Goal: Task Accomplishment & Management: Use online tool/utility

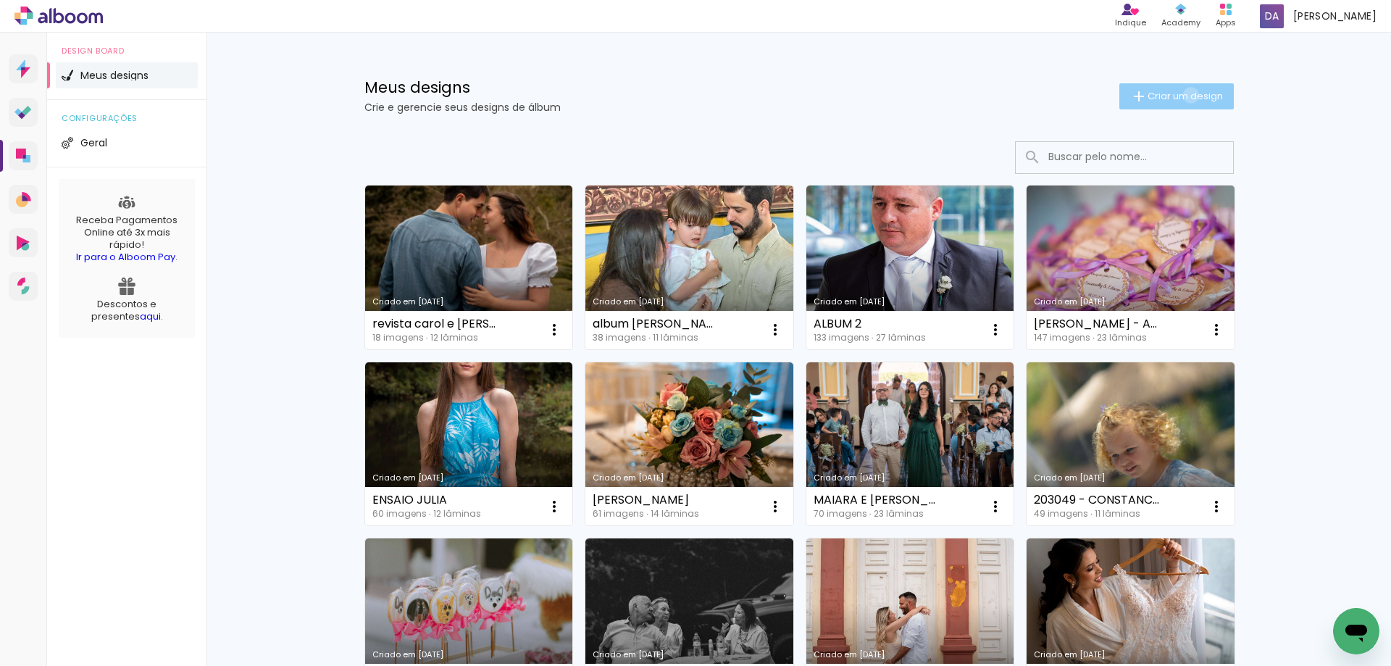
click at [1182, 95] on span "Criar um design" at bounding box center [1184, 95] width 75 height 9
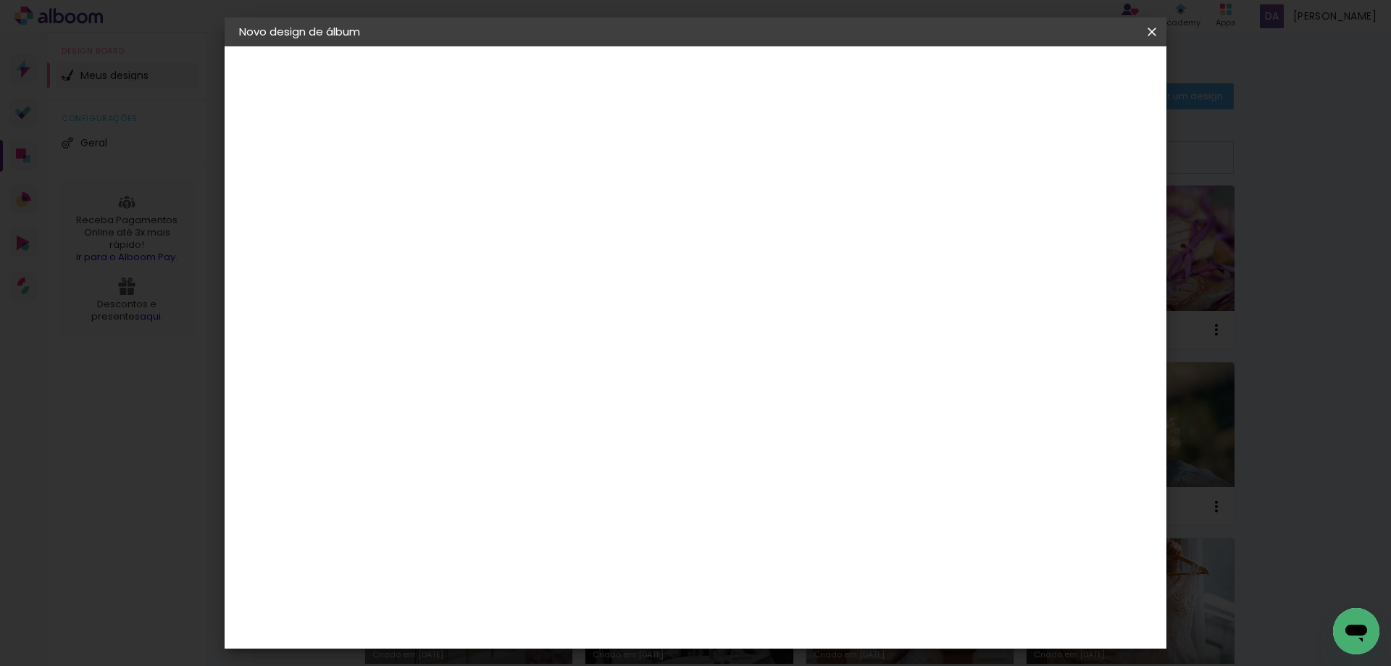
click at [481, 178] on paper-input-container "Título do álbum" at bounding box center [476, 195] width 10 height 37
type input "[PERSON_NAME]"
type paper-input "[PERSON_NAME]"
drag, startPoint x: 1116, startPoint y: 81, endPoint x: 1105, endPoint y: 83, distance: 11.1
click at [0, 0] on slot "Avançar" at bounding box center [0, 0] width 0 height 0
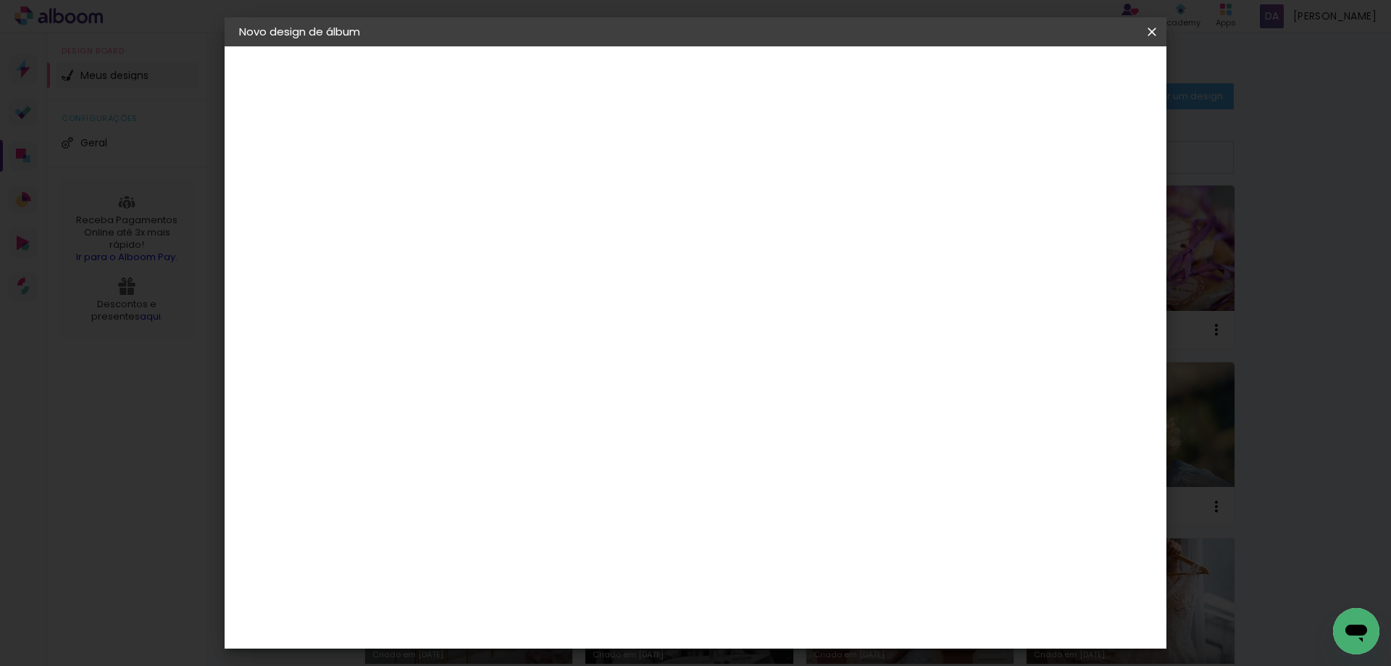
scroll to position [1319, 0]
click at [521, 483] on div "Funbooks" at bounding box center [493, 489] width 55 height 12
click at [747, 67] on paper-button "Avançar" at bounding box center [711, 76] width 71 height 25
click at [574, 562] on span "20 × 20" at bounding box center [539, 581] width 67 height 38
click at [0, 0] on slot "Avançar" at bounding box center [0, 0] width 0 height 0
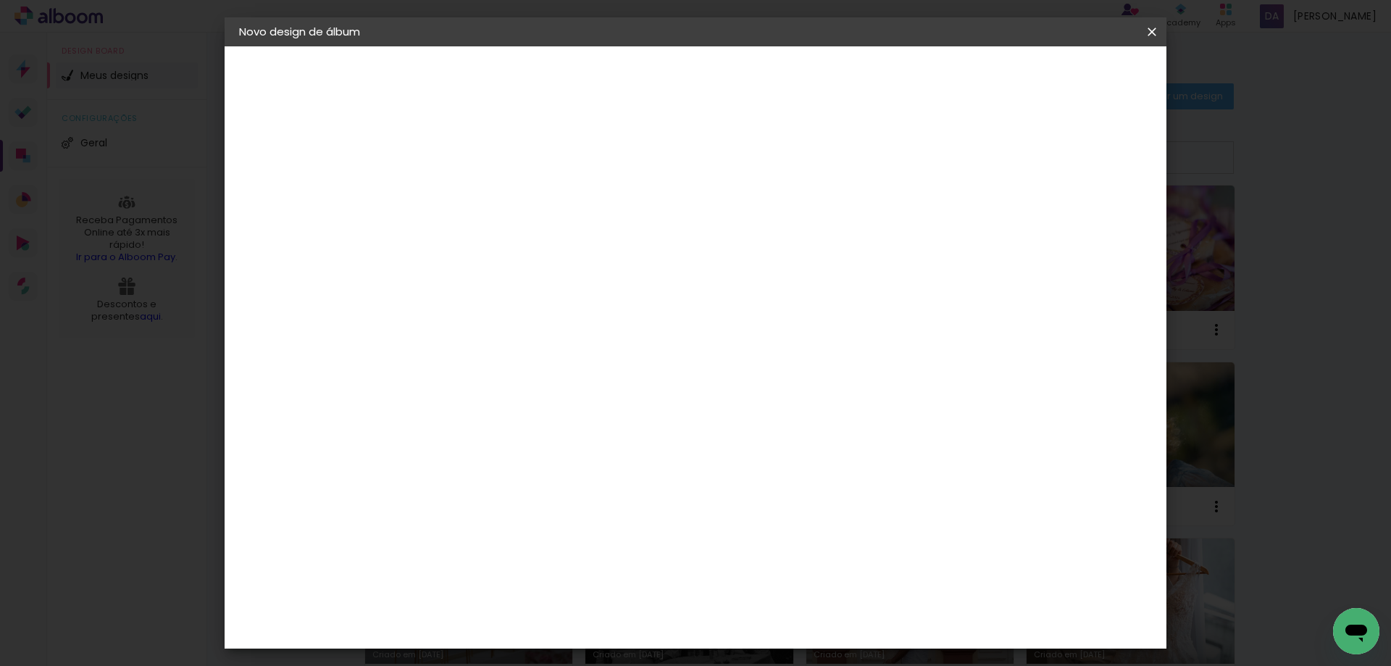
click at [979, 158] on div at bounding box center [972, 156] width 13 height 13
type paper-checkbox "on"
click at [1061, 77] on span "Iniciar design" at bounding box center [1028, 77] width 66 height 10
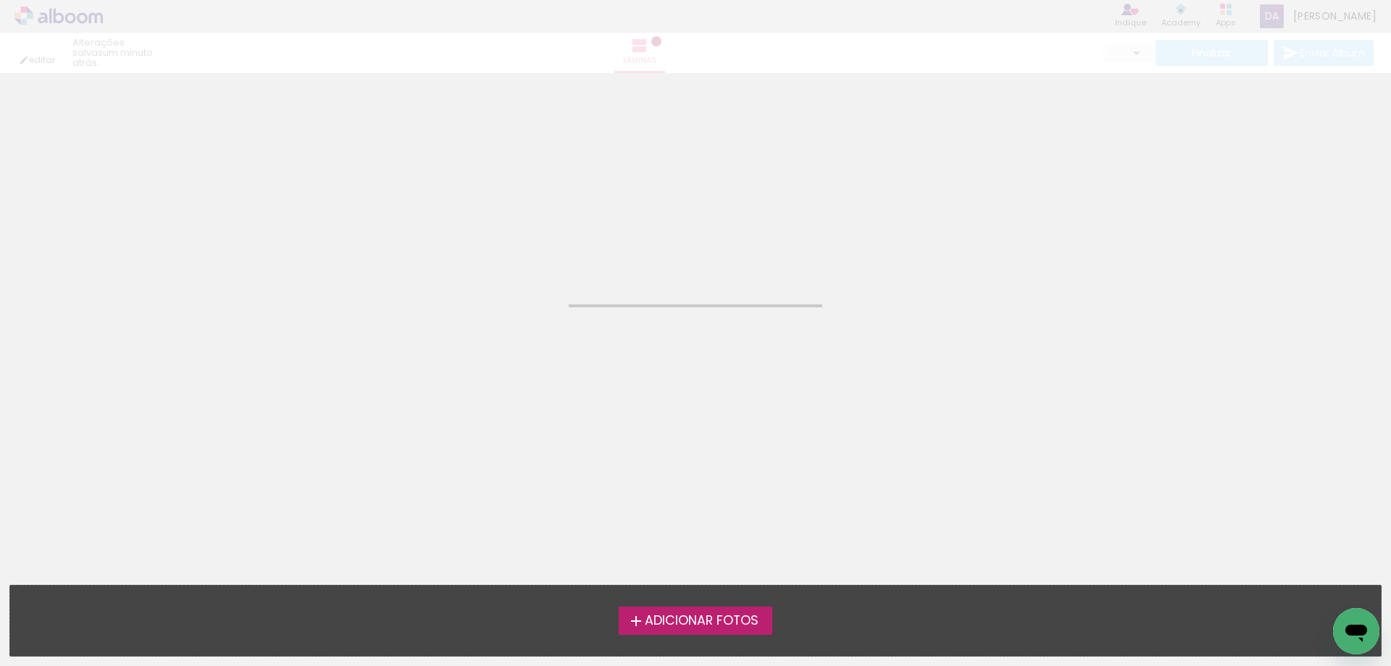
click at [707, 627] on span "Adicionar Fotos" at bounding box center [702, 620] width 114 height 13
click at [0, 0] on input "file" at bounding box center [0, 0] width 0 height 0
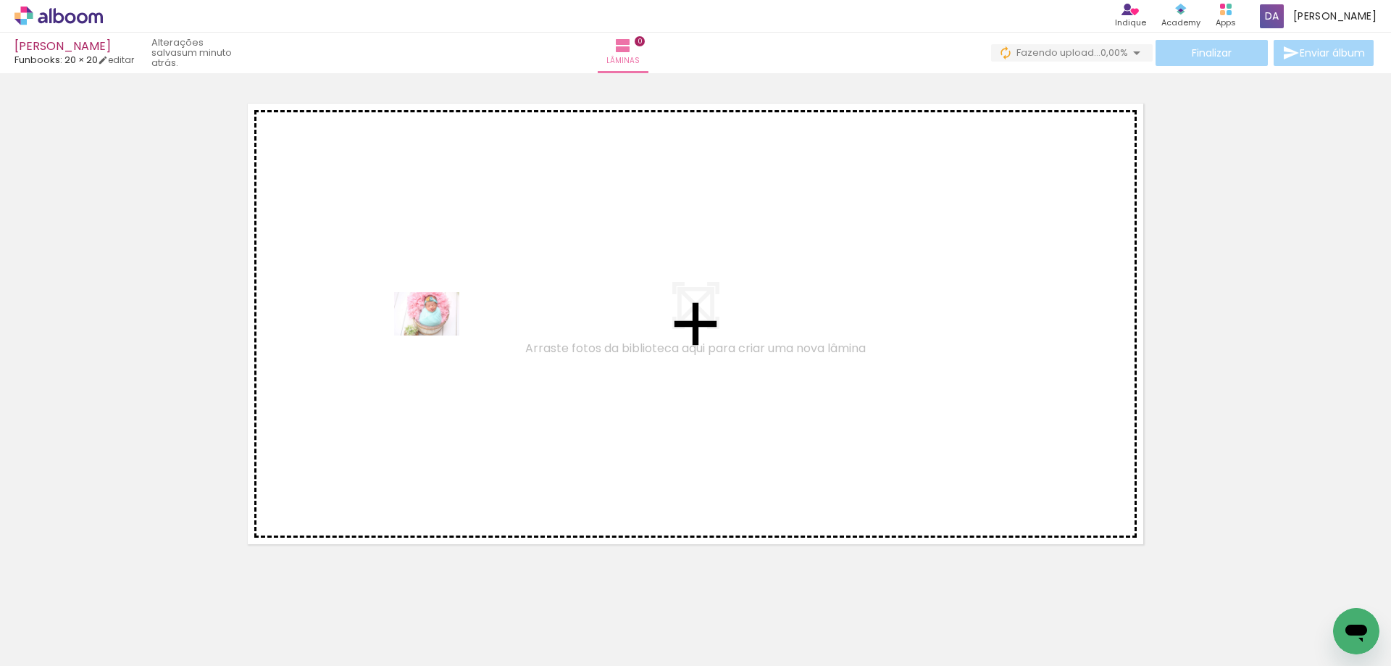
drag, startPoint x: 148, startPoint y: 621, endPoint x: 327, endPoint y: 570, distance: 185.4
click at [444, 322] on quentale-workspace at bounding box center [695, 333] width 1391 height 666
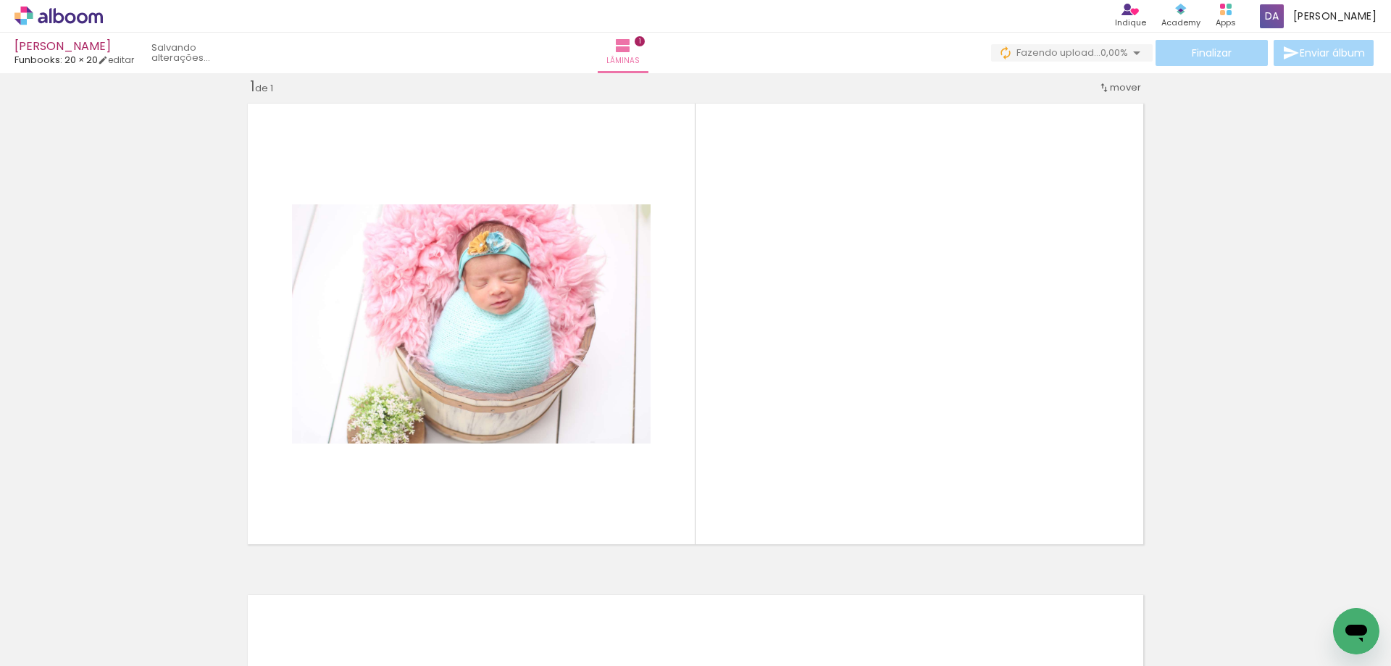
scroll to position [19, 0]
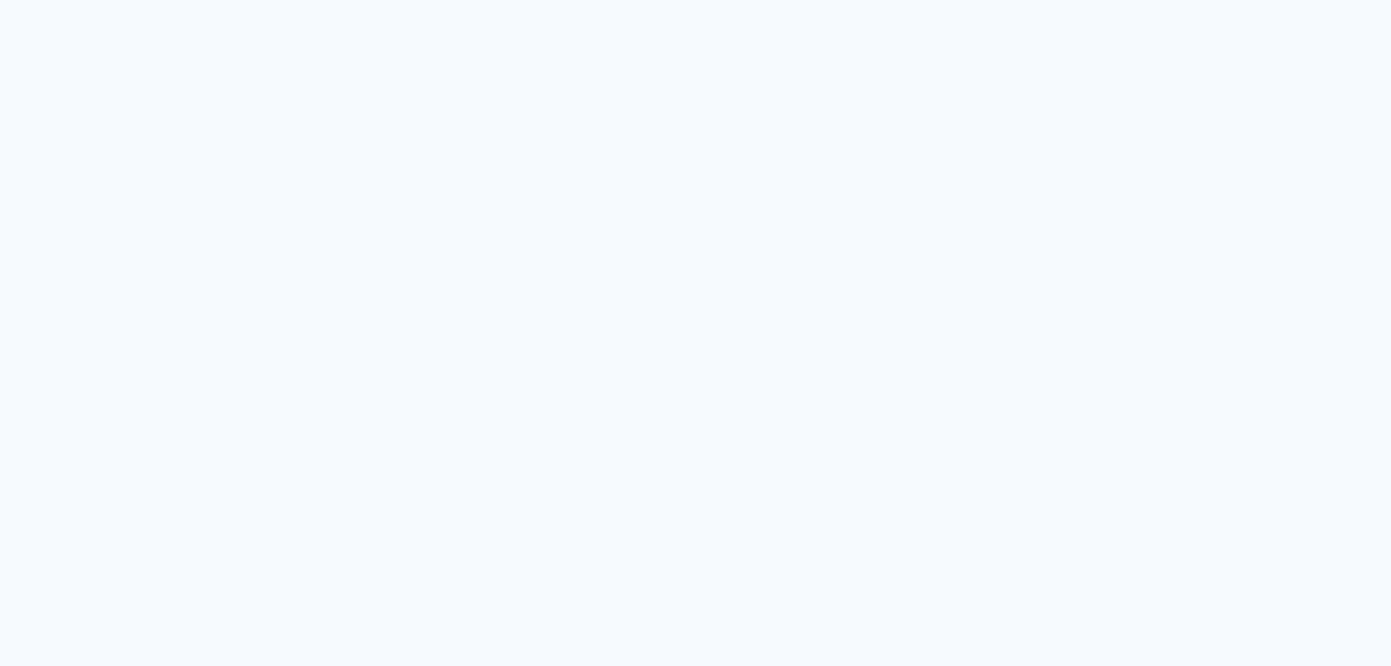
type input "Todas as fotos"
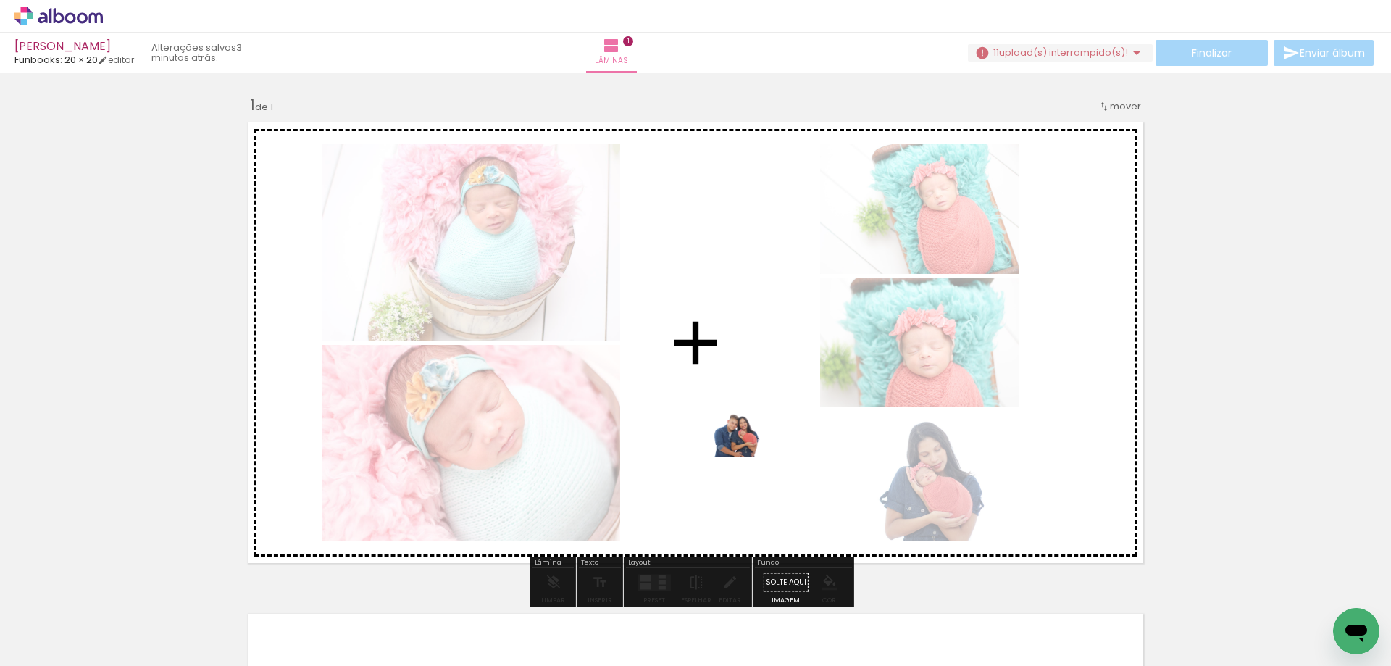
drag, startPoint x: 558, startPoint y: 621, endPoint x: 747, endPoint y: 456, distance: 250.5
click at [747, 456] on quentale-workspace at bounding box center [695, 333] width 1391 height 666
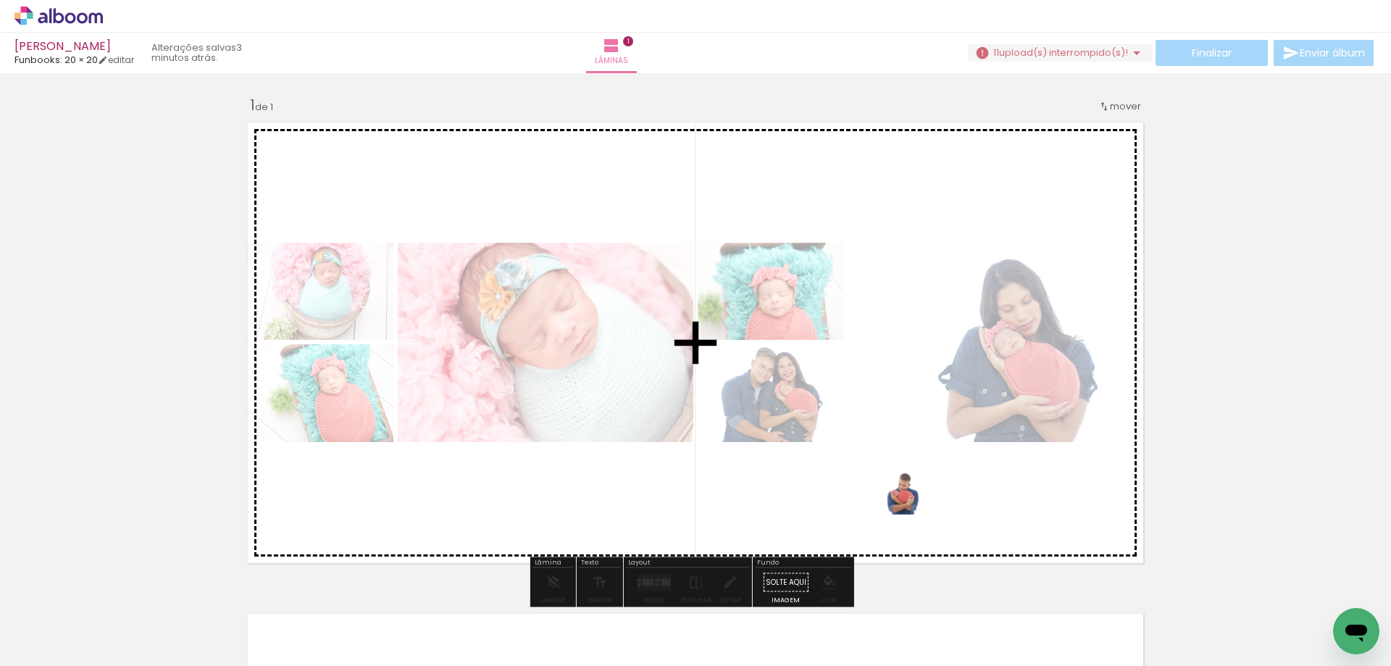
drag, startPoint x: 644, startPoint y: 631, endPoint x: 914, endPoint y: 514, distance: 294.2
click at [914, 514] on quentale-workspace at bounding box center [695, 333] width 1391 height 666
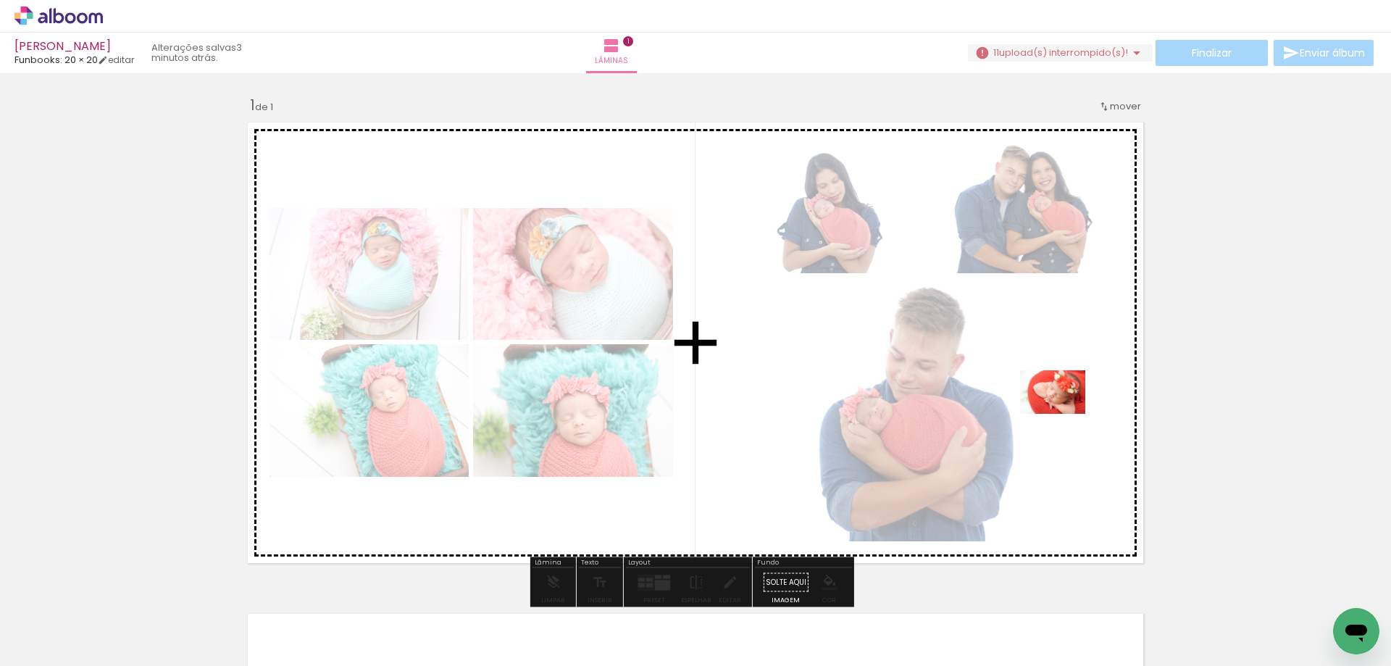
drag, startPoint x: 706, startPoint y: 631, endPoint x: 1063, endPoint y: 414, distance: 418.0
click at [1063, 414] on quentale-workspace at bounding box center [695, 333] width 1391 height 666
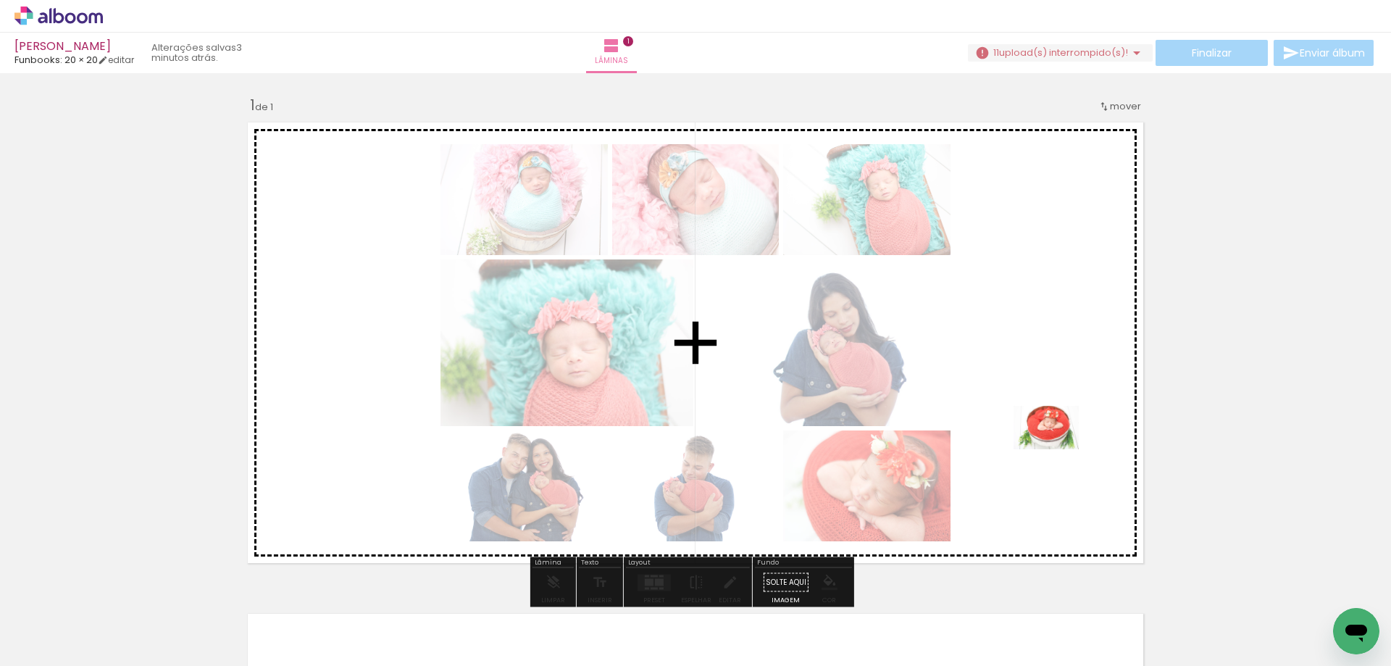
drag, startPoint x: 790, startPoint y: 618, endPoint x: 1059, endPoint y: 440, distance: 322.0
click at [1059, 440] on quentale-workspace at bounding box center [695, 333] width 1391 height 666
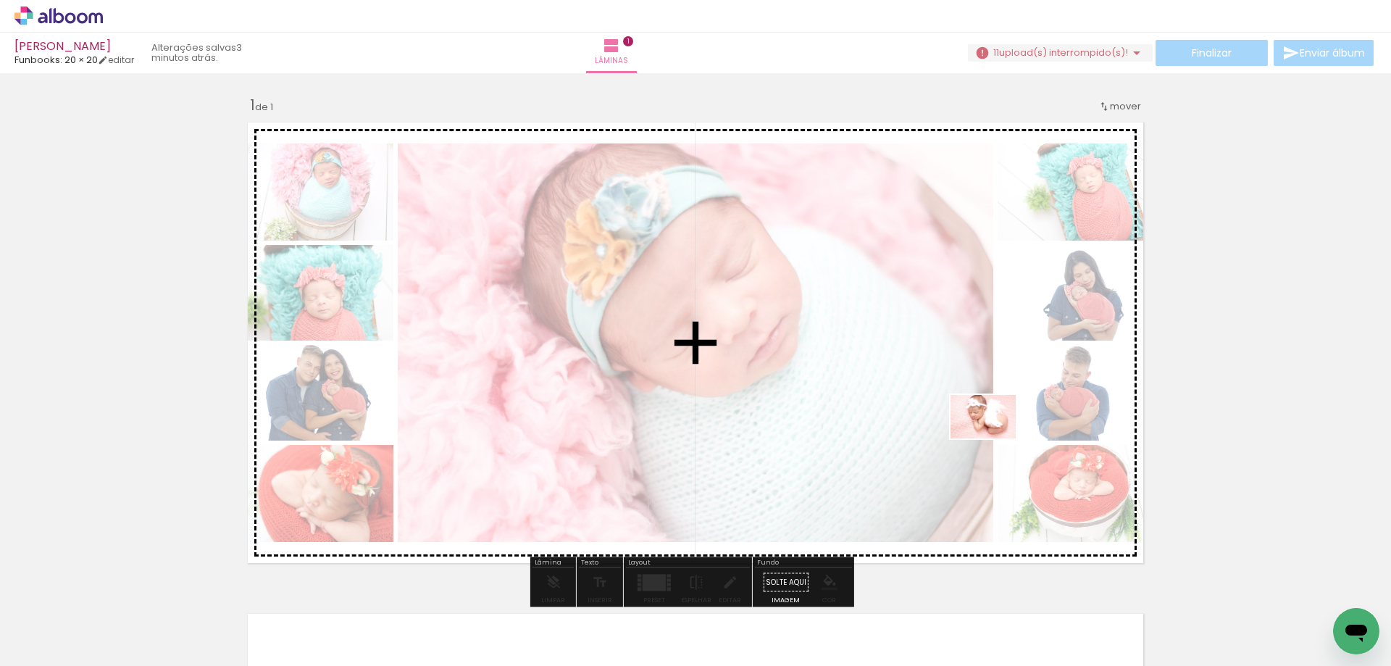
drag, startPoint x: 890, startPoint y: 617, endPoint x: 994, endPoint y: 438, distance: 206.7
click at [994, 438] on quentale-workspace at bounding box center [695, 333] width 1391 height 666
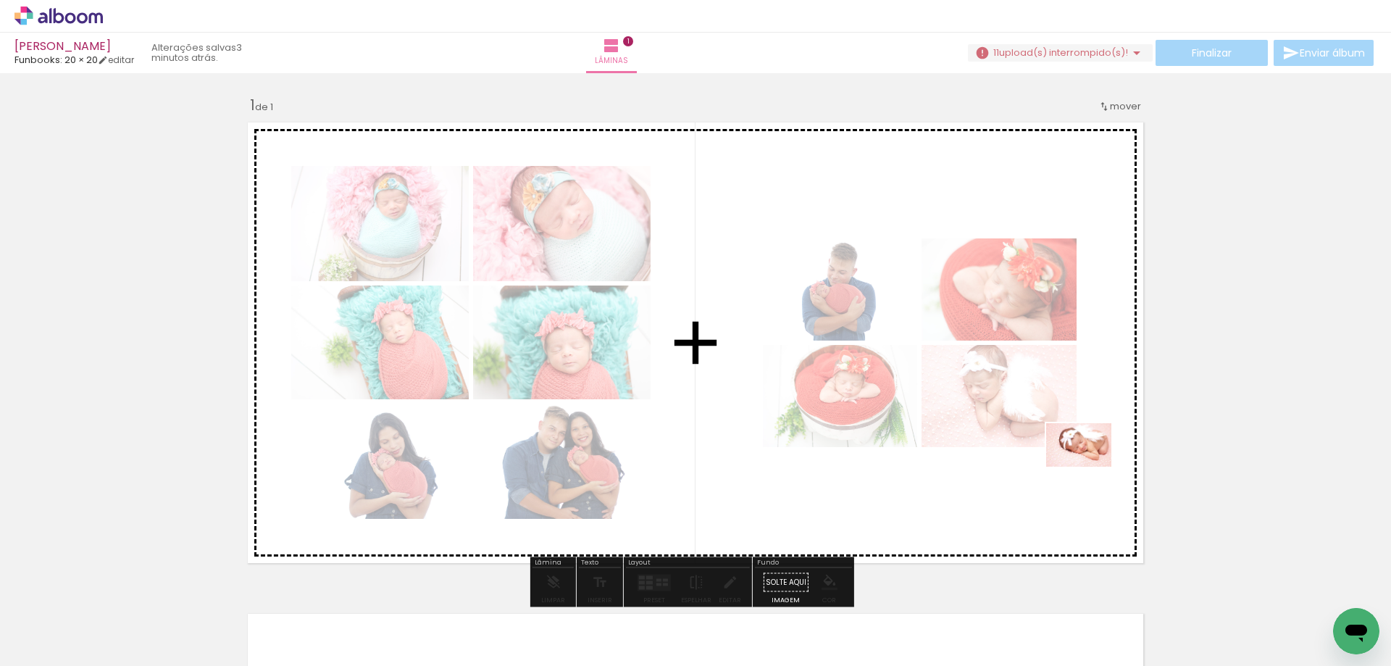
drag, startPoint x: 979, startPoint y: 610, endPoint x: 1089, endPoint y: 466, distance: 180.8
click at [1089, 466] on quentale-workspace at bounding box center [695, 333] width 1391 height 666
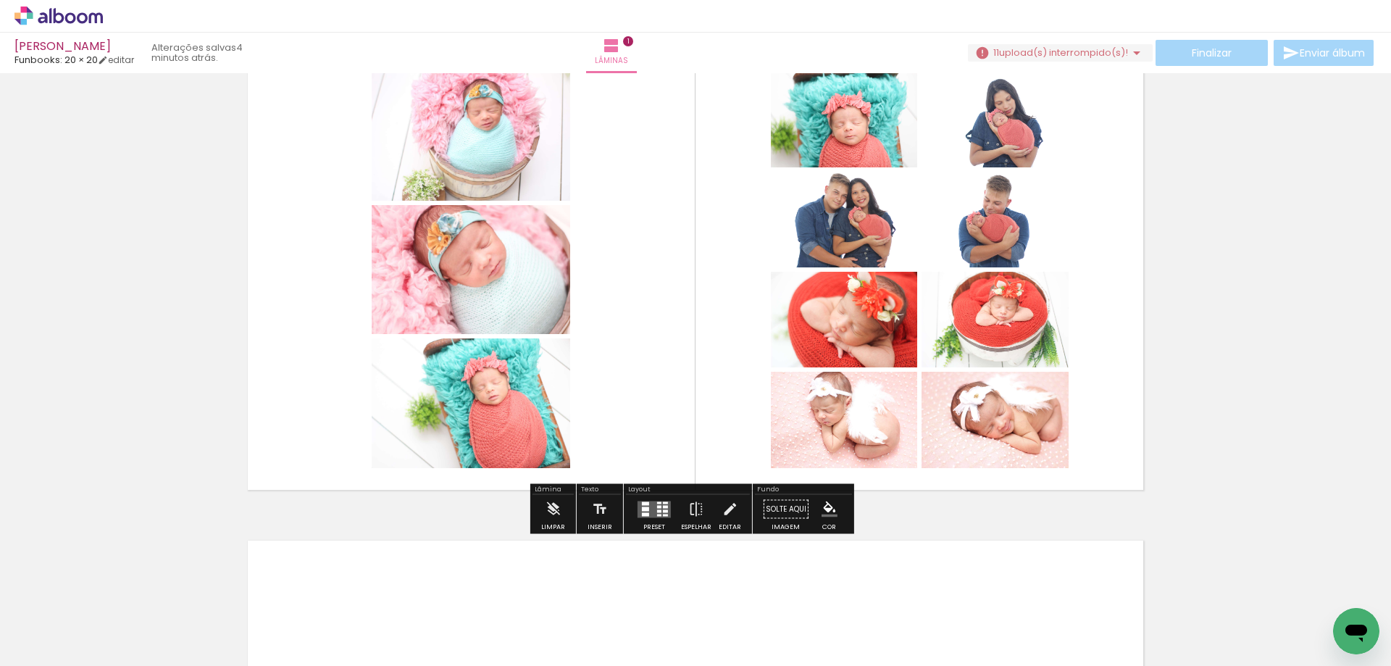
scroll to position [145, 0]
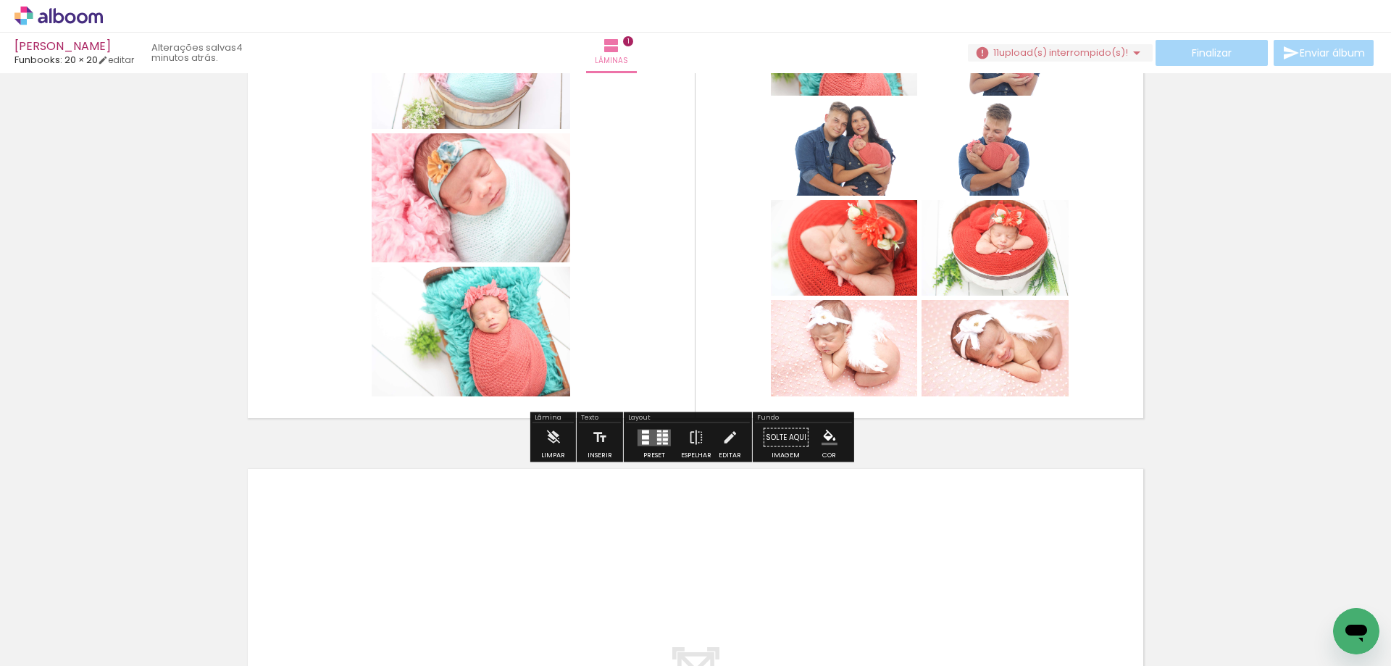
click at [659, 437] on quentale-layouter at bounding box center [653, 437] width 33 height 17
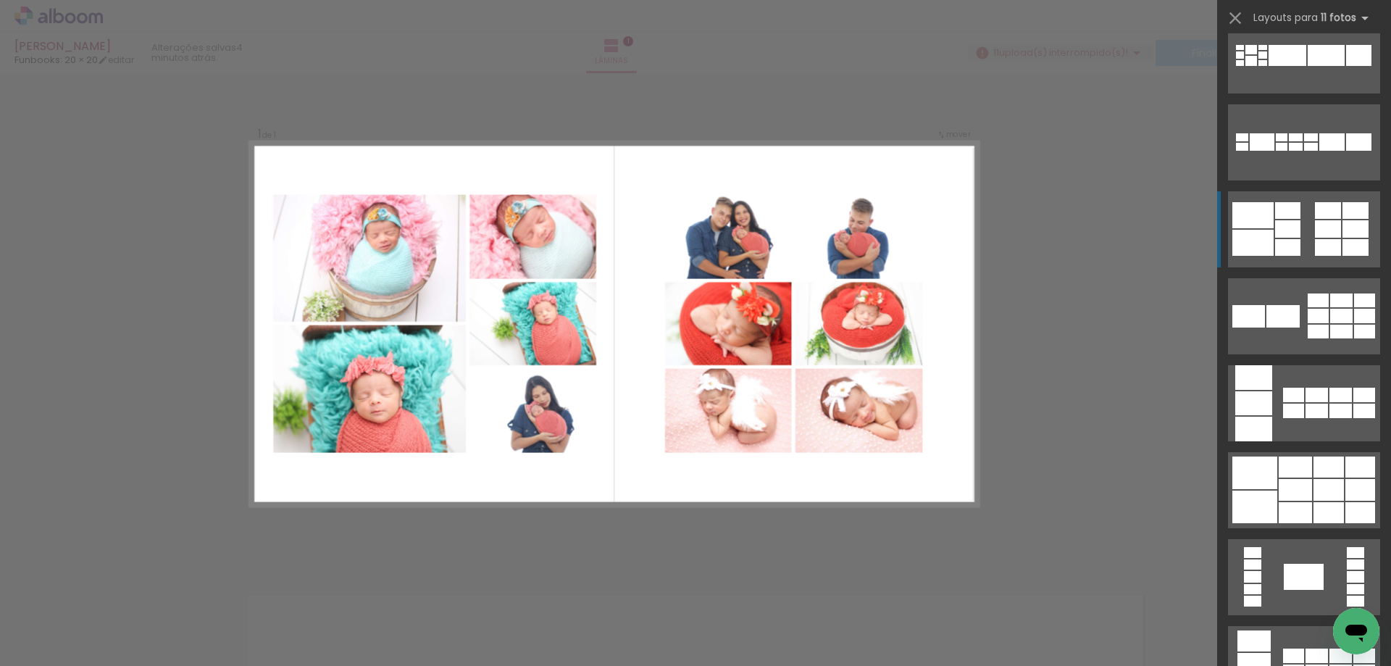
scroll to position [217, 0]
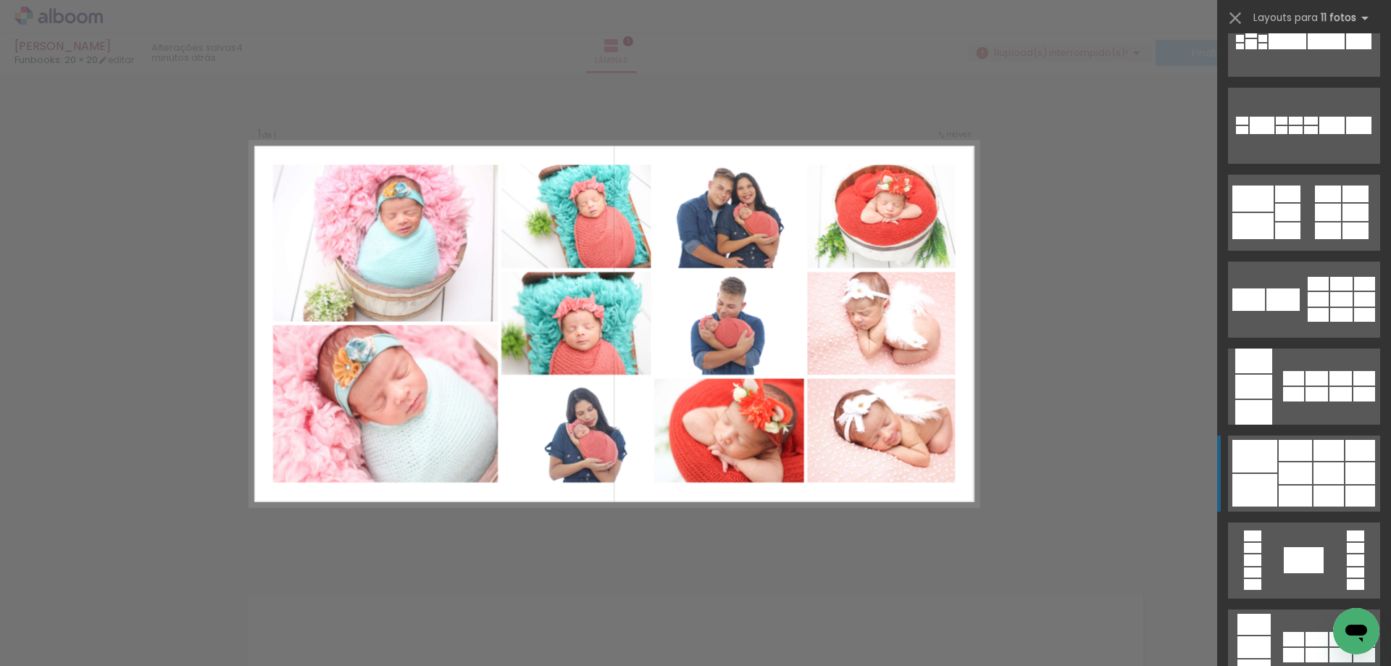
click at [1313, 482] on div at bounding box center [1328, 473] width 30 height 22
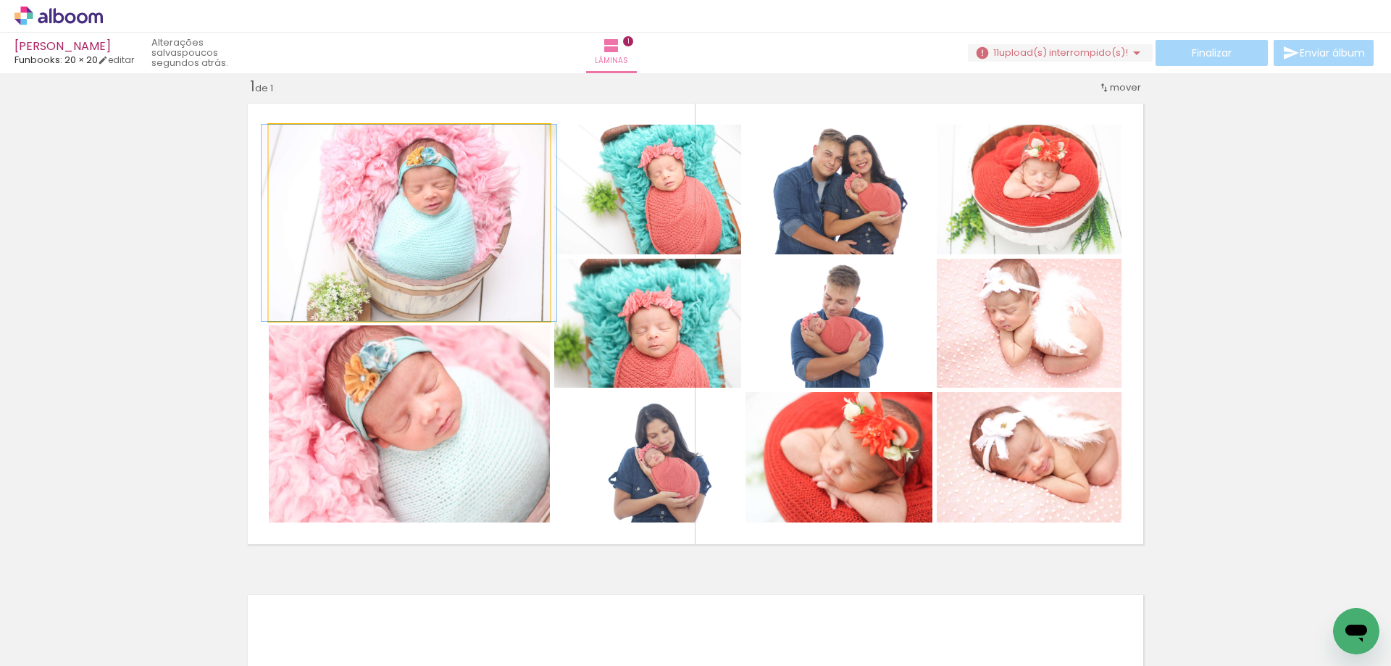
click at [429, 246] on quentale-photo at bounding box center [409, 223] width 281 height 196
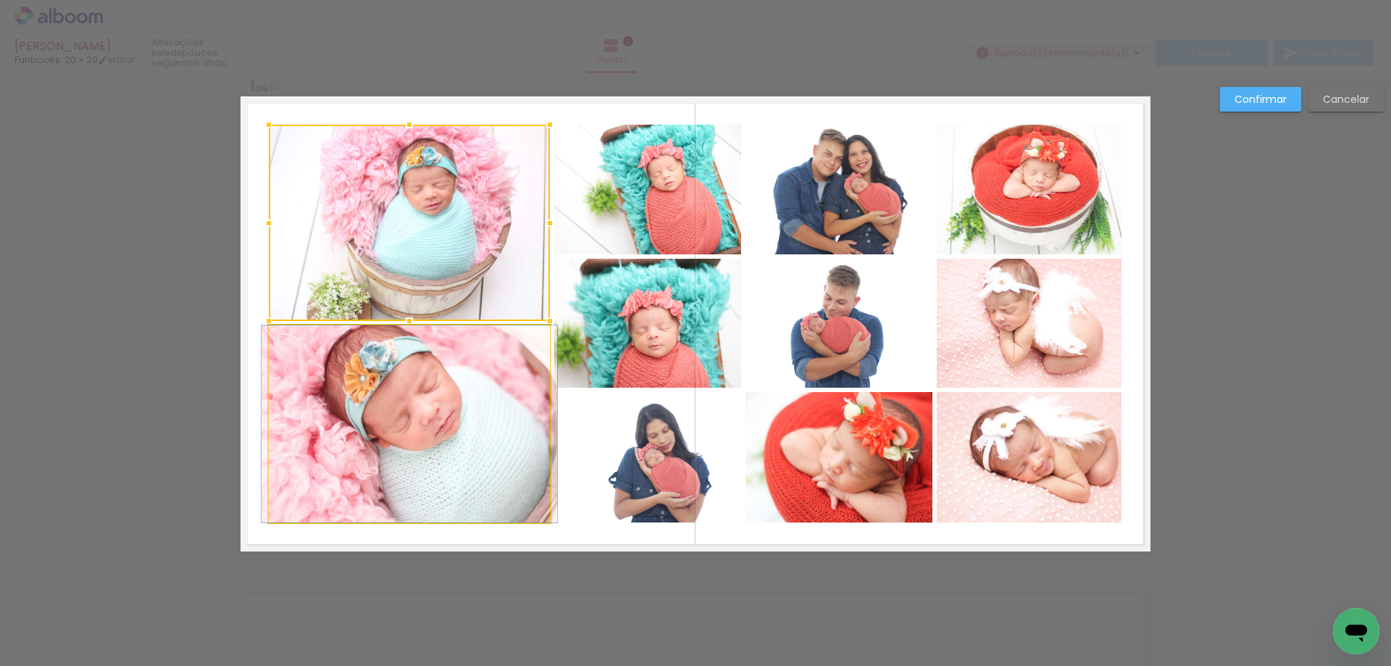
click at [371, 414] on quentale-photo at bounding box center [409, 423] width 281 height 197
click at [648, 182] on quentale-photo at bounding box center [647, 190] width 187 height 130
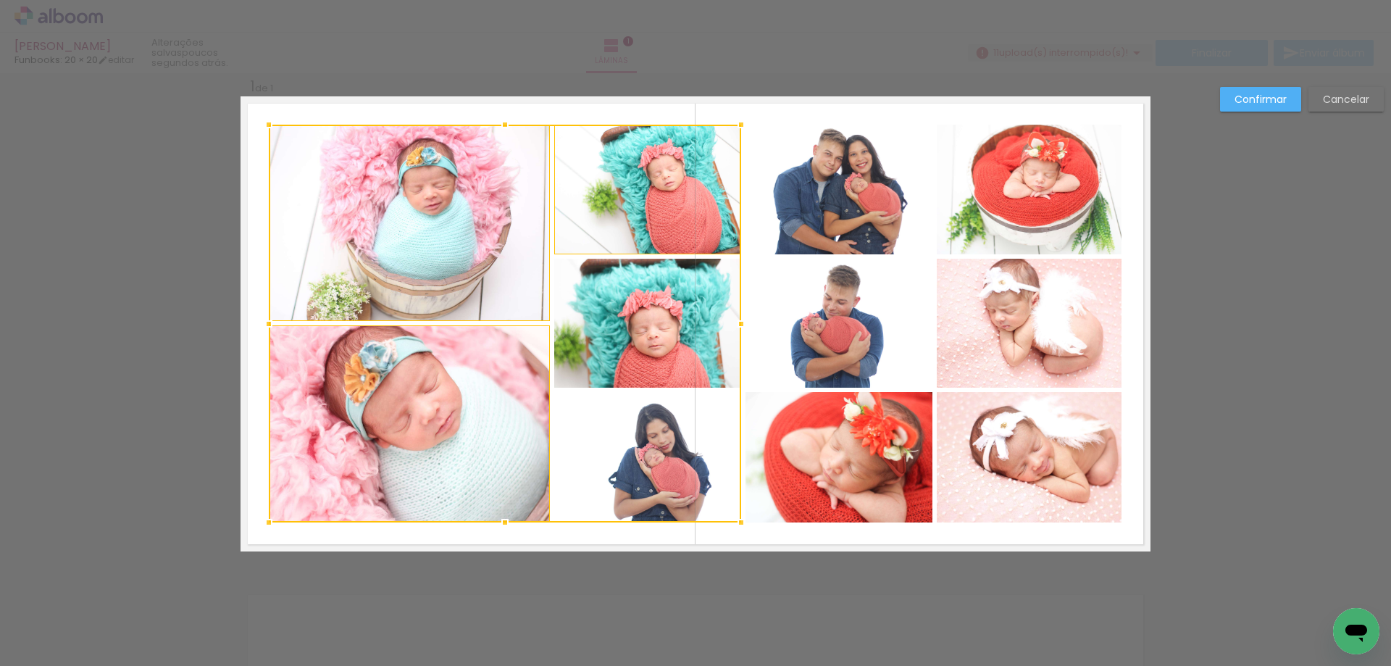
click at [642, 330] on div at bounding box center [505, 324] width 472 height 398
click at [634, 470] on div at bounding box center [505, 324] width 472 height 398
click at [852, 194] on quentale-photo at bounding box center [838, 190] width 187 height 130
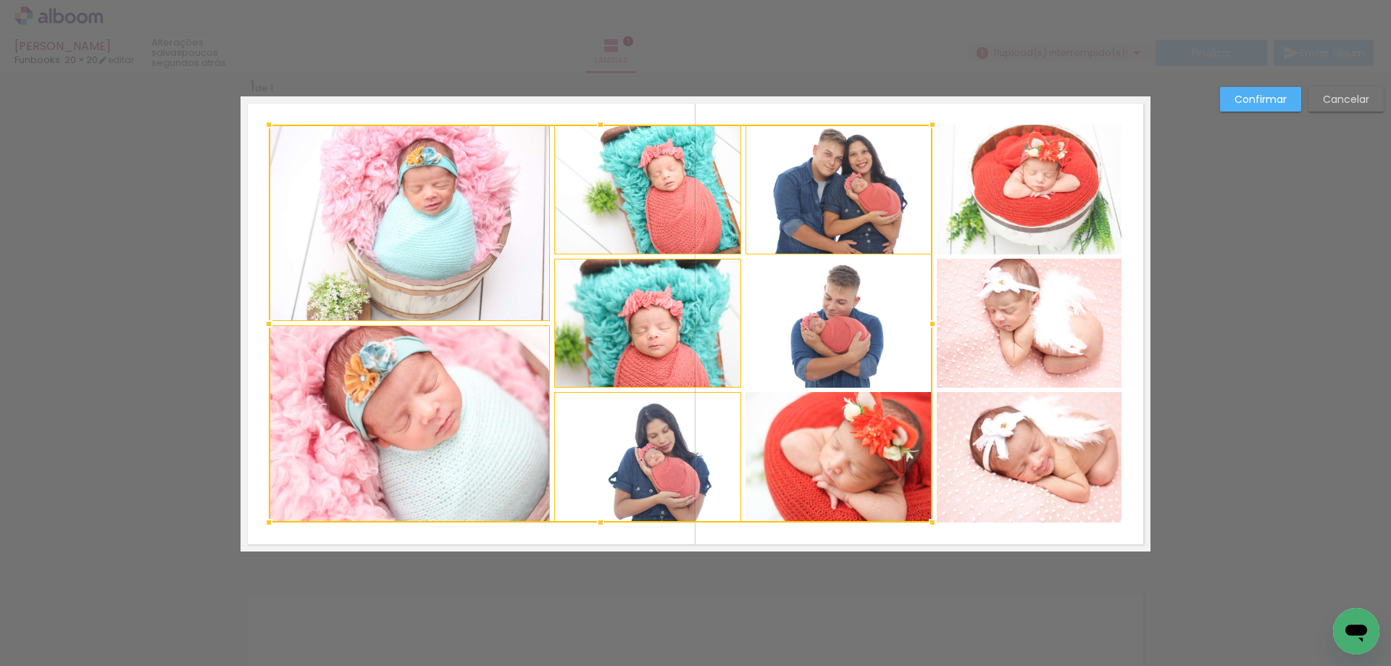
click at [843, 324] on div at bounding box center [600, 324] width 663 height 398
click at [845, 428] on div at bounding box center [600, 324] width 663 height 398
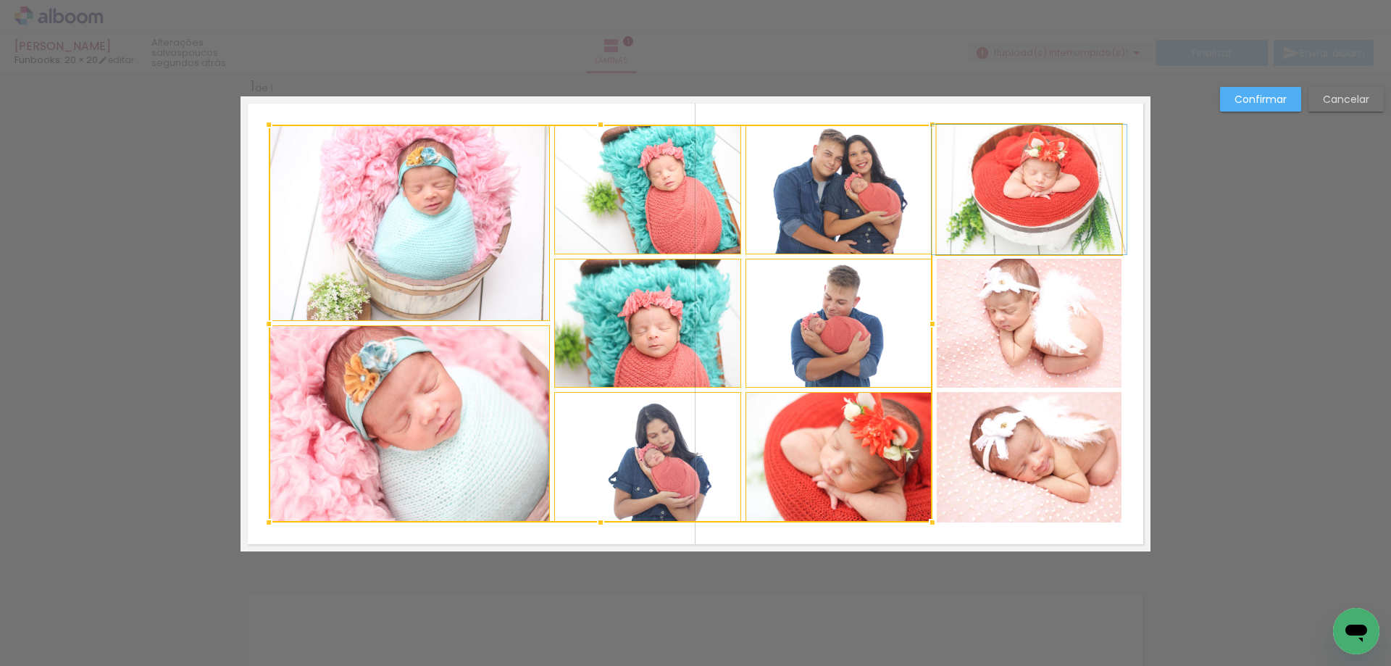
click at [1026, 190] on quentale-photo at bounding box center [1028, 190] width 185 height 130
click at [1050, 311] on div at bounding box center [695, 324] width 852 height 398
click at [1035, 477] on div at bounding box center [695, 324] width 852 height 398
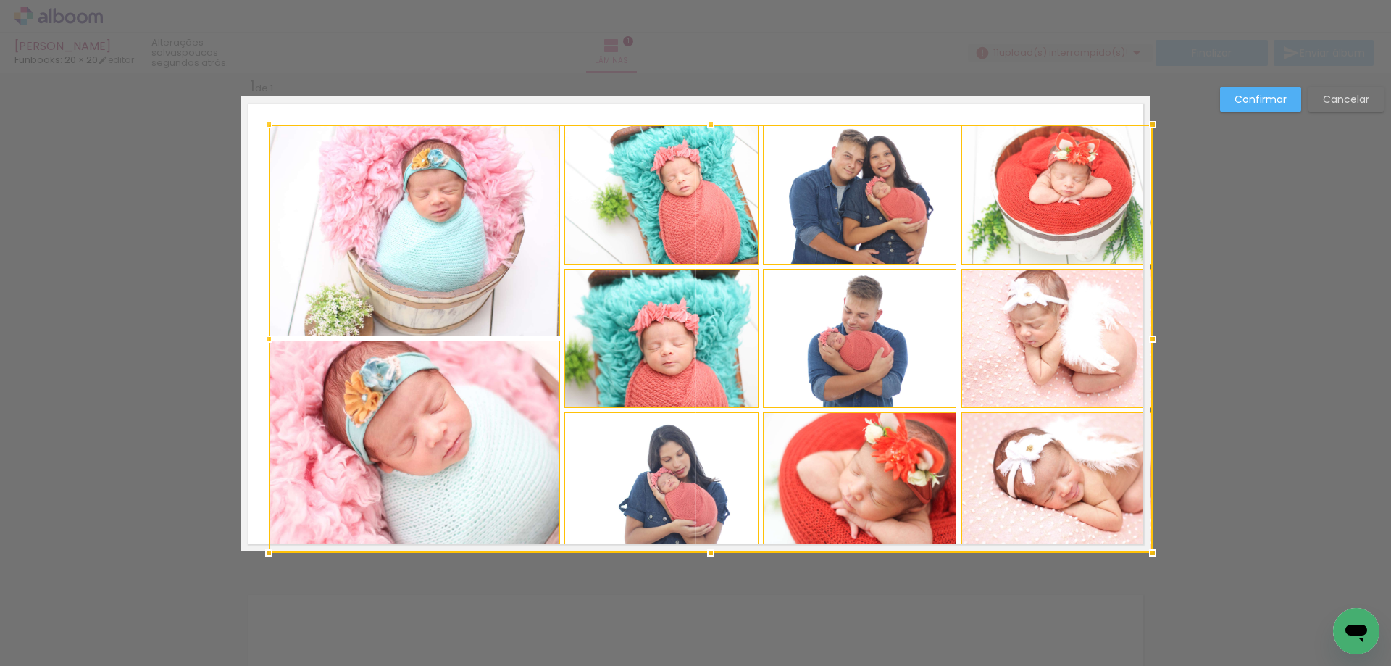
drag, startPoint x: 1112, startPoint y: 521, endPoint x: 1144, endPoint y: 557, distance: 47.8
click at [1144, 557] on div at bounding box center [1152, 552] width 29 height 29
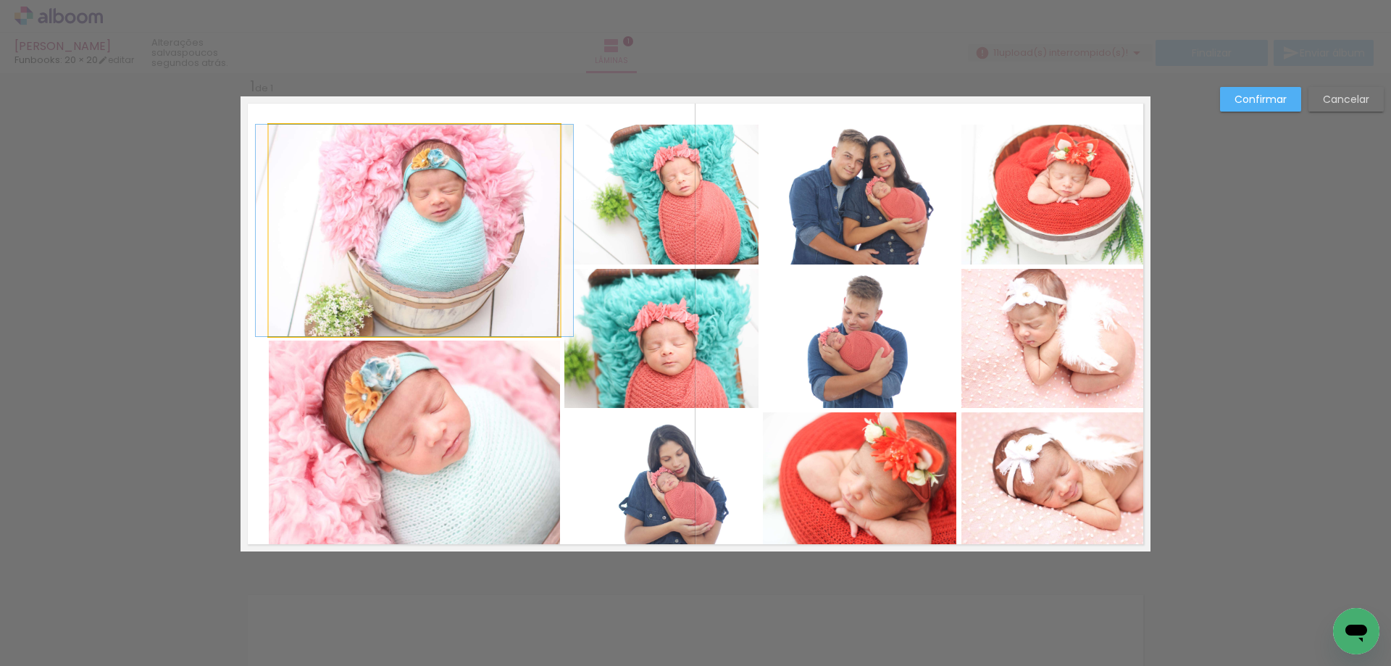
click at [435, 289] on quentale-photo at bounding box center [414, 230] width 291 height 211
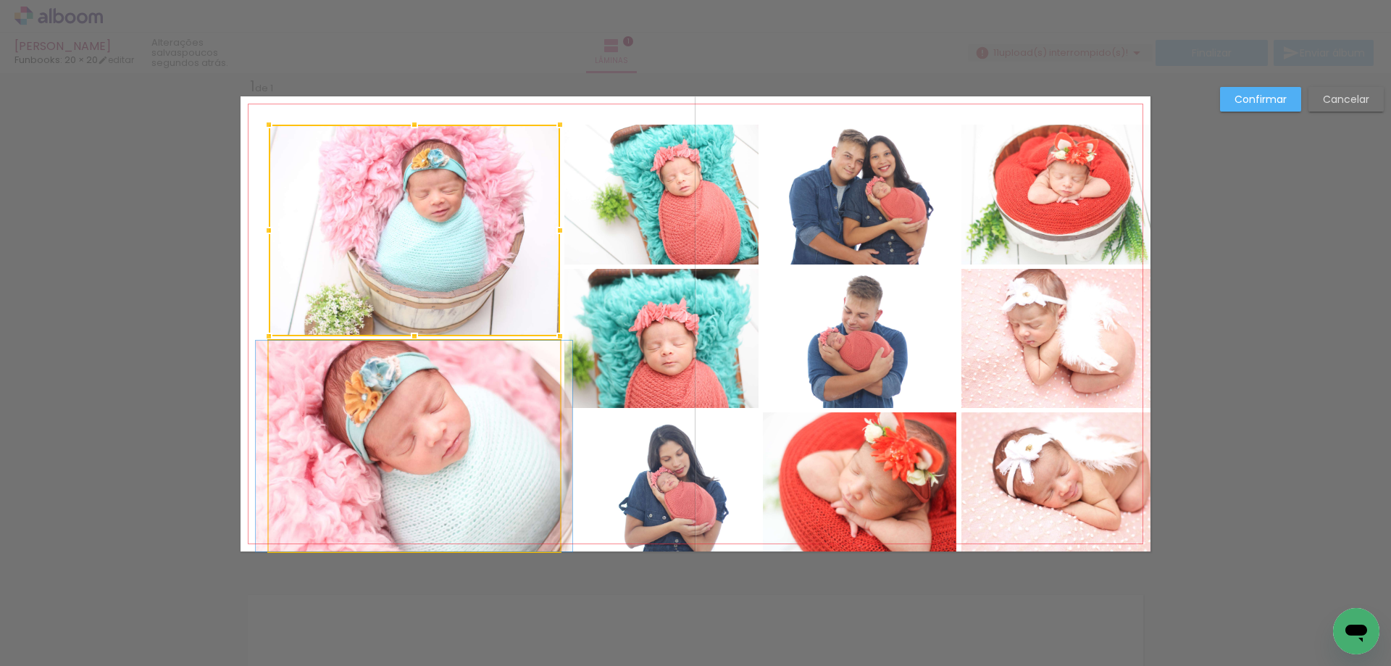
click at [474, 449] on quentale-photo at bounding box center [414, 445] width 291 height 211
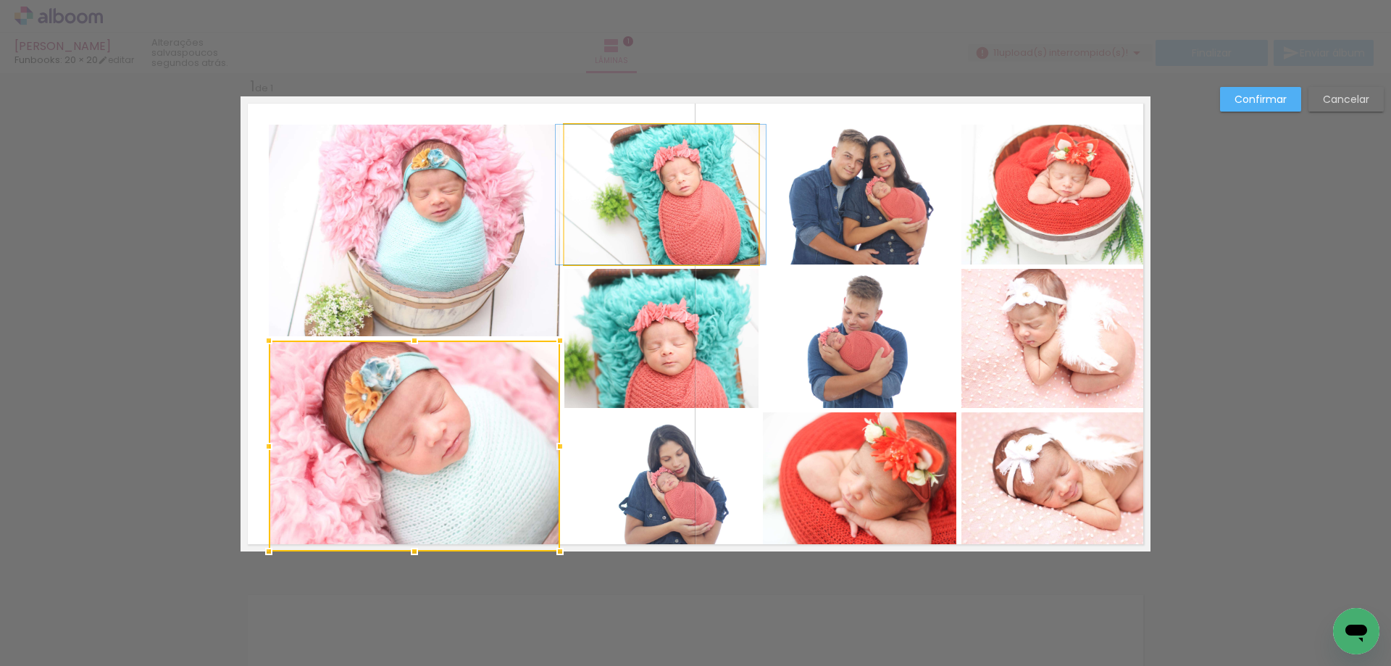
click at [686, 180] on quentale-photo at bounding box center [660, 195] width 193 height 140
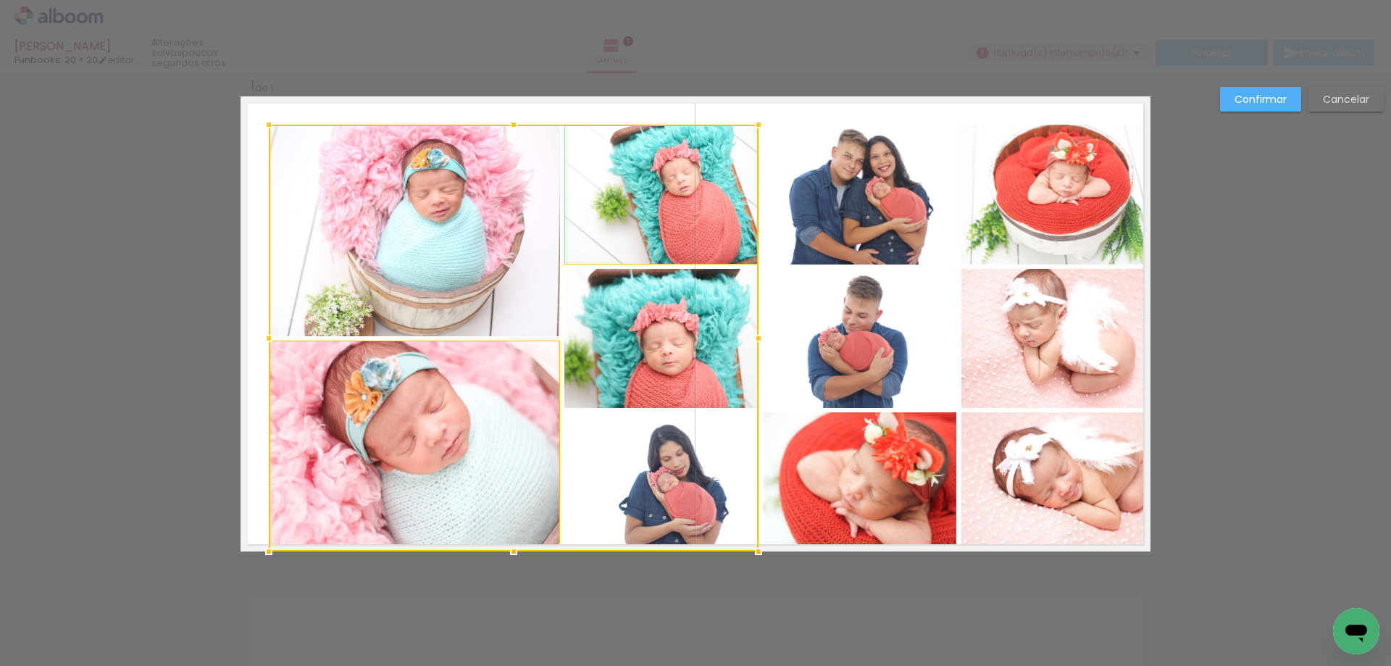
click at [655, 326] on div at bounding box center [514, 338] width 490 height 427
click at [660, 456] on div at bounding box center [514, 338] width 490 height 427
click at [849, 161] on quentale-photo at bounding box center [859, 195] width 193 height 140
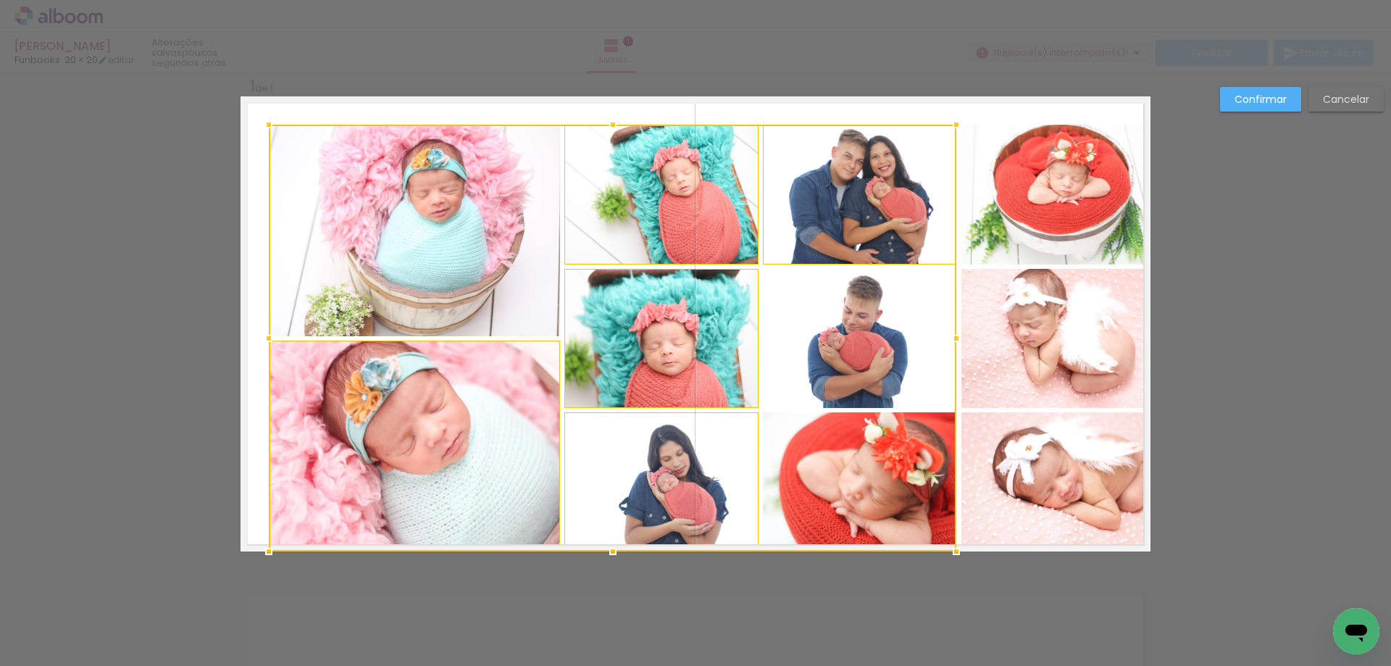
click at [873, 331] on div at bounding box center [612, 338] width 687 height 427
click at [849, 461] on div at bounding box center [612, 338] width 687 height 427
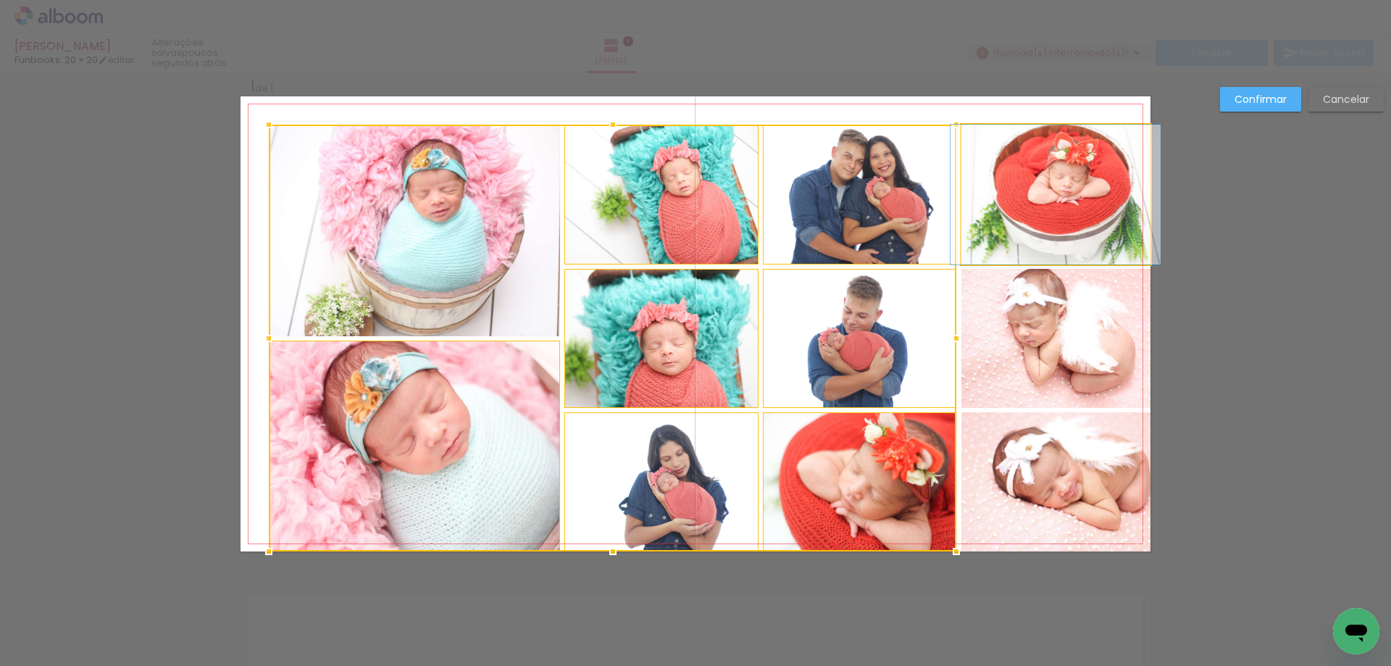
click at [1051, 212] on quentale-photo at bounding box center [1055, 195] width 189 height 140
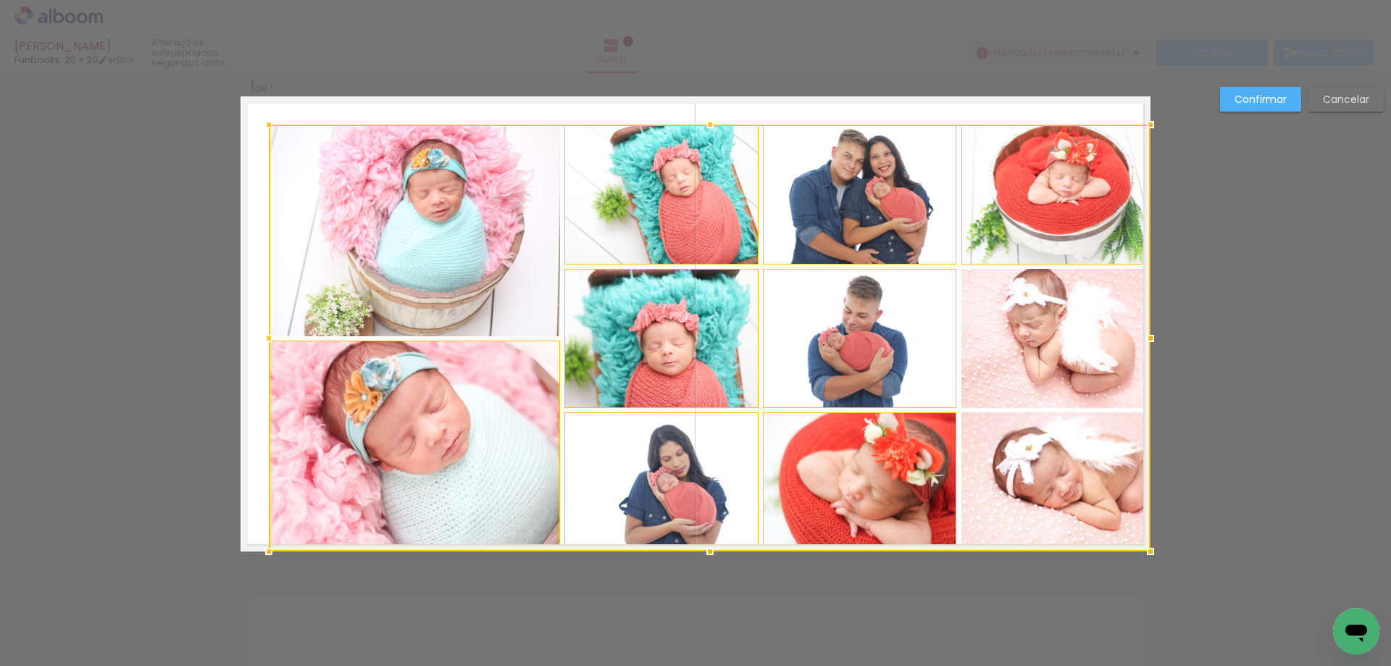
click at [1036, 355] on div at bounding box center [709, 338] width 881 height 427
click at [1036, 485] on div at bounding box center [709, 338] width 881 height 427
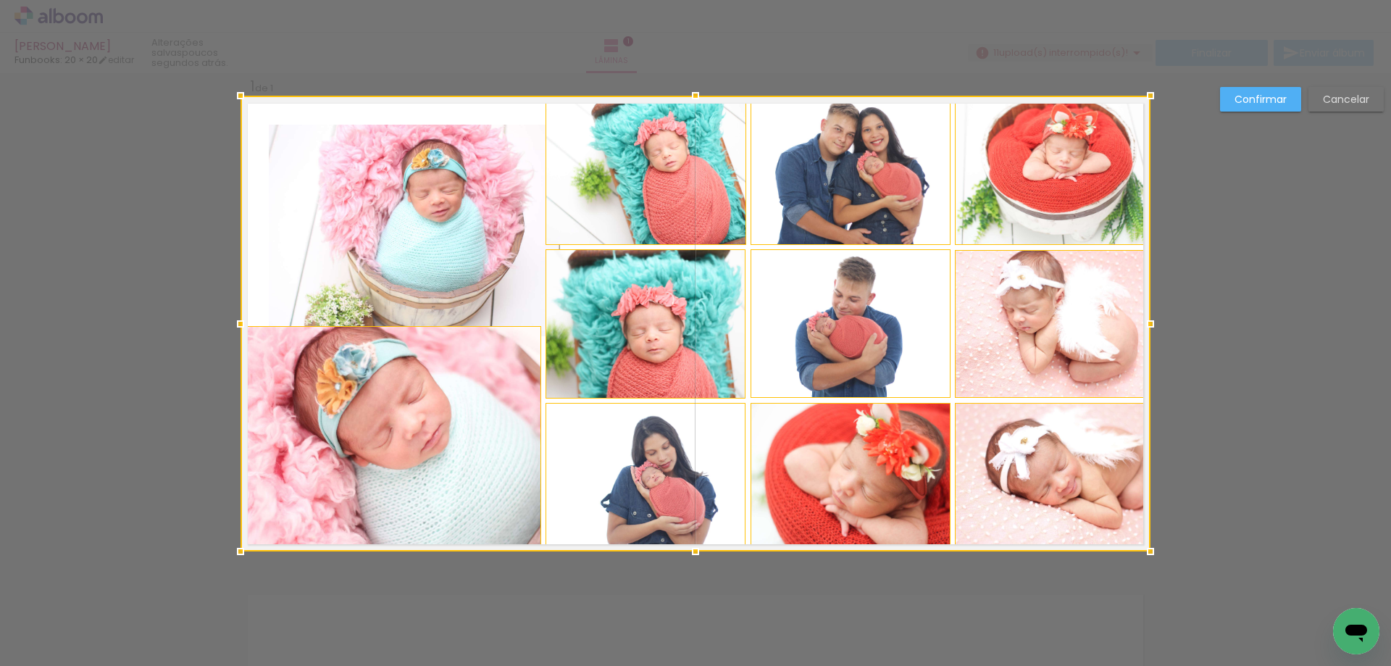
drag, startPoint x: 264, startPoint y: 127, endPoint x: 236, endPoint y: 91, distance: 45.9
click at [236, 91] on div at bounding box center [240, 95] width 29 height 29
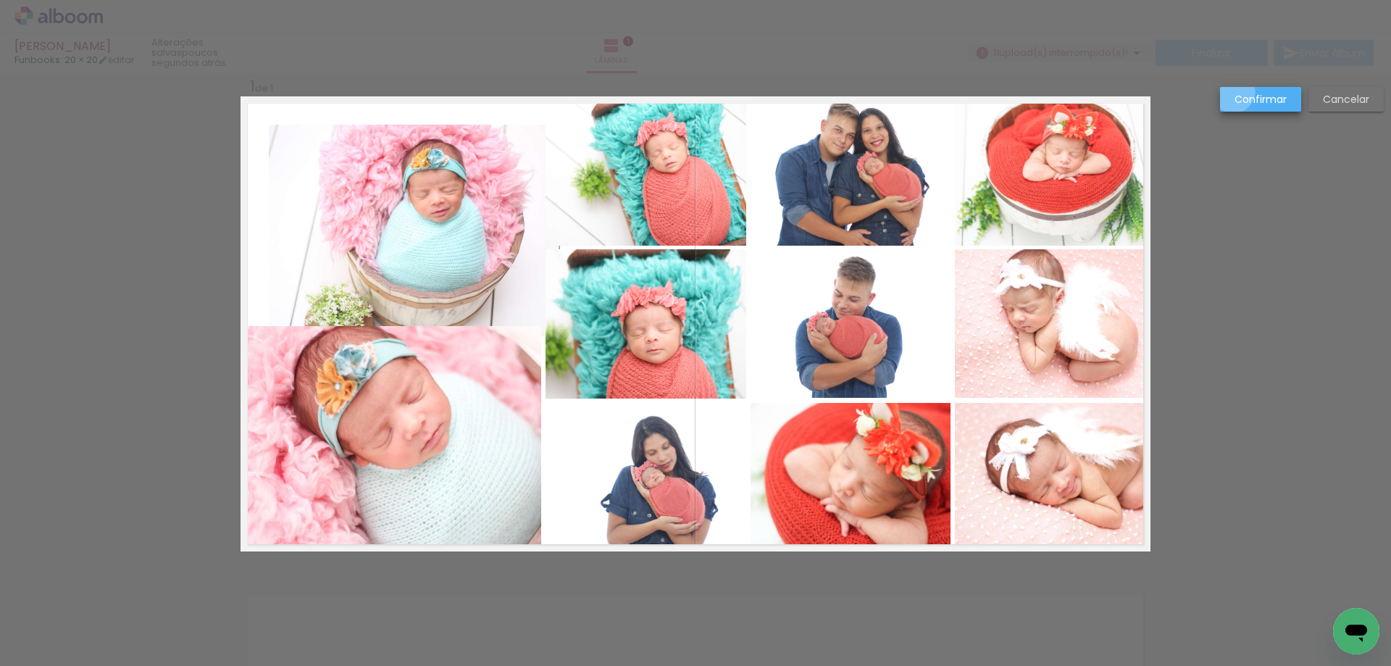
click at [1233, 92] on paper-button "Confirmar" at bounding box center [1260, 99] width 81 height 25
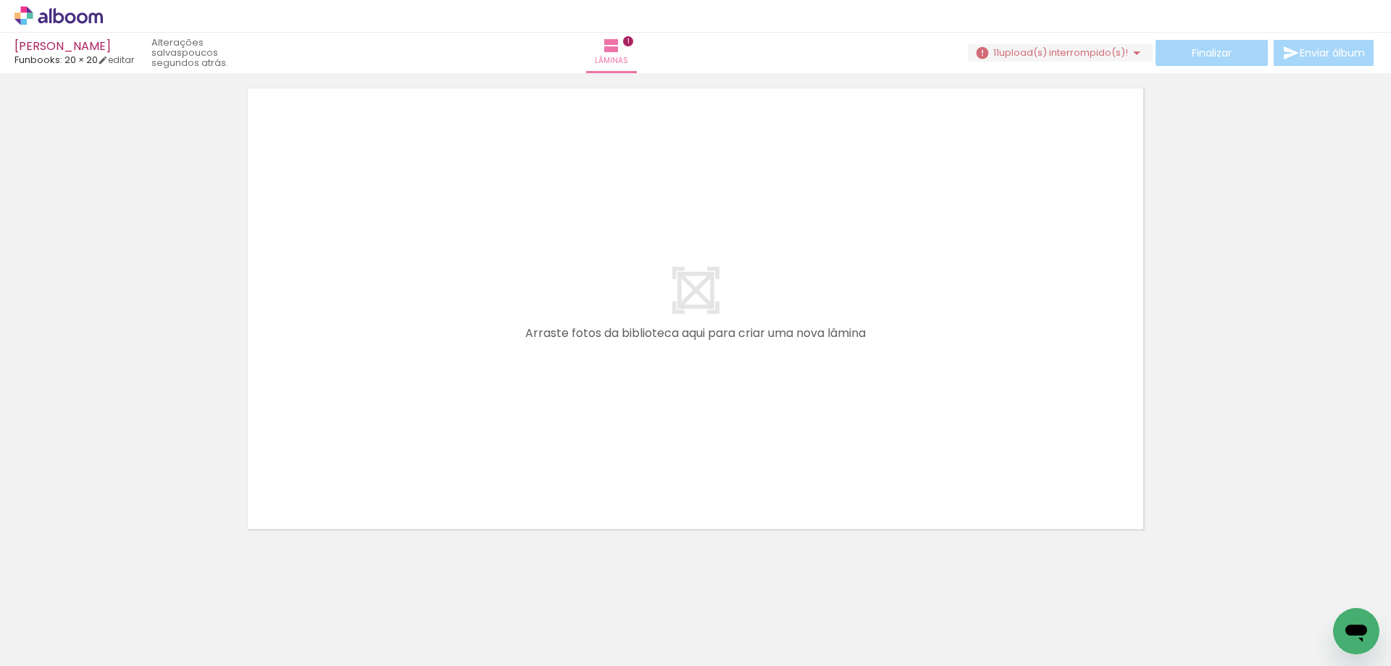
scroll to position [526, 0]
click at [51, 642] on span "Adicionar Fotos" at bounding box center [51, 646] width 43 height 16
click at [0, 0] on input "file" at bounding box center [0, 0] width 0 height 0
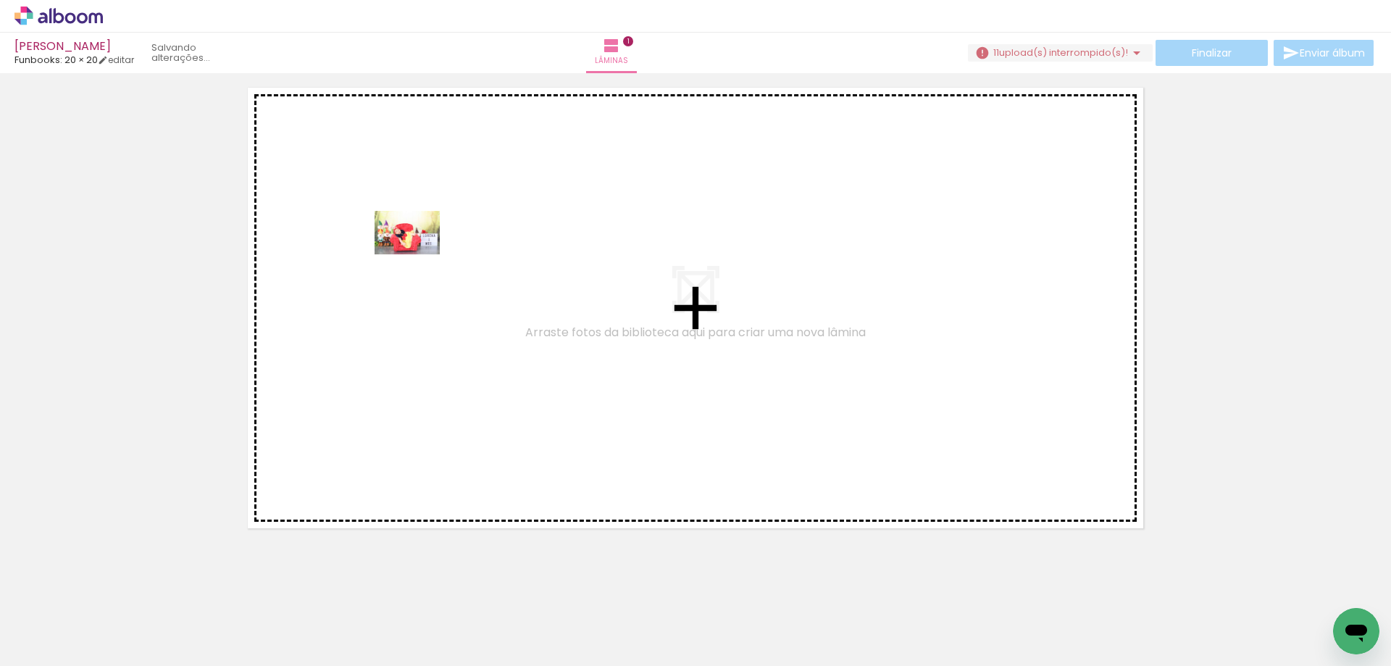
drag, startPoint x: 534, startPoint y: 630, endPoint x: 414, endPoint y: 243, distance: 404.8
click at [414, 243] on quentale-workspace at bounding box center [695, 333] width 1391 height 666
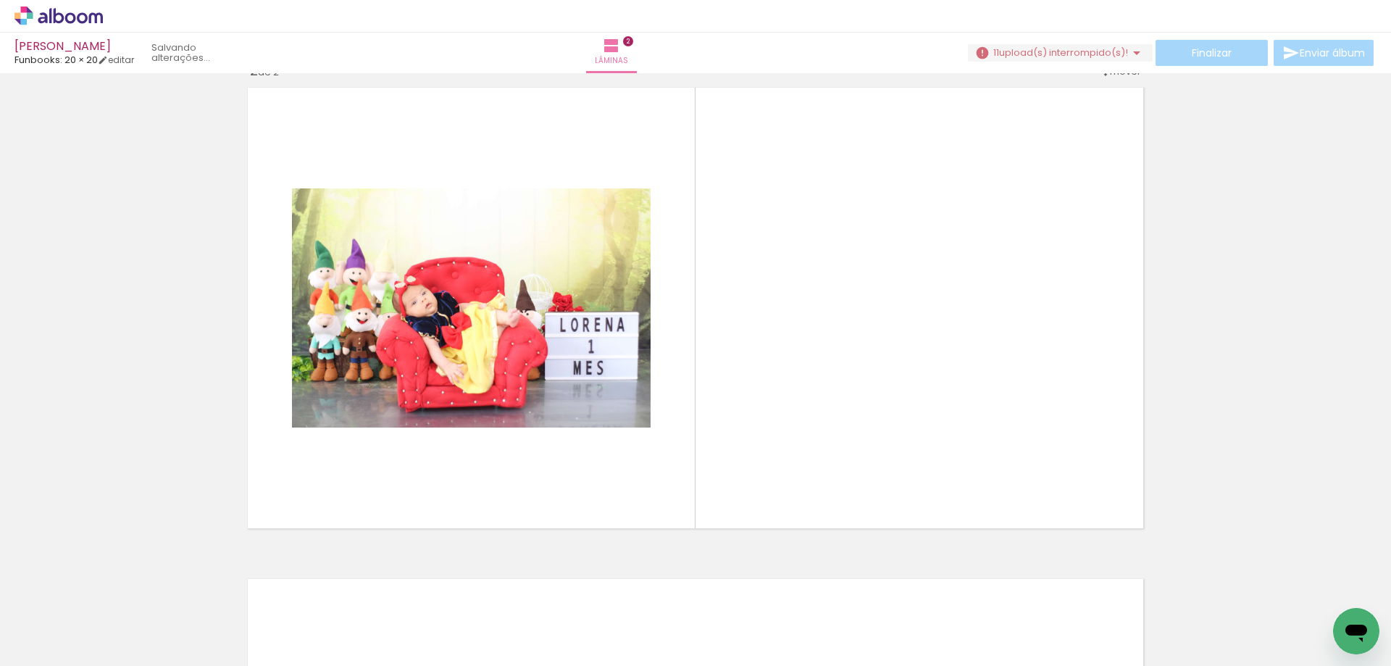
scroll to position [510, 0]
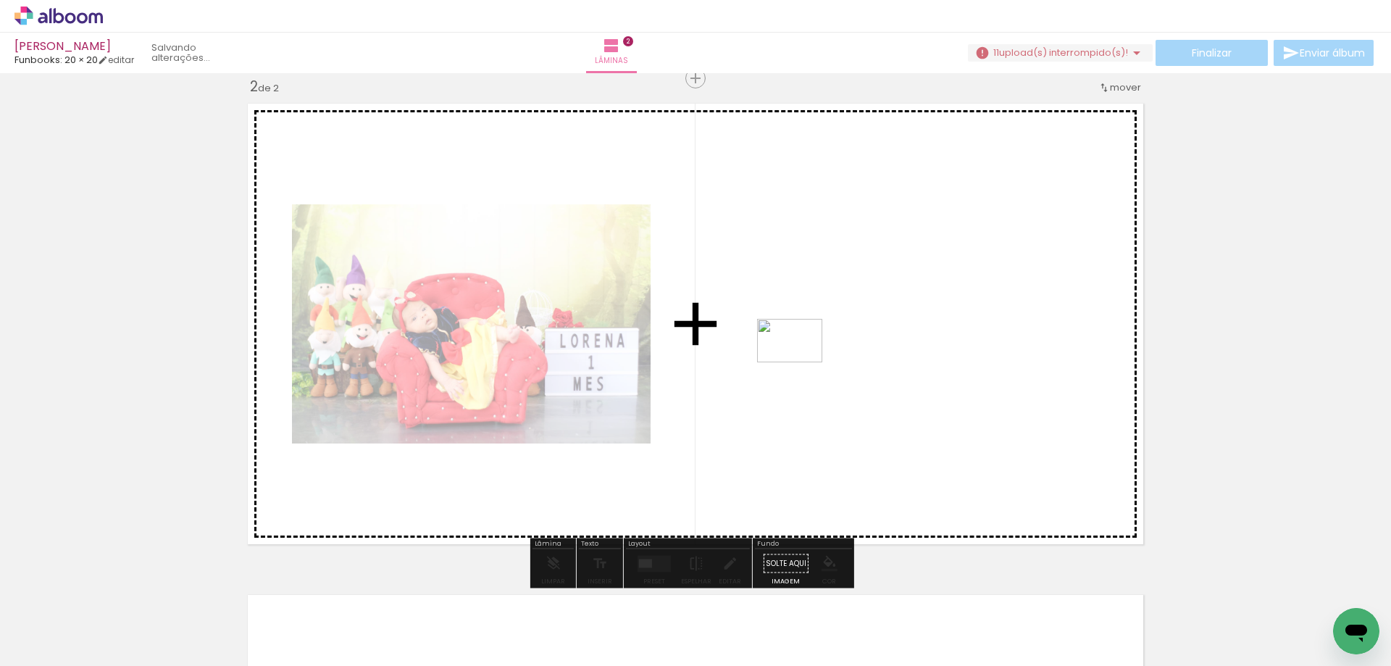
drag, startPoint x: 608, startPoint y: 622, endPoint x: 800, endPoint y: 362, distance: 323.6
click at [800, 362] on quentale-workspace at bounding box center [695, 333] width 1391 height 666
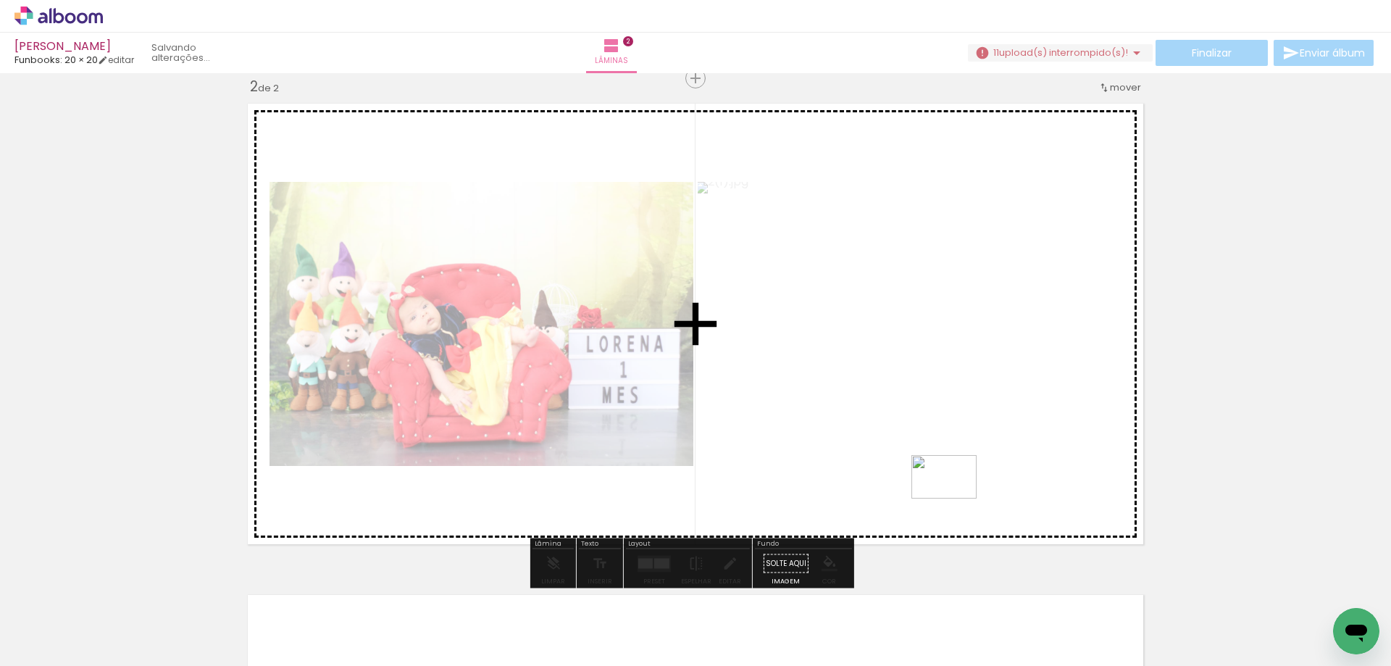
drag, startPoint x: 693, startPoint y: 627, endPoint x: 955, endPoint y: 498, distance: 291.5
click at [955, 498] on quentale-workspace at bounding box center [695, 333] width 1391 height 666
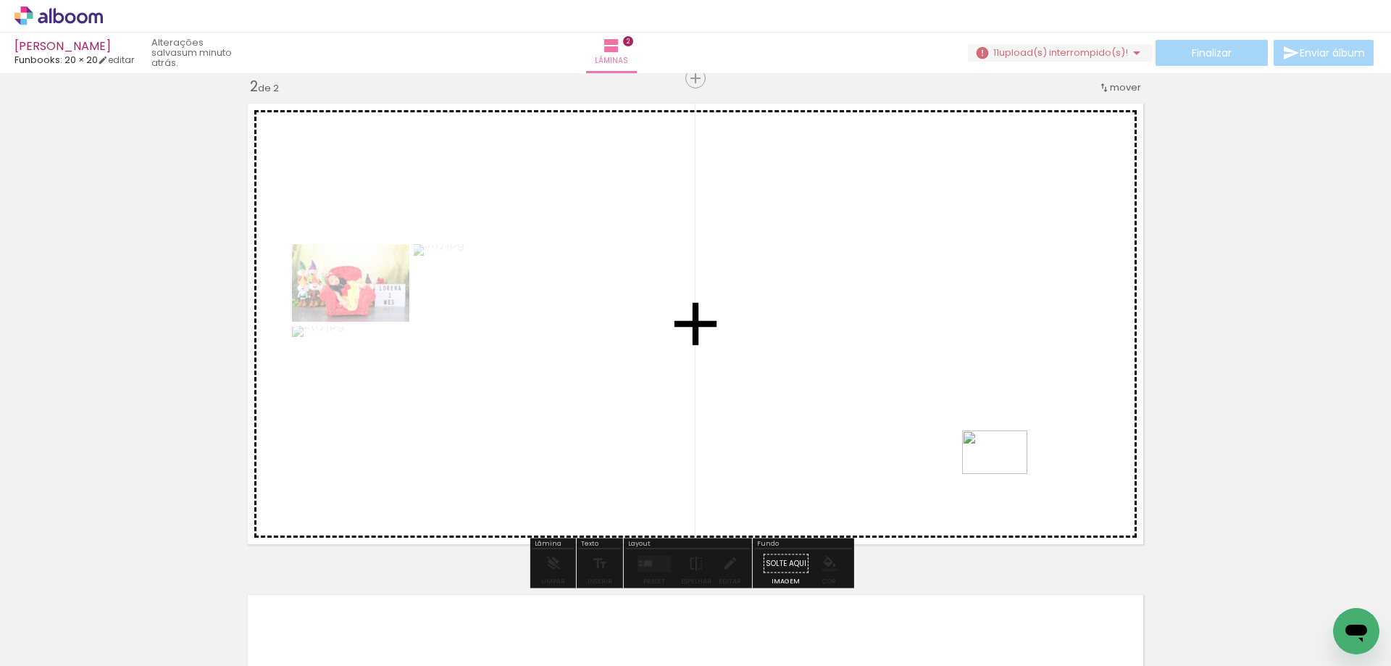
drag, startPoint x: 773, startPoint y: 613, endPoint x: 1005, endPoint y: 474, distance: 271.3
click at [1005, 474] on quentale-workspace at bounding box center [695, 333] width 1391 height 666
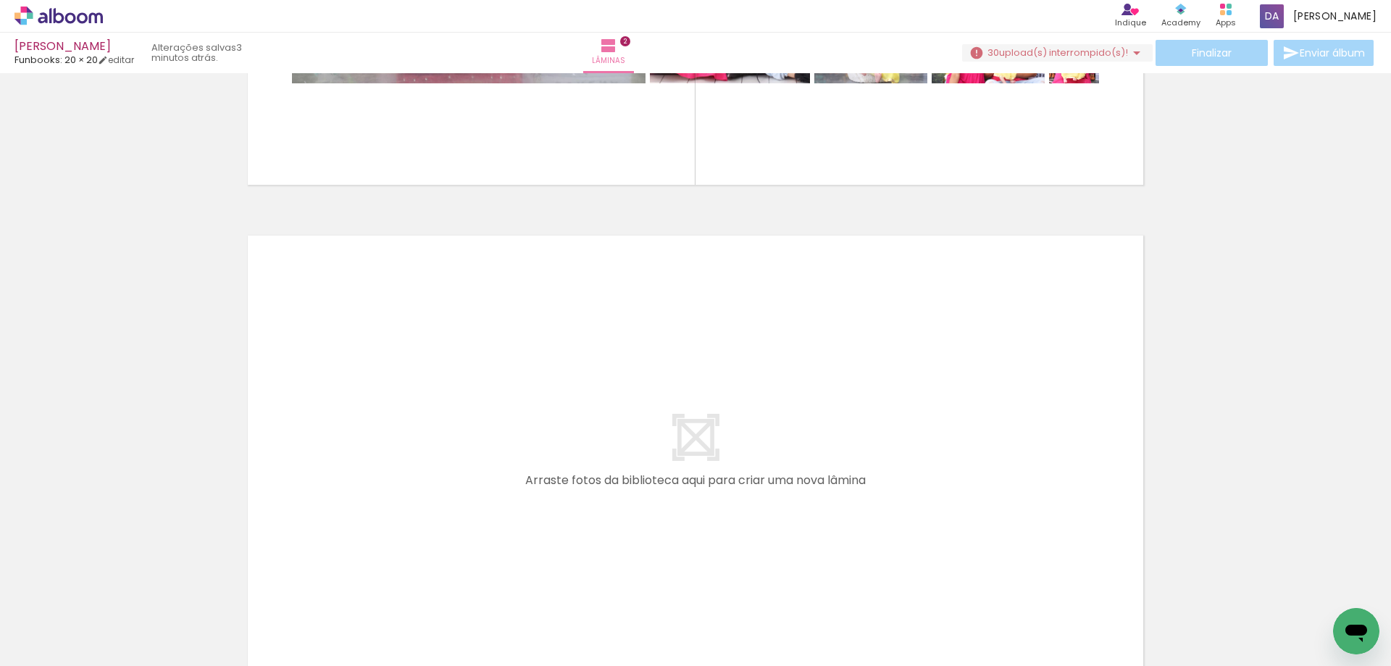
scroll to position [0, 655]
click at [686, 654] on quentale-thumb at bounding box center [706, 616] width 81 height 83
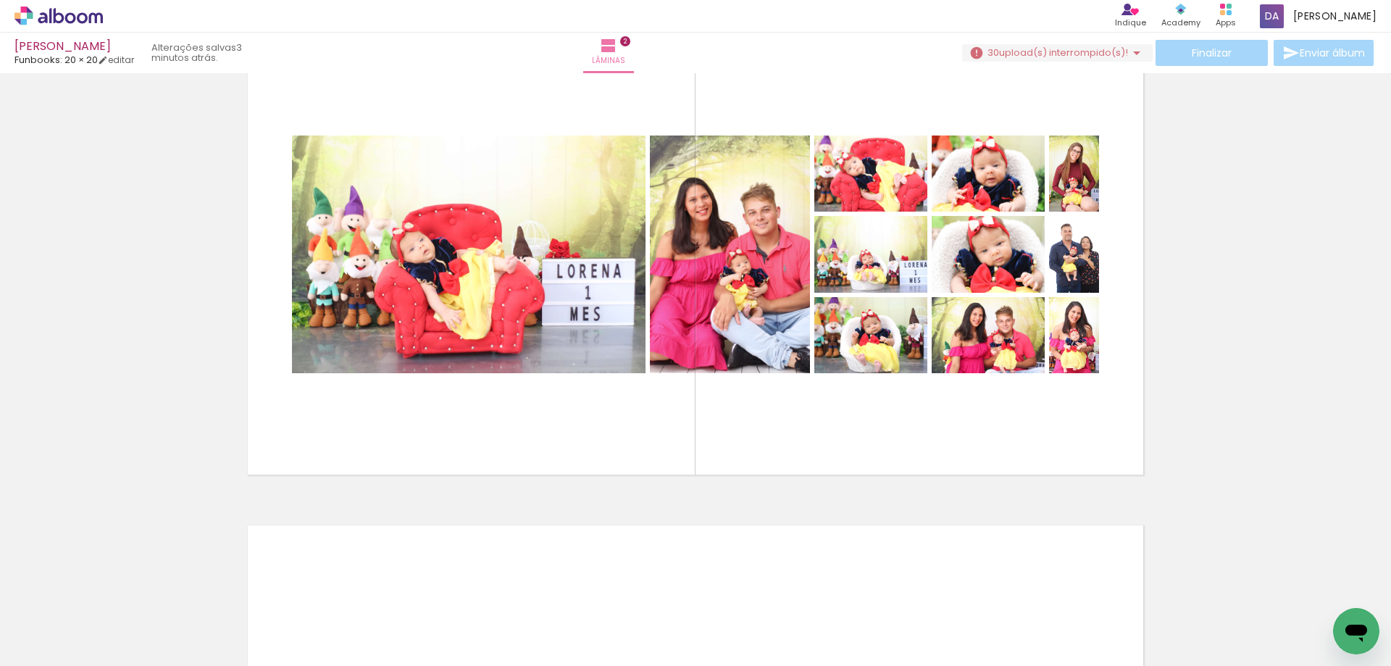
scroll to position [0, 1247]
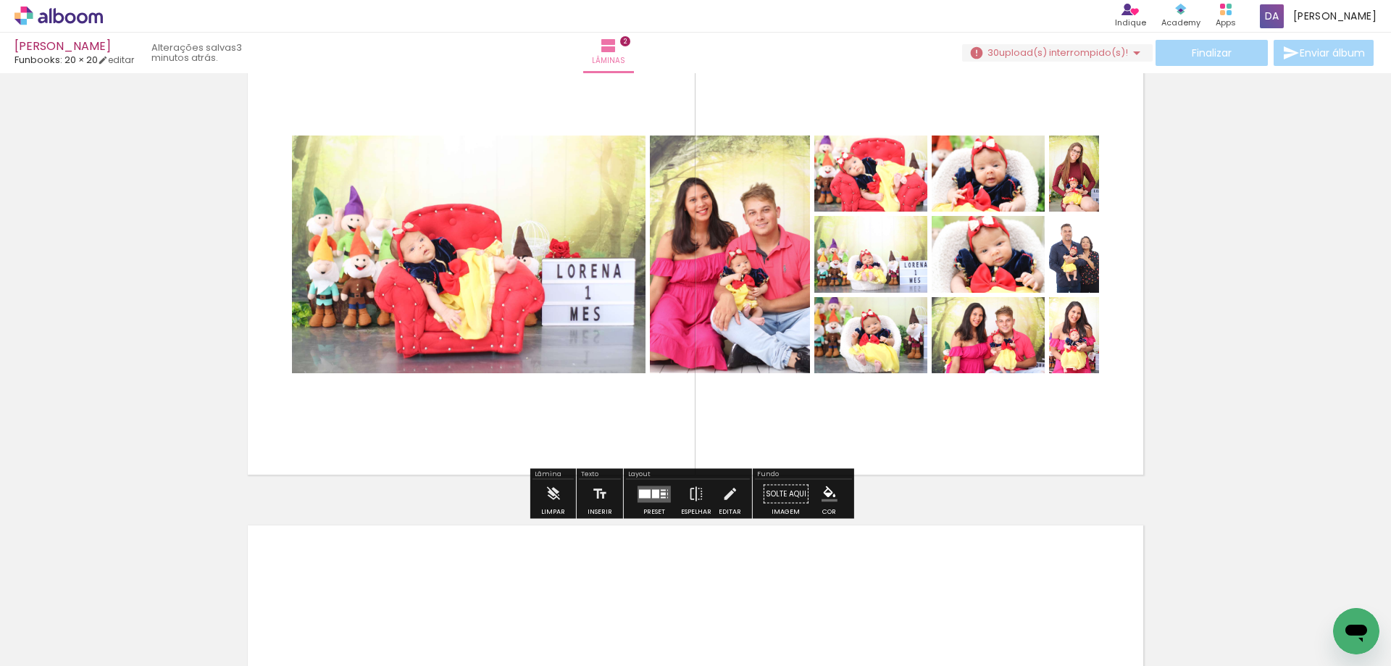
click at [658, 500] on quentale-layouter at bounding box center [653, 493] width 33 height 17
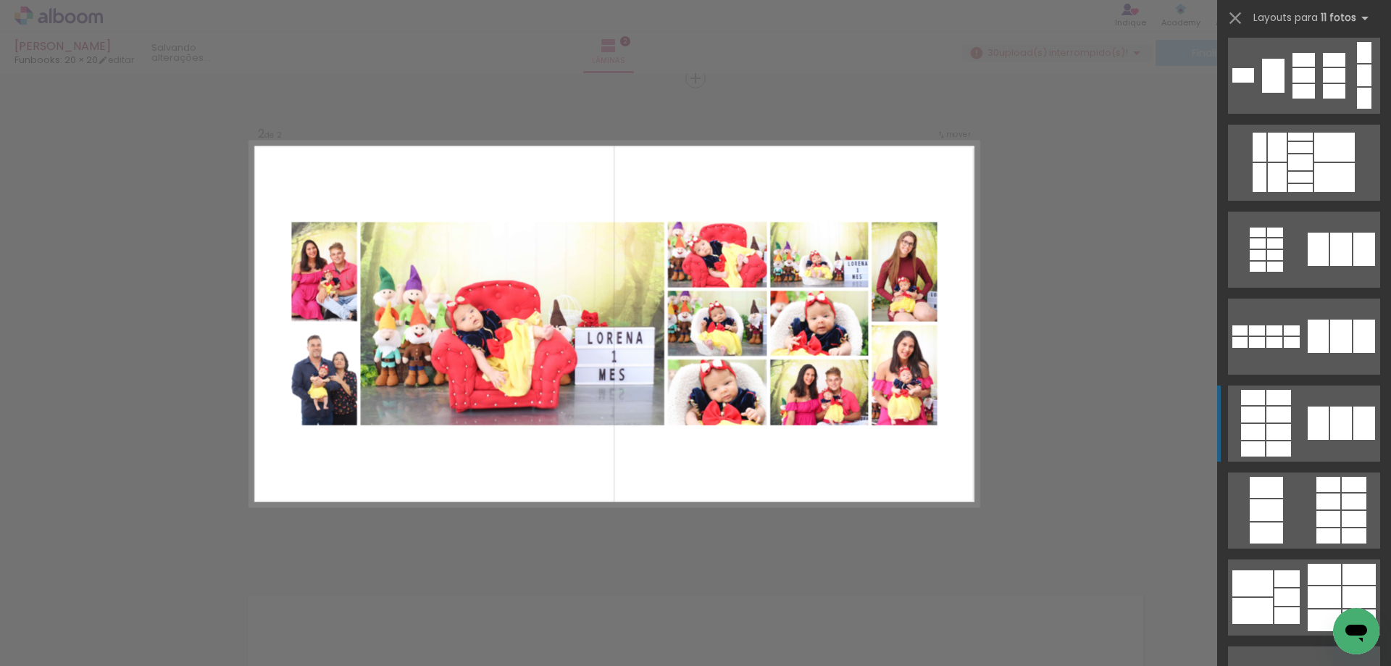
scroll to position [290, 0]
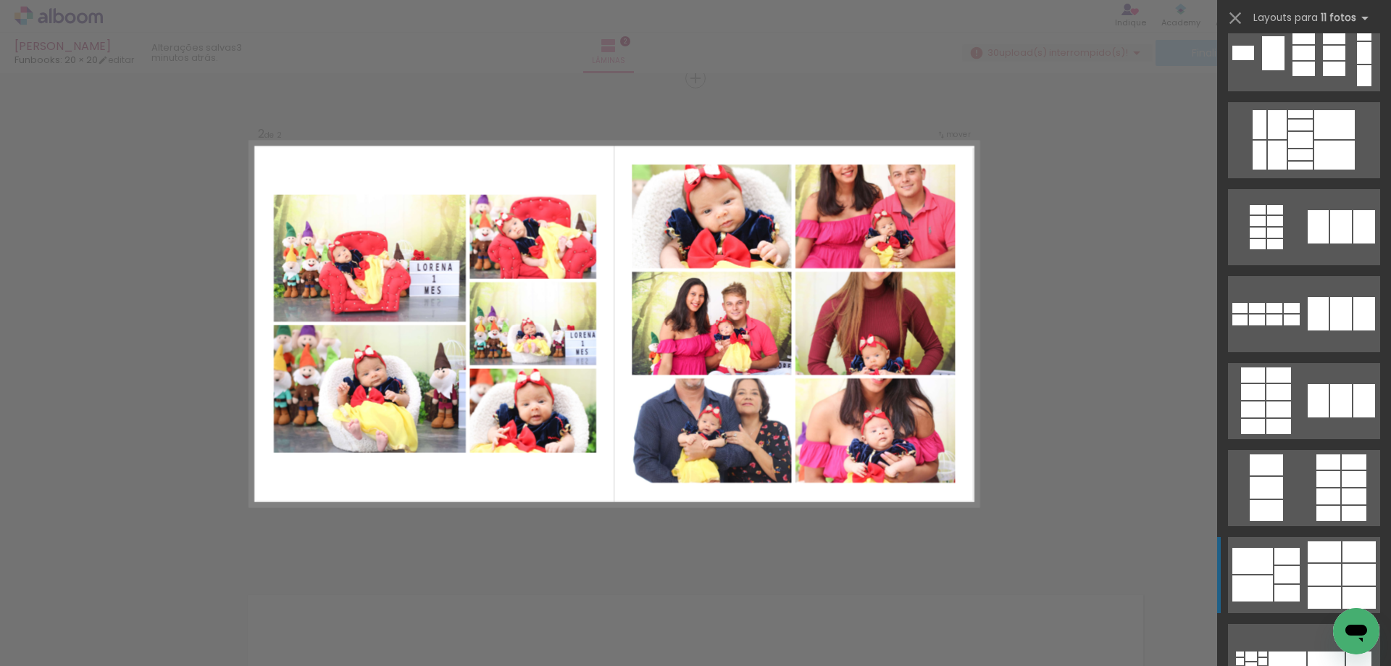
click at [1328, 574] on div at bounding box center [1323, 574] width 33 height 22
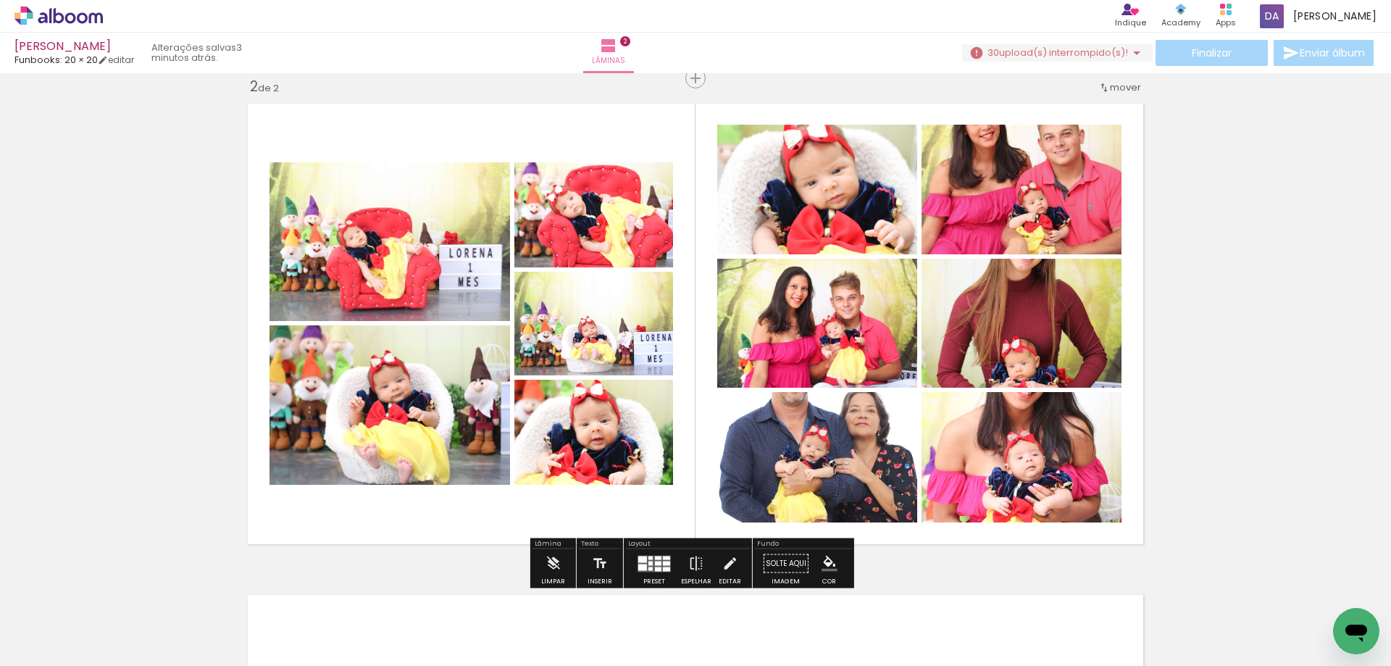
click at [655, 563] on div at bounding box center [658, 563] width 7 height 4
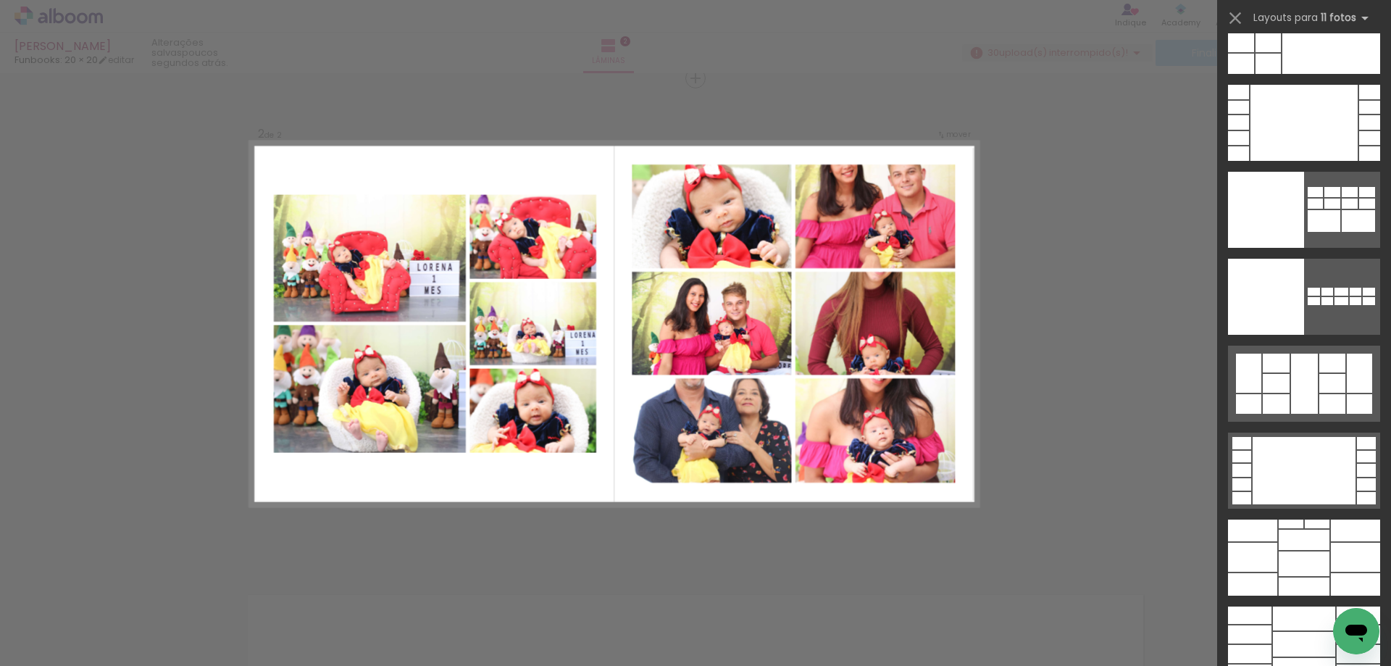
scroll to position [3626, 0]
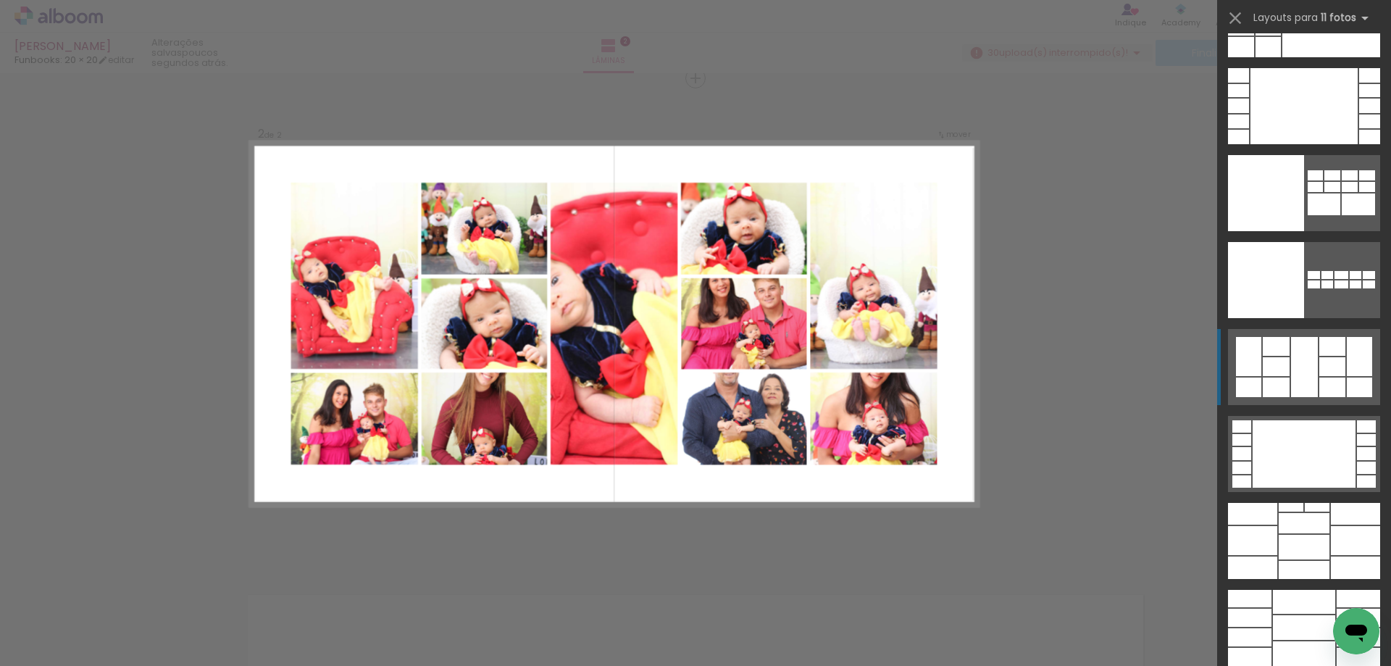
click at [1302, 382] on div at bounding box center [1304, 367] width 27 height 60
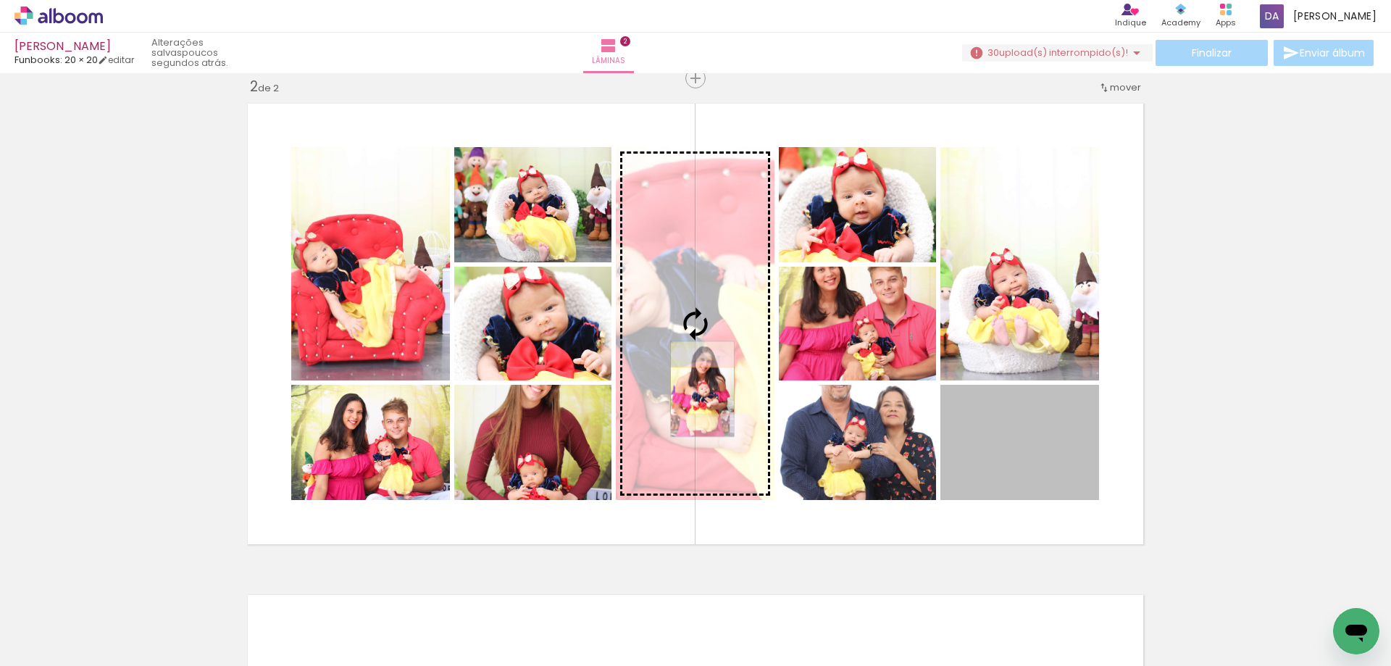
drag, startPoint x: 1040, startPoint y: 463, endPoint x: 697, endPoint y: 390, distance: 350.9
click at [0, 0] on slot at bounding box center [0, 0] width 0 height 0
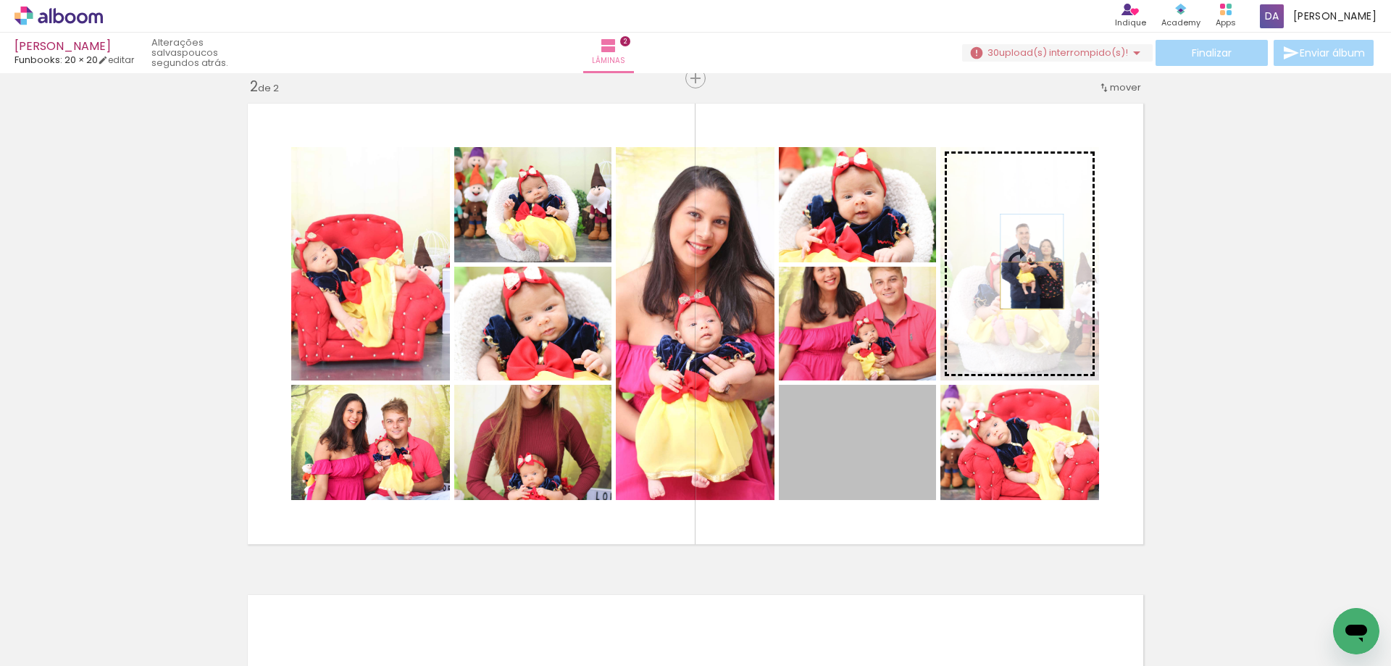
drag, startPoint x: 850, startPoint y: 458, endPoint x: 1027, endPoint y: 285, distance: 247.4
click at [0, 0] on slot at bounding box center [0, 0] width 0 height 0
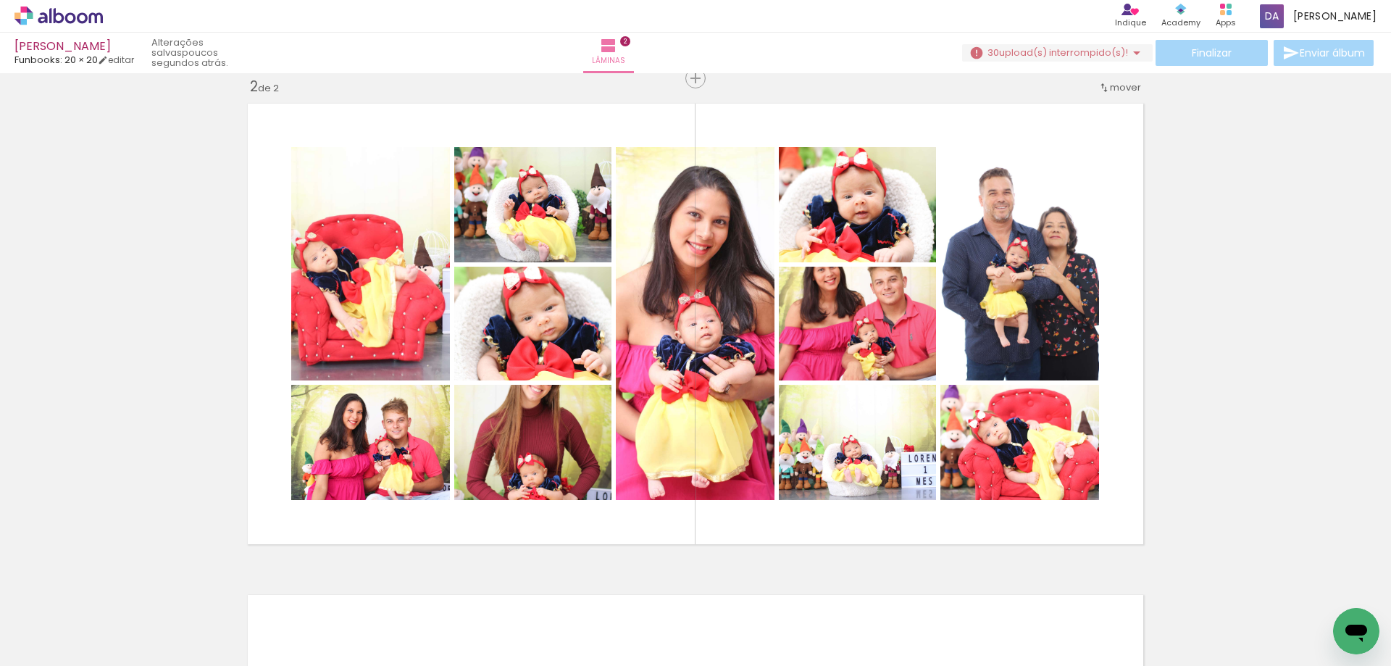
scroll to position [0, 1010]
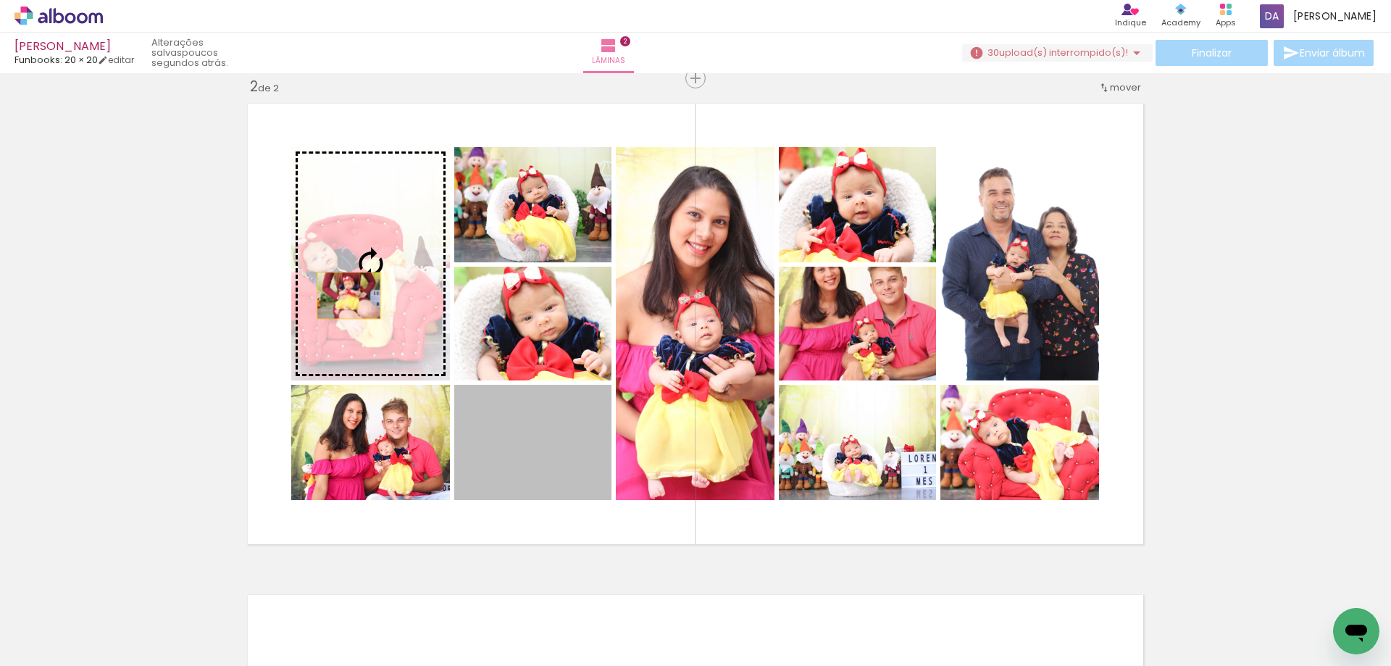
drag, startPoint x: 533, startPoint y: 451, endPoint x: 343, endPoint y: 296, distance: 245.5
click at [0, 0] on slot at bounding box center [0, 0] width 0 height 0
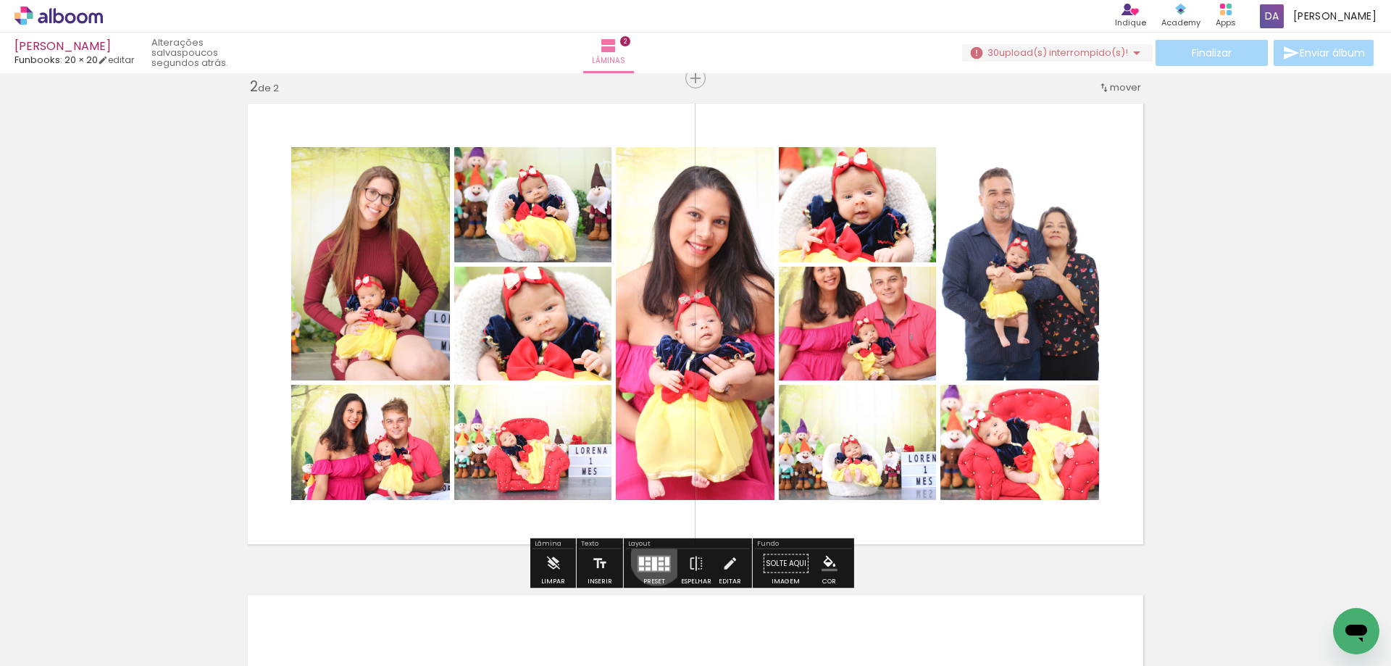
click at [653, 558] on div at bounding box center [654, 563] width 5 height 14
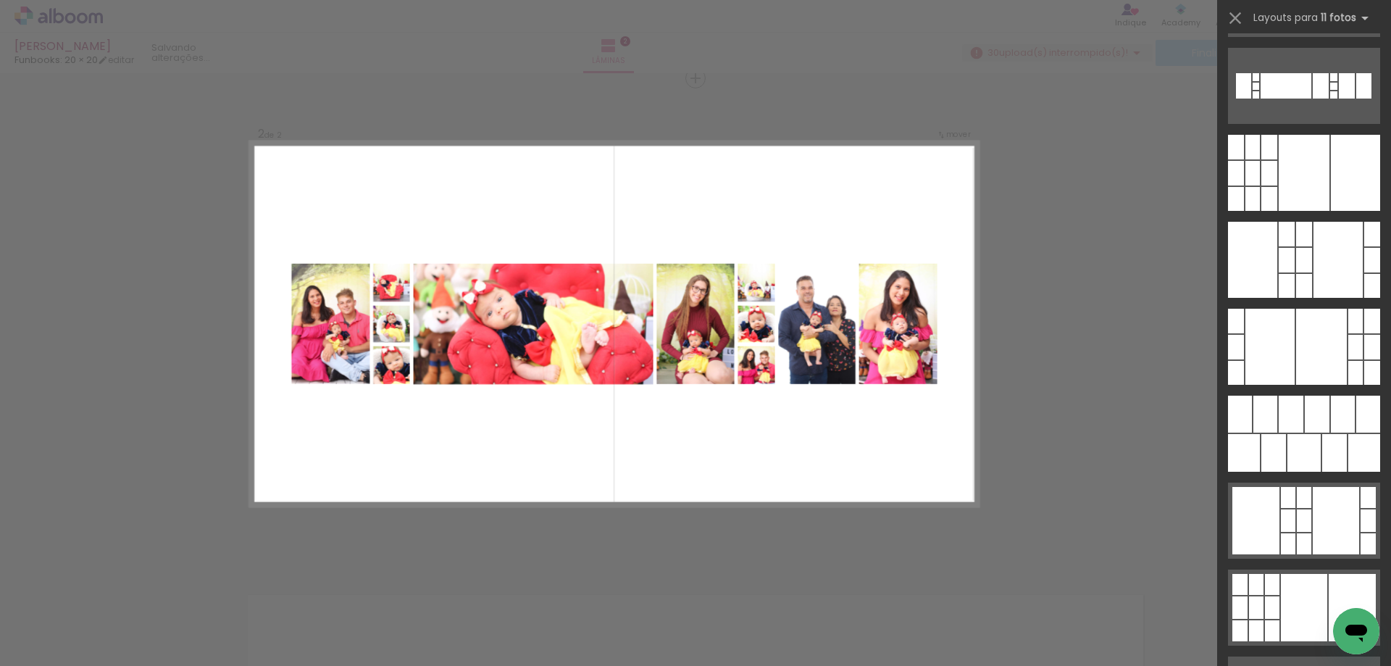
scroll to position [2126, 0]
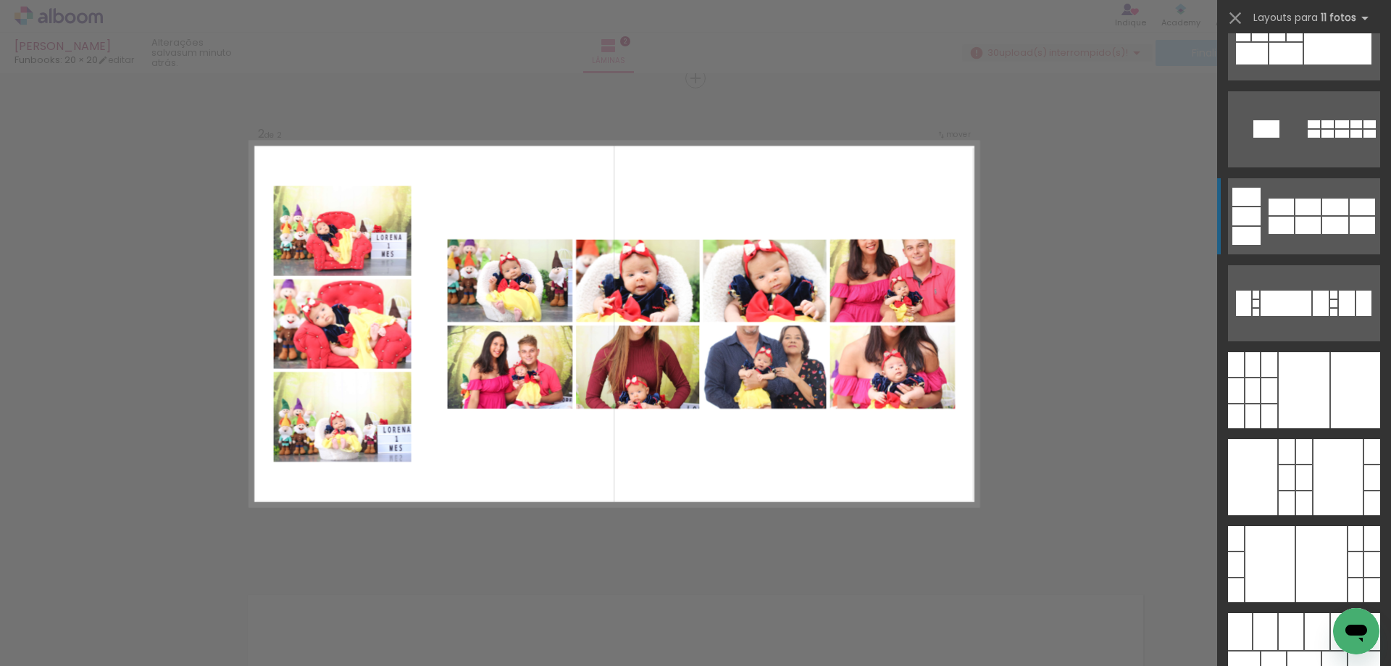
click at [1278, 234] on quentale-layouter at bounding box center [1304, 216] width 152 height 76
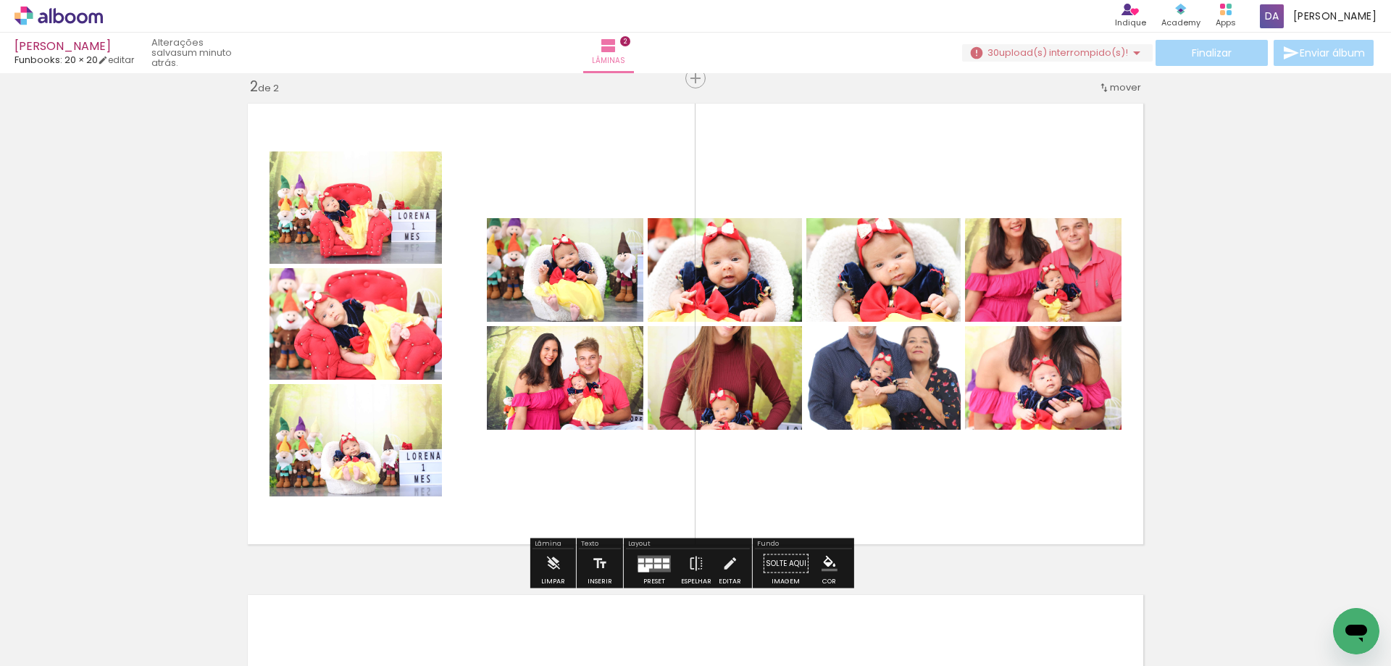
click at [1068, 280] on quentale-photo at bounding box center [1043, 270] width 156 height 104
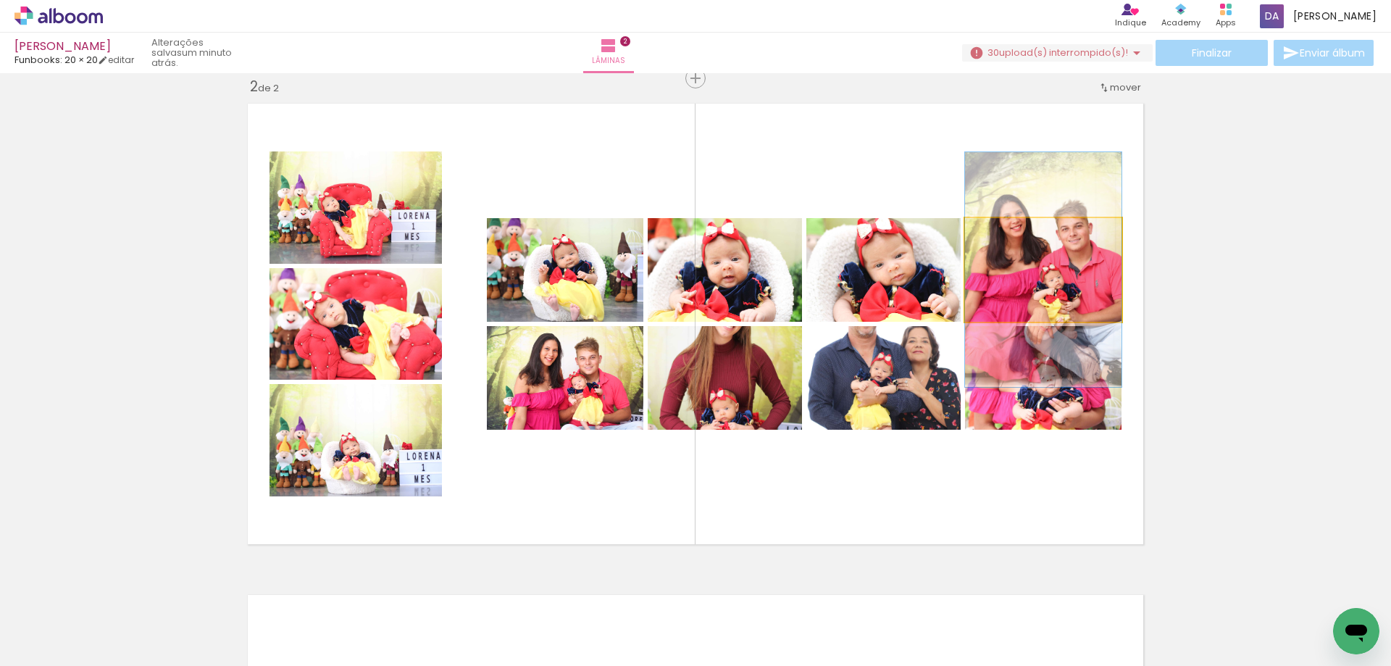
click at [1068, 280] on quentale-photo at bounding box center [1043, 270] width 156 height 104
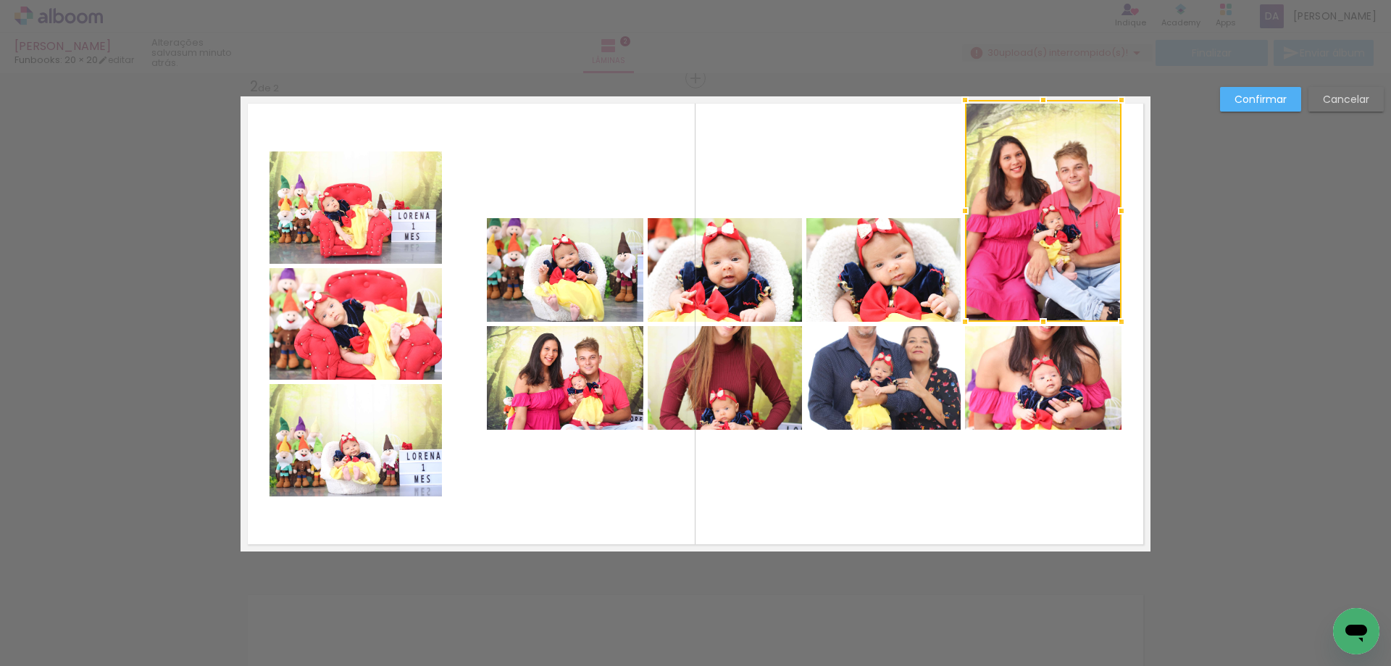
drag, startPoint x: 1040, startPoint y: 214, endPoint x: 1029, endPoint y: 95, distance: 120.0
click at [1029, 95] on div at bounding box center [1042, 99] width 29 height 29
click at [1055, 382] on quentale-photo at bounding box center [1043, 378] width 156 height 104
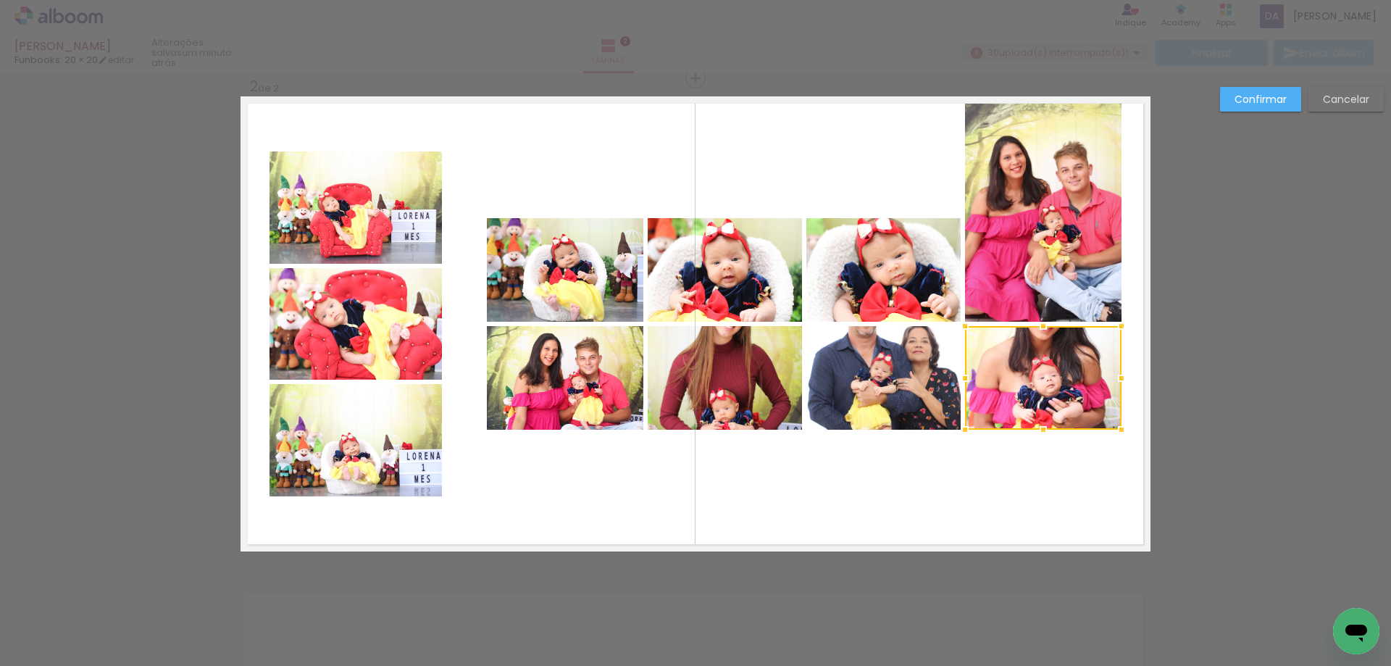
click at [1055, 382] on div at bounding box center [1043, 378] width 156 height 104
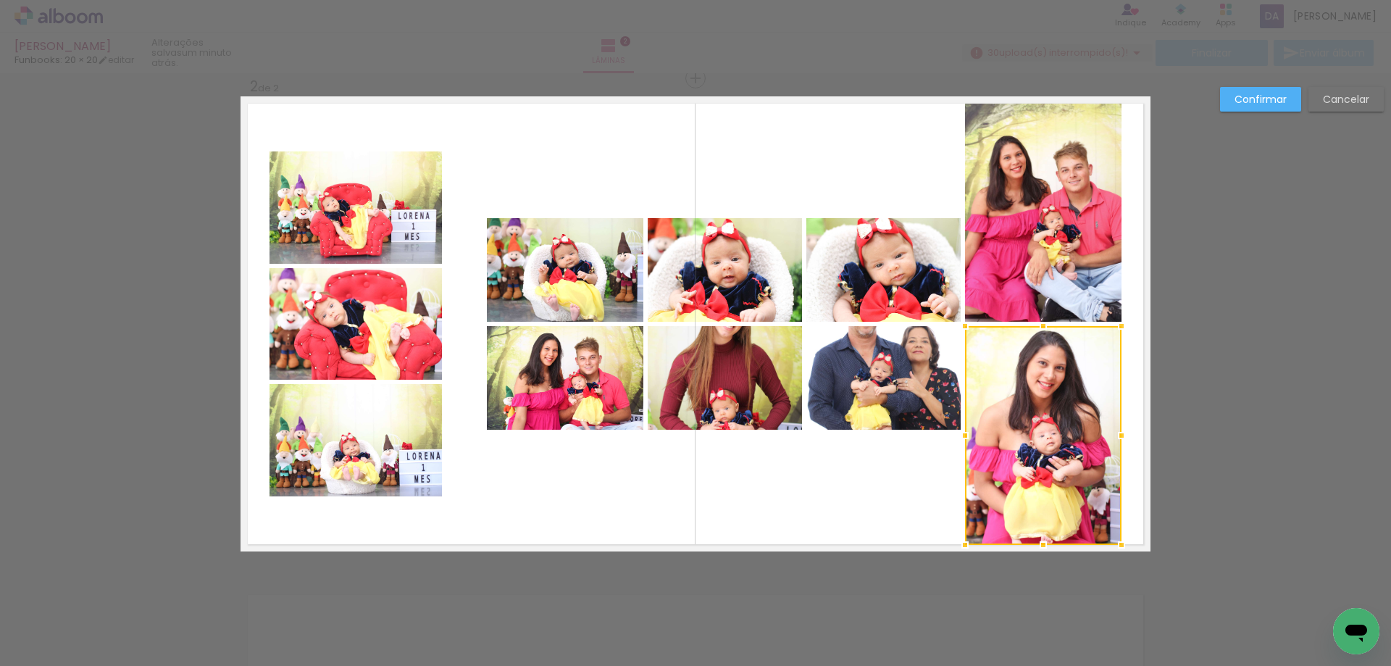
drag, startPoint x: 1039, startPoint y: 435, endPoint x: 1037, endPoint y: 547, distance: 112.3
click at [1037, 547] on div at bounding box center [1042, 544] width 29 height 29
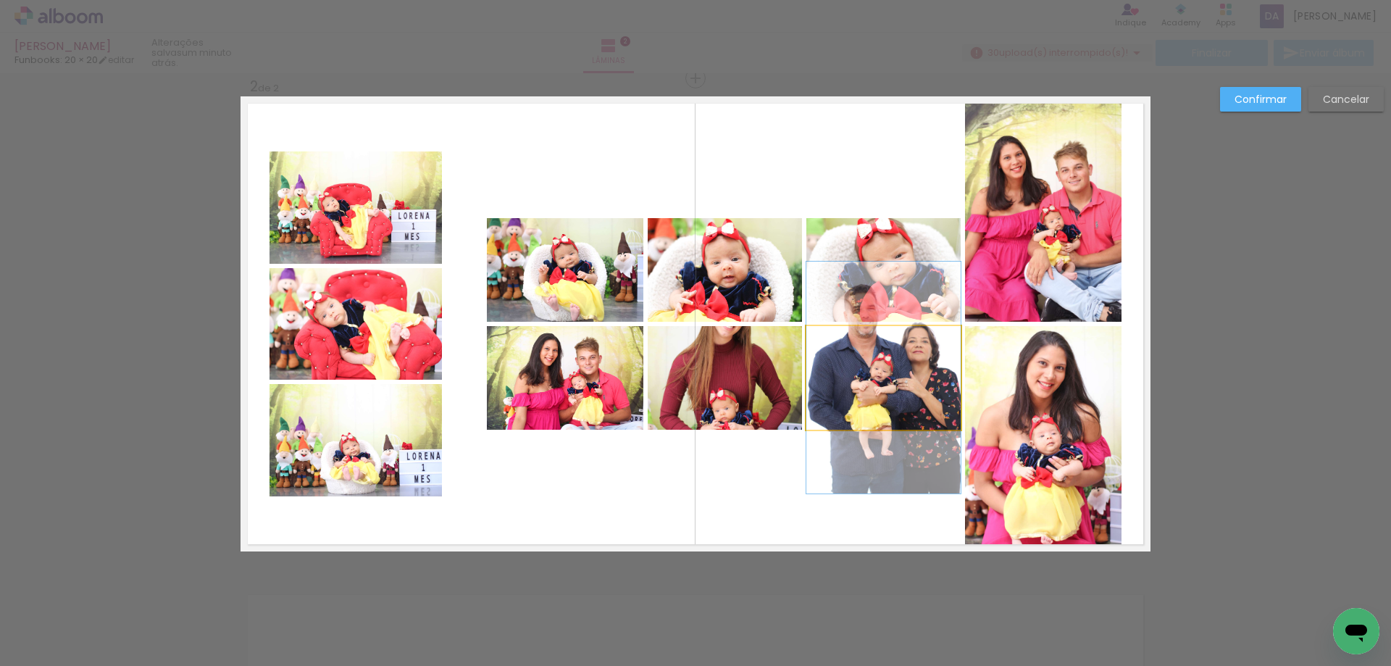
click at [895, 398] on quentale-photo at bounding box center [883, 378] width 154 height 104
click at [965, 398] on div at bounding box center [1043, 435] width 156 height 219
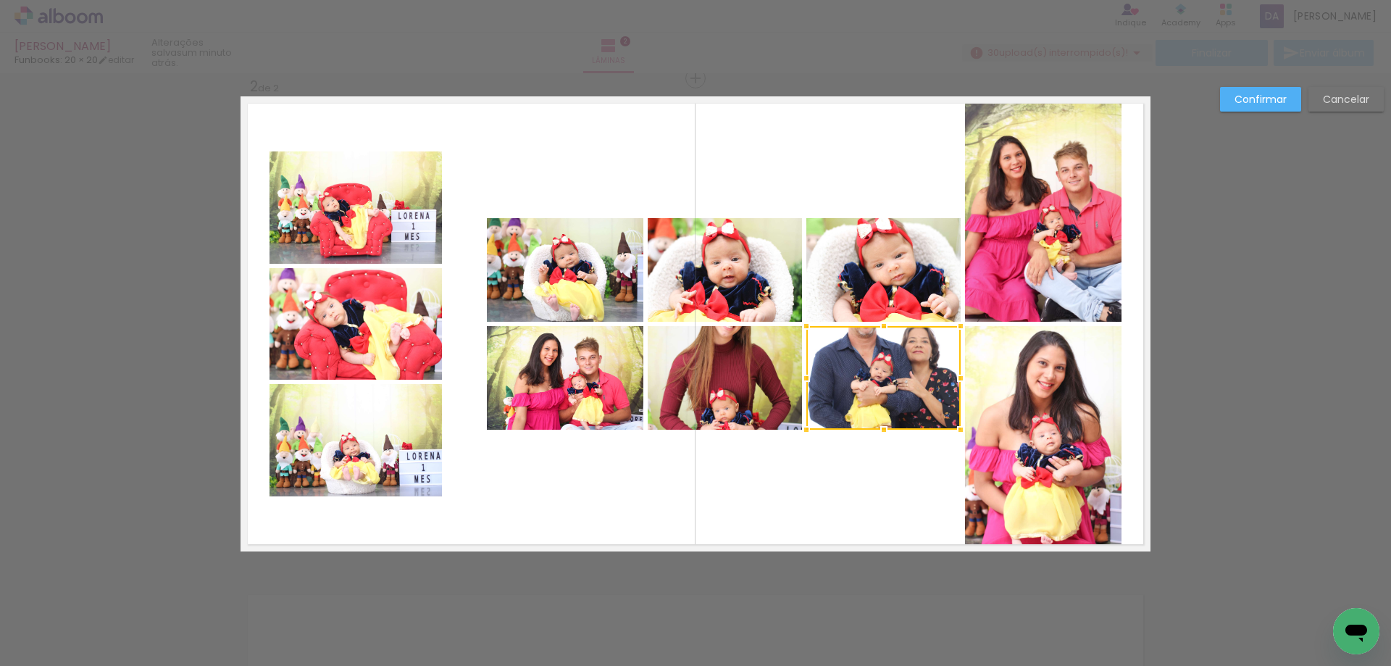
click at [895, 398] on div at bounding box center [883, 378] width 154 height 104
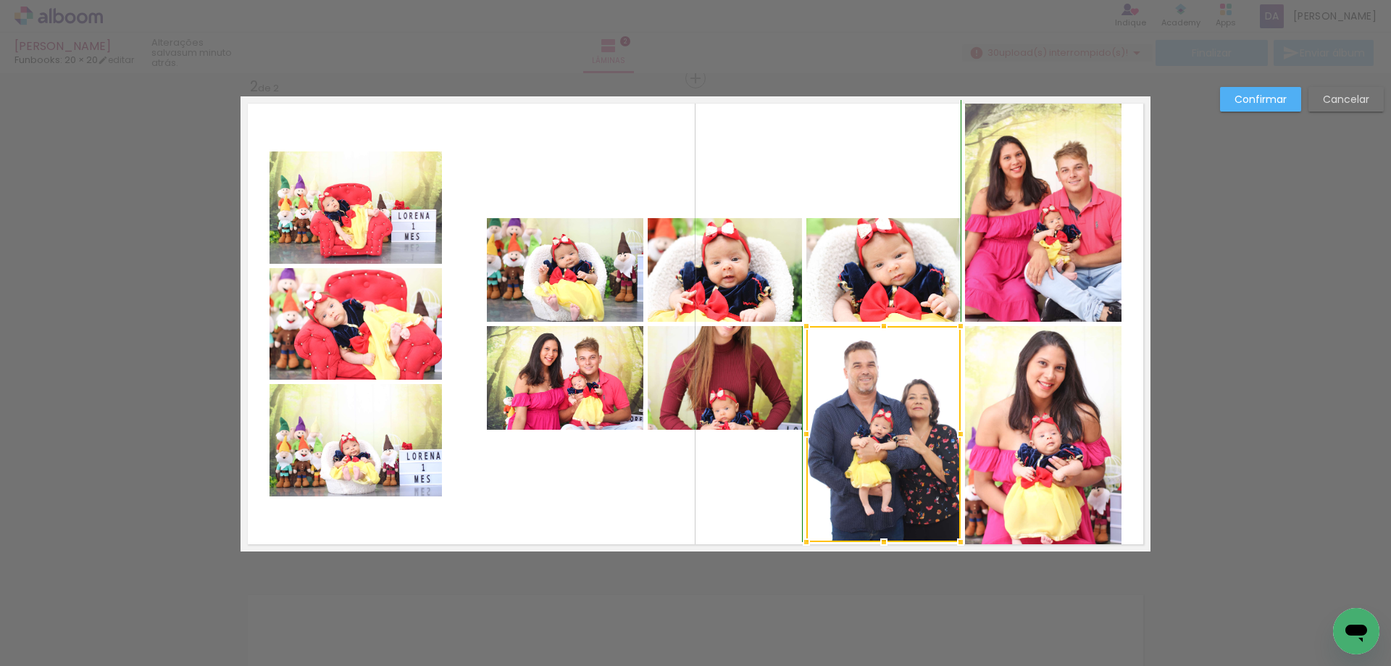
drag, startPoint x: 881, startPoint y: 435, endPoint x: 892, endPoint y: 554, distance: 120.1
click at [892, 554] on div "Inserir lâmina 1 de 2 Inserir lâmina 2 de 2 Confirmar Cancelar" at bounding box center [695, 317] width 1391 height 1508
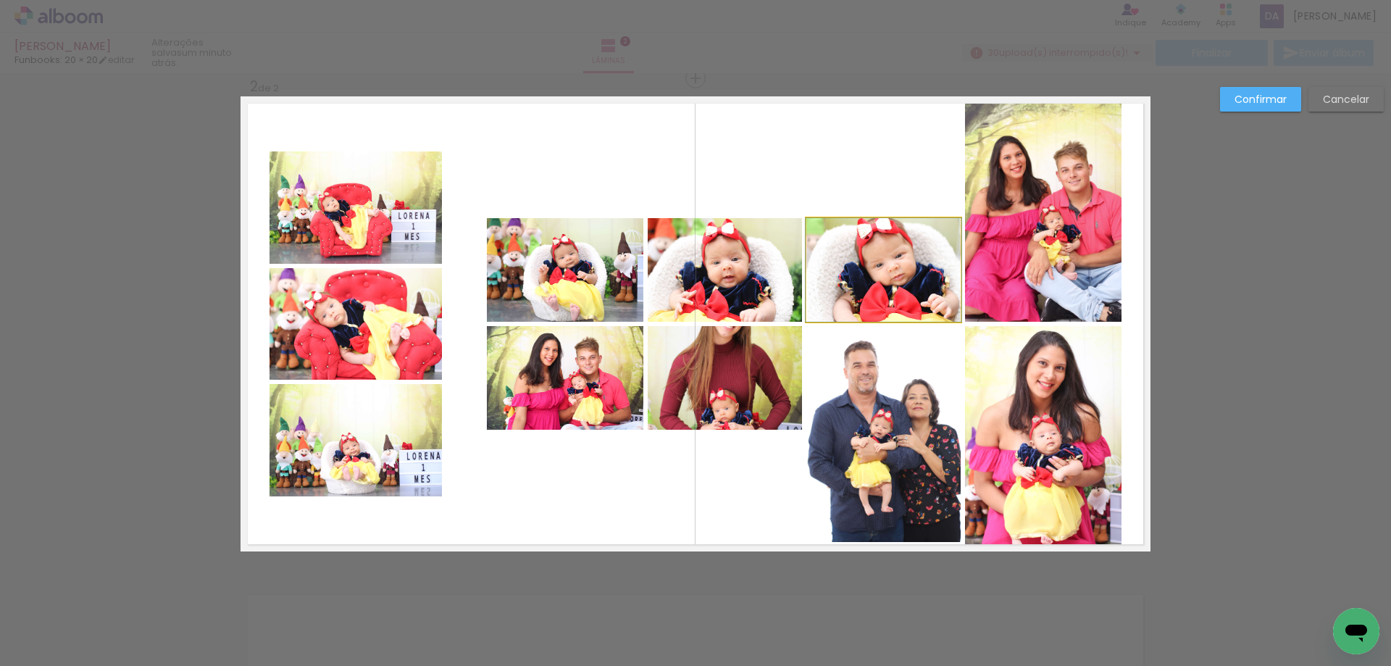
click at [908, 266] on quentale-photo at bounding box center [883, 270] width 154 height 104
click at [729, 268] on quentale-photo at bounding box center [724, 270] width 154 height 104
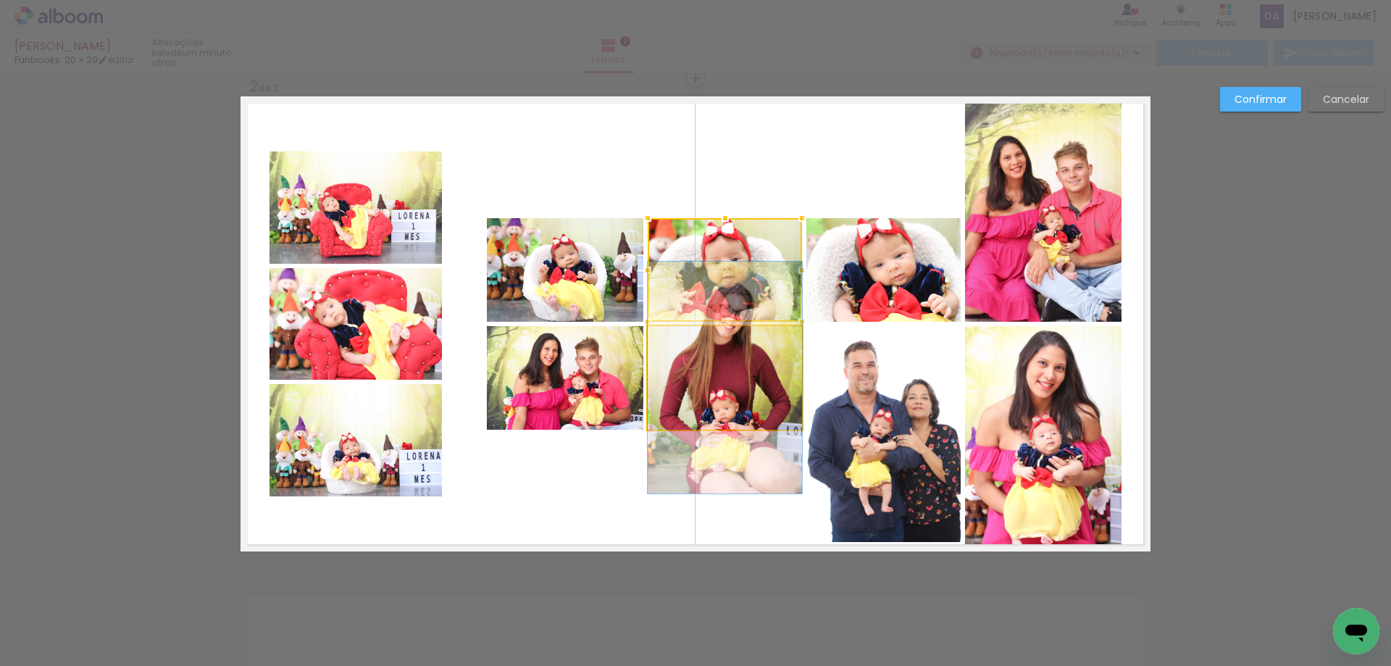
click at [716, 376] on quentale-photo at bounding box center [724, 378] width 154 height 104
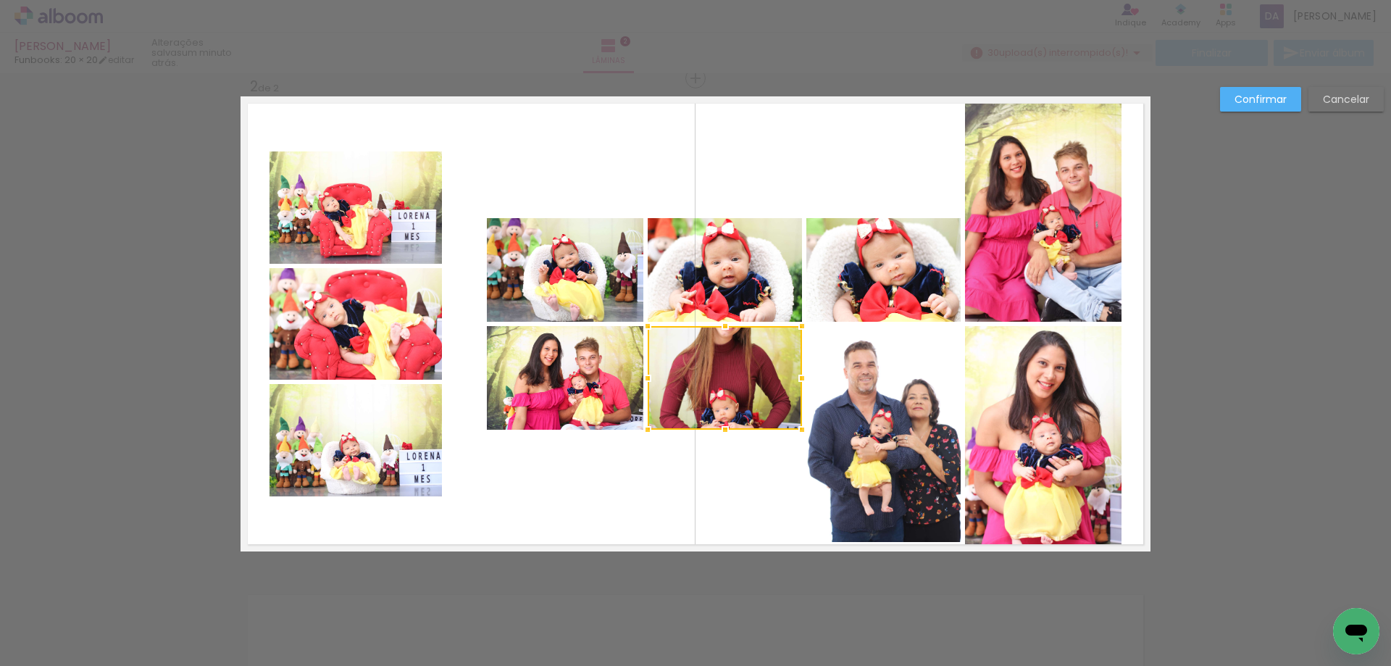
click at [716, 376] on div at bounding box center [724, 378] width 154 height 104
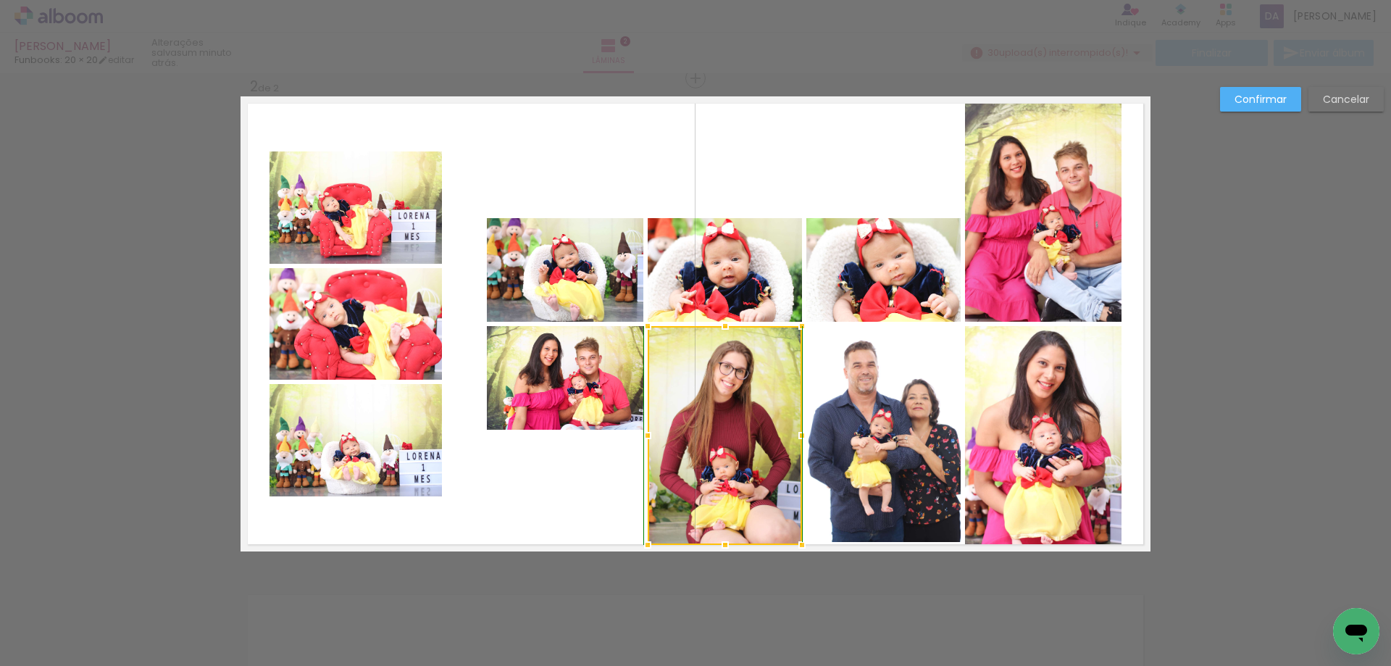
drag, startPoint x: 722, startPoint y: 430, endPoint x: 722, endPoint y: 535, distance: 105.0
click at [722, 535] on div at bounding box center [725, 544] width 29 height 29
click at [574, 388] on quentale-photo at bounding box center [565, 378] width 156 height 104
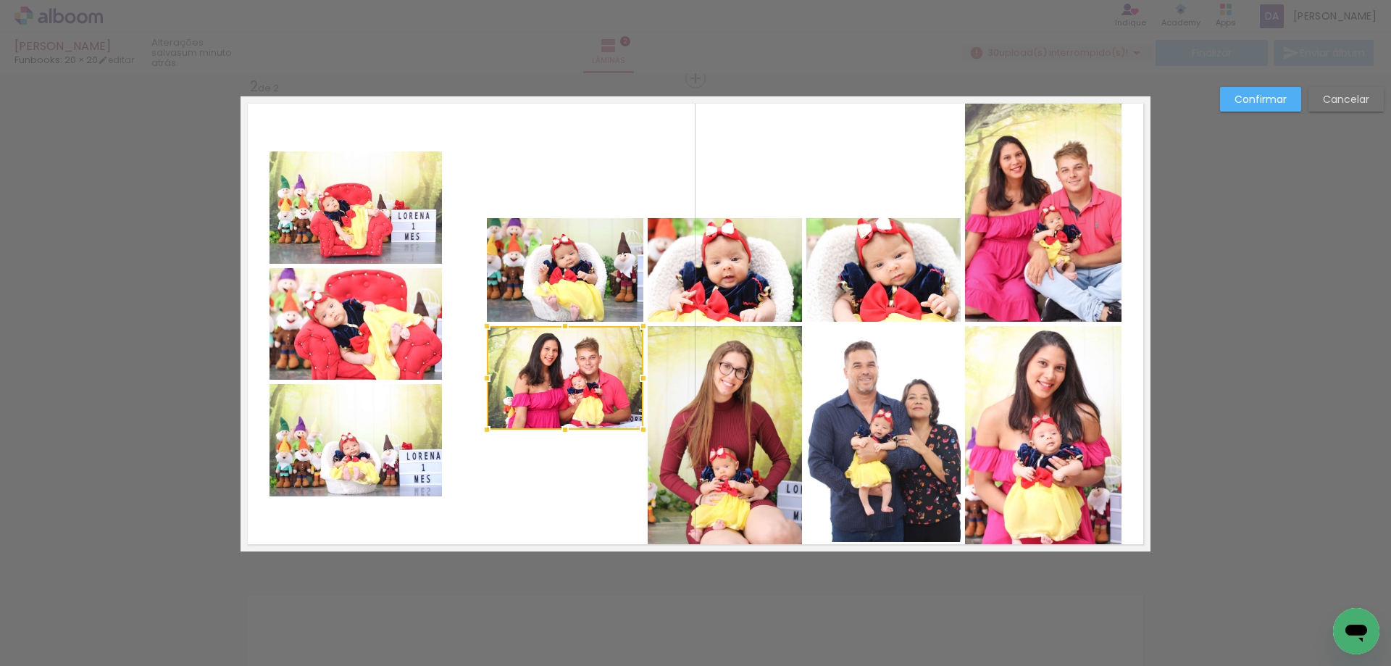
click at [567, 288] on quentale-photo at bounding box center [565, 270] width 156 height 104
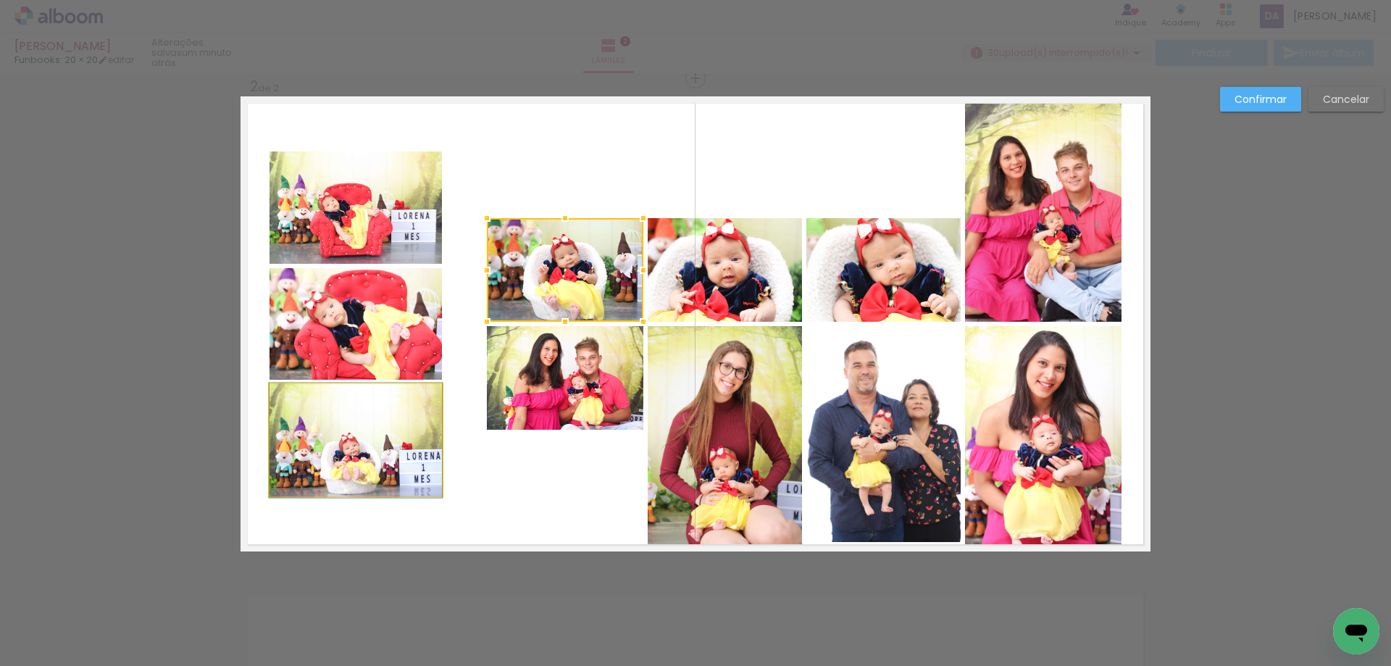
click at [332, 443] on quentale-photo at bounding box center [355, 440] width 172 height 112
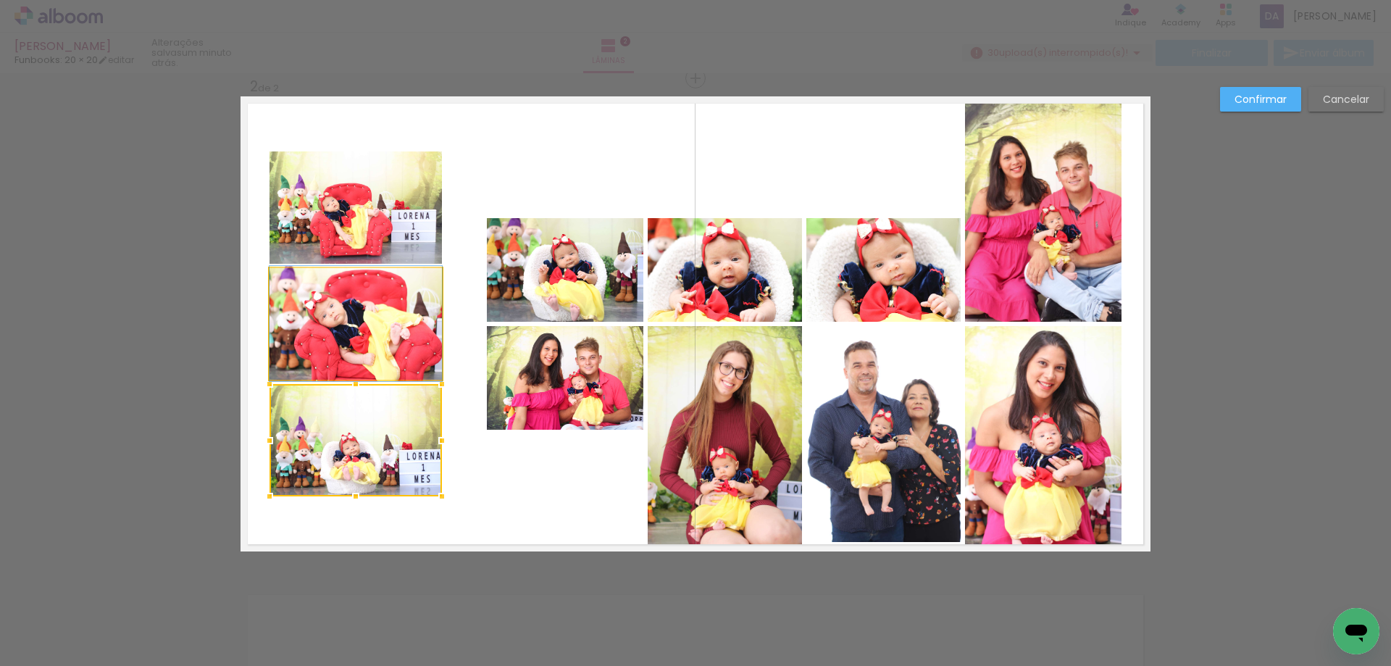
click at [351, 319] on quentale-photo at bounding box center [355, 324] width 172 height 112
click at [343, 216] on quentale-photo at bounding box center [355, 207] width 172 height 112
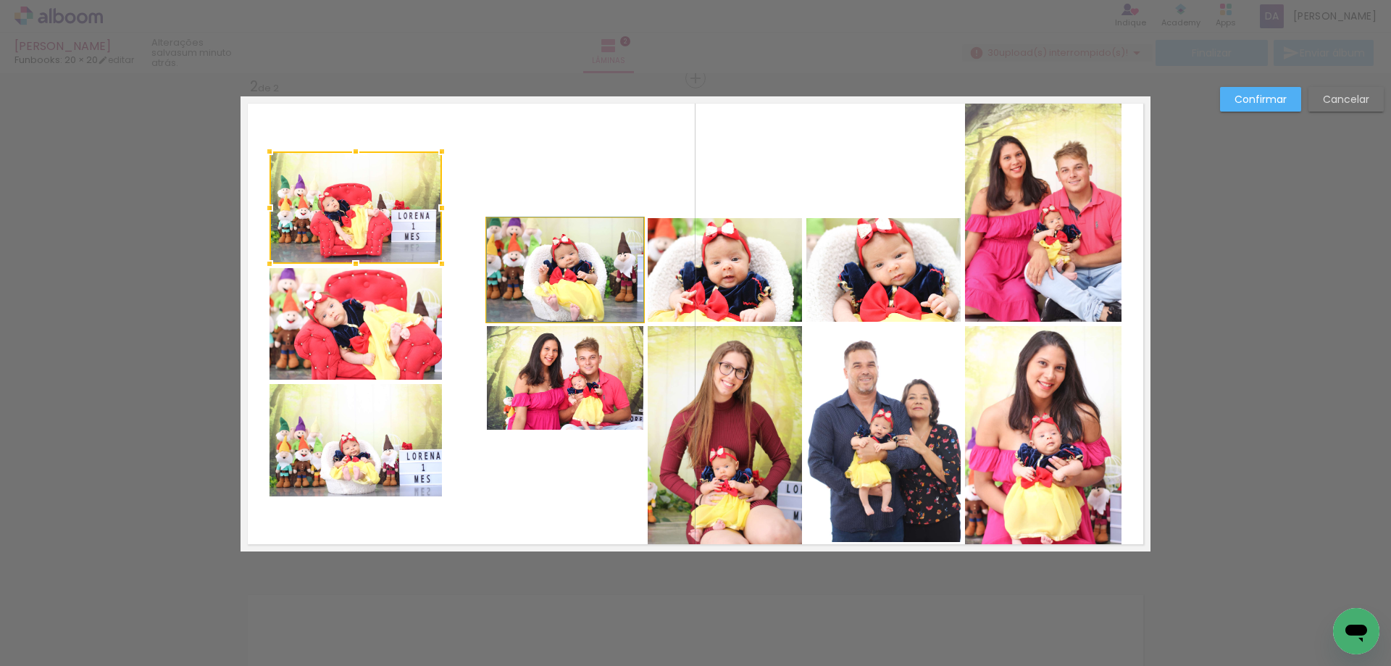
click at [542, 290] on quentale-photo at bounding box center [565, 270] width 156 height 104
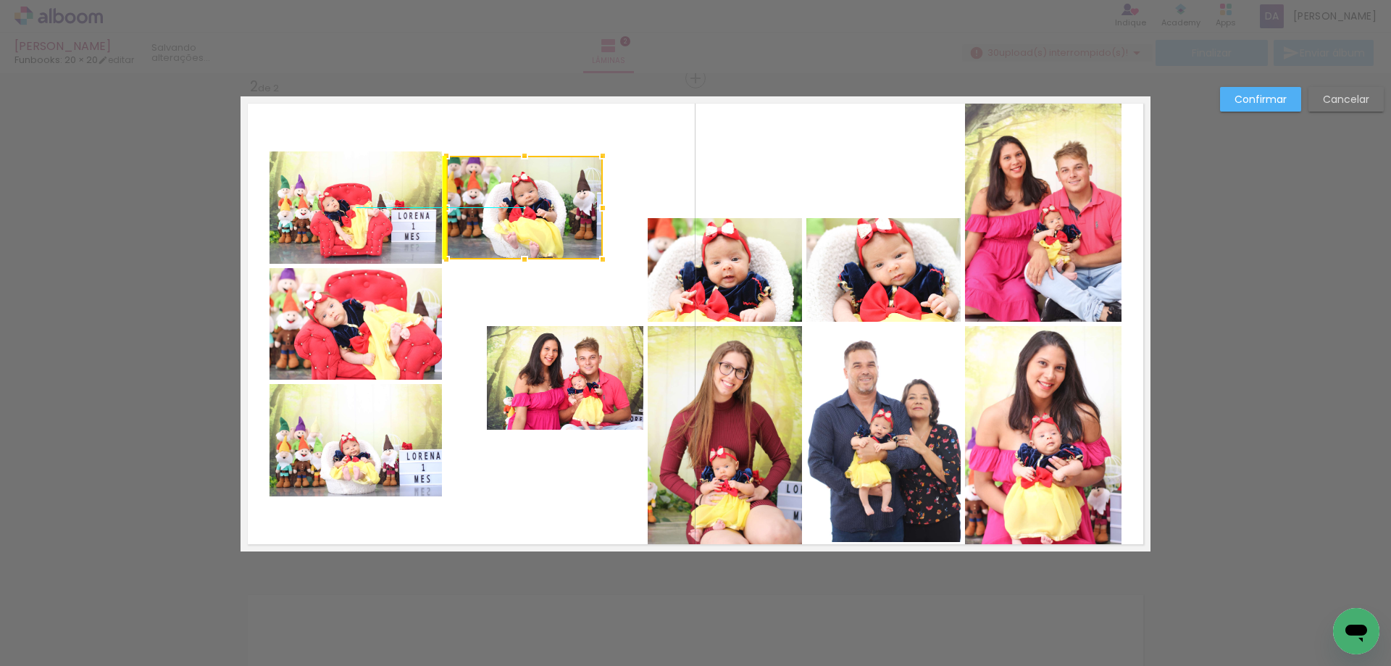
drag, startPoint x: 556, startPoint y: 269, endPoint x: 532, endPoint y: 221, distance: 53.8
click at [532, 221] on div at bounding box center [524, 208] width 156 height 104
click at [566, 384] on quentale-photo at bounding box center [565, 378] width 156 height 104
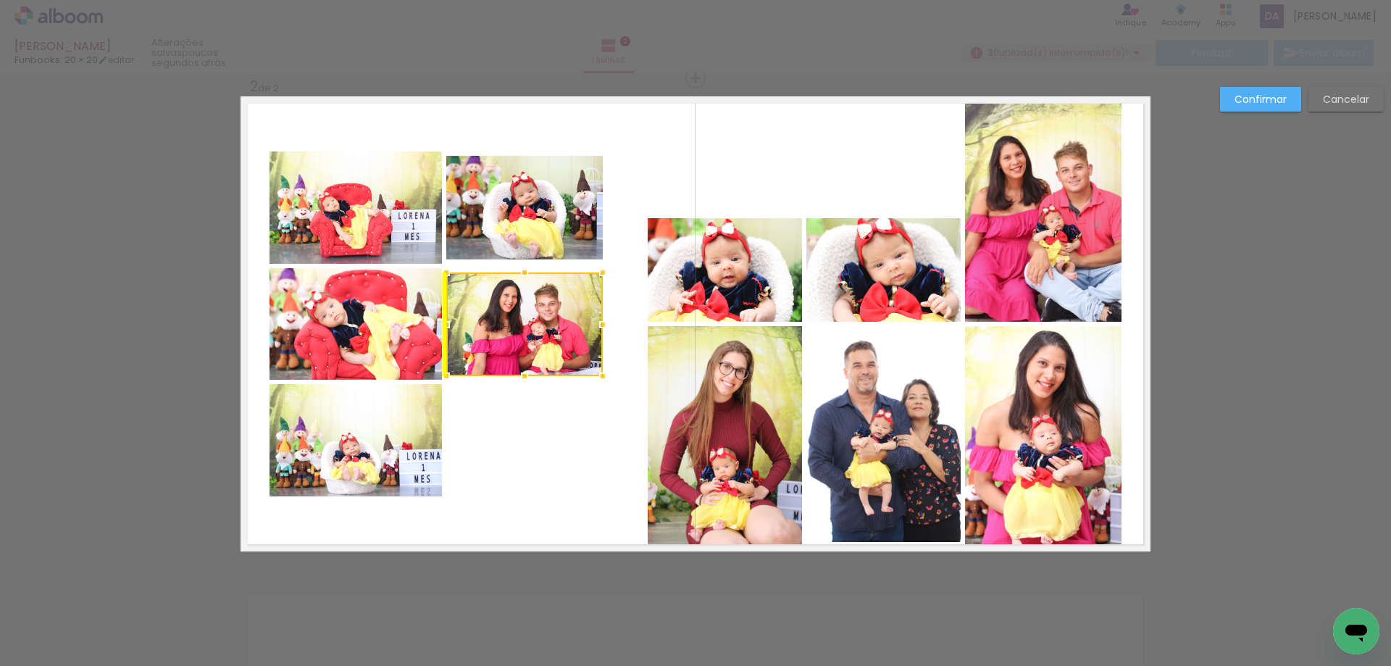
drag, startPoint x: 579, startPoint y: 385, endPoint x: 540, endPoint y: 332, distance: 65.3
click at [540, 332] on div at bounding box center [524, 324] width 156 height 104
click at [753, 278] on quentale-photo at bounding box center [724, 270] width 154 height 104
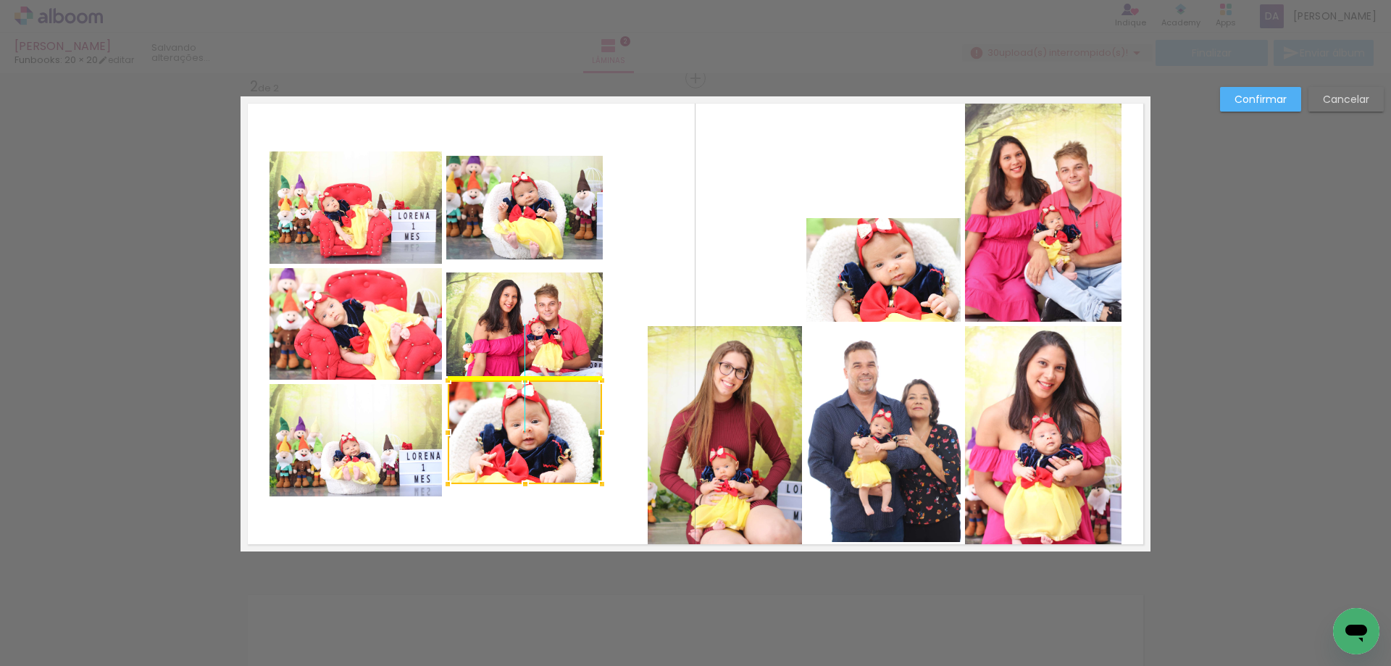
drag, startPoint x: 764, startPoint y: 275, endPoint x: 565, endPoint y: 438, distance: 257.3
click at [565, 438] on div at bounding box center [525, 432] width 154 height 104
click at [892, 279] on quentale-photo at bounding box center [883, 270] width 154 height 104
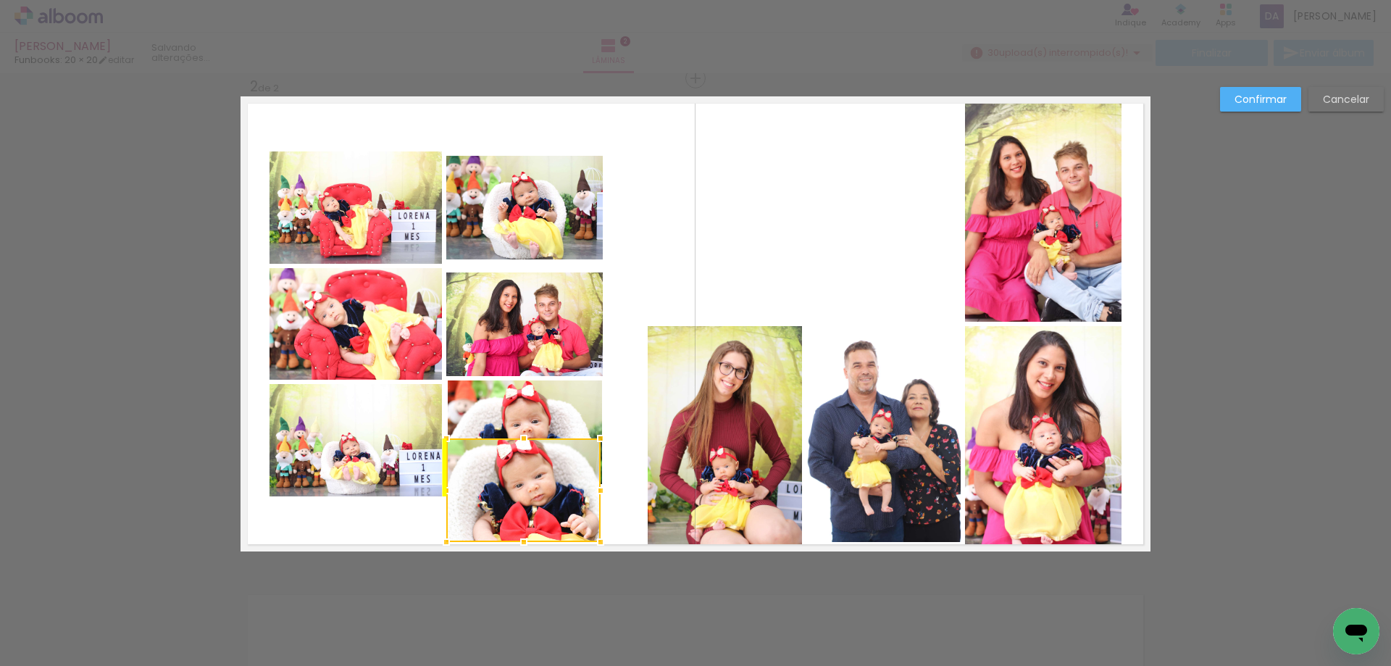
drag, startPoint x: 892, startPoint y: 268, endPoint x: 529, endPoint y: 488, distance: 424.4
click at [529, 488] on div at bounding box center [523, 490] width 154 height 104
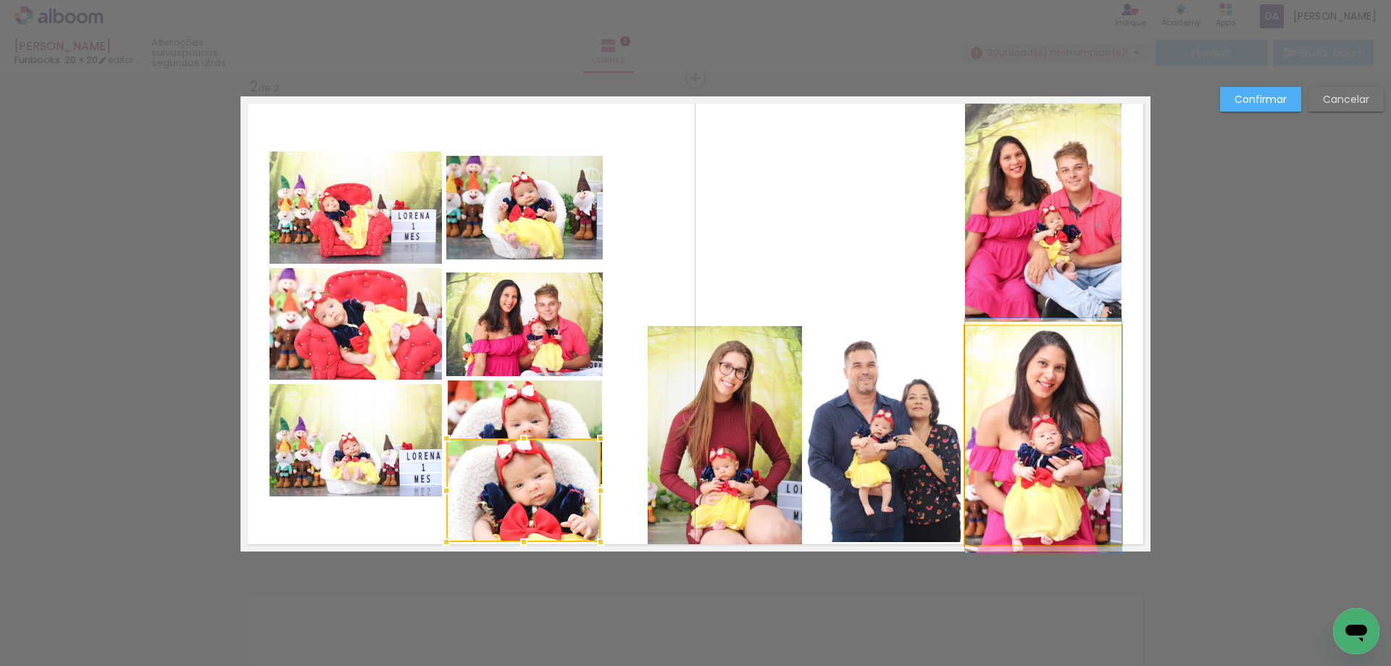
click at [1062, 450] on quentale-photo at bounding box center [1043, 435] width 156 height 219
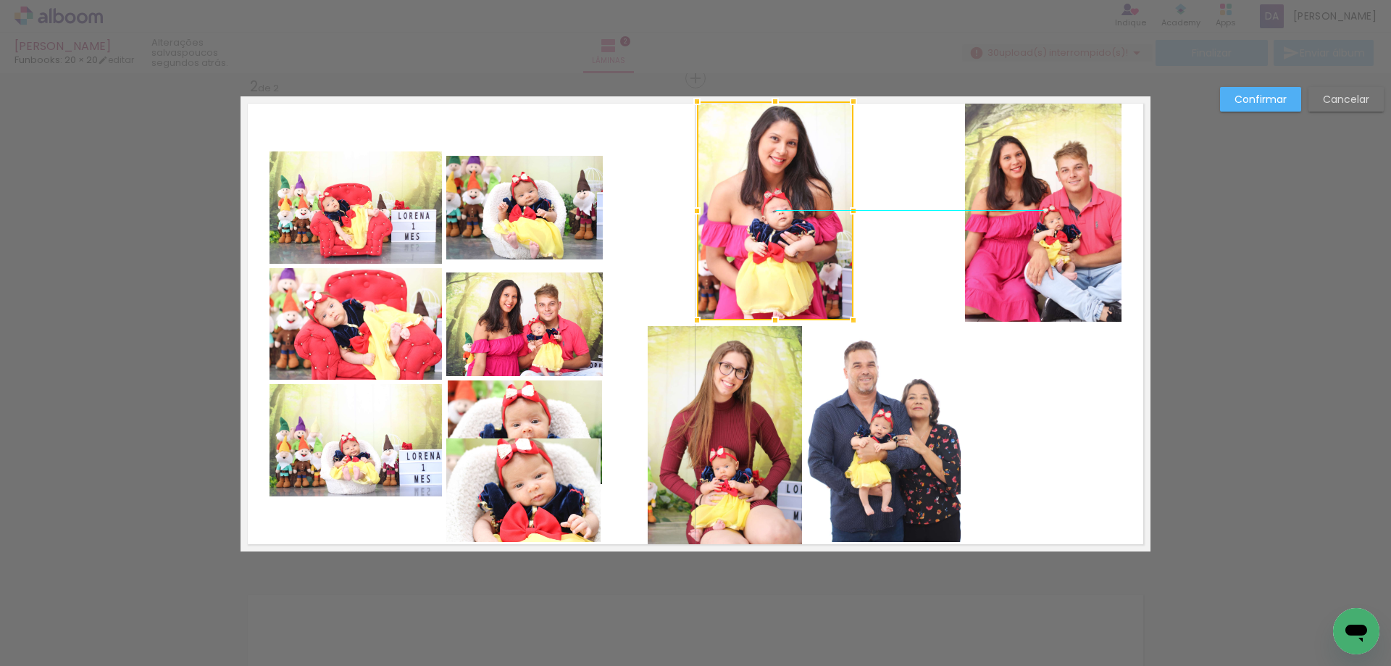
drag, startPoint x: 1037, startPoint y: 424, endPoint x: 769, endPoint y: 199, distance: 349.6
click at [769, 199] on div at bounding box center [775, 210] width 156 height 219
click at [1028, 221] on quentale-photo at bounding box center [1043, 211] width 156 height 222
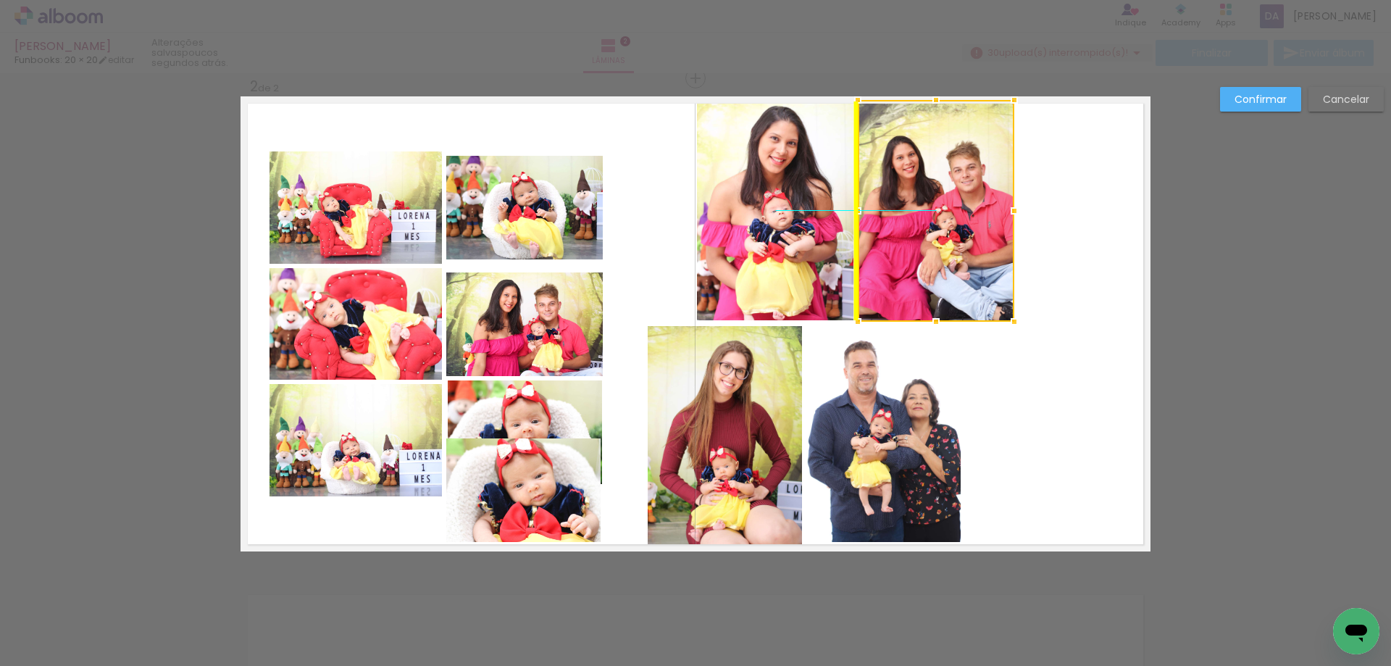
drag, startPoint x: 1033, startPoint y: 222, endPoint x: 923, endPoint y: 222, distance: 109.4
click at [923, 222] on div at bounding box center [936, 211] width 156 height 222
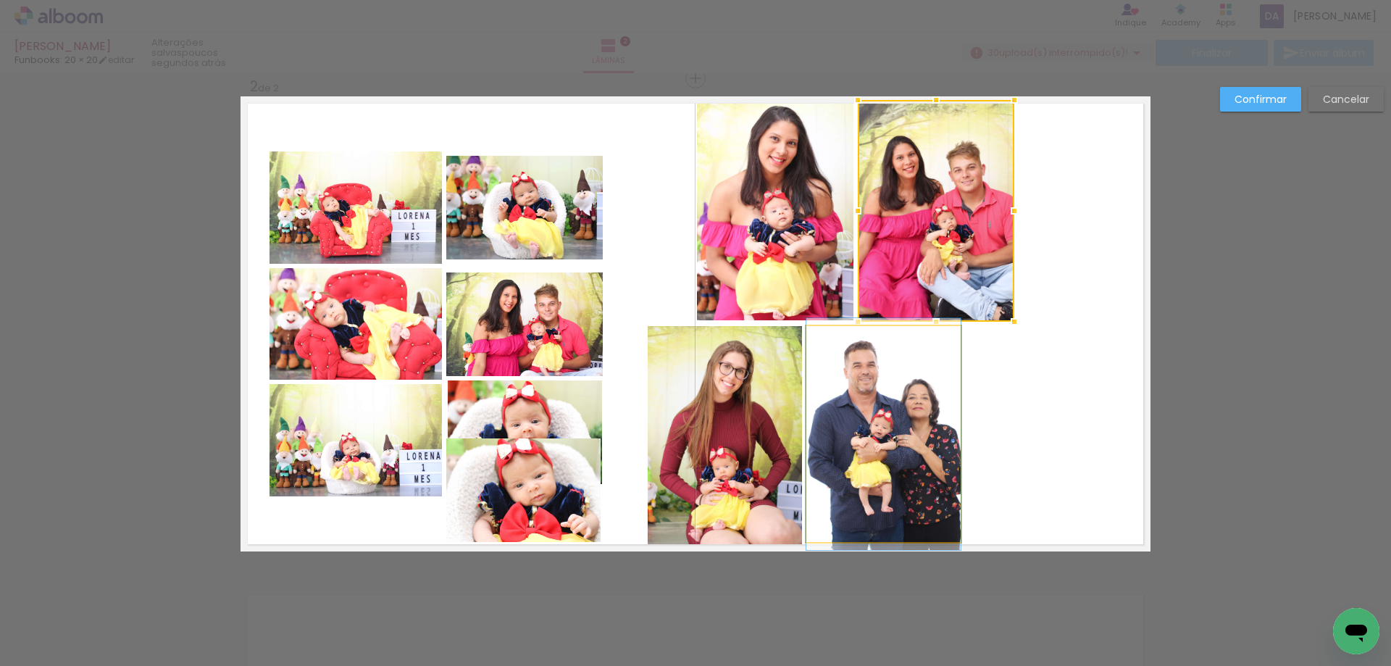
click at [916, 408] on quentale-photo at bounding box center [883, 434] width 154 height 216
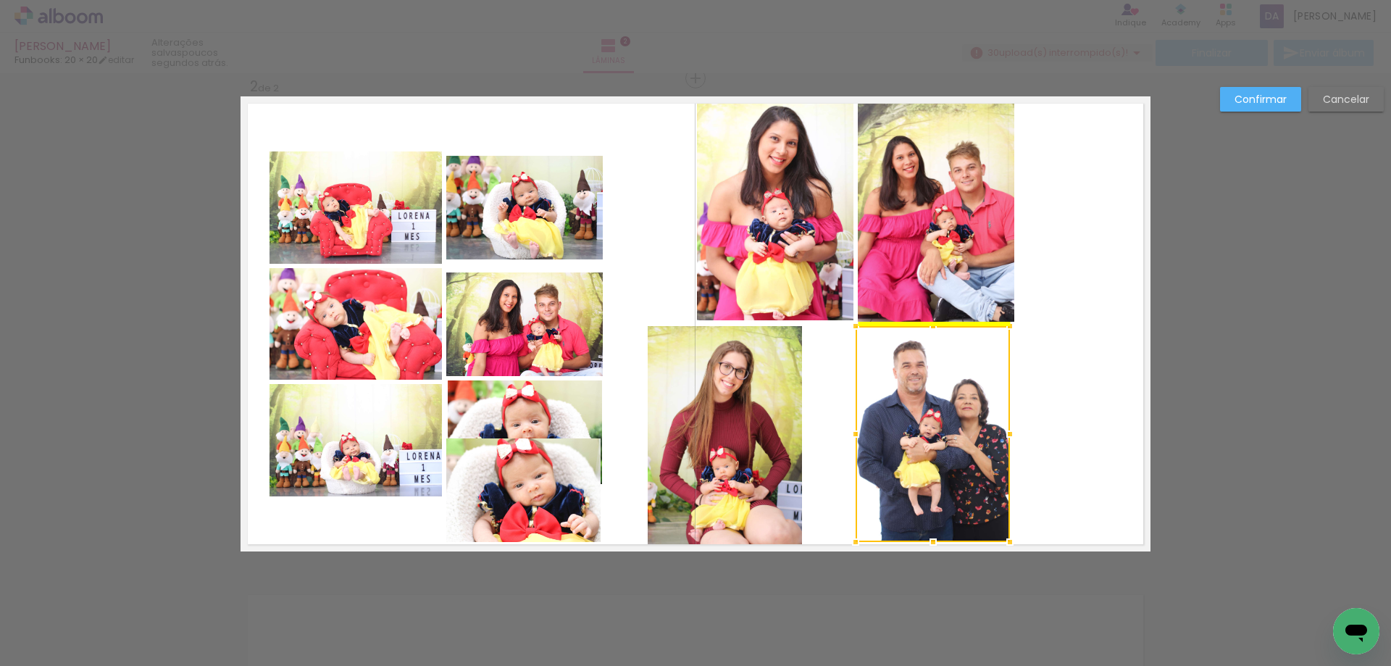
drag, startPoint x: 901, startPoint y: 417, endPoint x: 950, endPoint y: 417, distance: 49.3
click at [950, 417] on div at bounding box center [932, 434] width 154 height 216
click at [751, 451] on quentale-photo at bounding box center [724, 435] width 154 height 219
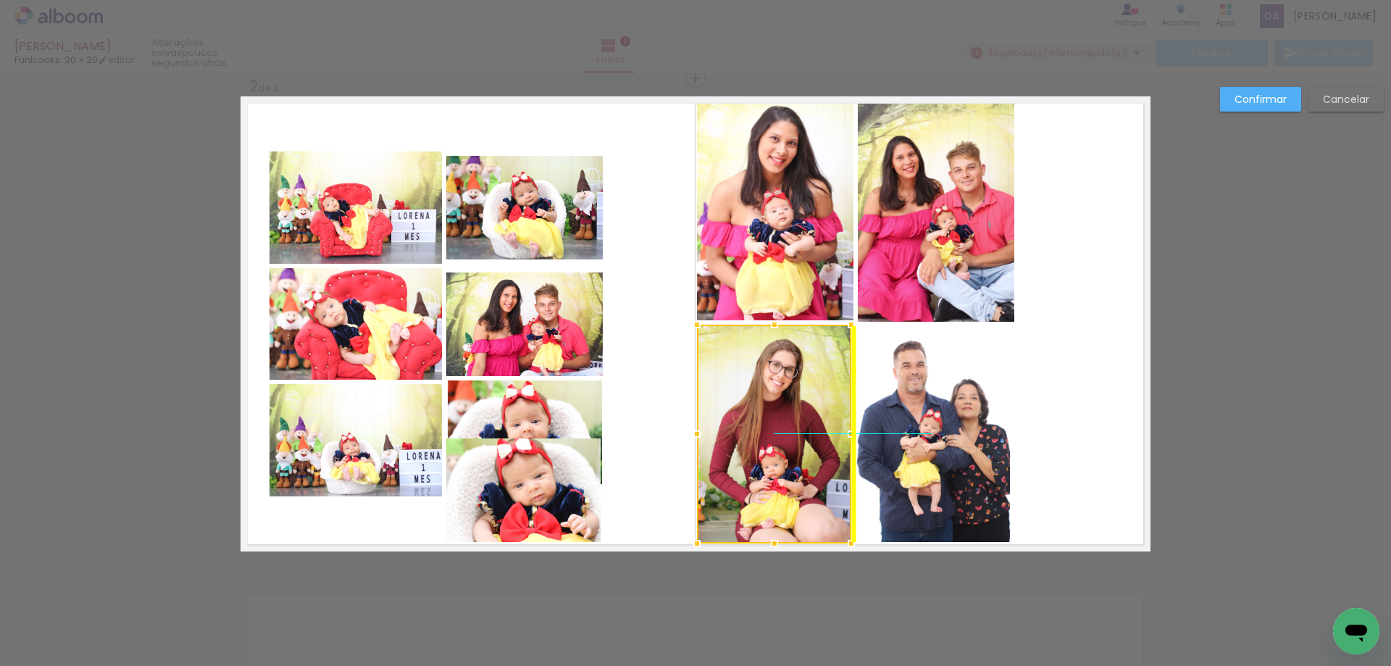
drag, startPoint x: 729, startPoint y: 431, endPoint x: 777, endPoint y: 429, distance: 48.6
click at [777, 429] on div at bounding box center [774, 433] width 154 height 219
click at [1092, 412] on quentale-layouter at bounding box center [695, 323] width 910 height 455
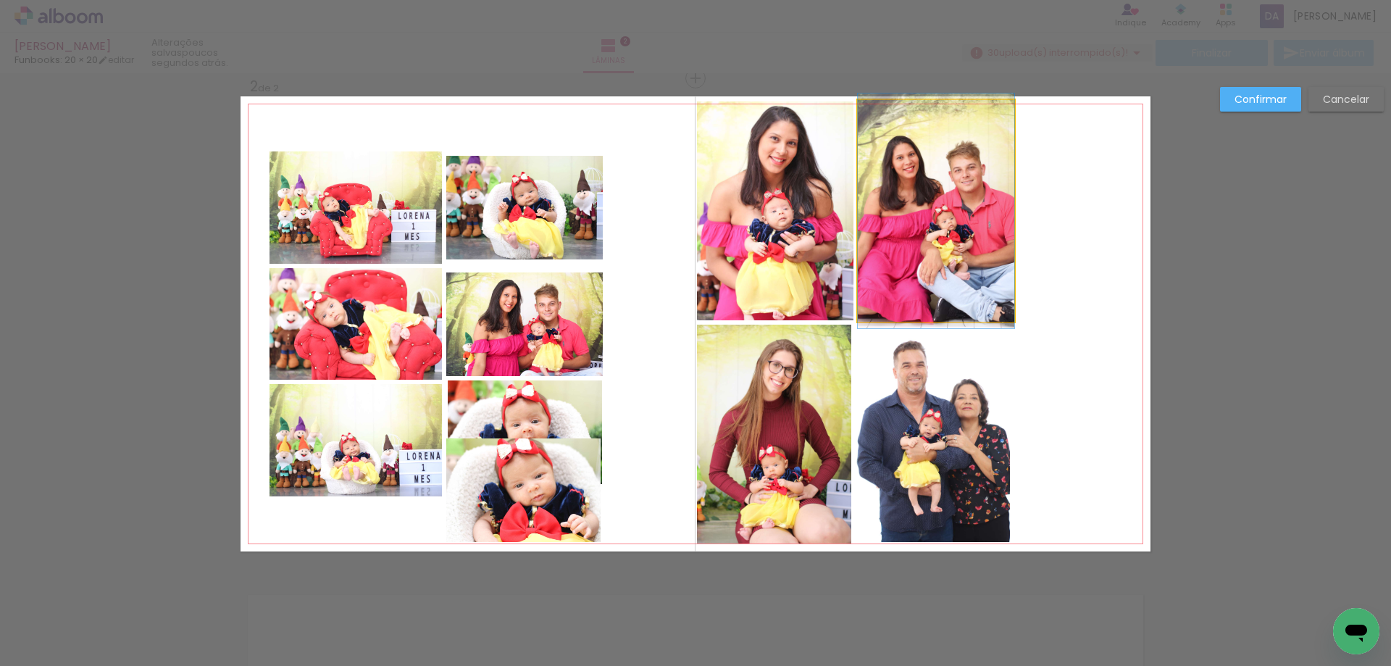
click at [937, 238] on quentale-photo at bounding box center [936, 211] width 156 height 222
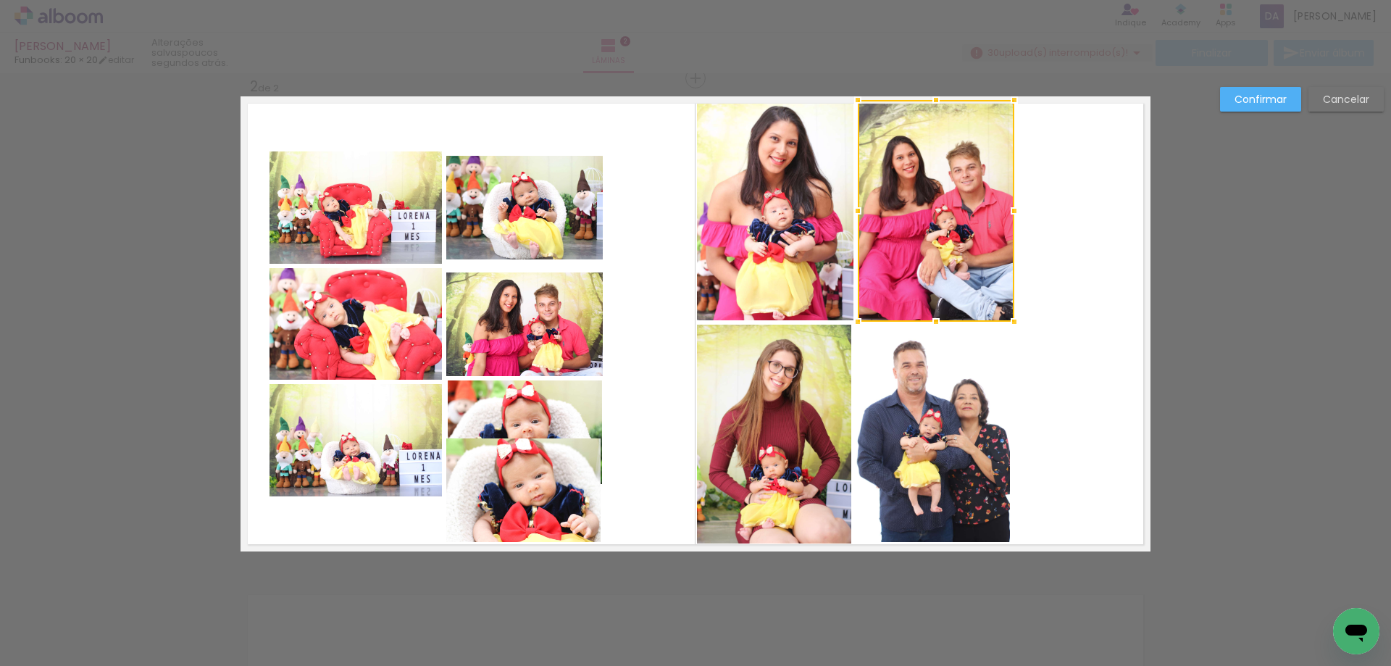
click at [919, 412] on quentale-photo at bounding box center [932, 434] width 154 height 216
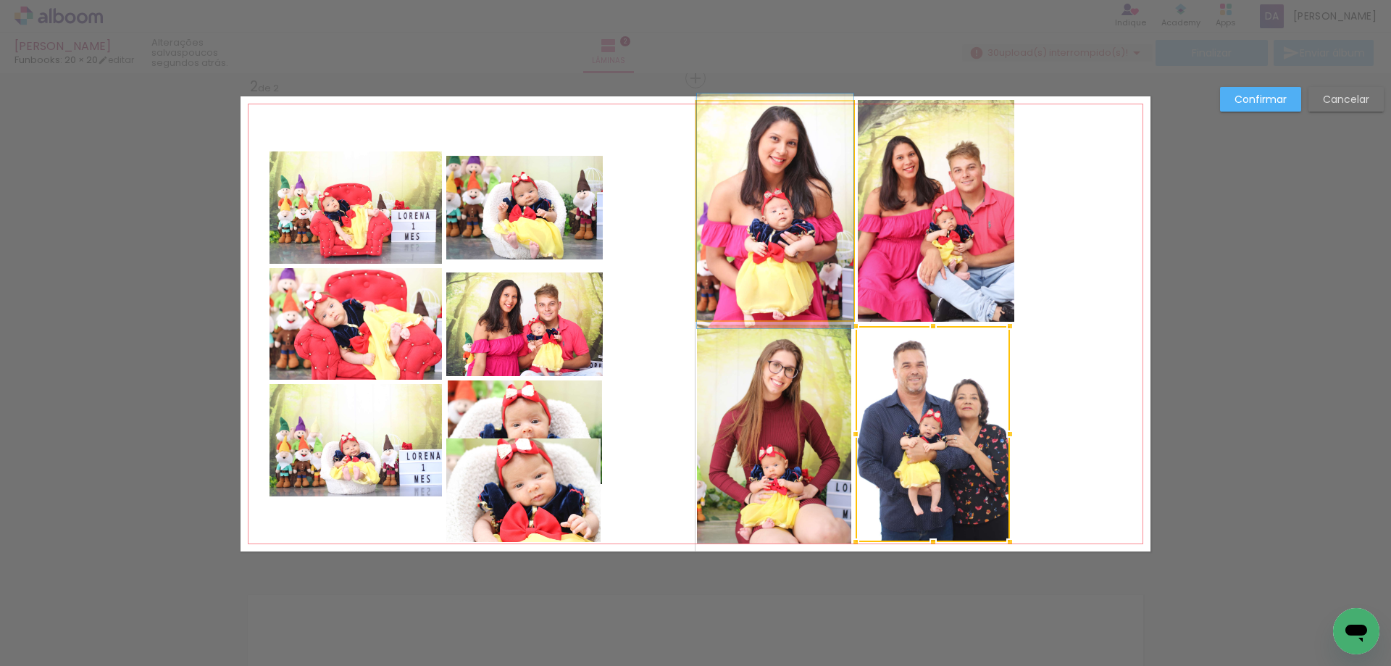
click at [768, 228] on quentale-photo at bounding box center [775, 210] width 156 height 219
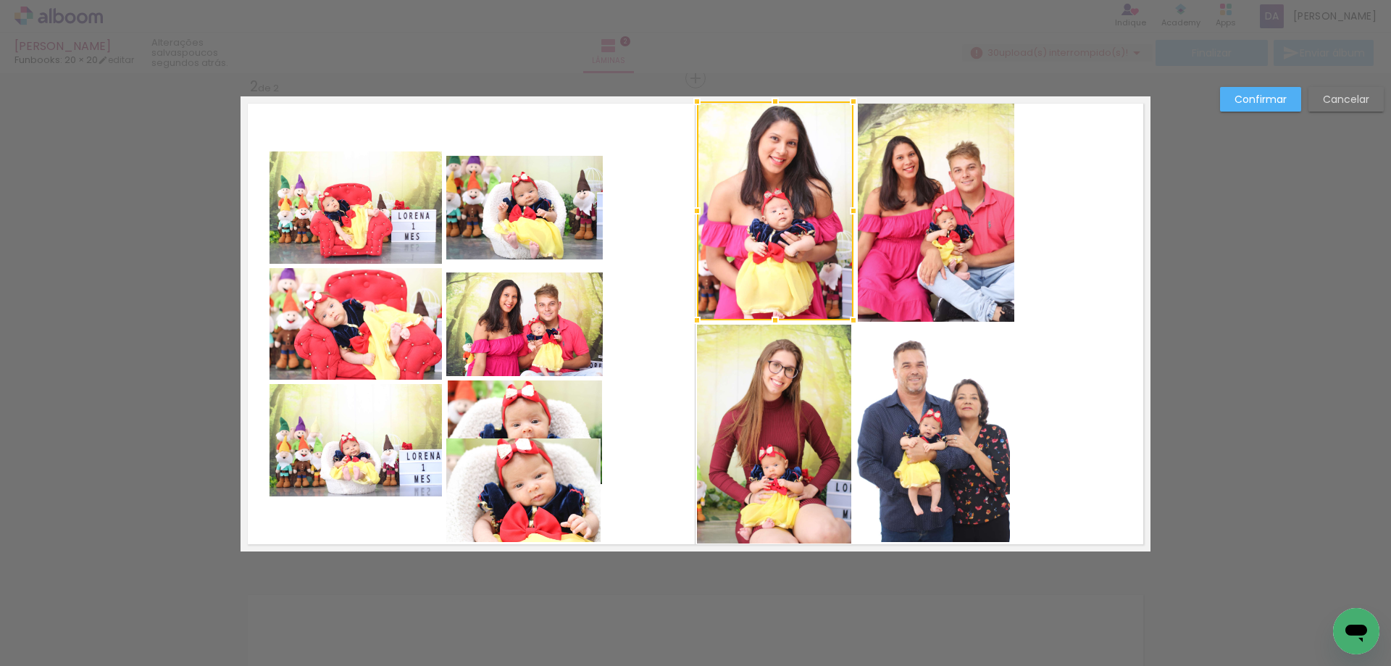
click at [943, 220] on quentale-photo at bounding box center [936, 211] width 156 height 222
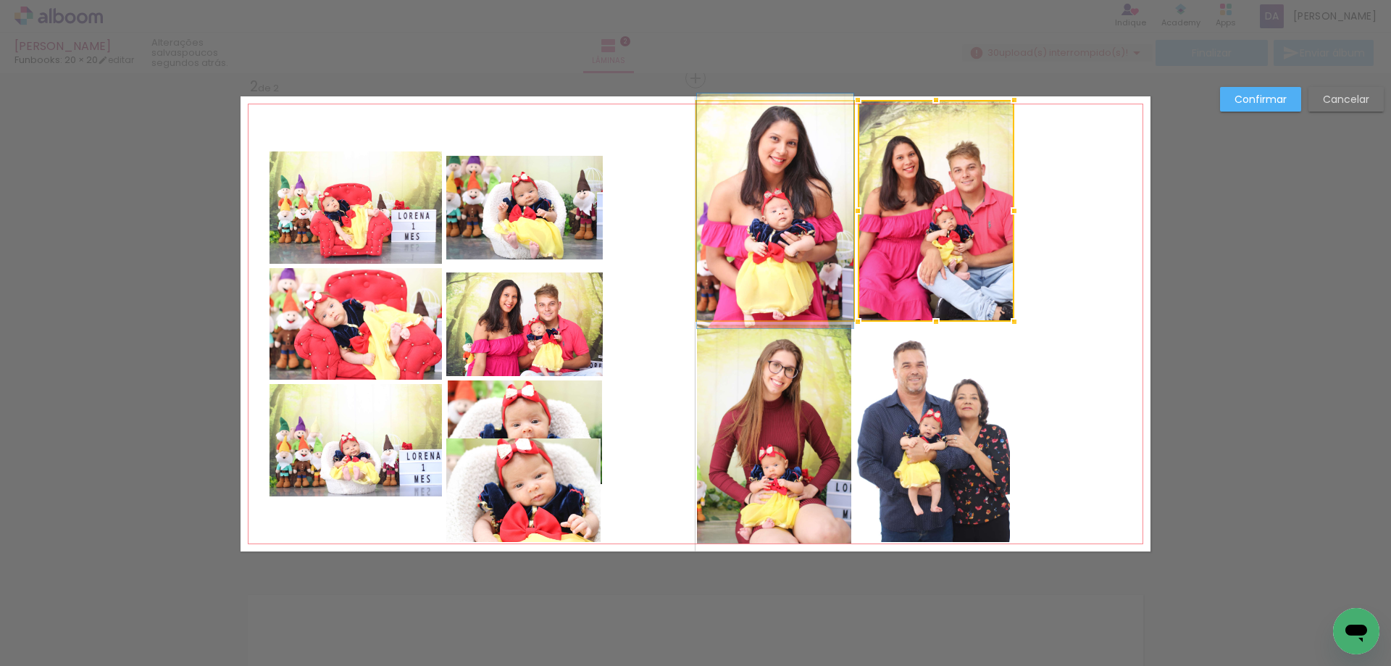
click at [781, 241] on quentale-photo at bounding box center [775, 210] width 156 height 219
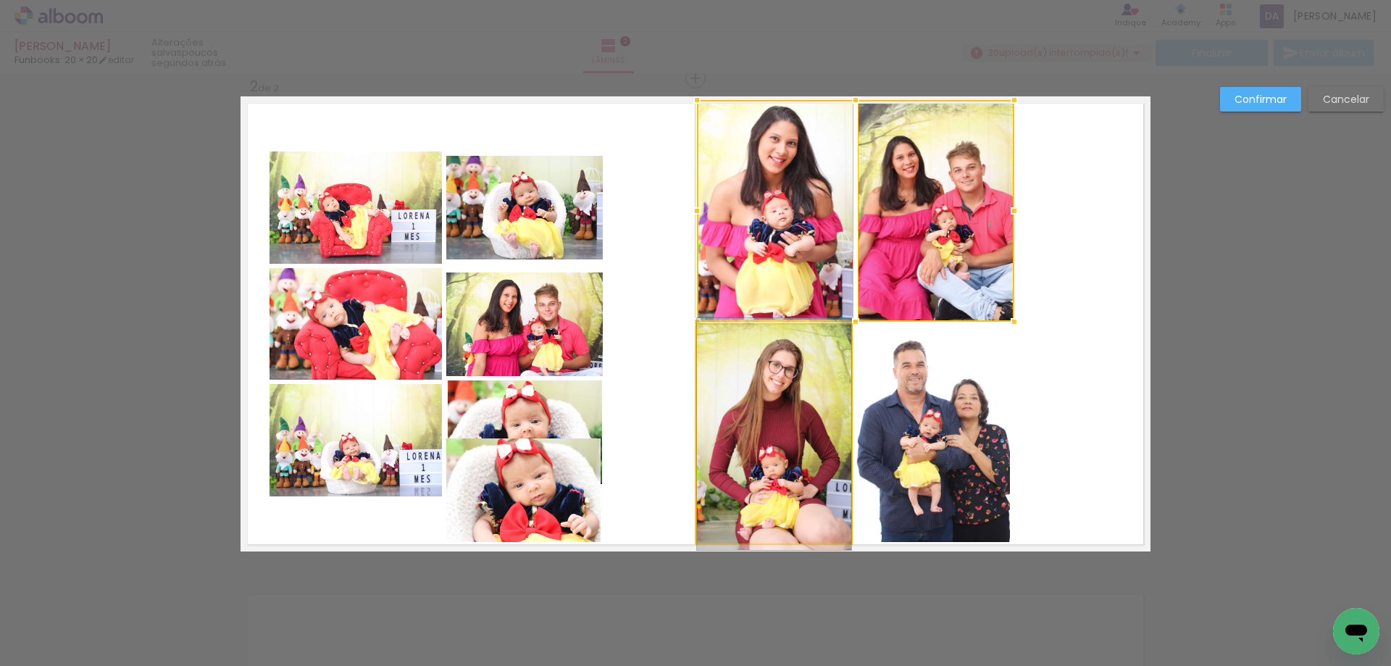
click at [750, 458] on quentale-photo at bounding box center [774, 433] width 154 height 219
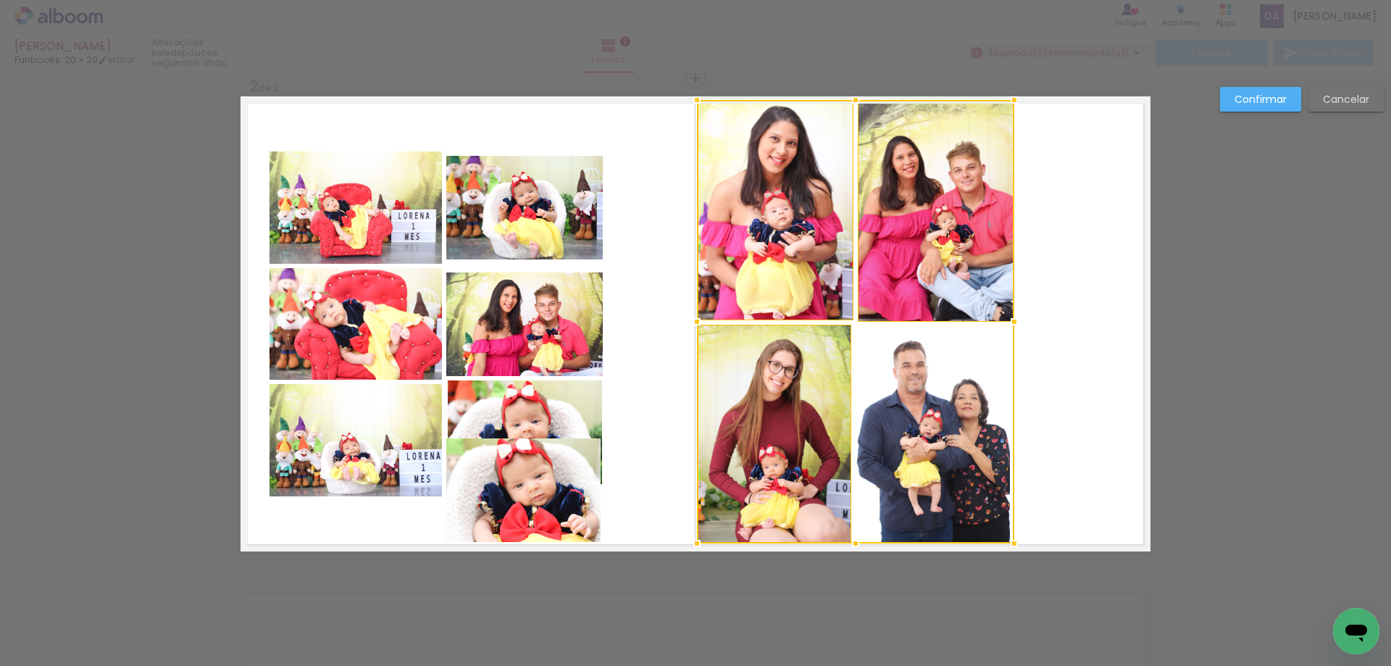
click at [941, 451] on div at bounding box center [855, 321] width 317 height 443
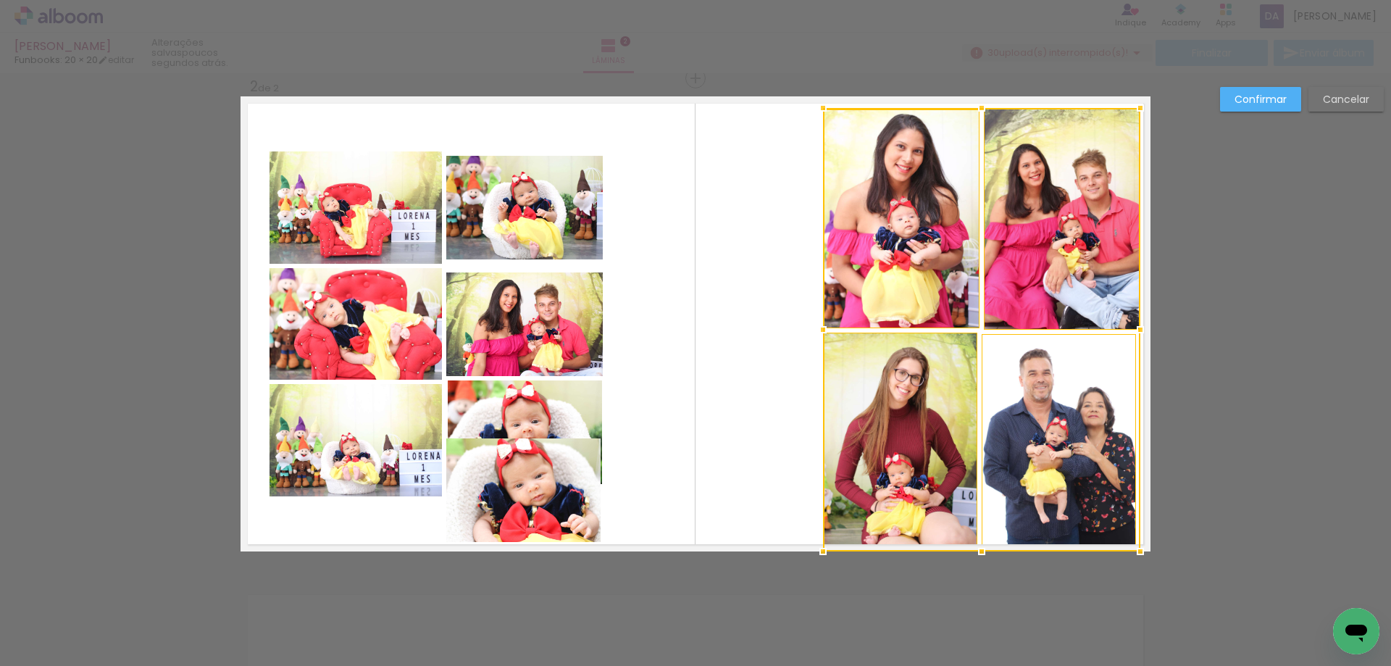
drag, startPoint x: 919, startPoint y: 283, endPoint x: 1045, endPoint y: 300, distance: 127.1
click at [1045, 300] on div at bounding box center [981, 329] width 317 height 443
click at [758, 318] on quentale-layouter at bounding box center [695, 323] width 910 height 455
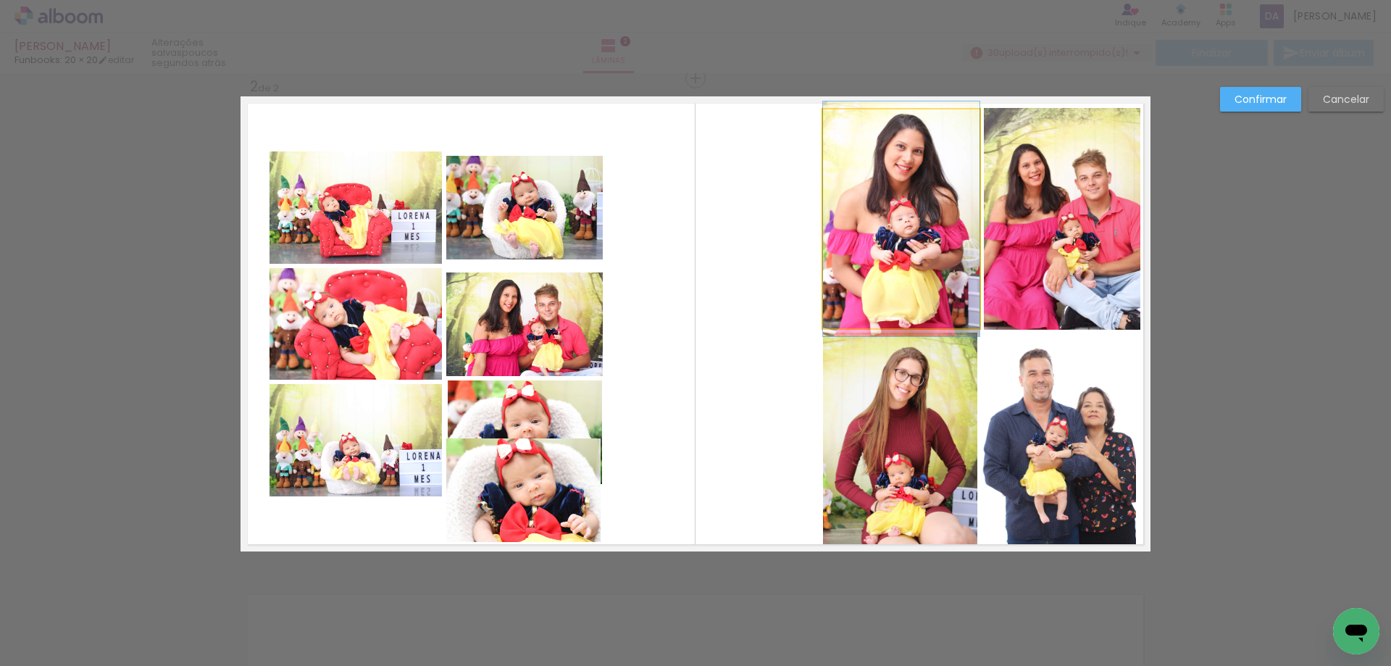
click at [908, 241] on quentale-photo at bounding box center [901, 218] width 156 height 219
click at [1048, 219] on quentale-photo at bounding box center [1062, 219] width 156 height 222
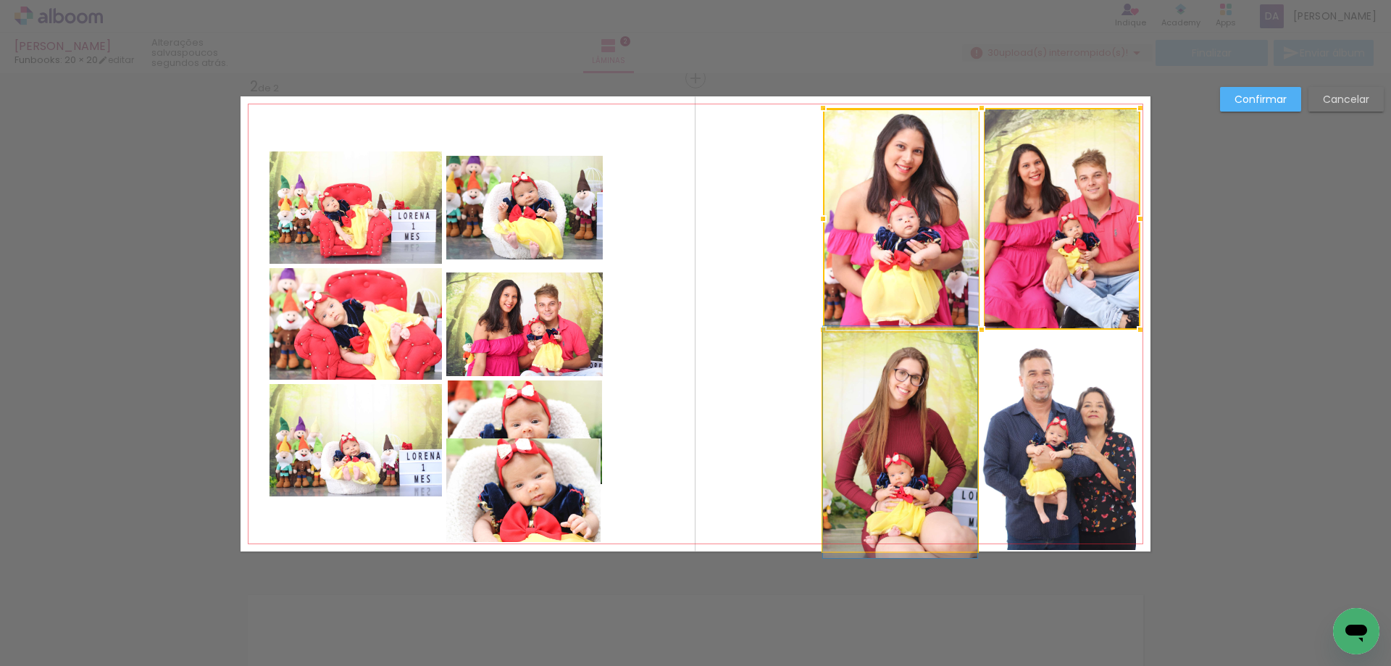
click at [858, 428] on quentale-photo at bounding box center [900, 441] width 154 height 219
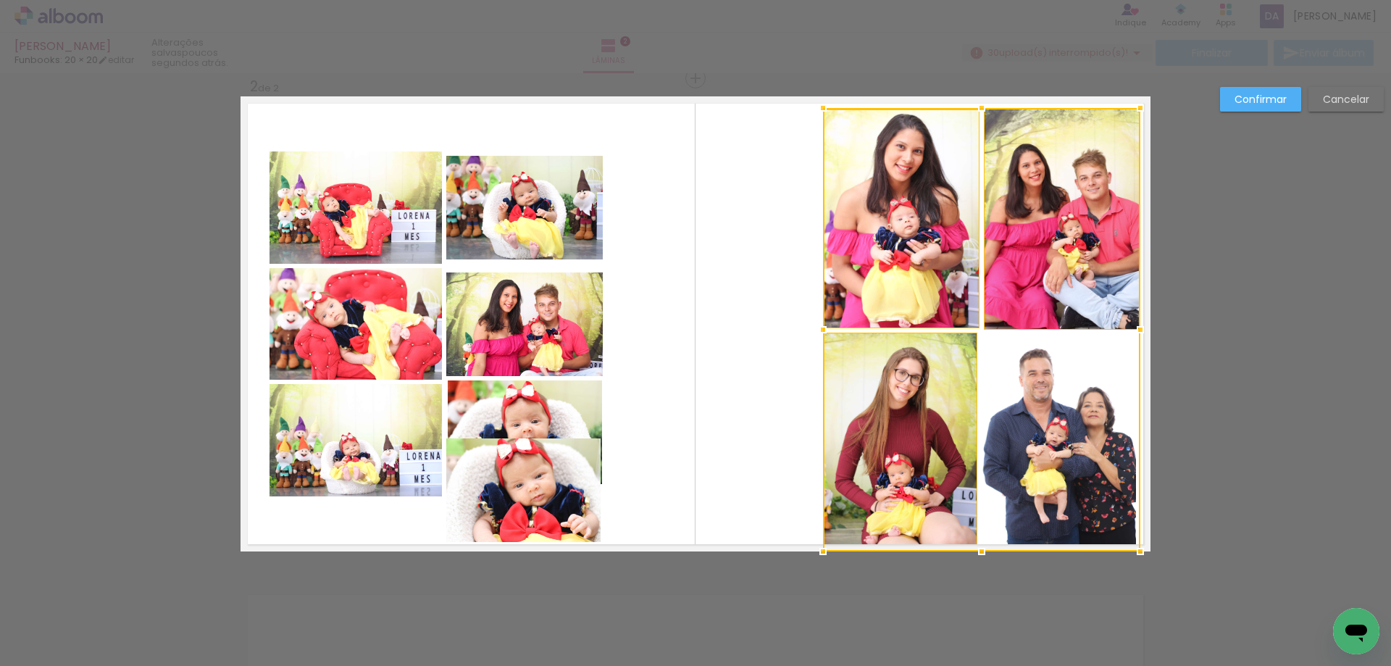
click at [1057, 438] on div at bounding box center [981, 329] width 317 height 443
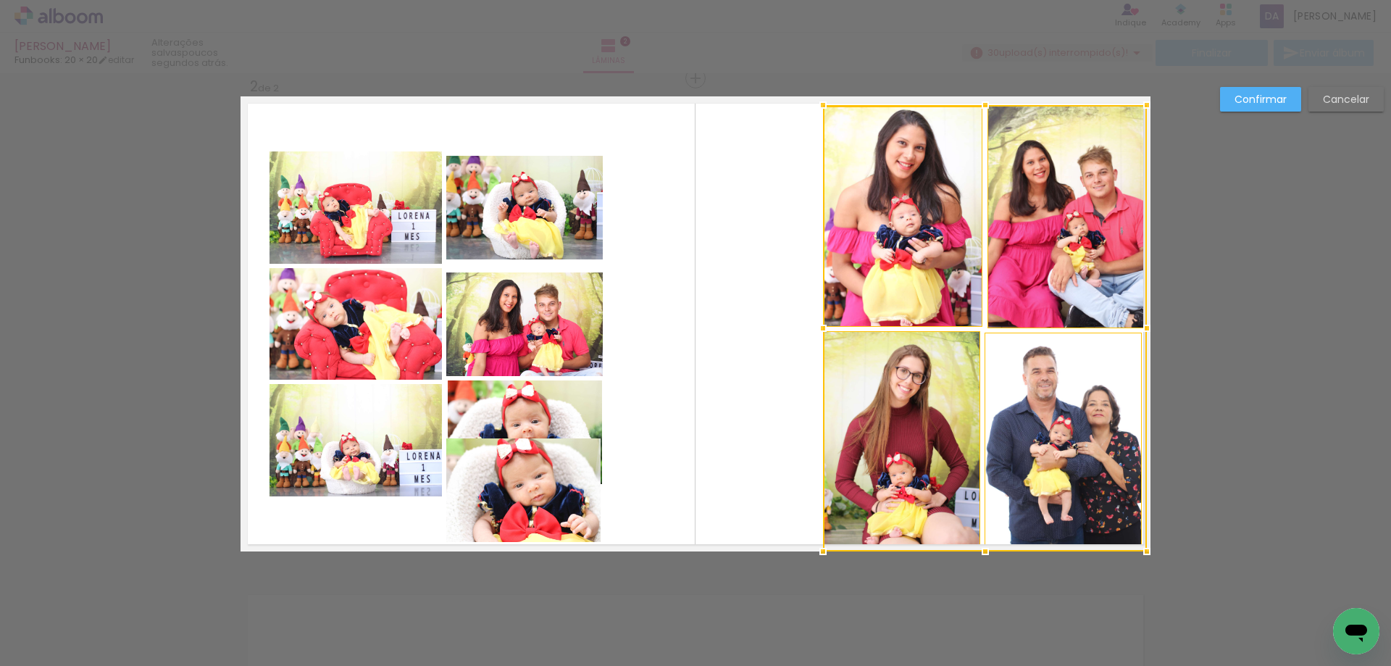
drag, startPoint x: 1139, startPoint y: 105, endPoint x: 1156, endPoint y: 83, distance: 28.4
click at [1156, 83] on div "Inserir lâmina 1 de 2 Inserir lâmina 2 de 2 Confirmar Cancelar" at bounding box center [695, 317] width 1391 height 1508
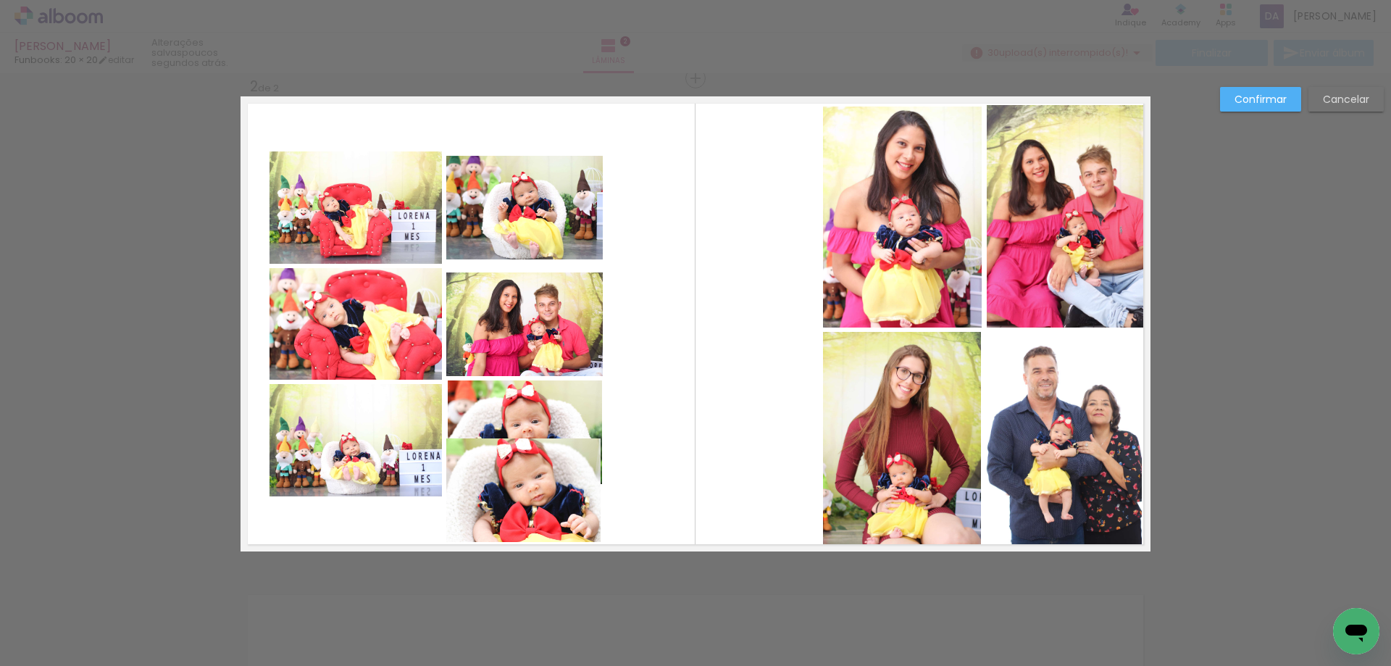
click at [758, 365] on quentale-layouter at bounding box center [695, 323] width 910 height 455
click at [548, 488] on quentale-photo at bounding box center [523, 490] width 154 height 104
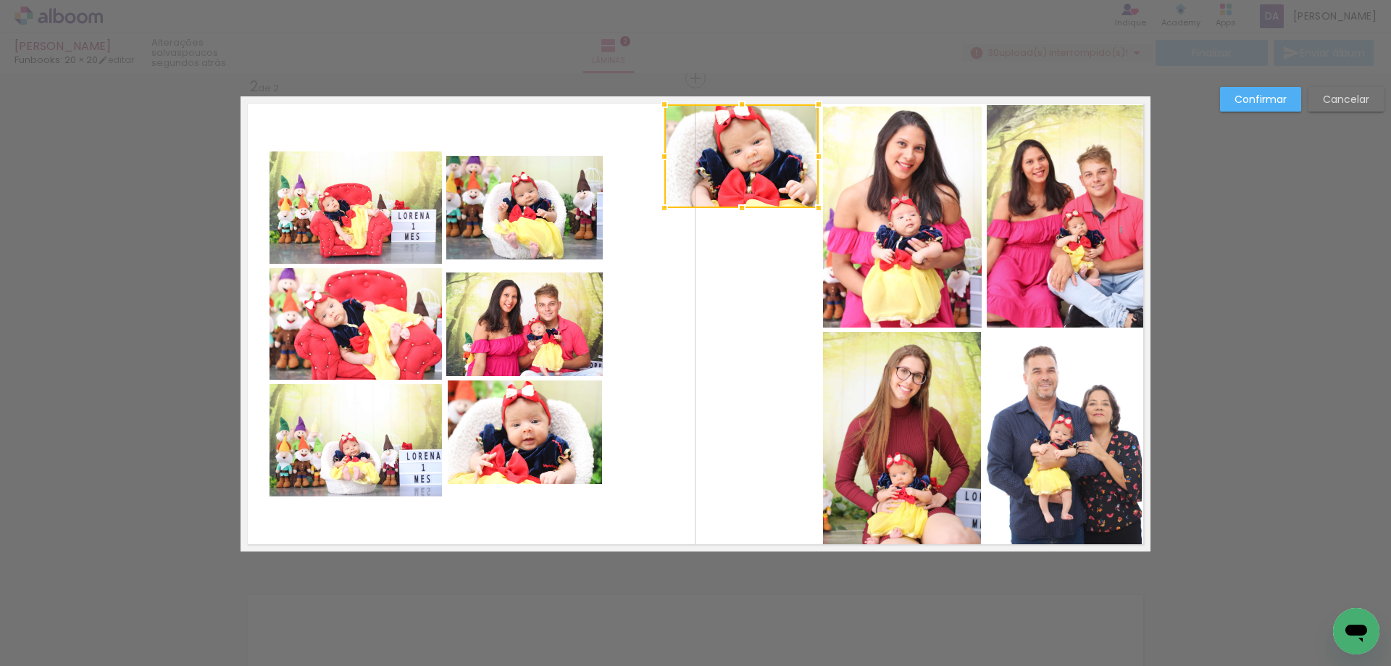
drag, startPoint x: 537, startPoint y: 485, endPoint x: 753, endPoint y: 151, distance: 397.6
click at [753, 151] on div at bounding box center [741, 156] width 154 height 104
click at [529, 417] on quentale-photo at bounding box center [525, 432] width 154 height 104
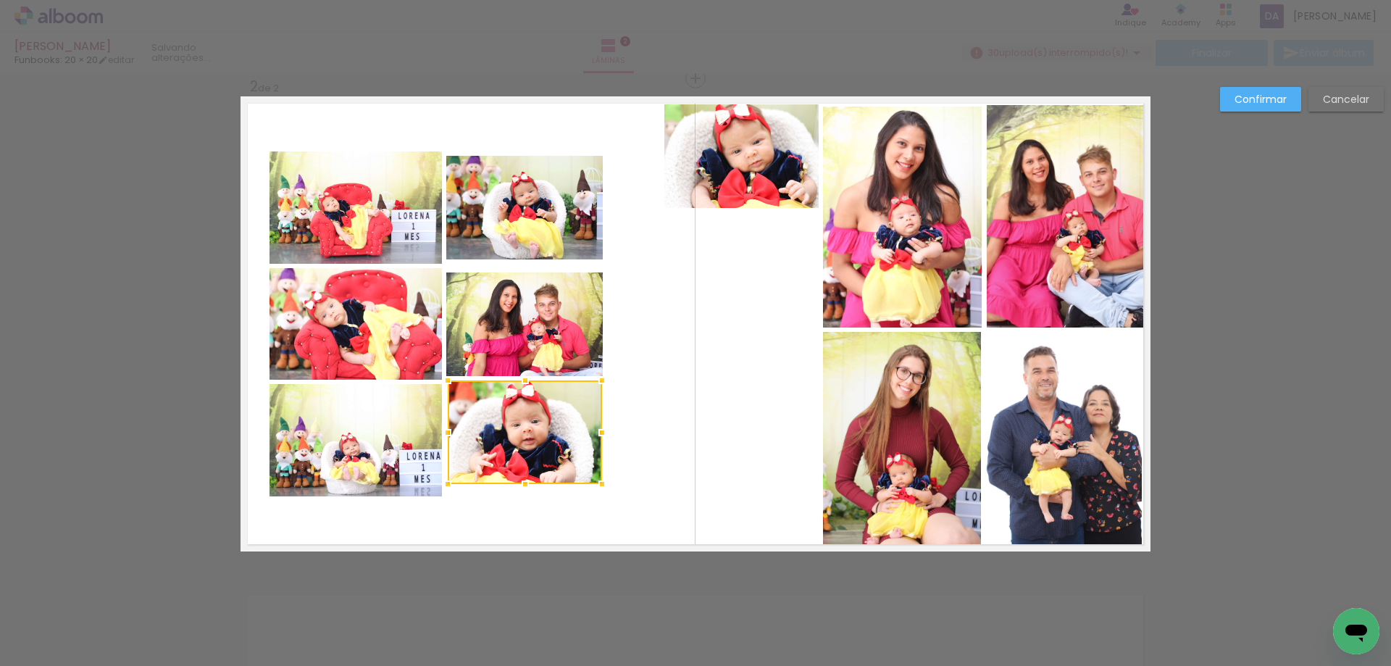
click at [771, 164] on quentale-photo at bounding box center [741, 156] width 154 height 104
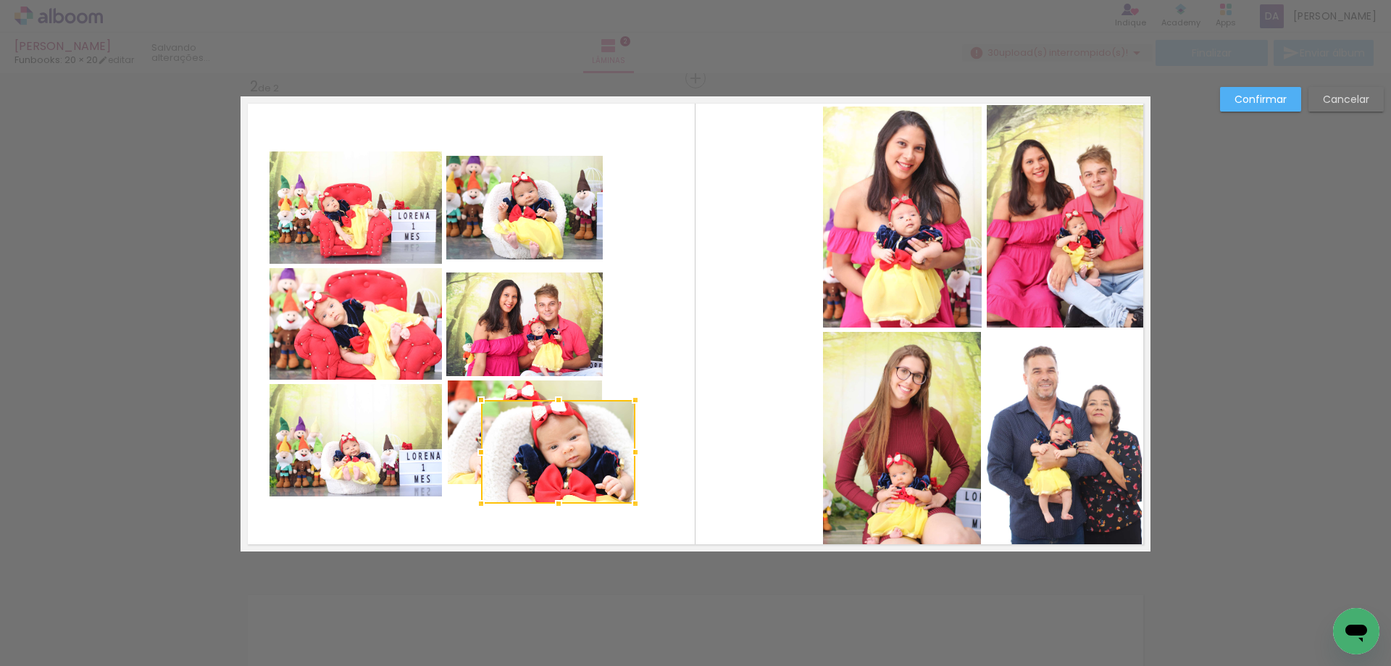
drag, startPoint x: 771, startPoint y: 154, endPoint x: 588, endPoint y: 450, distance: 347.7
click at [588, 450] on div at bounding box center [558, 452] width 154 height 104
click at [589, 330] on quentale-photo at bounding box center [524, 324] width 156 height 104
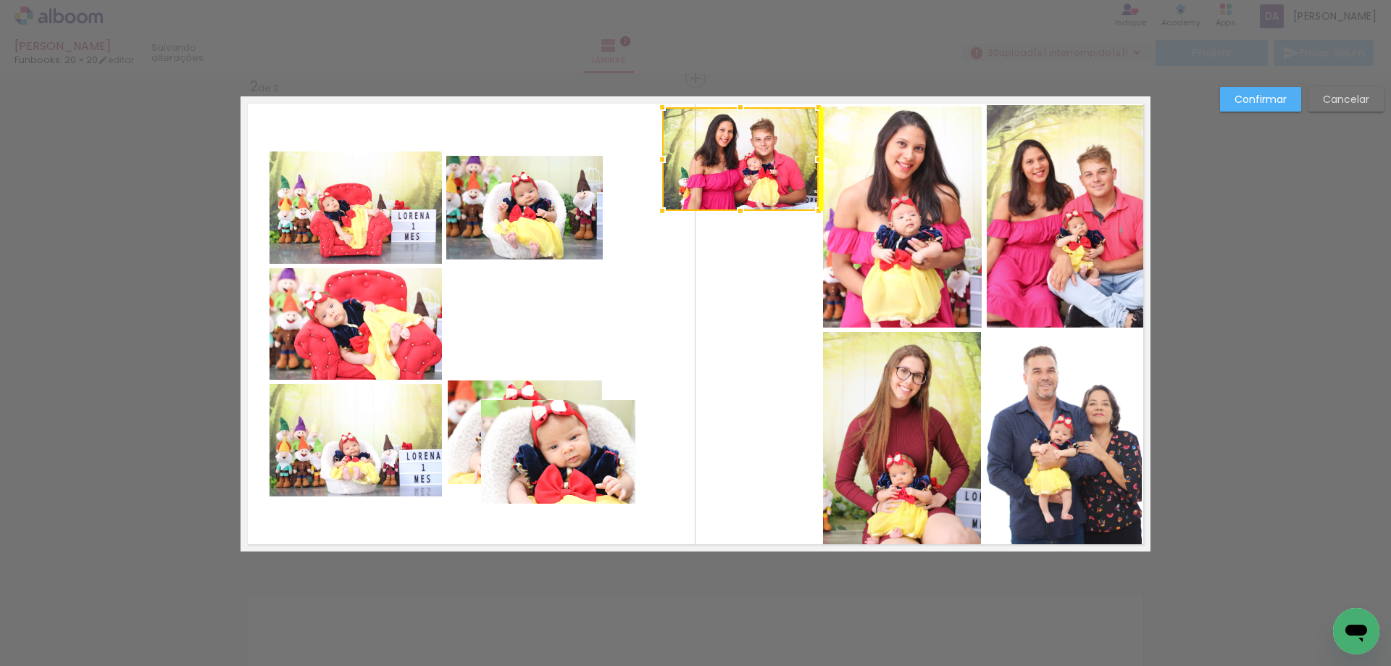
drag, startPoint x: 542, startPoint y: 331, endPoint x: 766, endPoint y: 166, distance: 277.5
click at [766, 166] on div at bounding box center [740, 159] width 156 height 104
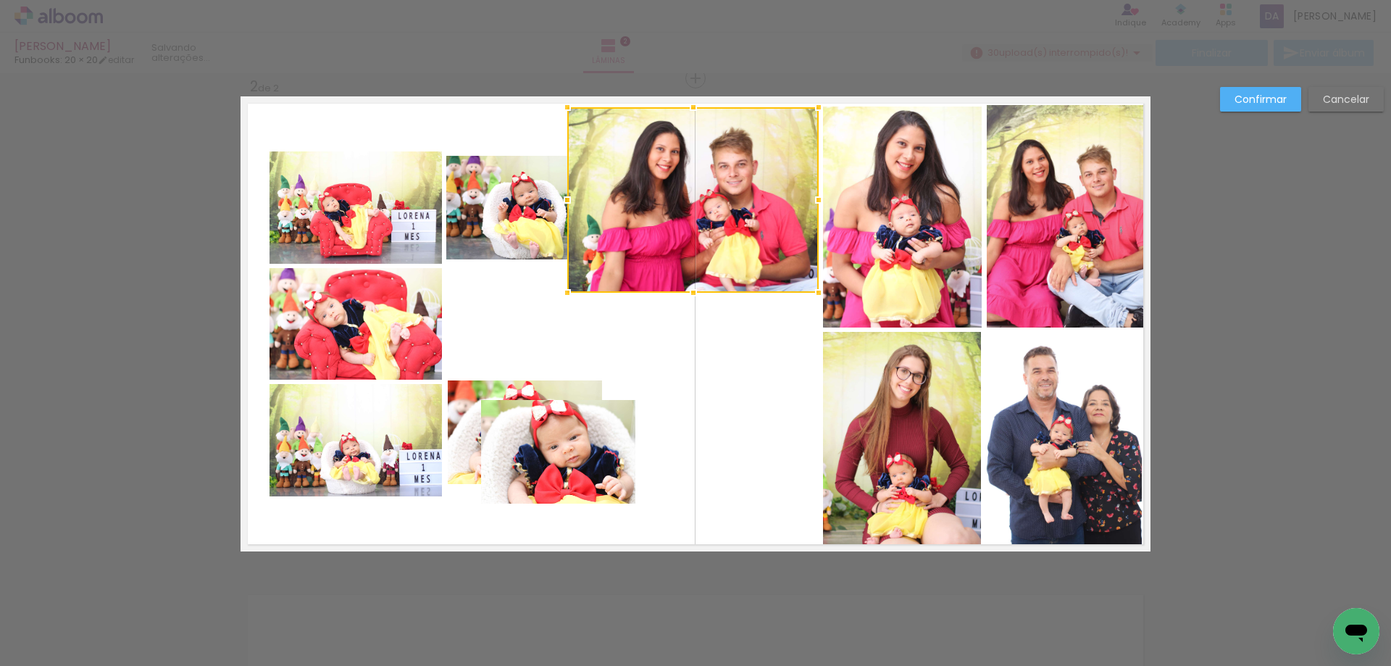
drag, startPoint x: 656, startPoint y: 212, endPoint x: 554, endPoint y: 294, distance: 130.9
click at [554, 294] on div at bounding box center [567, 292] width 29 height 29
click at [713, 235] on quentale-photo at bounding box center [692, 199] width 251 height 185
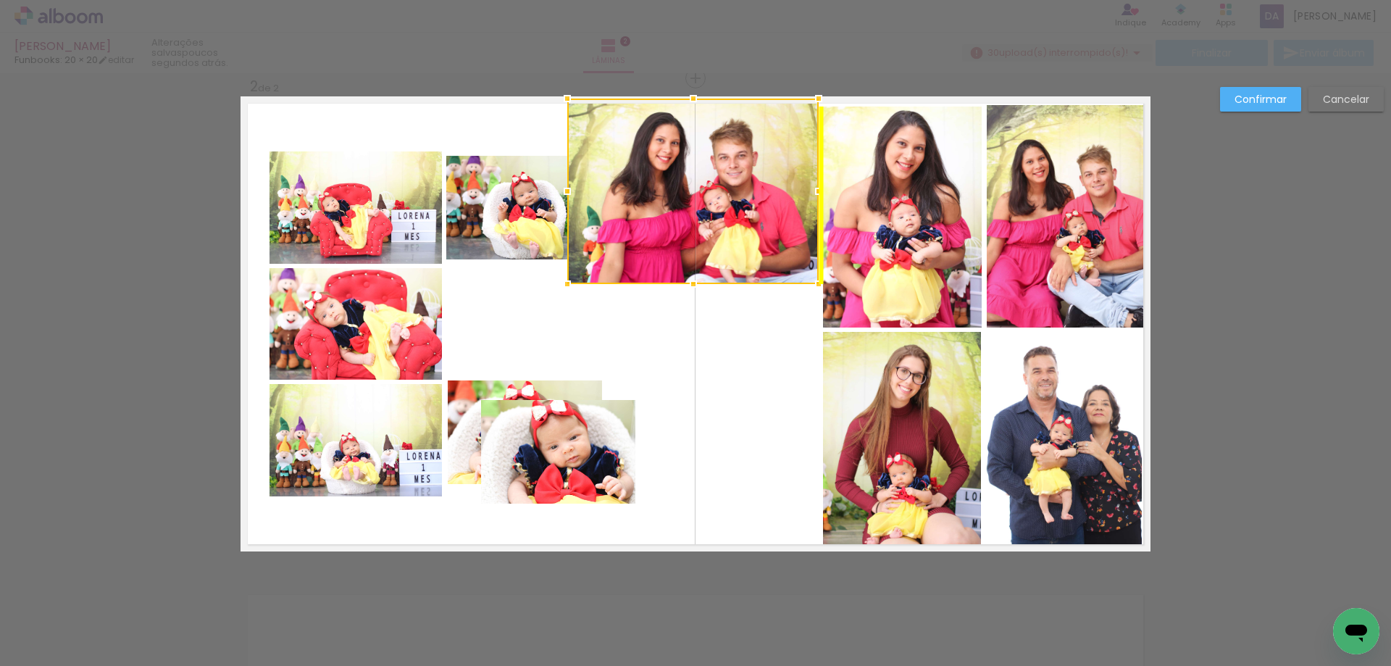
drag, startPoint x: 725, startPoint y: 236, endPoint x: 726, endPoint y: 227, distance: 8.7
click at [726, 227] on div at bounding box center [692, 191] width 251 height 185
click at [739, 369] on quentale-layouter at bounding box center [695, 323] width 910 height 455
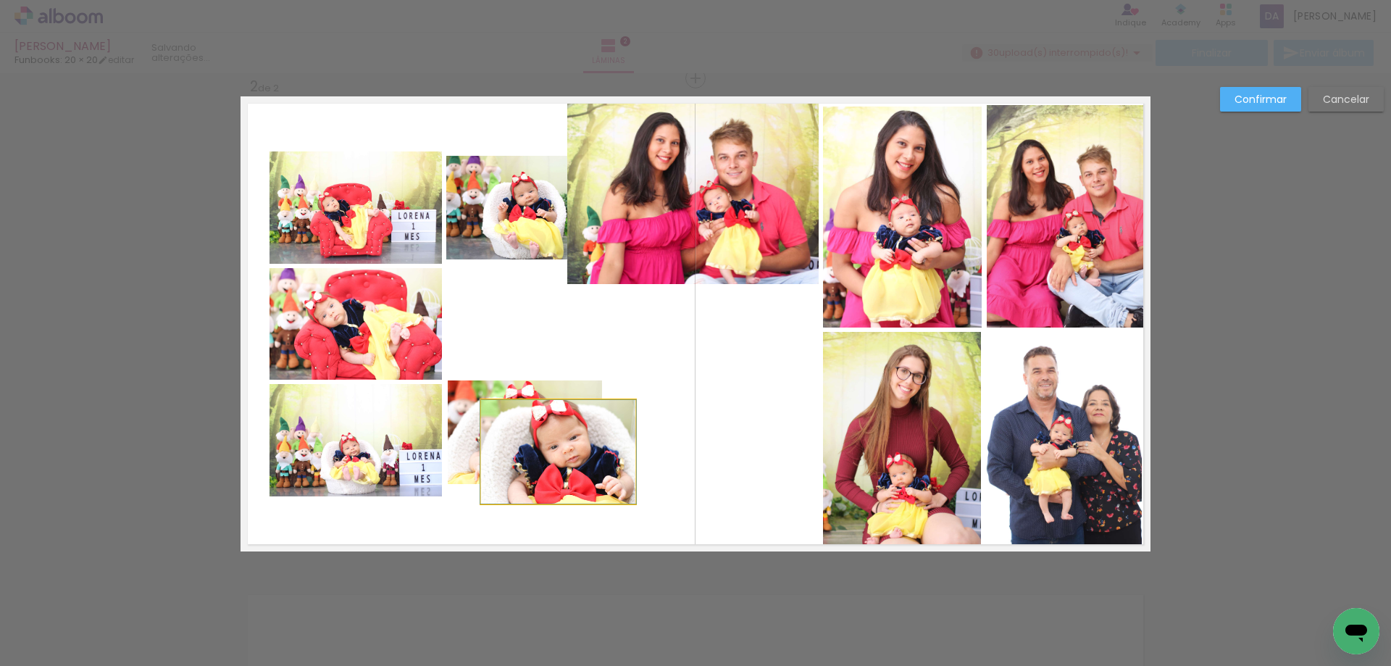
click at [569, 460] on quentale-photo at bounding box center [558, 452] width 154 height 104
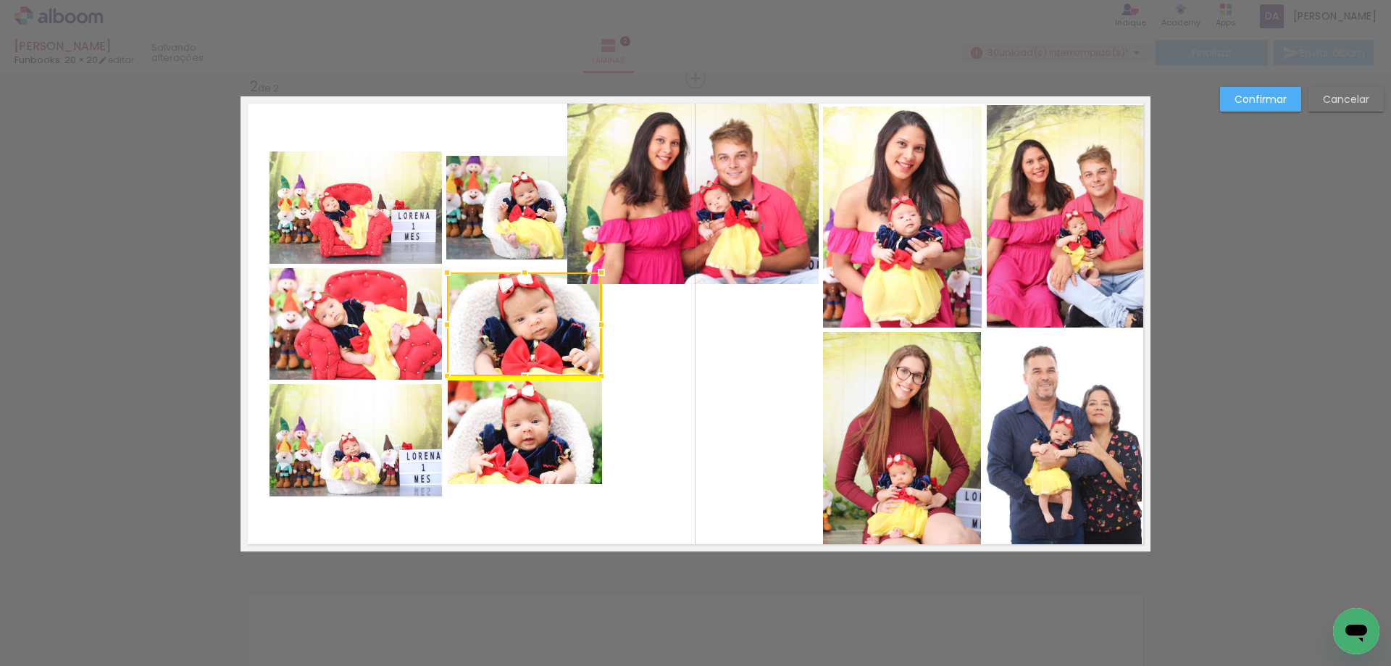
drag, startPoint x: 561, startPoint y: 461, endPoint x: 515, endPoint y: 317, distance: 151.9
click at [515, 317] on div at bounding box center [524, 324] width 154 height 104
click at [714, 473] on quentale-layouter at bounding box center [695, 323] width 910 height 455
click at [346, 318] on quentale-photo at bounding box center [355, 324] width 172 height 112
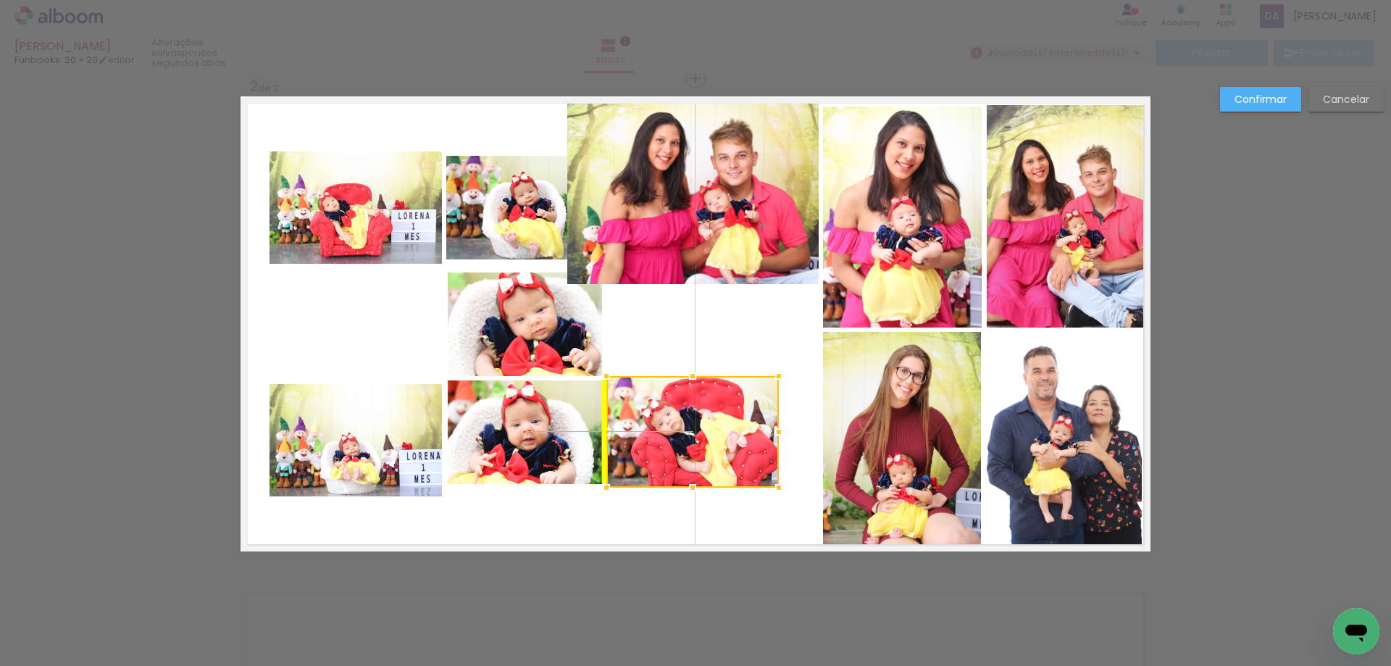
drag, startPoint x: 324, startPoint y: 329, endPoint x: 781, endPoint y: 384, distance: 460.3
click at [655, 434] on div at bounding box center [692, 432] width 172 height 112
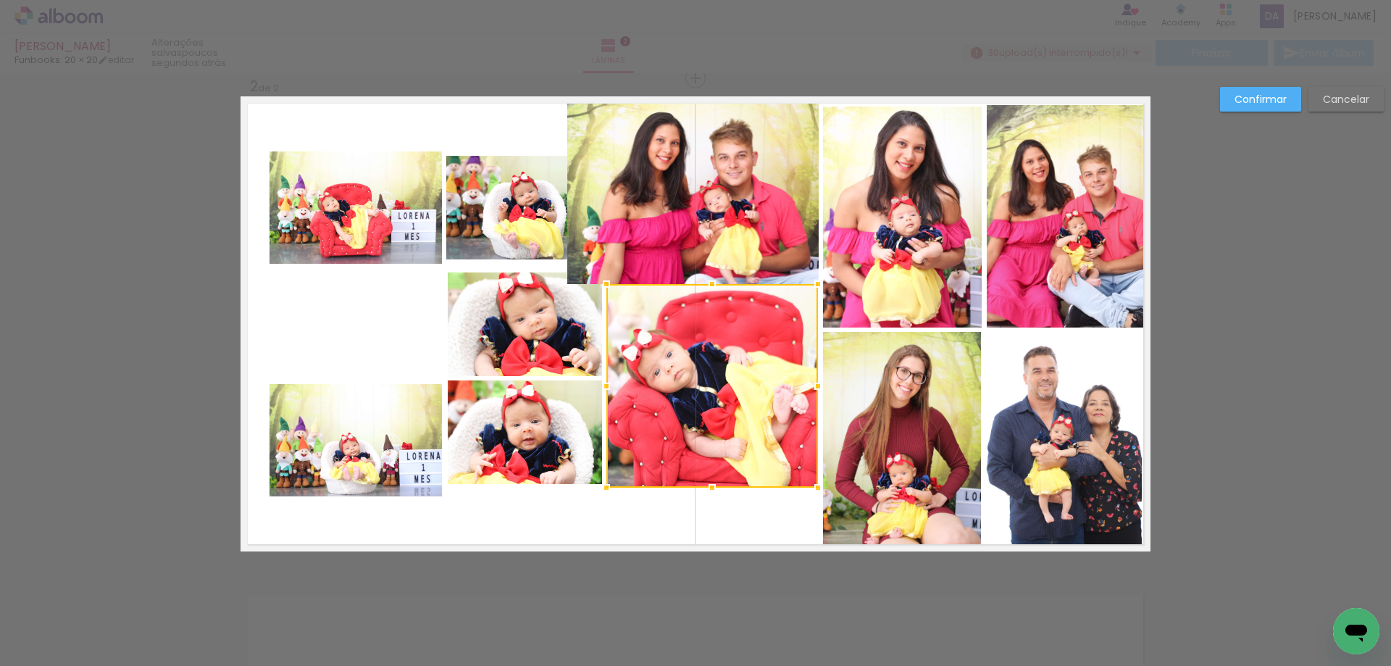
drag, startPoint x: 766, startPoint y: 374, endPoint x: 812, endPoint y: 285, distance: 100.1
click at [812, 285] on div at bounding box center [817, 283] width 29 height 29
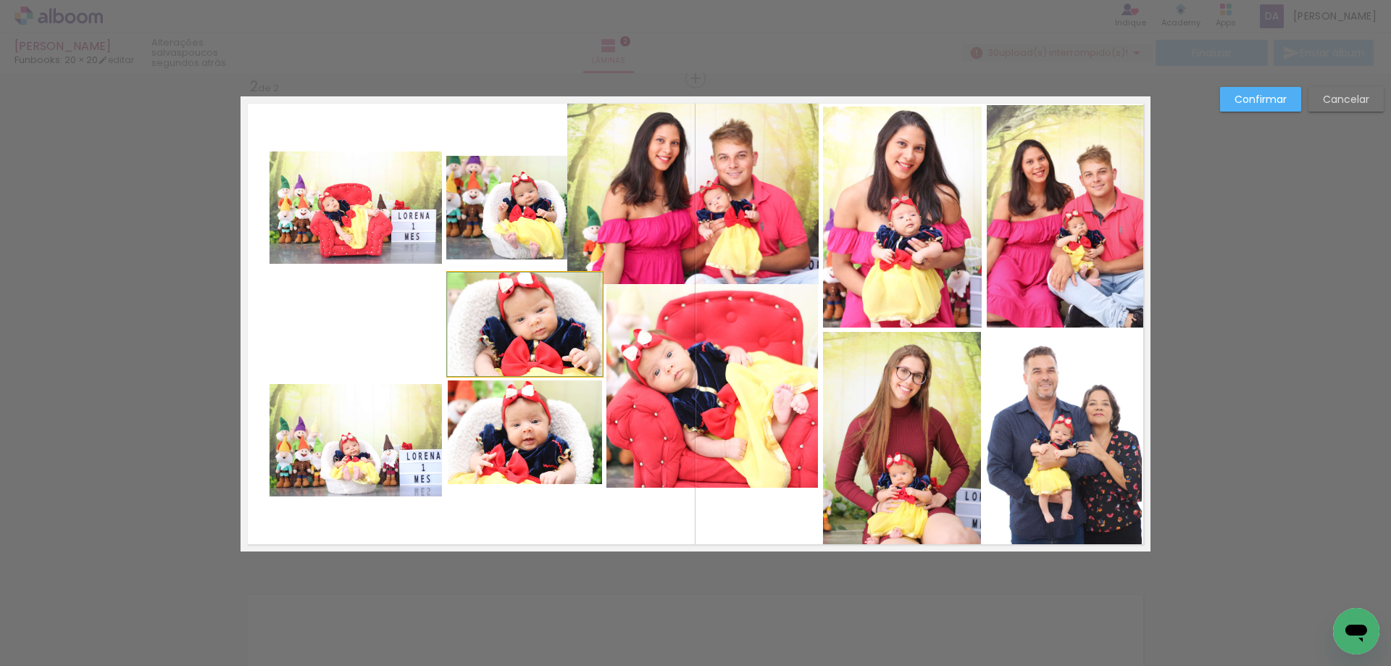
click at [524, 339] on quentale-photo at bounding box center [525, 324] width 154 height 104
click at [340, 436] on quentale-photo at bounding box center [355, 440] width 172 height 112
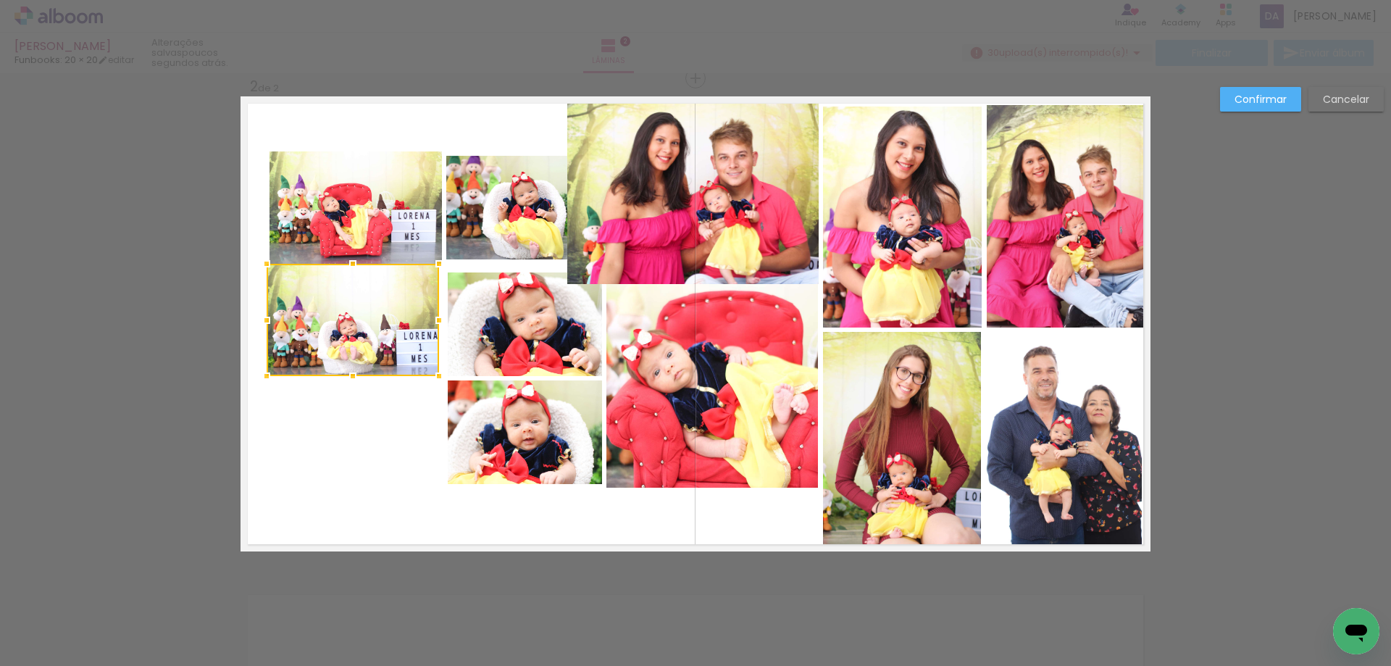
drag, startPoint x: 338, startPoint y: 443, endPoint x: 335, endPoint y: 323, distance: 119.5
click at [335, 323] on div at bounding box center [353, 320] width 172 height 112
click at [519, 445] on quentale-photo at bounding box center [525, 432] width 154 height 104
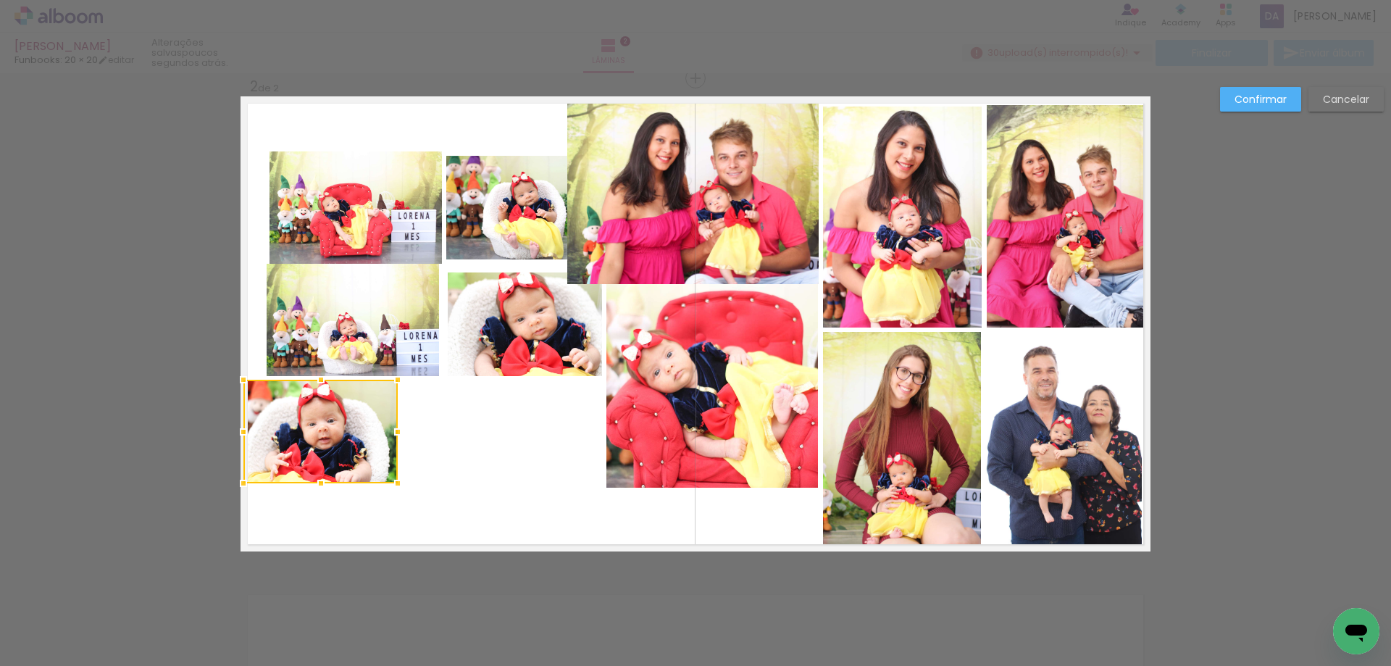
drag, startPoint x: 528, startPoint y: 443, endPoint x: 351, endPoint y: 432, distance: 177.1
click at [323, 432] on div at bounding box center [320, 432] width 154 height 104
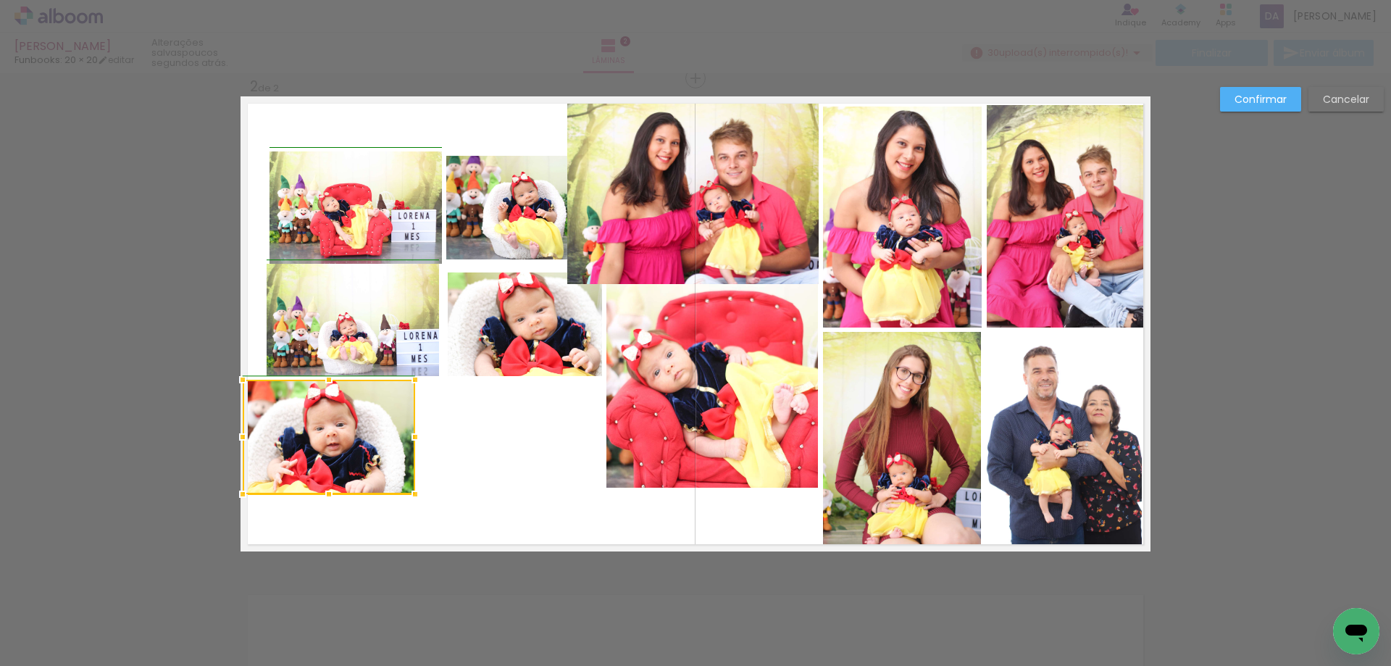
drag, startPoint x: 393, startPoint y: 482, endPoint x: 414, endPoint y: 503, distance: 30.2
click at [414, 503] on div at bounding box center [415, 493] width 29 height 29
click at [484, 479] on quentale-layouter at bounding box center [695, 323] width 910 height 455
click at [411, 225] on quentale-photo at bounding box center [355, 207] width 172 height 112
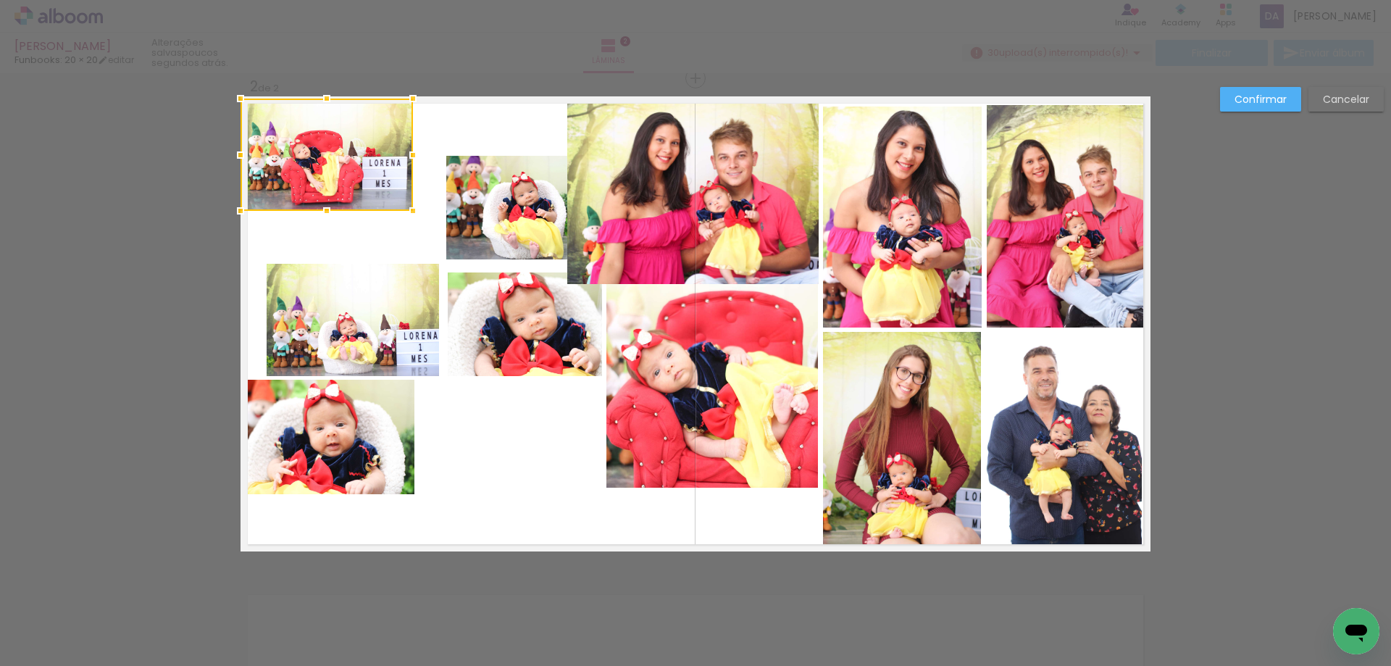
drag, startPoint x: 388, startPoint y: 211, endPoint x: 353, endPoint y: 158, distance: 63.7
click at [353, 158] on div at bounding box center [326, 155] width 172 height 112
click at [357, 302] on quentale-photo at bounding box center [353, 320] width 172 height 112
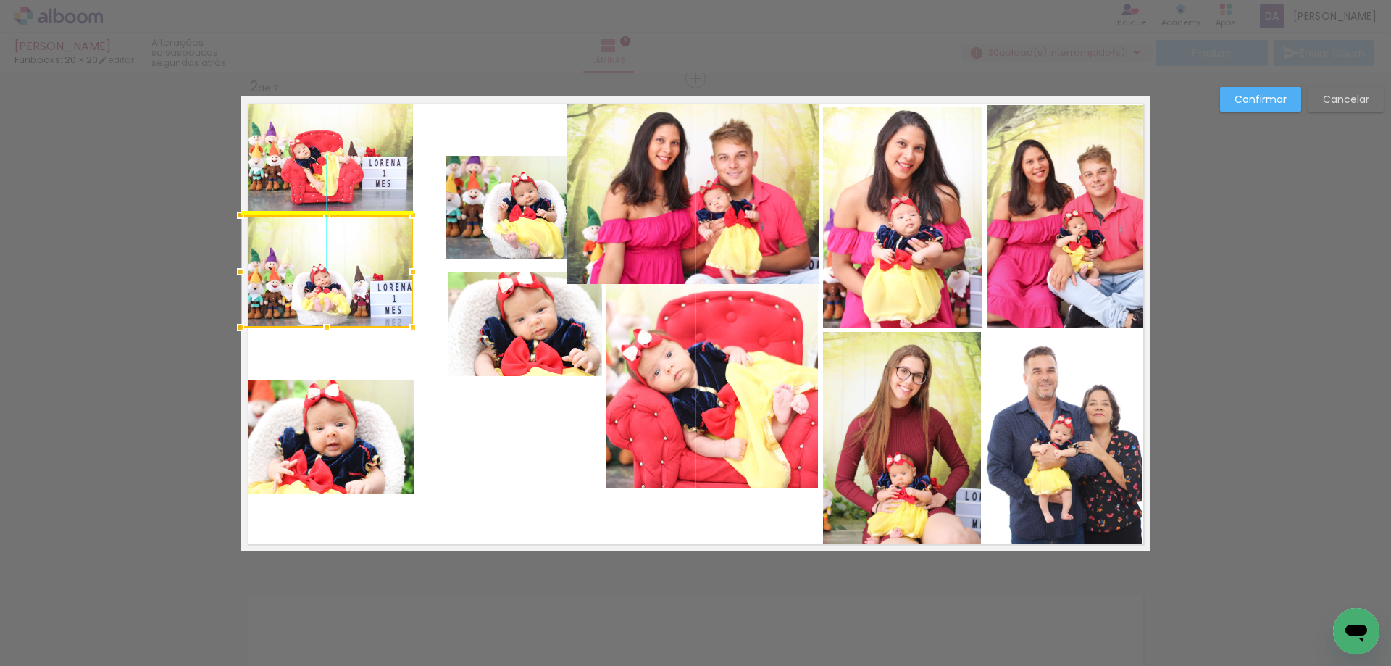
drag, startPoint x: 374, startPoint y: 324, endPoint x: 346, endPoint y: 280, distance: 53.0
click at [346, 280] on div at bounding box center [326, 271] width 172 height 112
click at [344, 431] on quentale-photo at bounding box center [329, 437] width 172 height 114
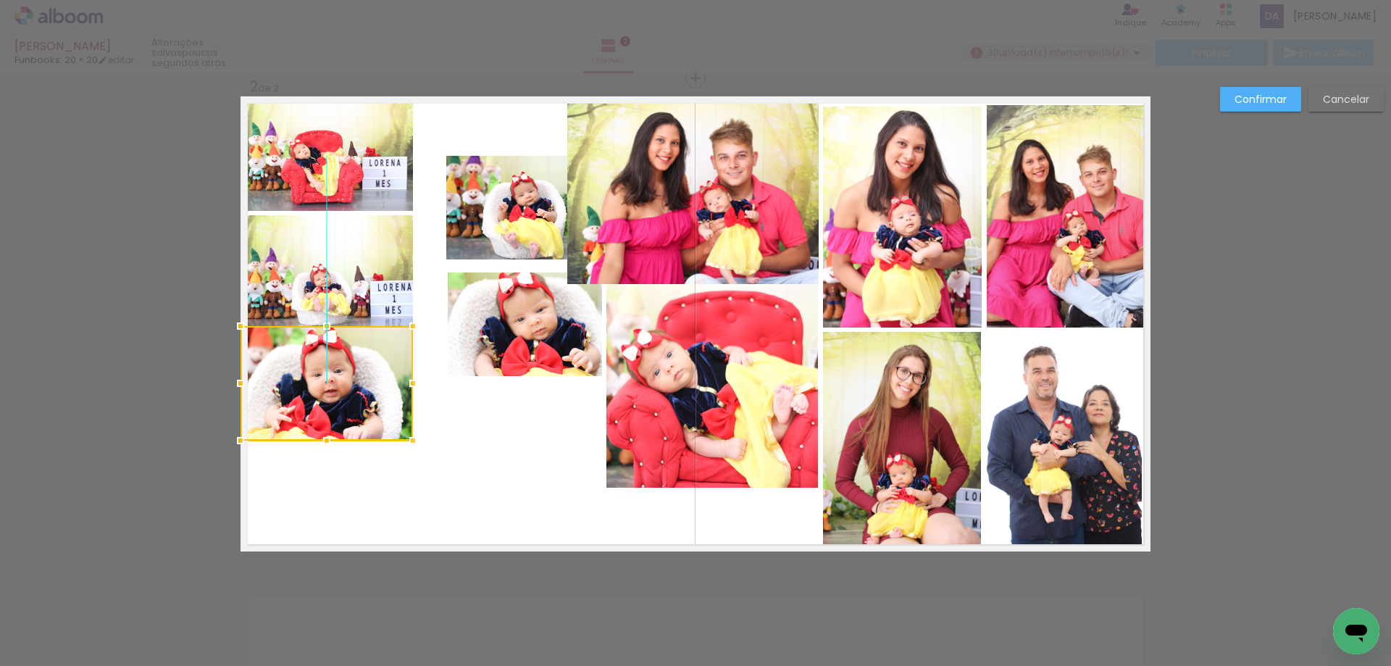
drag, startPoint x: 339, startPoint y: 451, endPoint x: 337, endPoint y: 398, distance: 53.6
click at [337, 398] on div at bounding box center [326, 383] width 172 height 114
click at [511, 341] on quentale-photo at bounding box center [525, 324] width 154 height 104
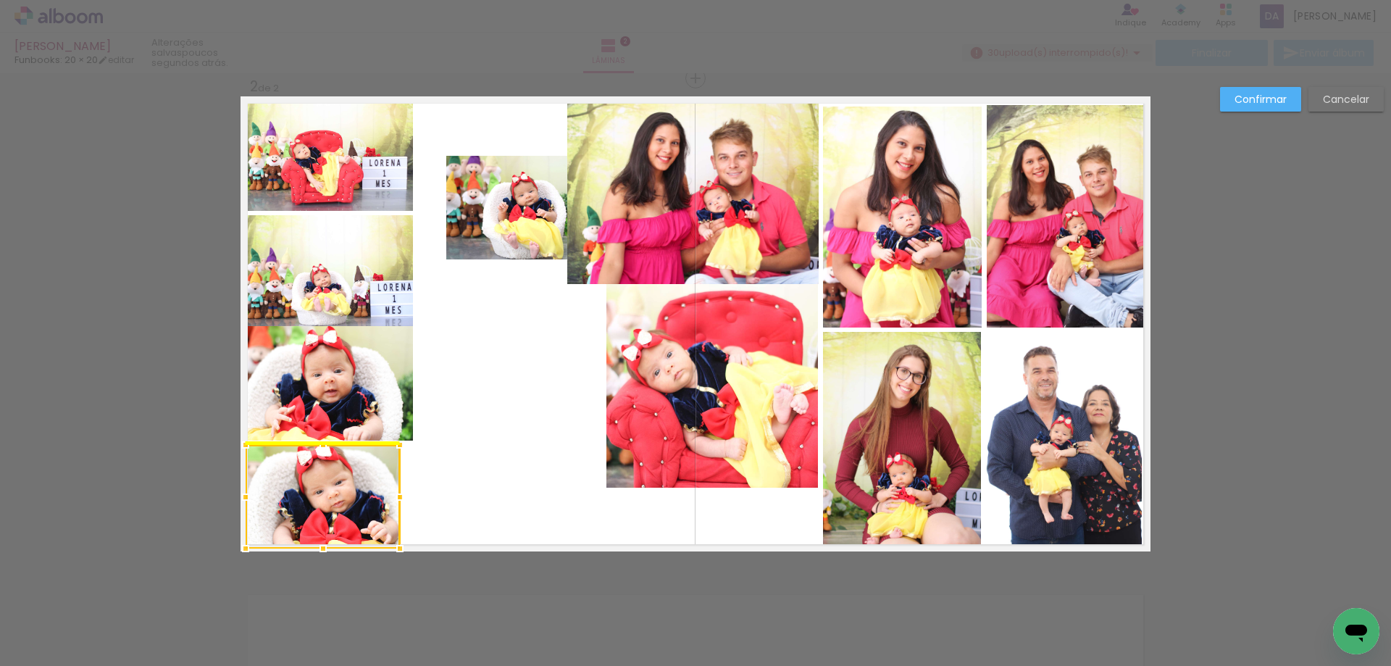
drag, startPoint x: 542, startPoint y: 335, endPoint x: 341, endPoint y: 508, distance: 265.5
click at [341, 508] on div at bounding box center [323, 497] width 154 height 104
click at [524, 208] on quentale-photo at bounding box center [524, 208] width 156 height 104
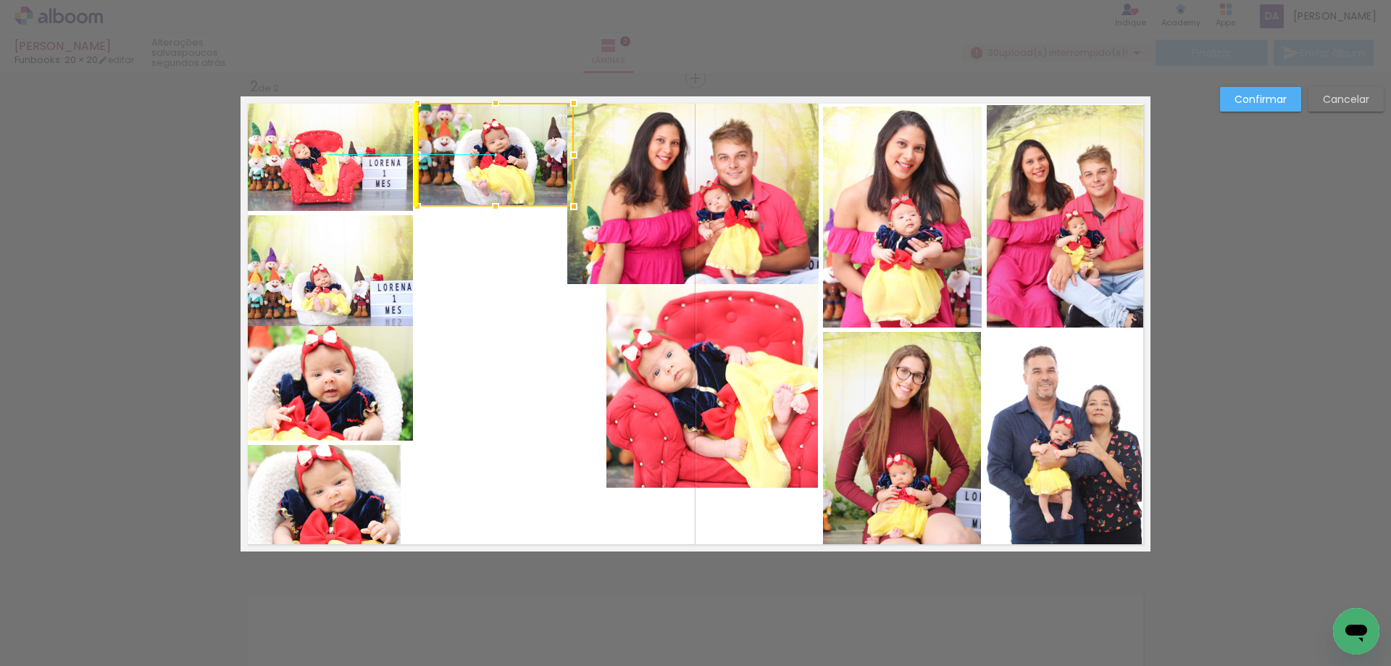
drag, startPoint x: 510, startPoint y: 219, endPoint x: 475, endPoint y: 164, distance: 64.5
click at [475, 164] on div at bounding box center [495, 155] width 156 height 104
click at [685, 401] on quentale-photo at bounding box center [711, 386] width 211 height 204
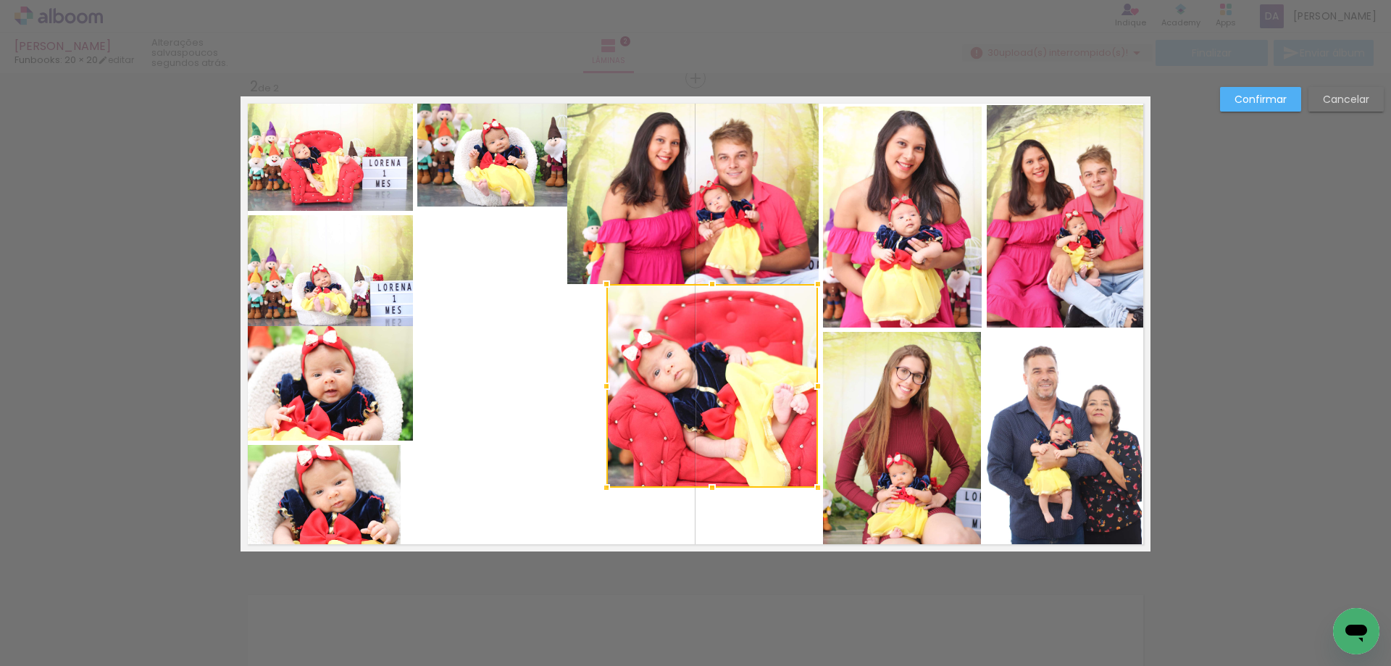
click at [736, 380] on div at bounding box center [711, 386] width 211 height 204
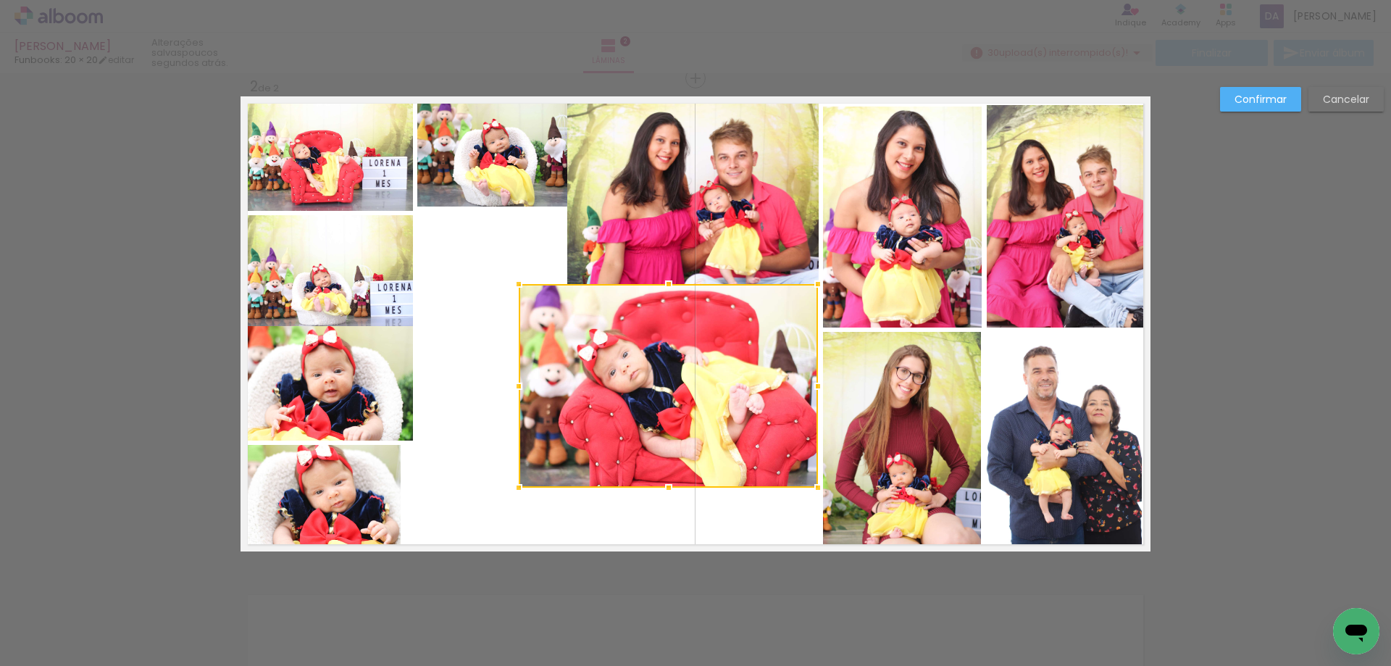
drag, startPoint x: 600, startPoint y: 382, endPoint x: 518, endPoint y: 398, distance: 83.4
click at [518, 398] on div at bounding box center [518, 386] width 29 height 29
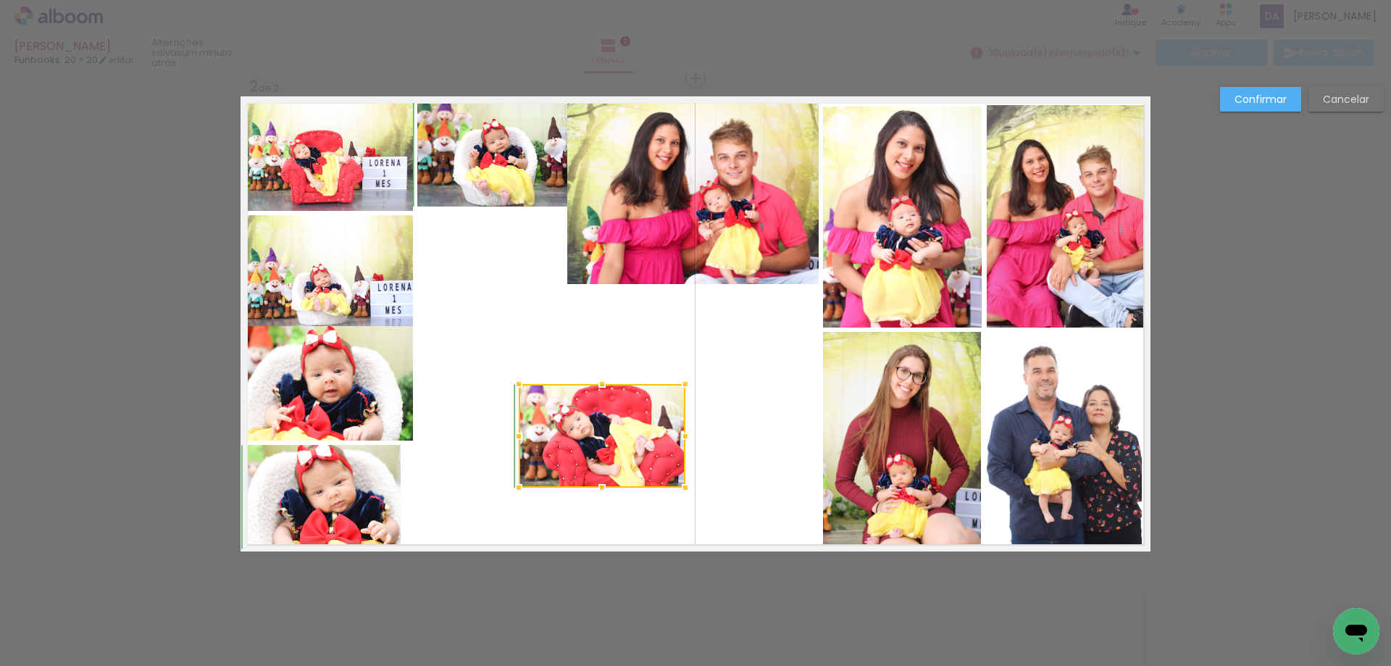
drag, startPoint x: 810, startPoint y: 285, endPoint x: 678, endPoint y: 385, distance: 166.4
click at [678, 385] on div at bounding box center [685, 383] width 29 height 29
click at [595, 447] on quentale-photo at bounding box center [602, 436] width 167 height 104
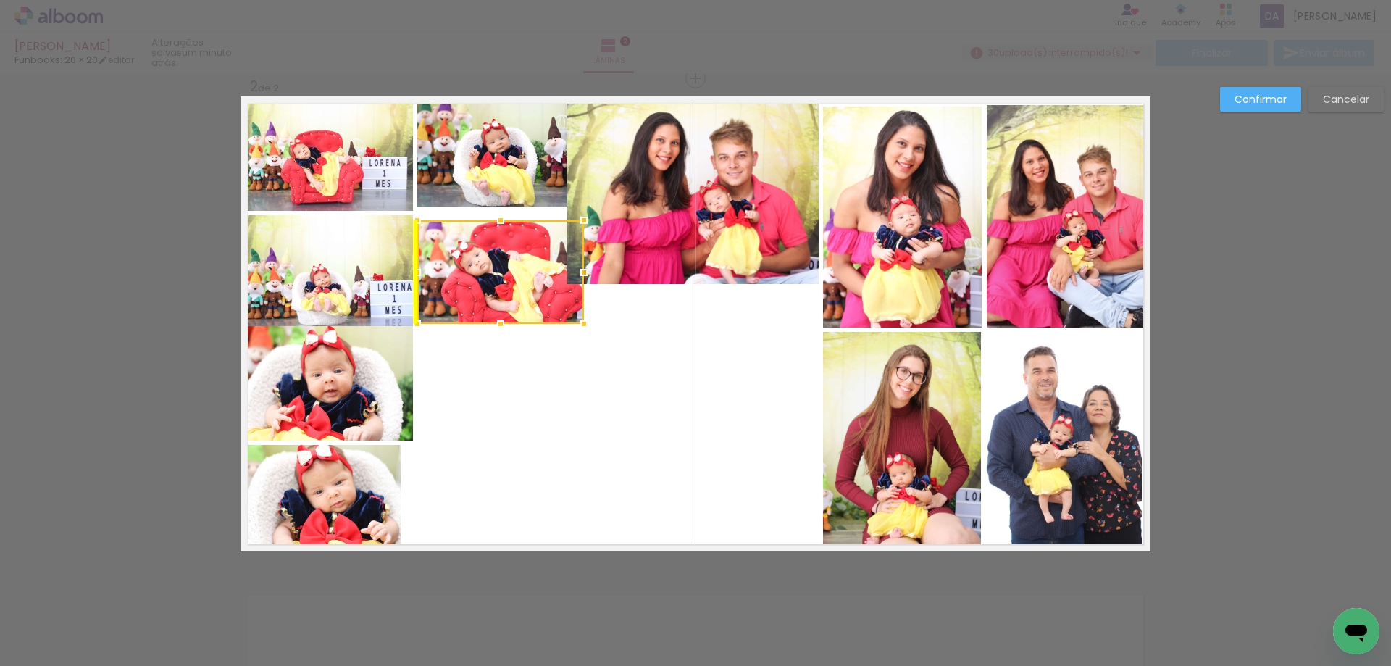
drag, startPoint x: 617, startPoint y: 456, endPoint x: 514, endPoint y: 292, distance: 193.9
click at [514, 292] on div at bounding box center [500, 272] width 167 height 104
click at [768, 406] on quentale-layouter at bounding box center [695, 323] width 910 height 455
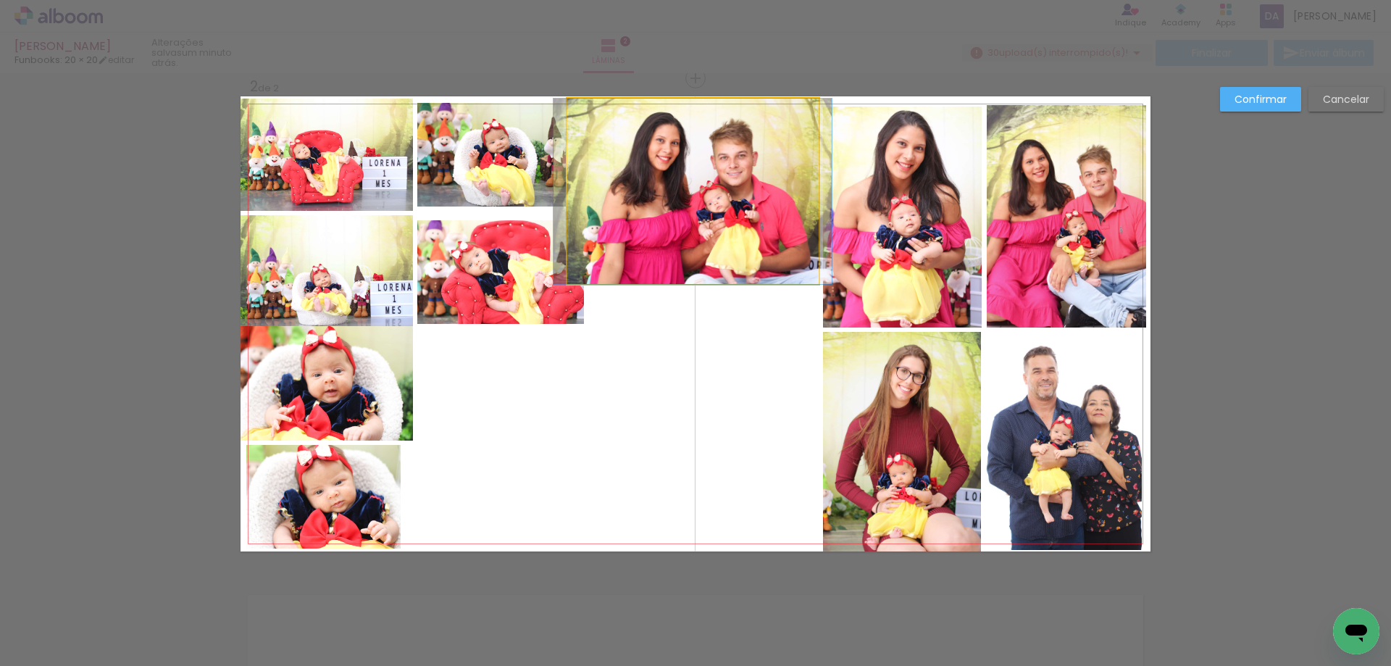
click at [736, 214] on quentale-photo at bounding box center [692, 191] width 251 height 185
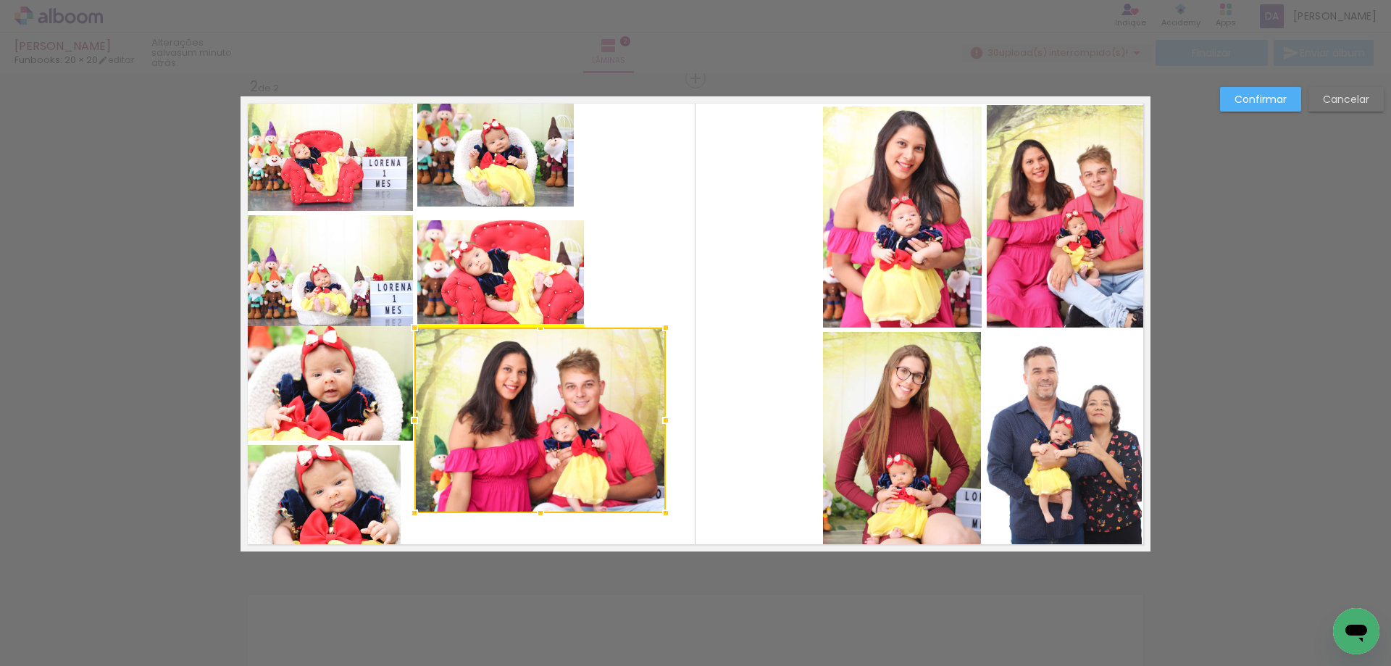
drag, startPoint x: 758, startPoint y: 219, endPoint x: 605, endPoint y: 448, distance: 274.6
click at [605, 448] on div at bounding box center [539, 419] width 251 height 185
click at [746, 442] on quentale-layouter at bounding box center [695, 323] width 910 height 455
click at [598, 440] on quentale-photo at bounding box center [539, 419] width 251 height 185
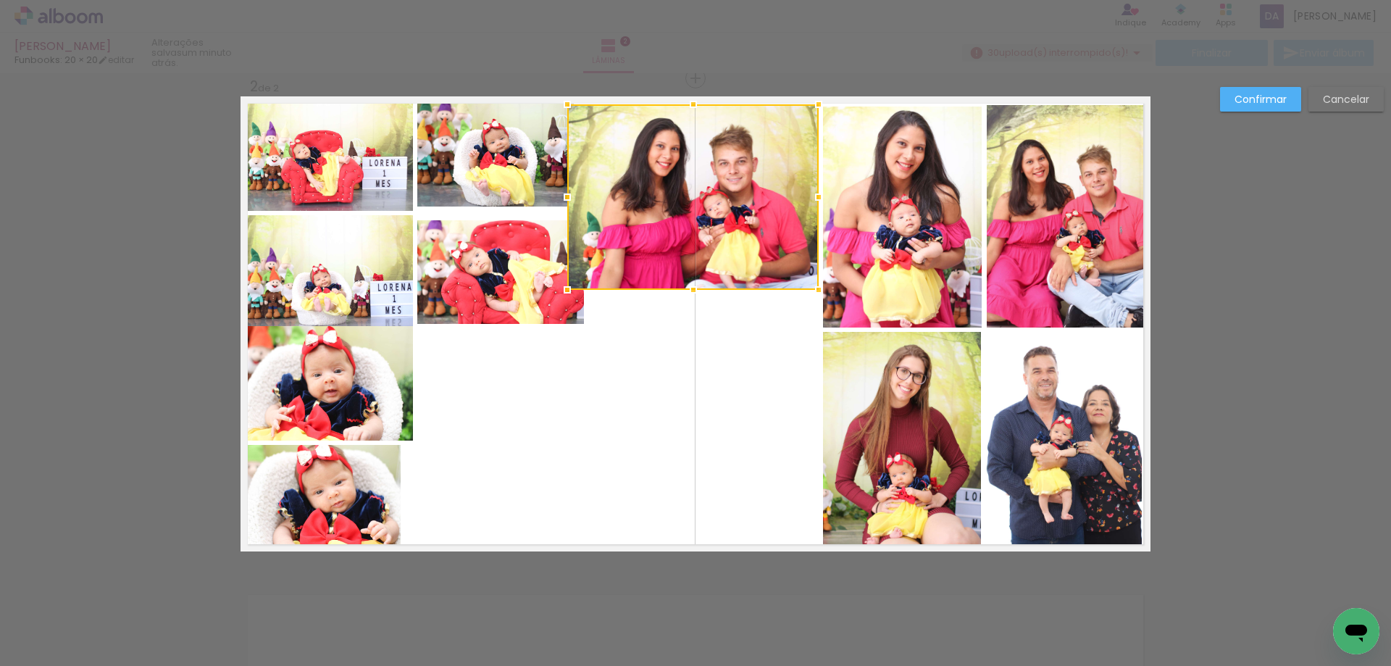
drag, startPoint x: 605, startPoint y: 429, endPoint x: 758, endPoint y: 206, distance: 270.4
click at [758, 206] on div at bounding box center [692, 196] width 251 height 185
click at [768, 437] on quentale-layouter at bounding box center [695, 323] width 910 height 455
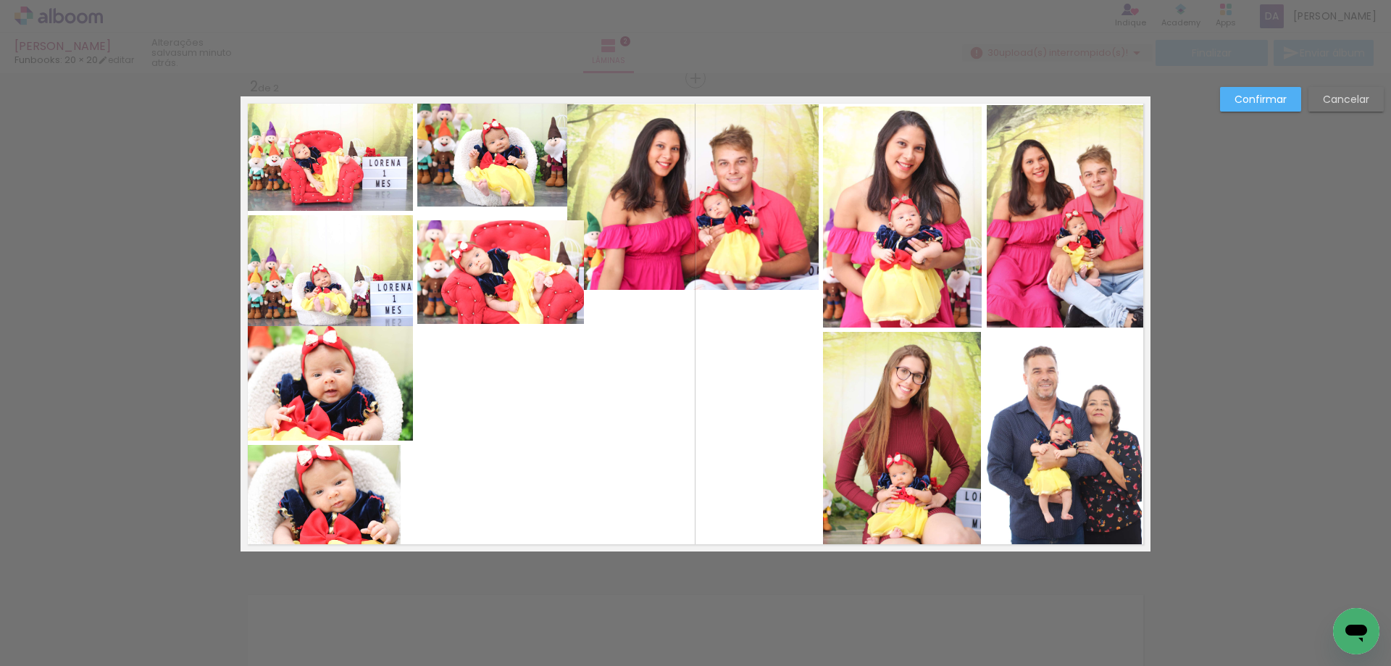
click at [462, 268] on quentale-photo at bounding box center [500, 272] width 167 height 104
click at [324, 413] on quentale-photo at bounding box center [326, 383] width 172 height 114
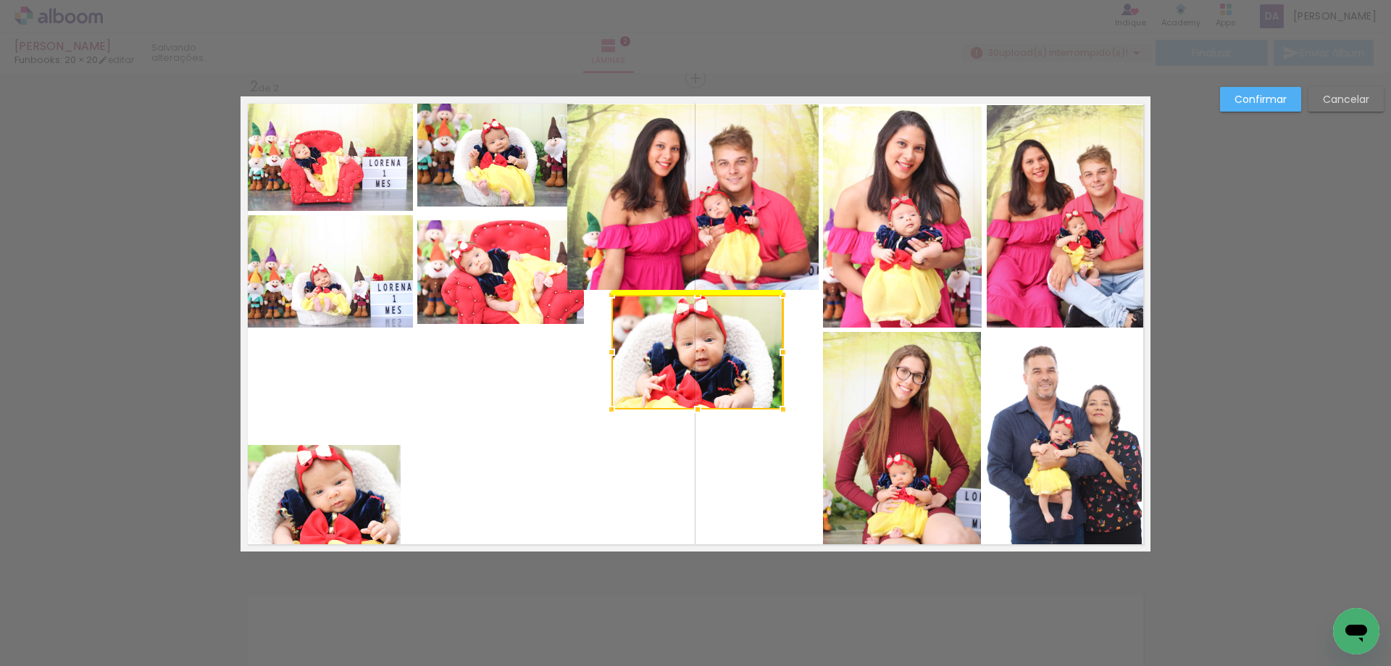
drag, startPoint x: 316, startPoint y: 375, endPoint x: 687, endPoint y: 343, distance: 372.2
click at [687, 343] on div at bounding box center [697, 352] width 172 height 114
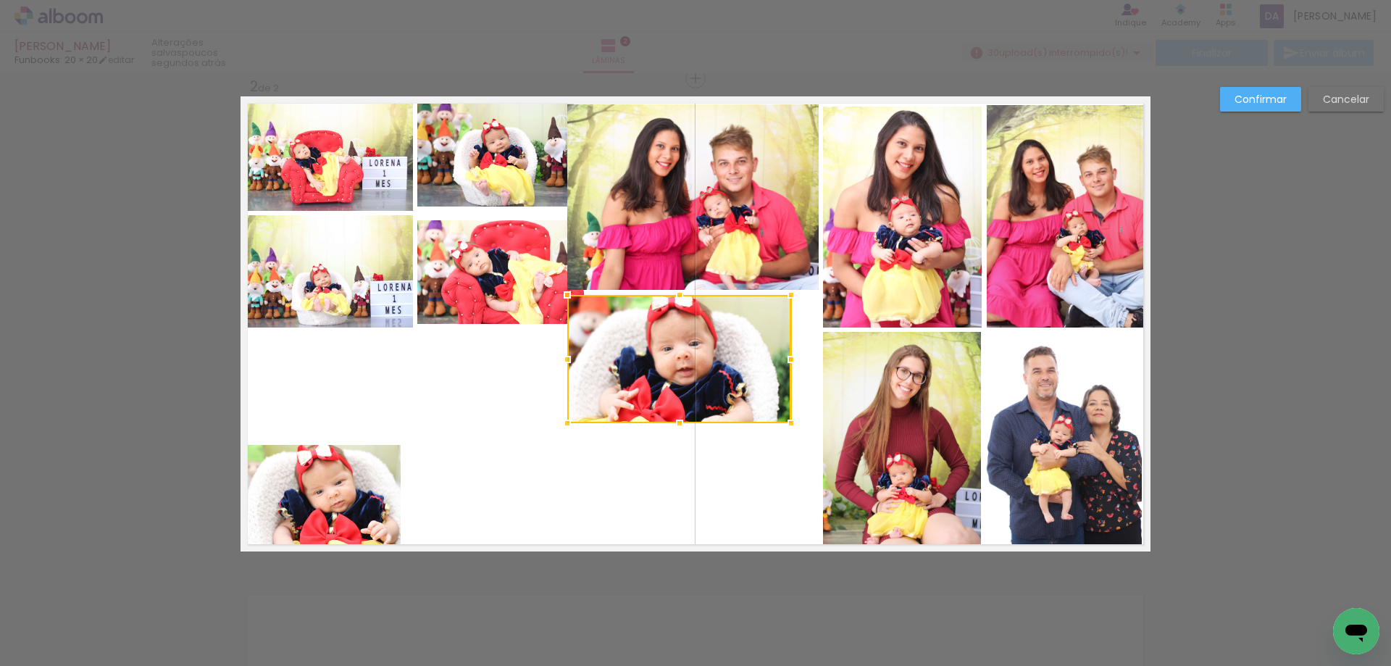
drag, startPoint x: 603, startPoint y: 404, endPoint x: 559, endPoint y: 418, distance: 46.3
click at [559, 418] on div at bounding box center [567, 422] width 29 height 29
click at [744, 377] on quentale-photo at bounding box center [679, 359] width 225 height 128
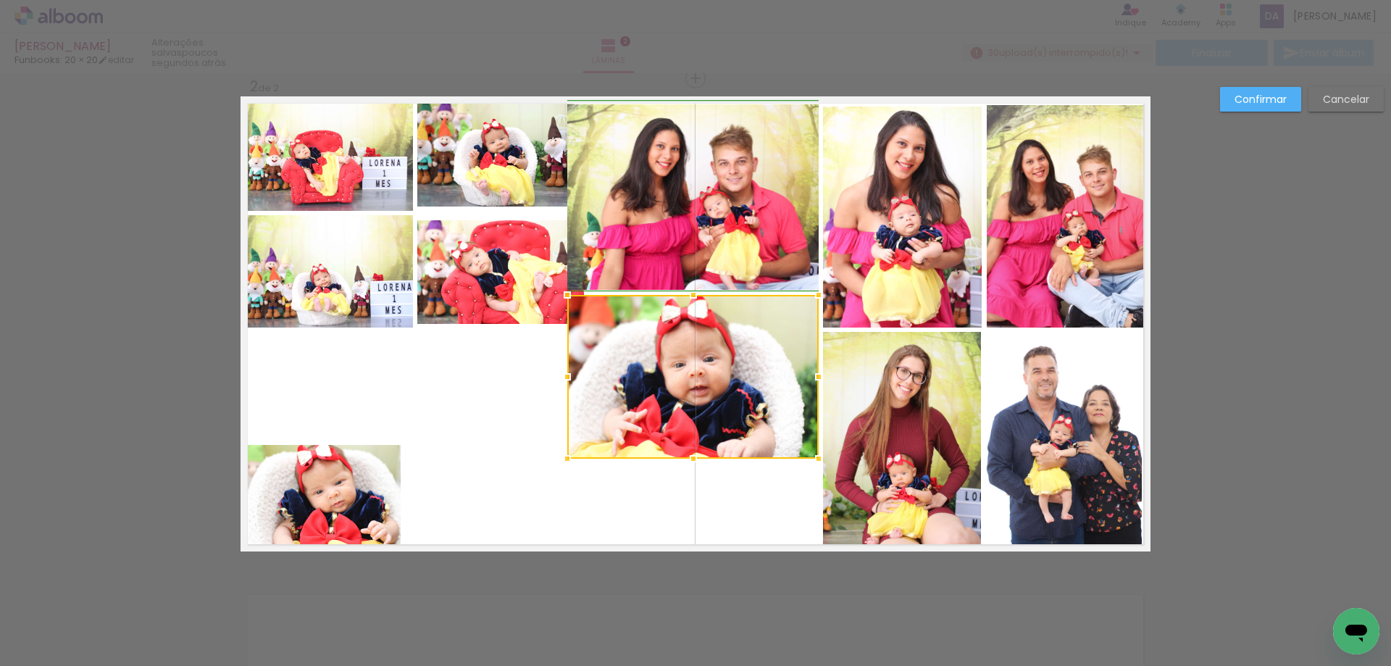
drag, startPoint x: 790, startPoint y: 422, endPoint x: 814, endPoint y: 458, distance: 42.8
click at [814, 458] on div at bounding box center [818, 458] width 29 height 29
click at [772, 520] on quentale-layouter at bounding box center [695, 323] width 910 height 455
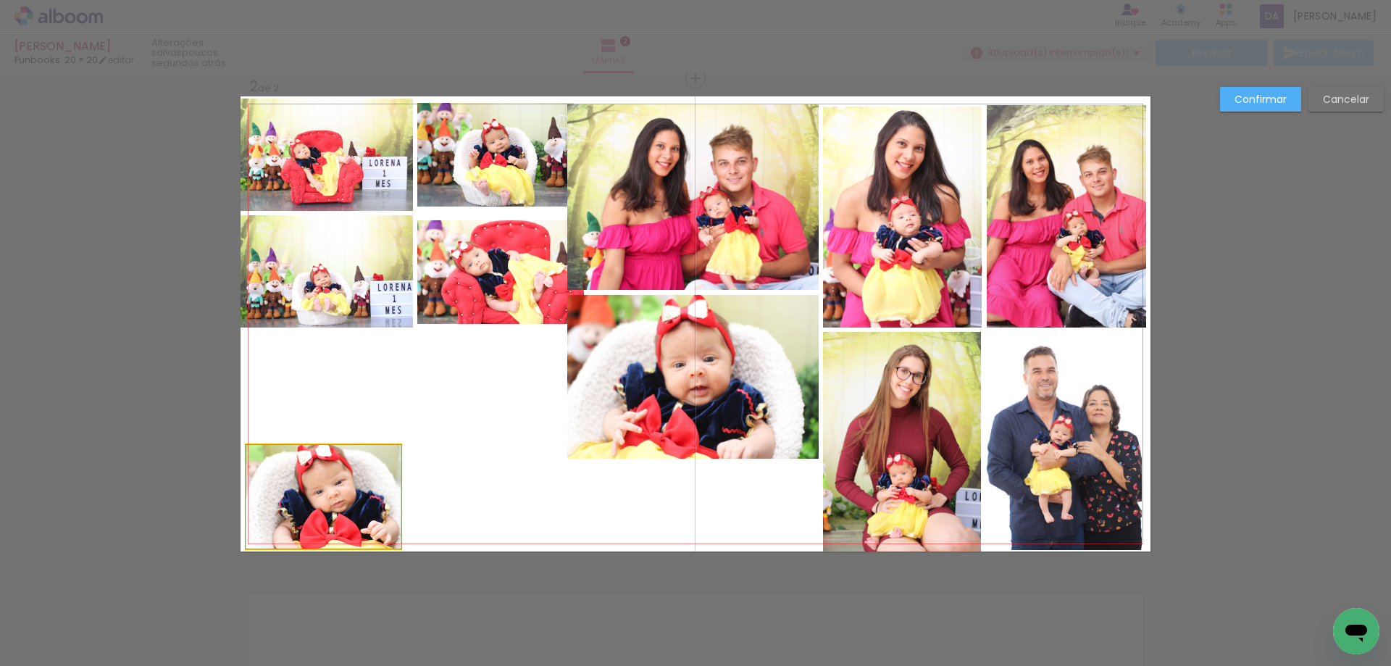
click at [328, 499] on quentale-photo at bounding box center [323, 497] width 154 height 104
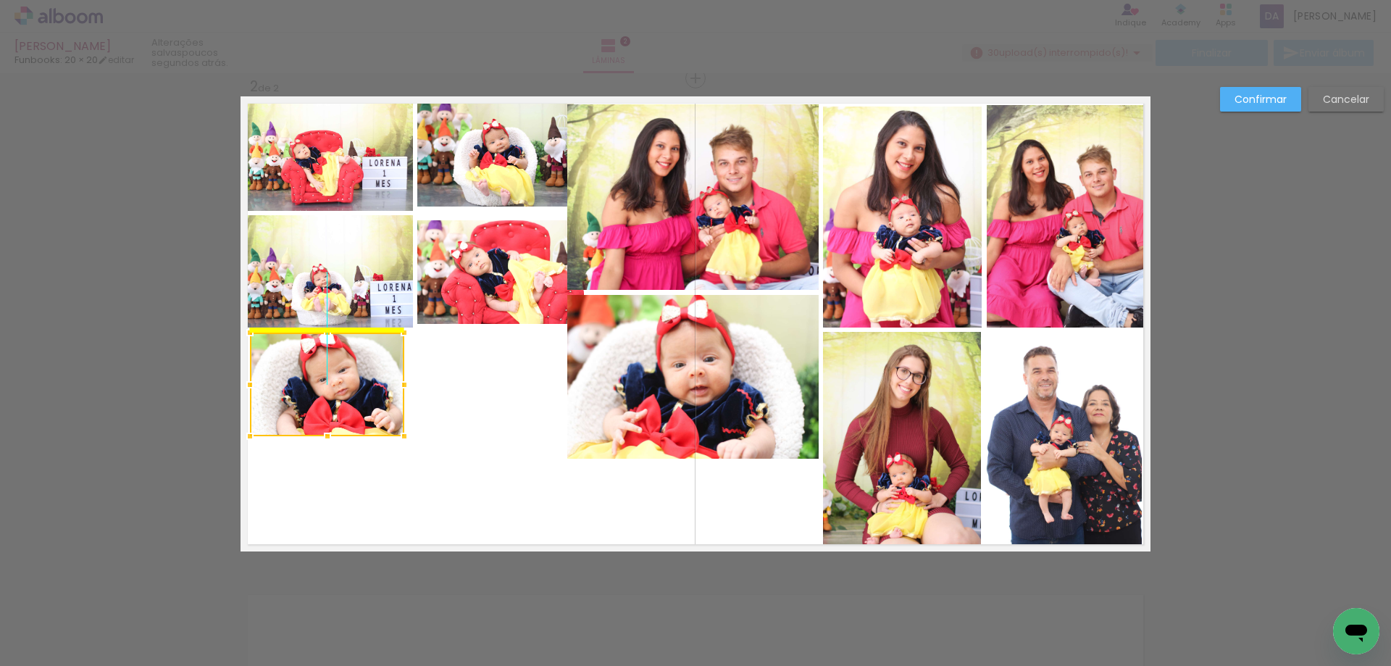
drag, startPoint x: 327, startPoint y: 487, endPoint x: 335, endPoint y: 374, distance: 113.9
click at [335, 374] on div at bounding box center [327, 384] width 154 height 104
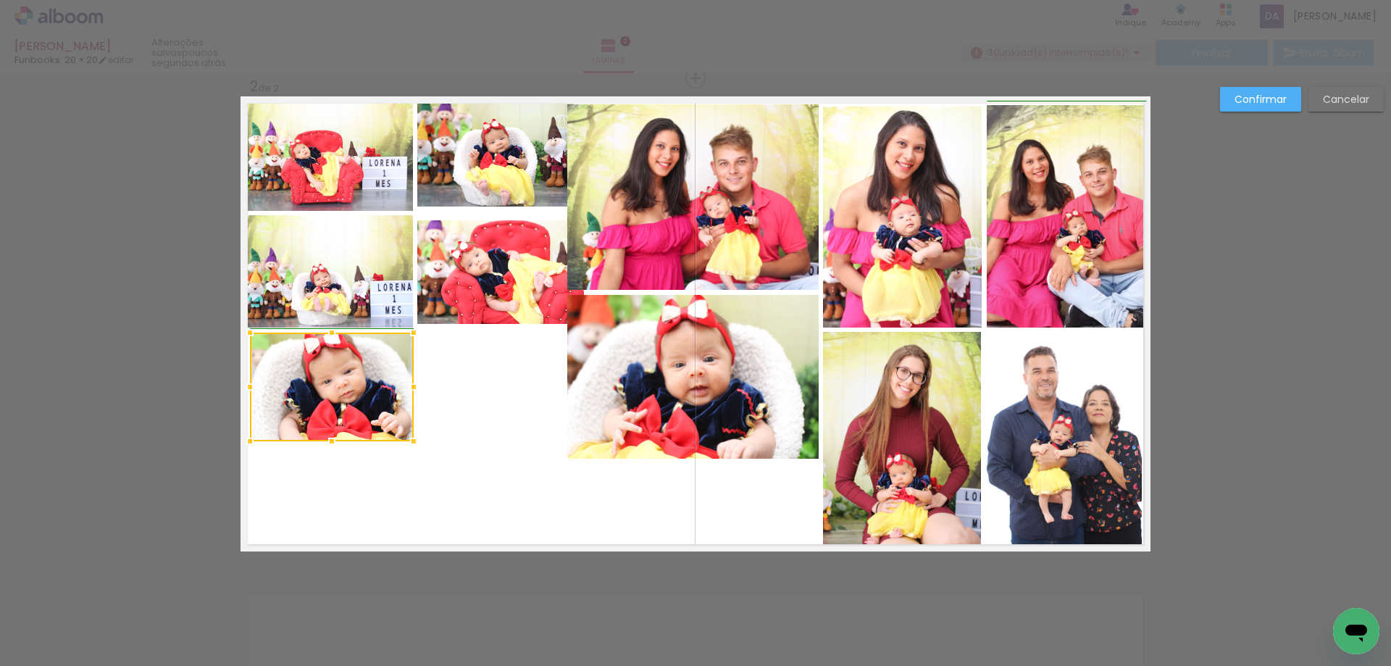
drag, startPoint x: 400, startPoint y: 435, endPoint x: 406, endPoint y: 443, distance: 9.3
click at [406, 443] on div at bounding box center [413, 441] width 29 height 29
click at [535, 468] on quentale-layouter at bounding box center [695, 323] width 910 height 455
click at [0, 0] on slot "Confirmar" at bounding box center [0, 0] width 0 height 0
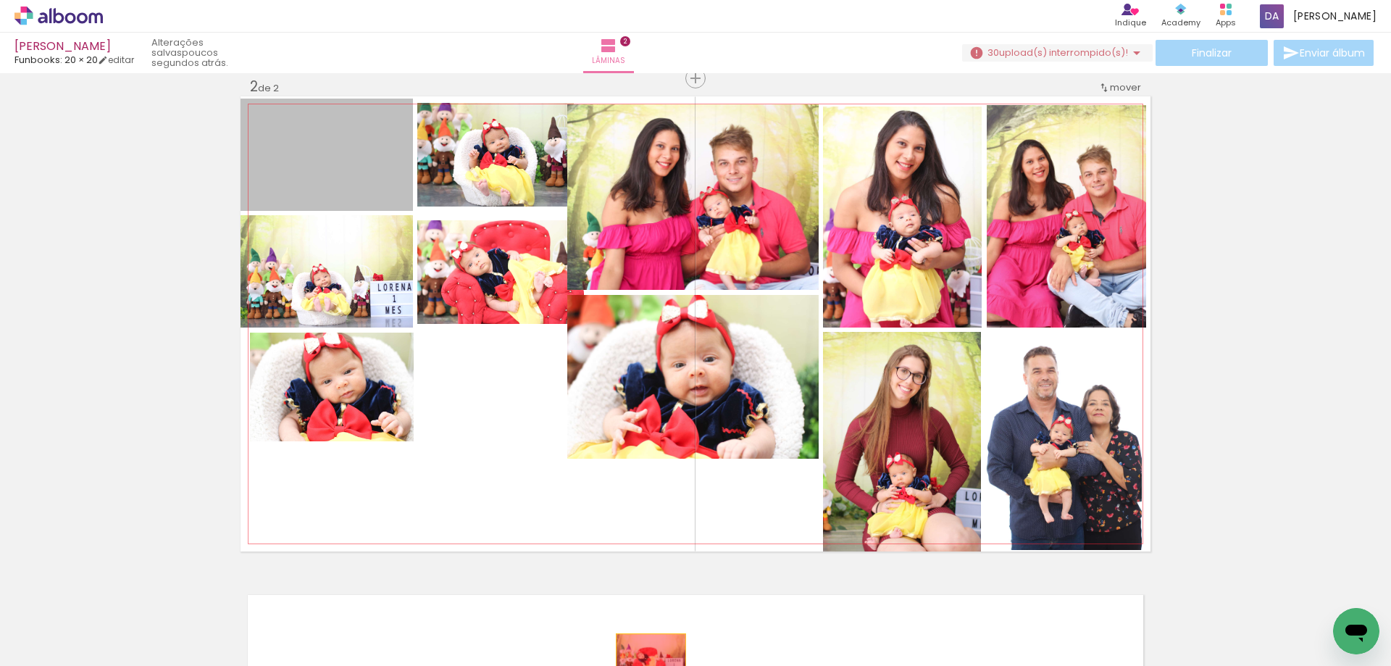
drag, startPoint x: 298, startPoint y: 162, endPoint x: 645, endPoint y: 656, distance: 604.0
click at [645, 656] on quentale-workspace at bounding box center [695, 333] width 1391 height 666
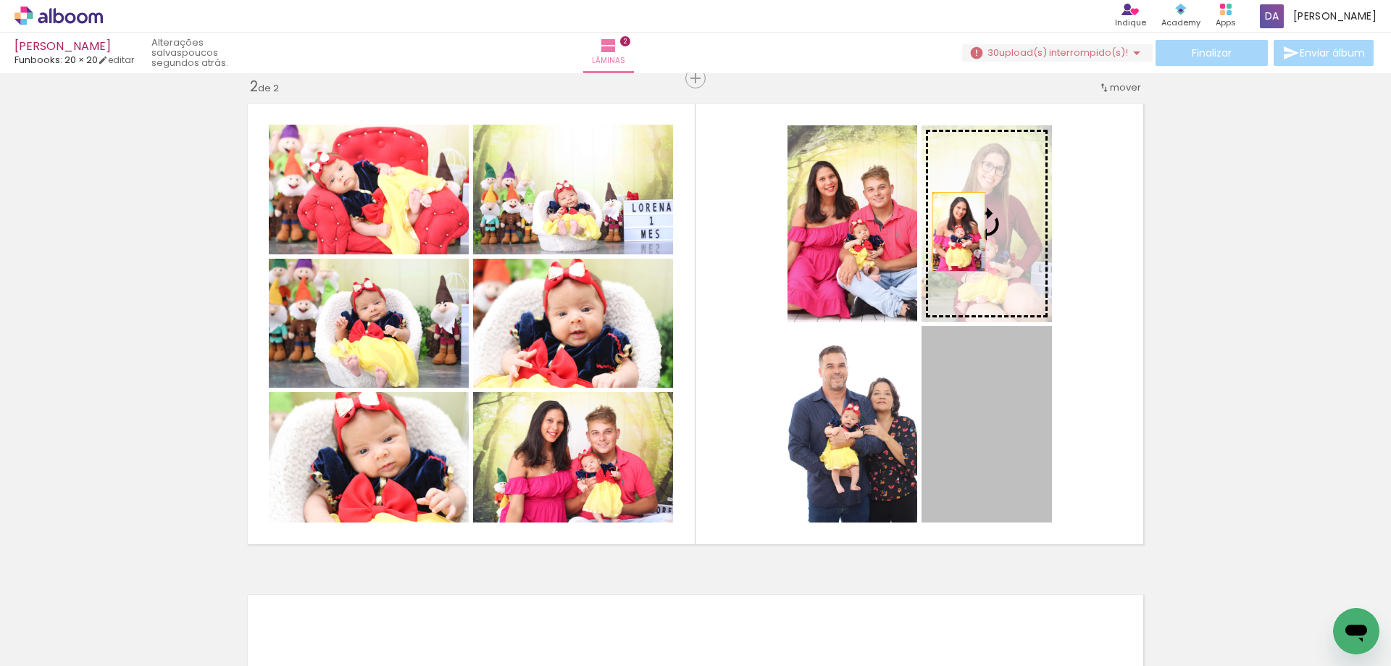
drag, startPoint x: 977, startPoint y: 458, endPoint x: 953, endPoint y: 232, distance: 227.2
click at [0, 0] on slot at bounding box center [0, 0] width 0 height 0
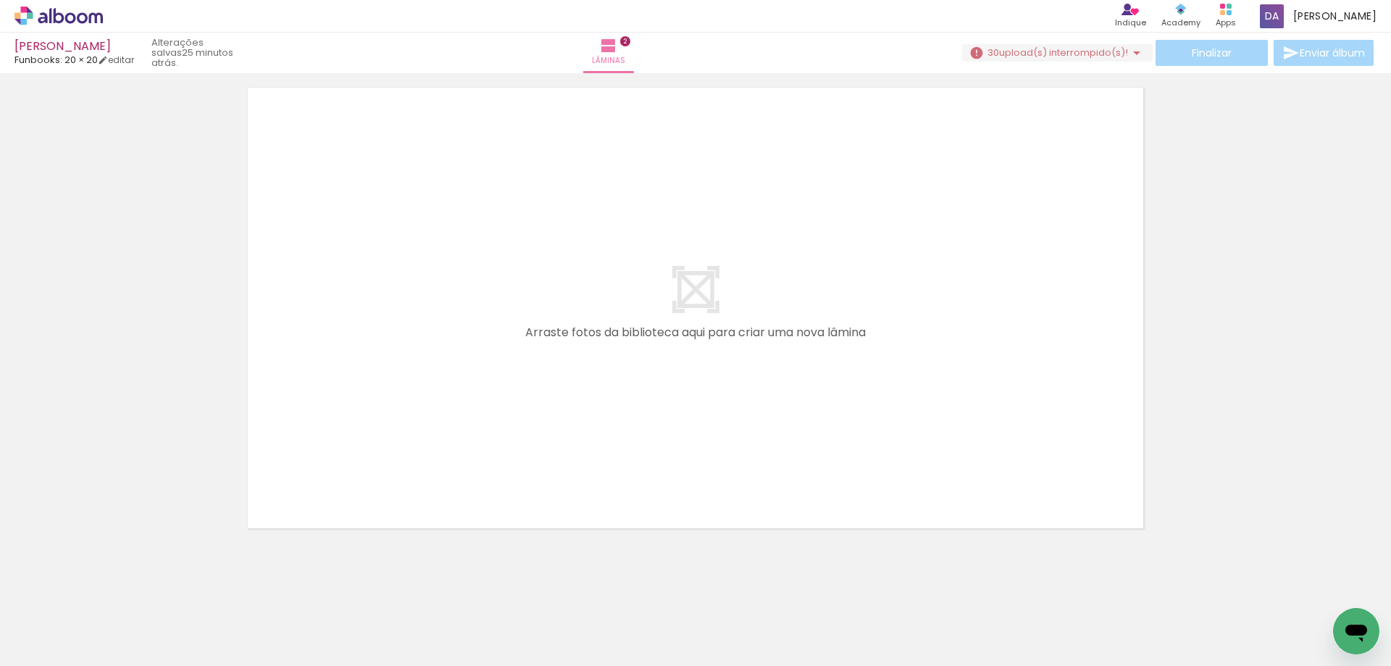
scroll to position [0, 1247]
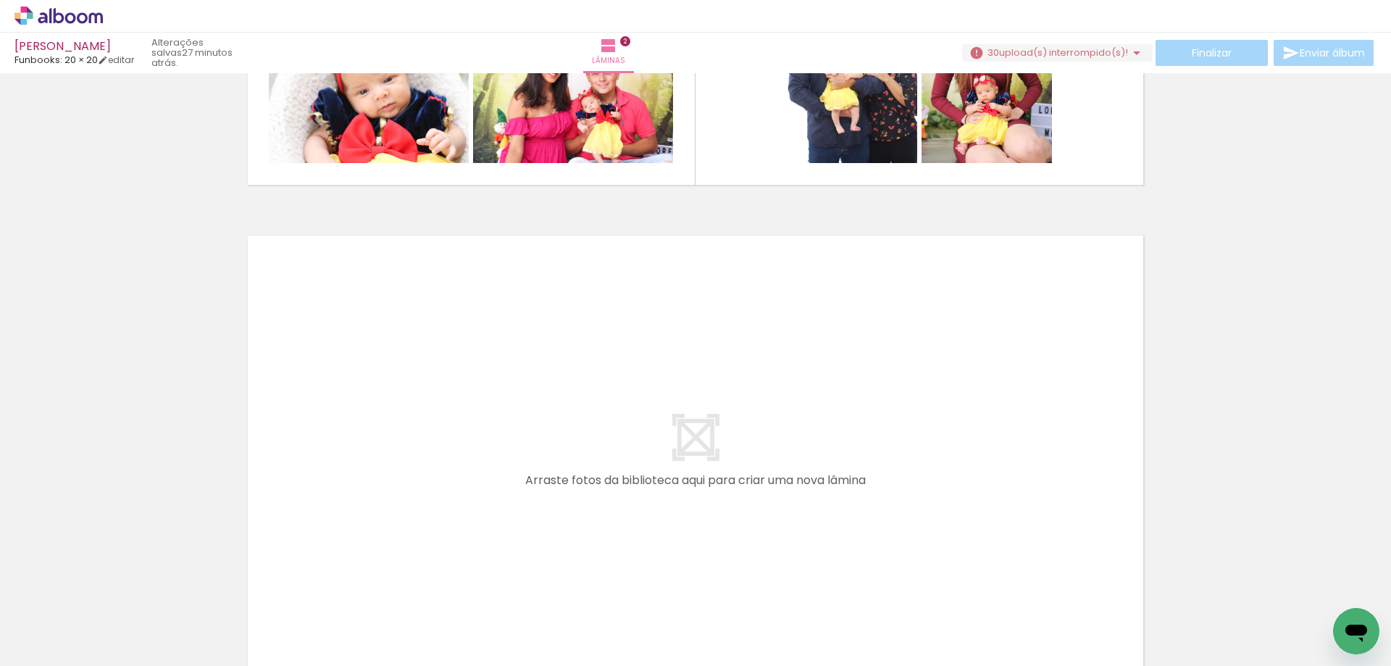
scroll to position [0, 1247]
click at [119, 612] on iron-horizontal-list at bounding box center [104, 620] width 29 height 91
click at [48, 649] on span "Adicionar Fotos" at bounding box center [51, 646] width 43 height 16
click at [0, 0] on input "file" at bounding box center [0, 0] width 0 height 0
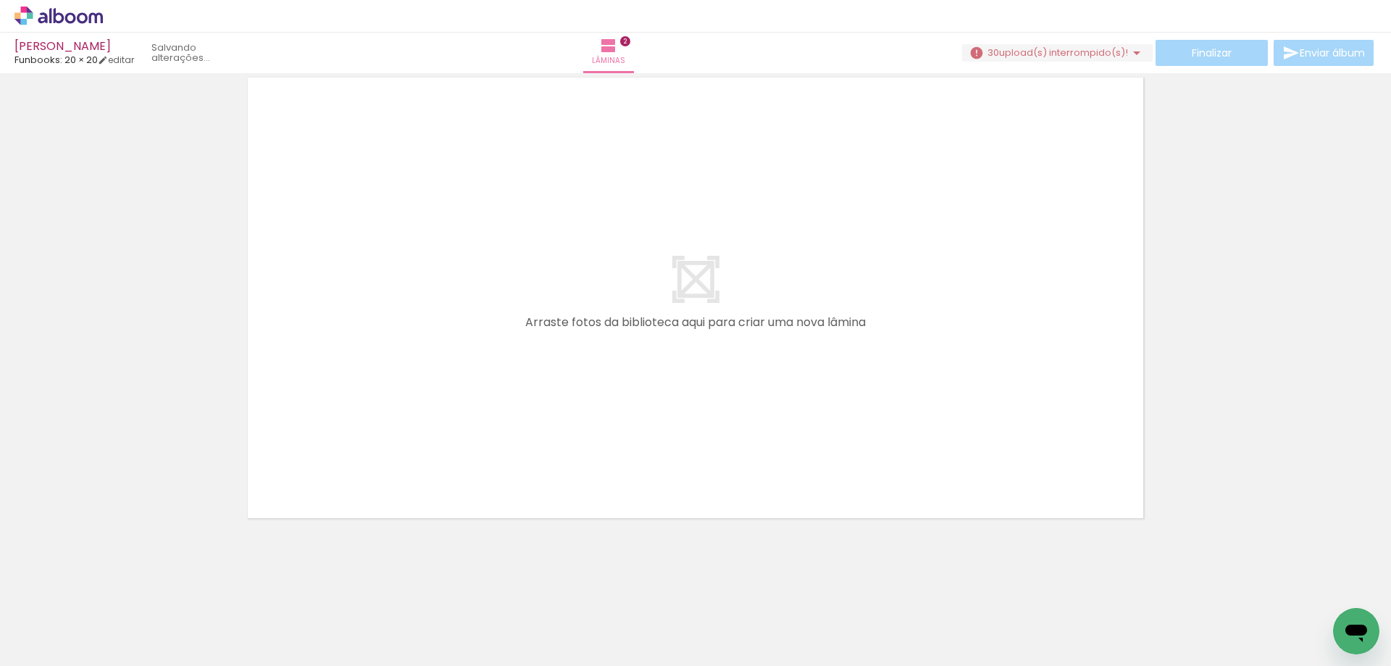
scroll to position [1028, 0]
drag, startPoint x: 426, startPoint y: 620, endPoint x: 380, endPoint y: 277, distance: 345.6
click at [380, 277] on quentale-workspace at bounding box center [695, 333] width 1391 height 666
click at [119, 613] on iron-horizontal-list at bounding box center [104, 620] width 29 height 91
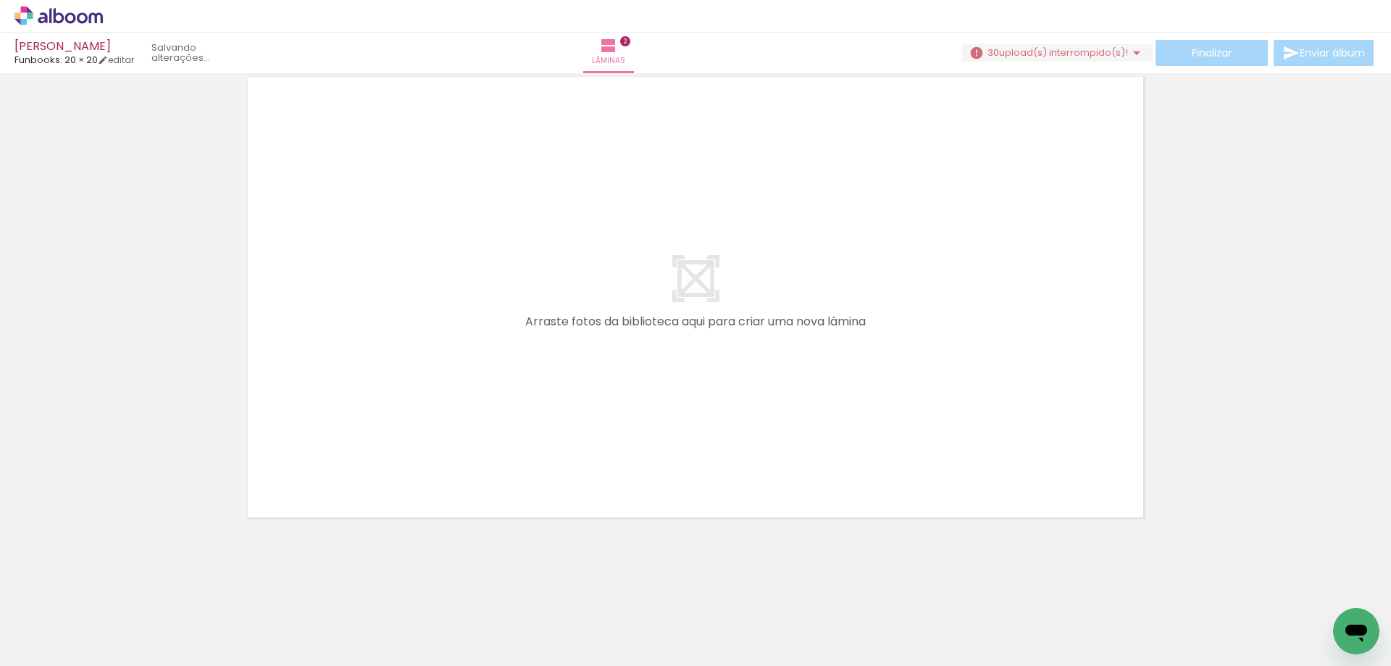
drag, startPoint x: 437, startPoint y: 621, endPoint x: 430, endPoint y: 465, distance: 155.9
click at [430, 465] on quentale-workspace at bounding box center [695, 333] width 1391 height 666
click at [119, 629] on iron-horizontal-list at bounding box center [104, 620] width 29 height 91
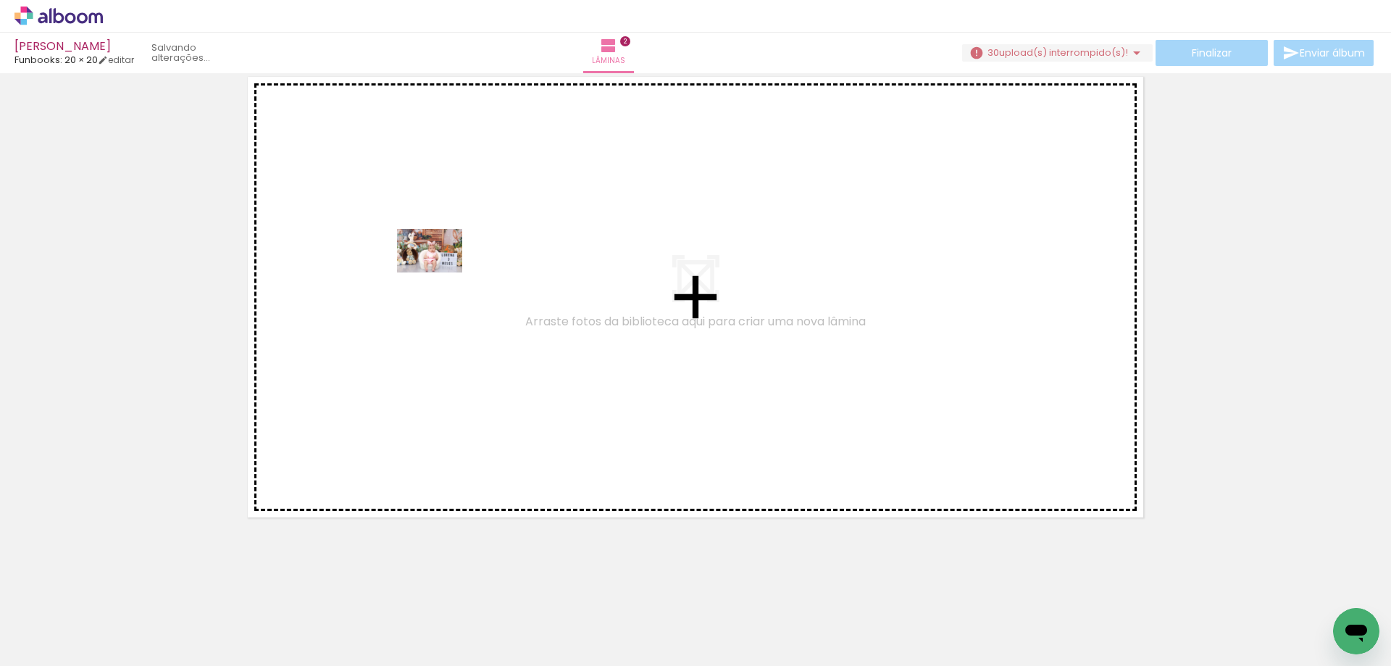
drag, startPoint x: 1173, startPoint y: 642, endPoint x: 440, endPoint y: 272, distance: 820.8
click at [440, 272] on quentale-workspace at bounding box center [695, 333] width 1391 height 666
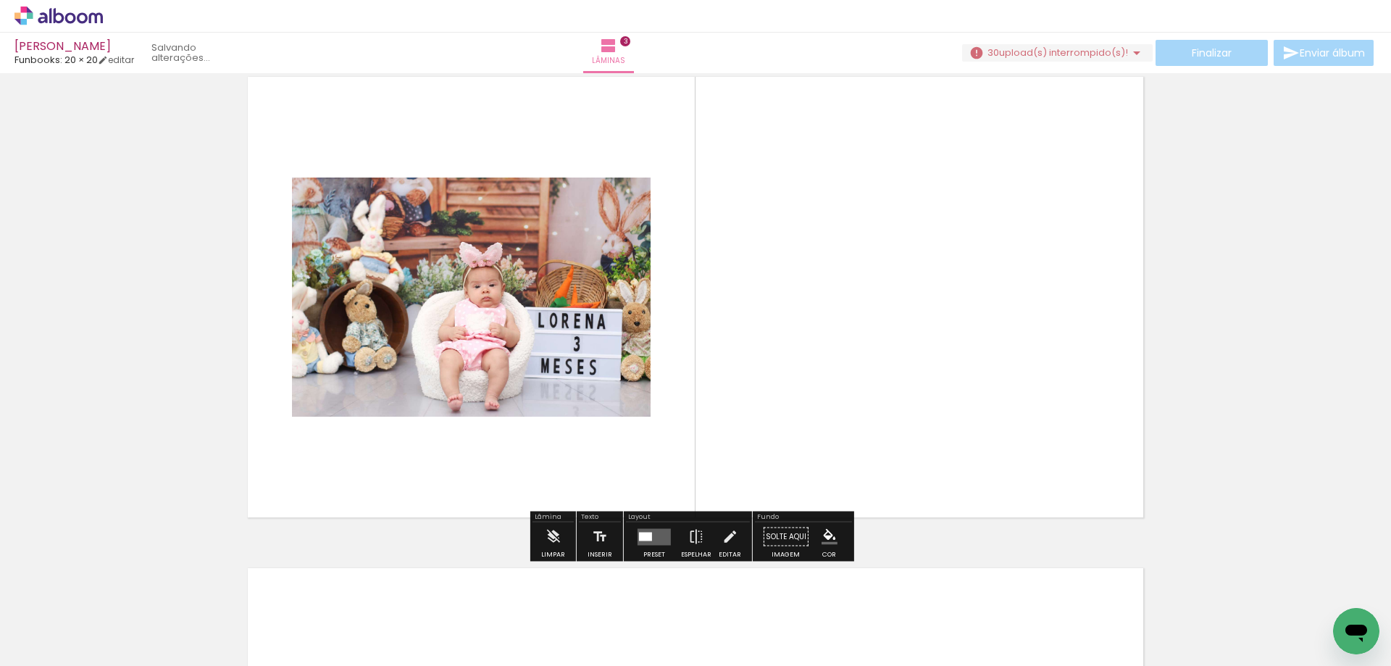
scroll to position [1001, 0]
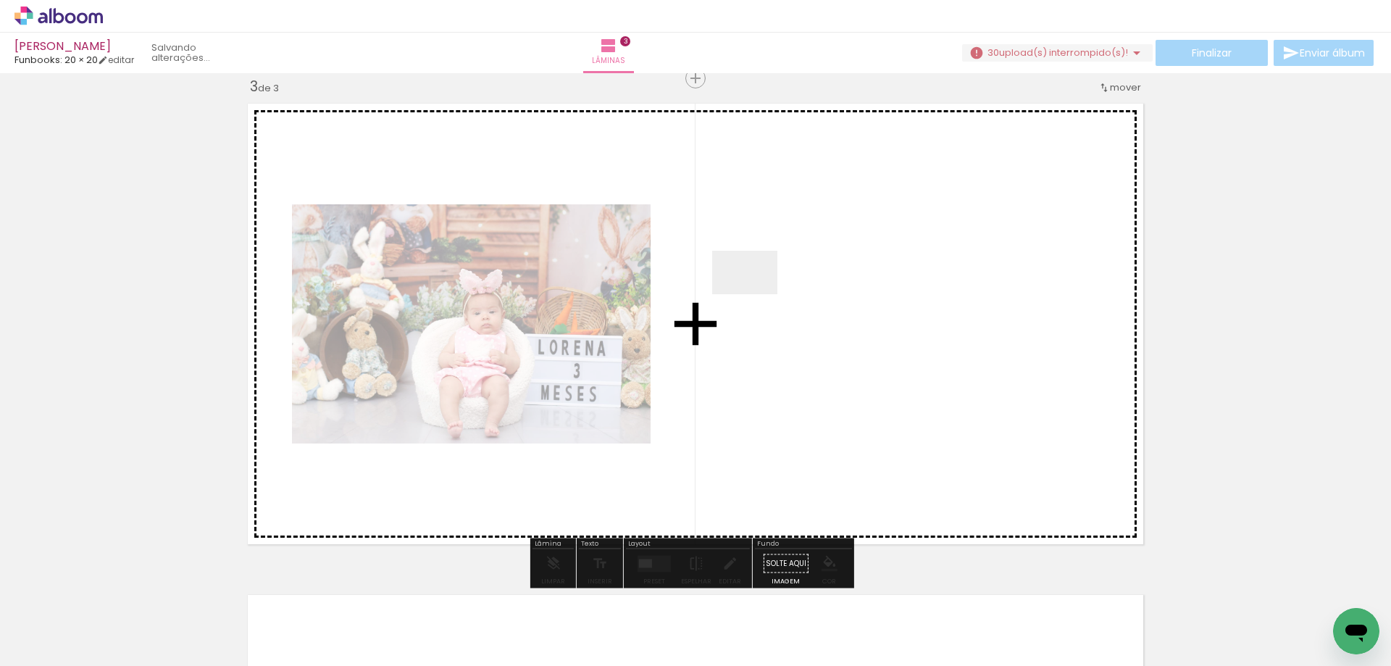
drag, startPoint x: 1254, startPoint y: 618, endPoint x: 755, endPoint y: 294, distance: 594.8
click at [755, 294] on quentale-workspace at bounding box center [695, 333] width 1391 height 666
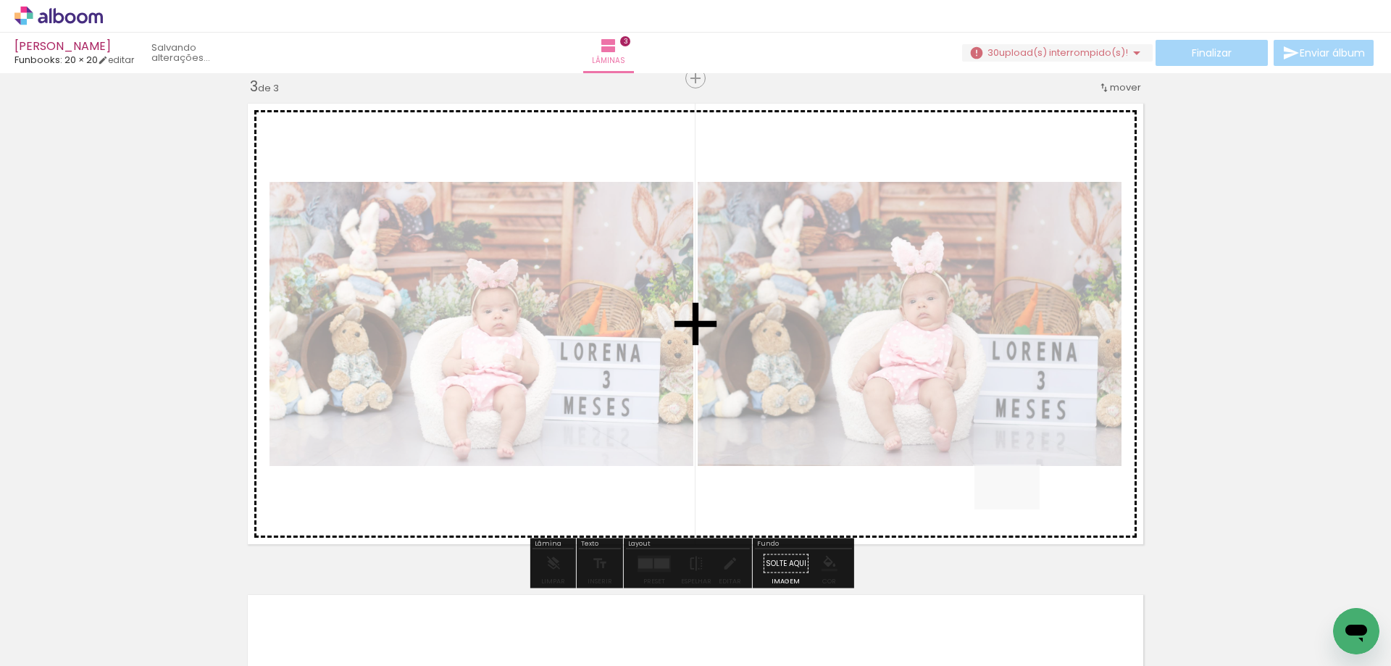
drag, startPoint x: 1260, startPoint y: 626, endPoint x: 1018, endPoint y: 509, distance: 268.9
click at [1018, 509] on quentale-workspace at bounding box center [695, 333] width 1391 height 666
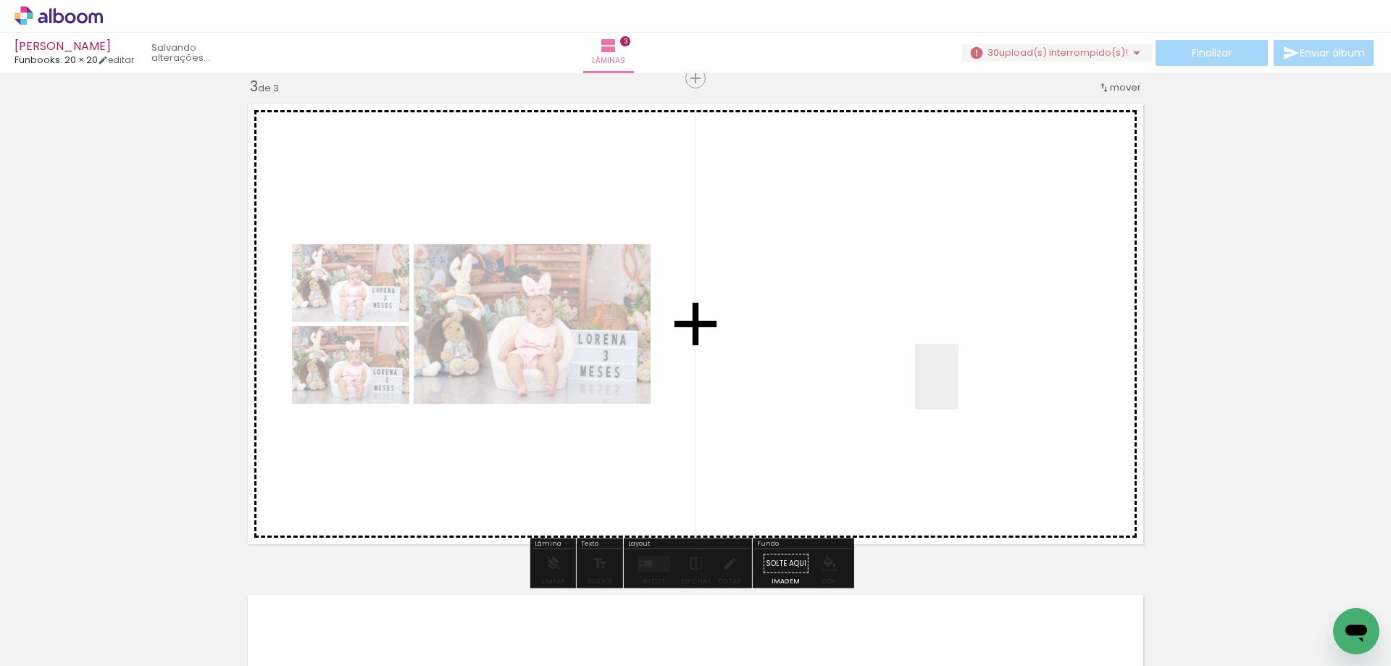
drag, startPoint x: 1318, startPoint y: 600, endPoint x: 958, endPoint y: 387, distance: 417.9
click at [958, 387] on quentale-workspace at bounding box center [695, 333] width 1391 height 666
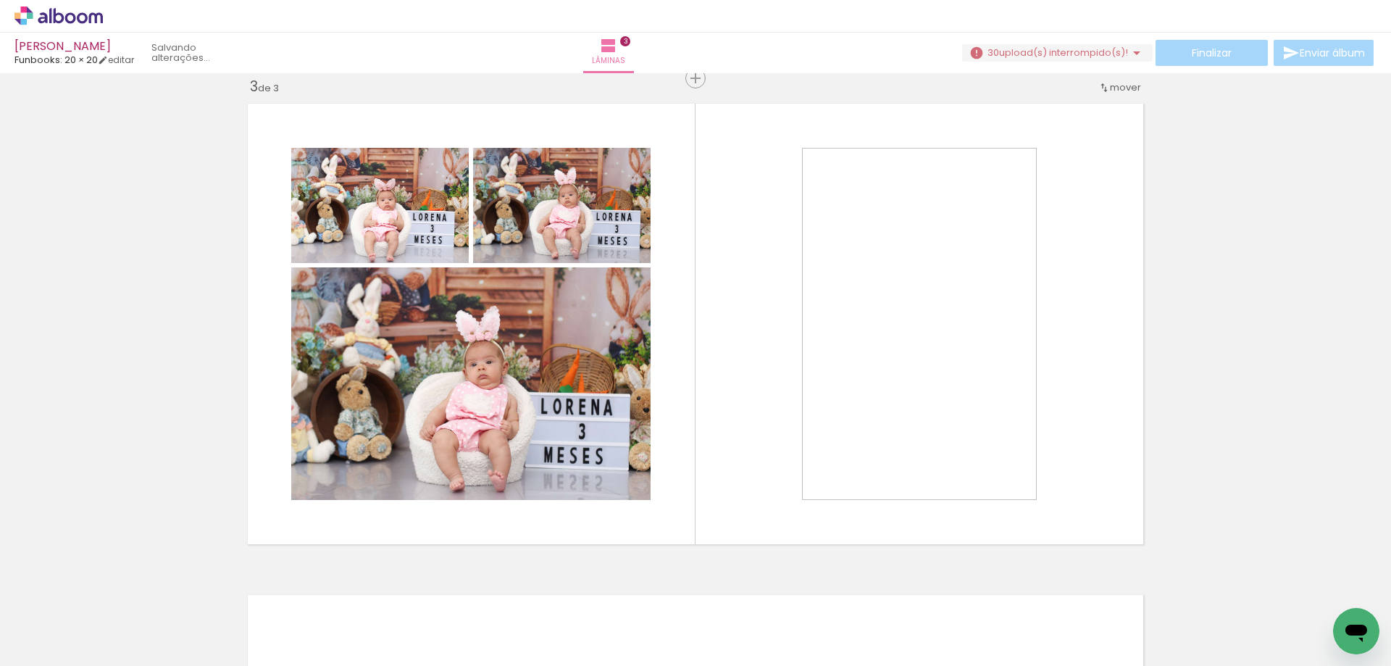
scroll to position [0, 1934]
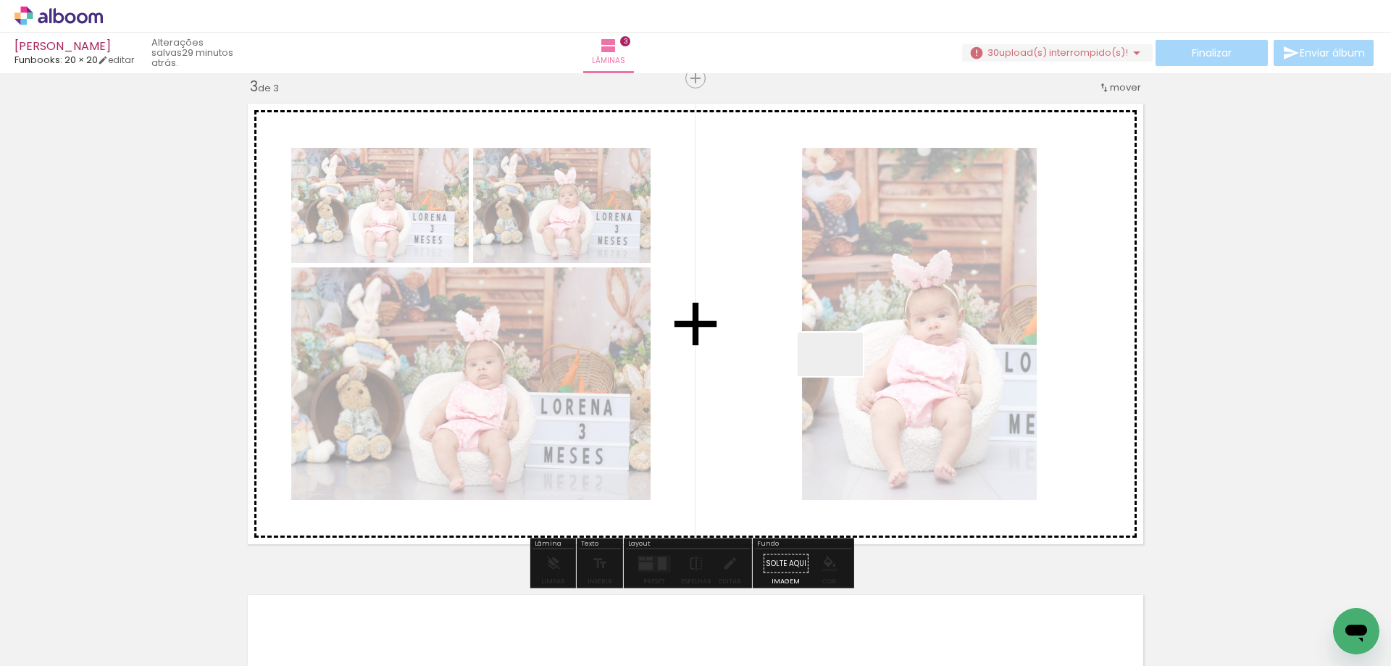
drag, startPoint x: 980, startPoint y: 616, endPoint x: 839, endPoint y: 374, distance: 279.5
click at [839, 374] on quentale-workspace at bounding box center [695, 333] width 1391 height 666
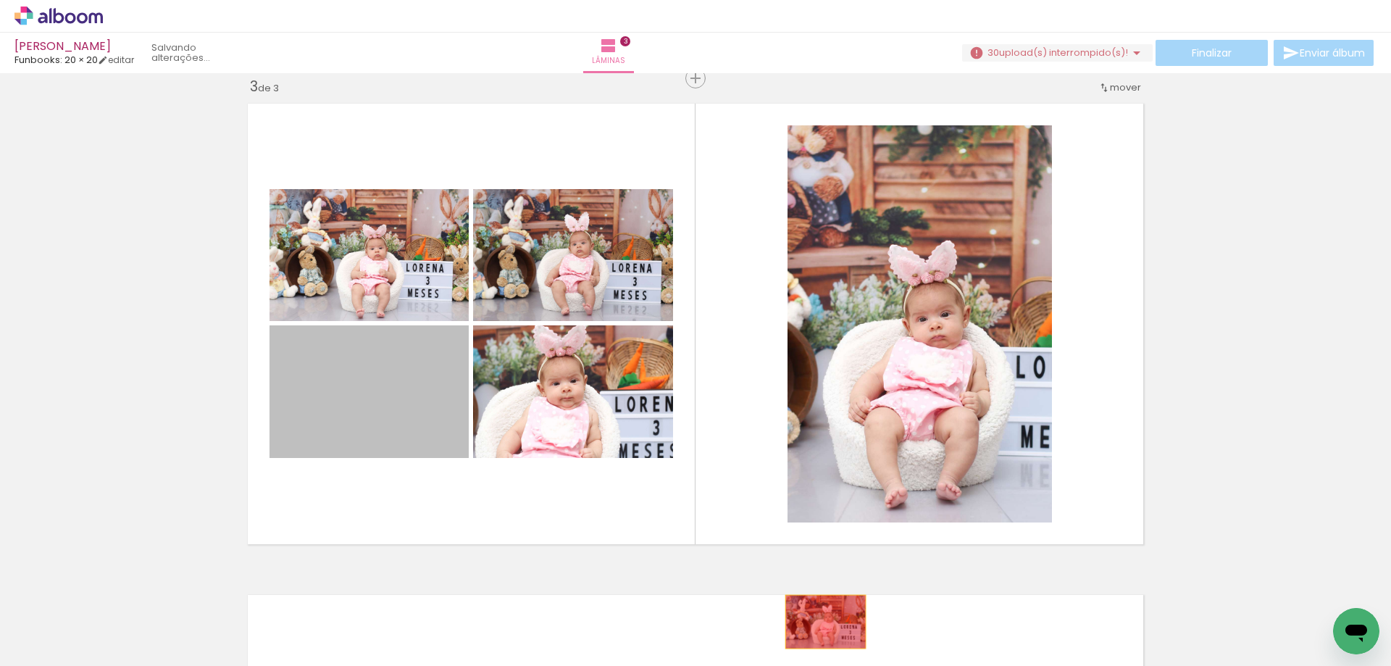
drag, startPoint x: 316, startPoint y: 399, endPoint x: 1016, endPoint y: 579, distance: 723.0
click at [823, 622] on quentale-workspace at bounding box center [695, 333] width 1391 height 666
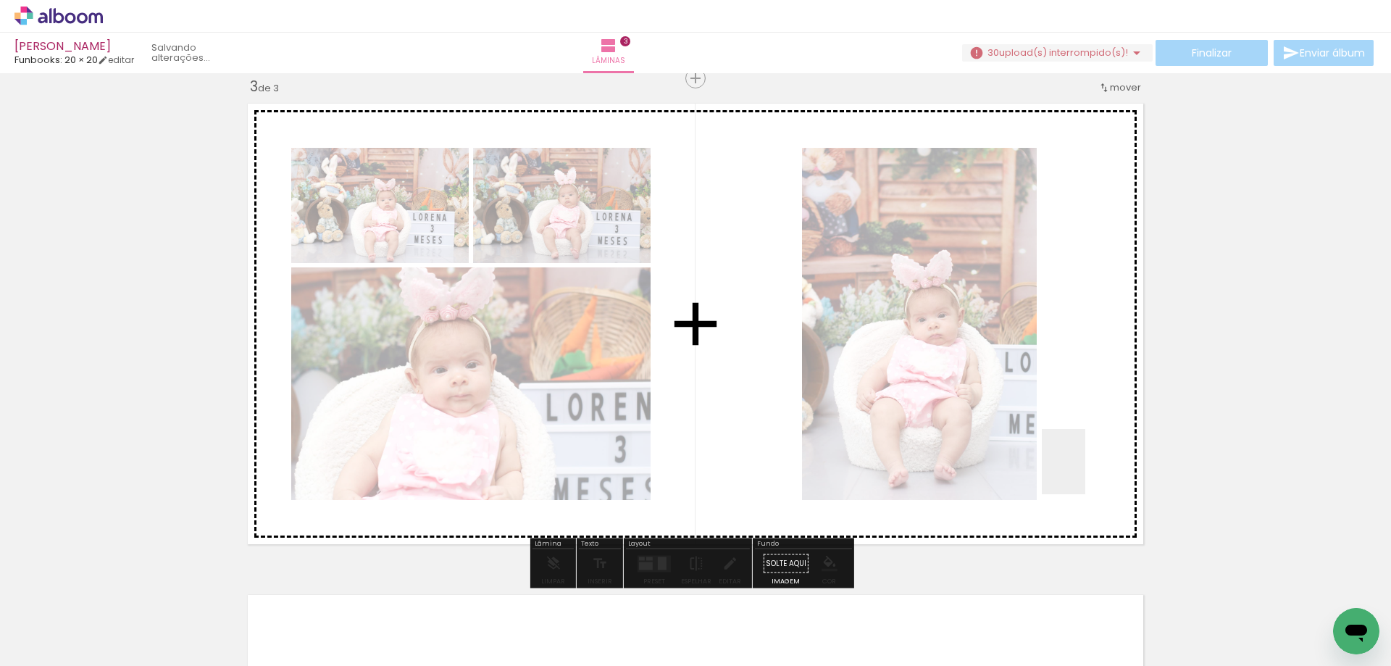
drag, startPoint x: 1067, startPoint y: 620, endPoint x: 1085, endPoint y: 472, distance: 148.9
click at [1085, 472] on quentale-workspace at bounding box center [695, 333] width 1391 height 666
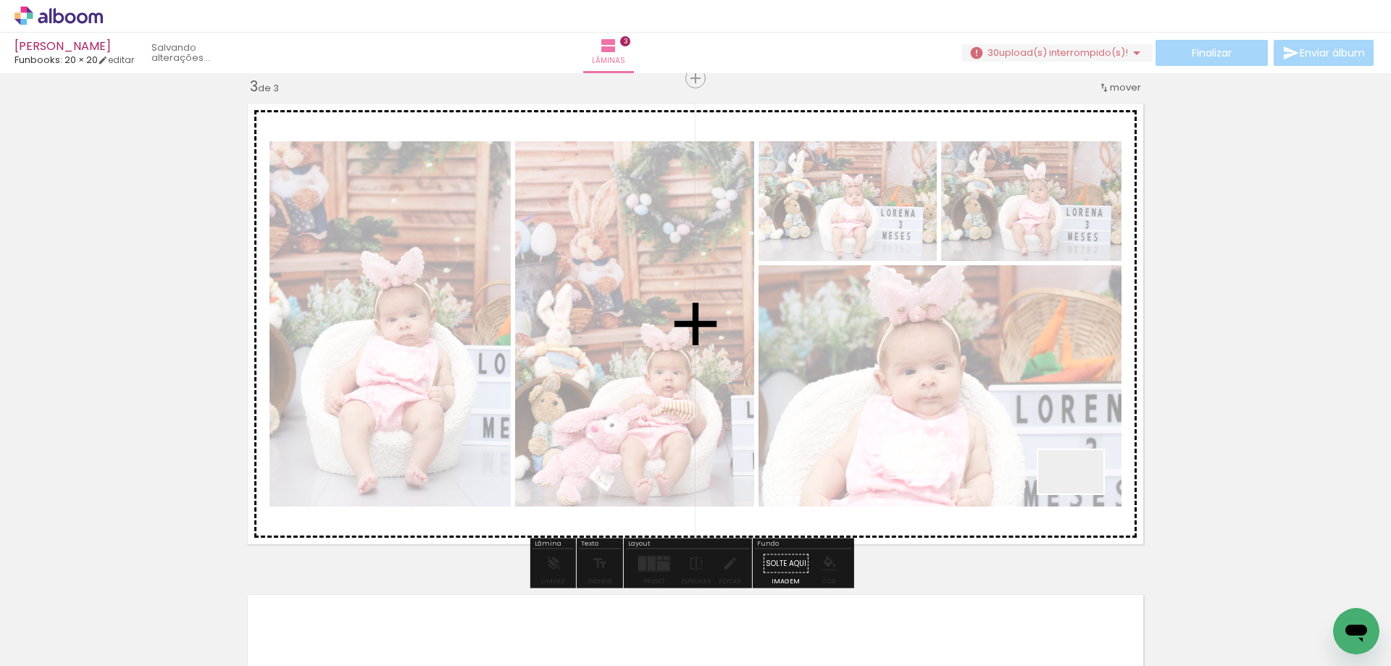
drag, startPoint x: 1152, startPoint y: 625, endPoint x: 1081, endPoint y: 493, distance: 149.7
click at [1081, 493] on quentale-workspace at bounding box center [695, 333] width 1391 height 666
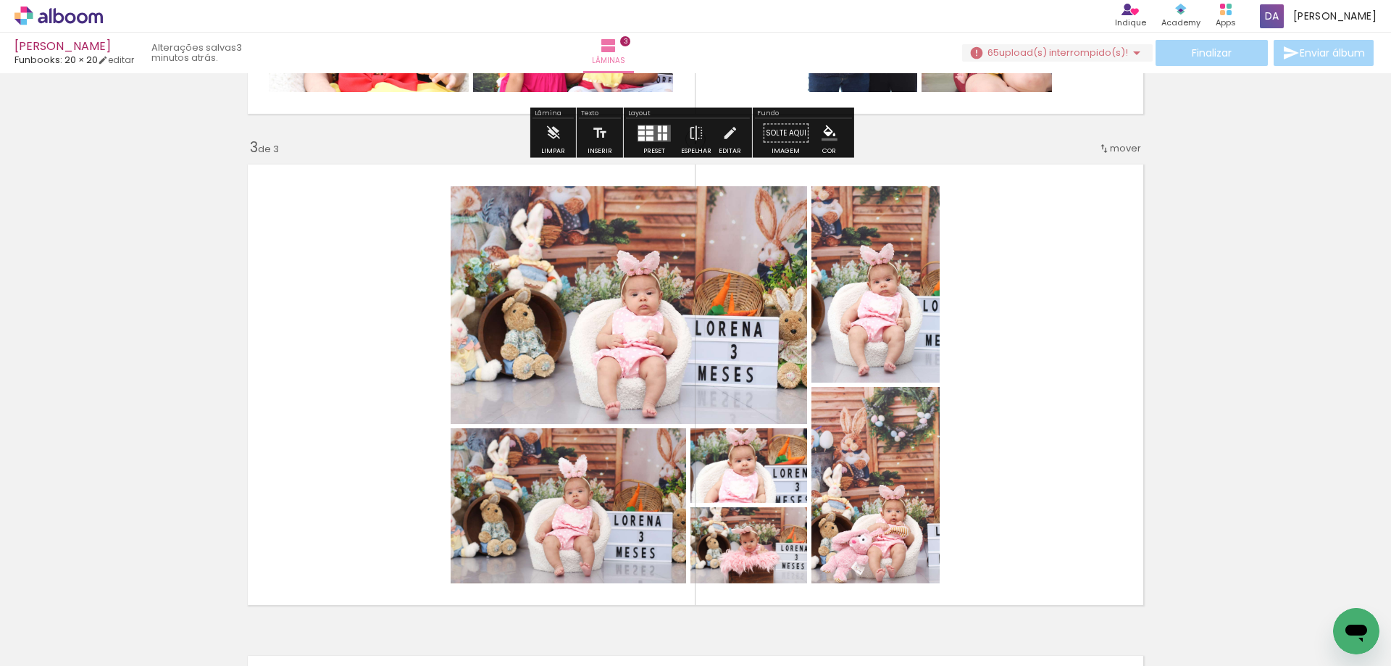
scroll to position [1014, 0]
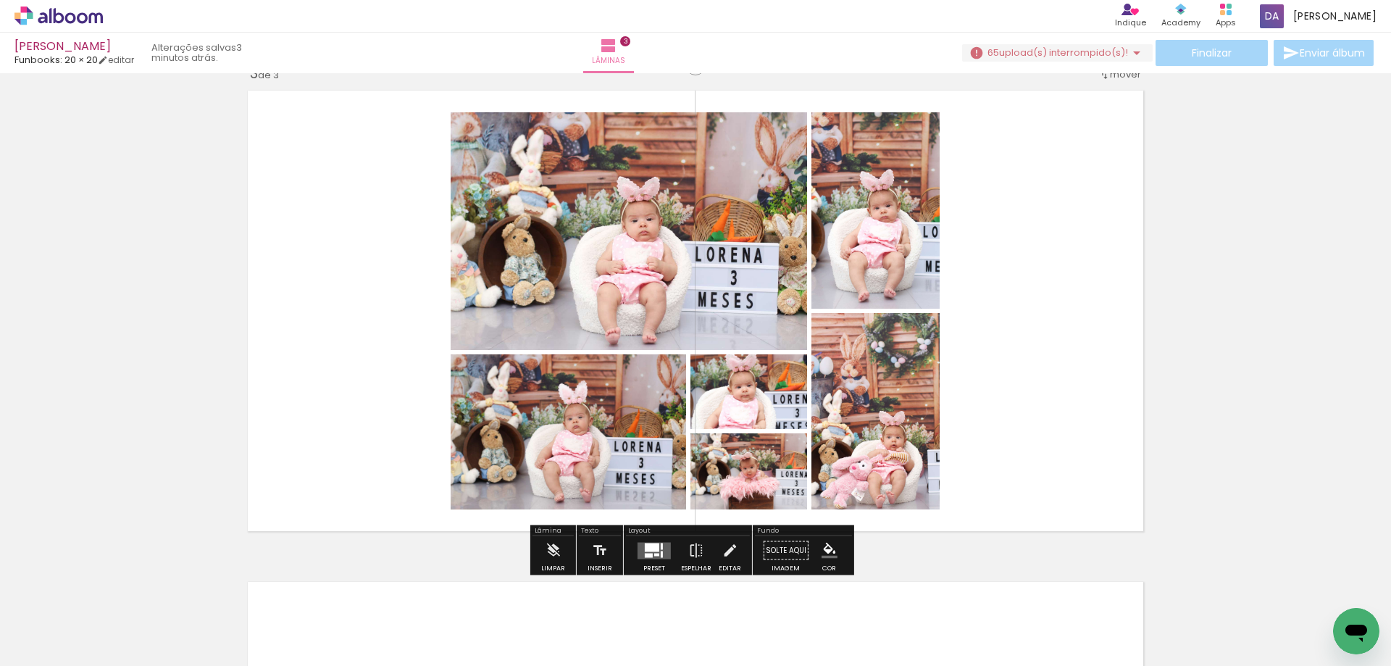
drag, startPoint x: 492, startPoint y: 619, endPoint x: 408, endPoint y: 338, distance: 293.3
click at [408, 338] on quentale-workspace at bounding box center [695, 333] width 1391 height 666
drag, startPoint x: 472, startPoint y: 607, endPoint x: 482, endPoint y: 567, distance: 40.9
click at [474, 567] on quentale-workspace at bounding box center [695, 333] width 1391 height 666
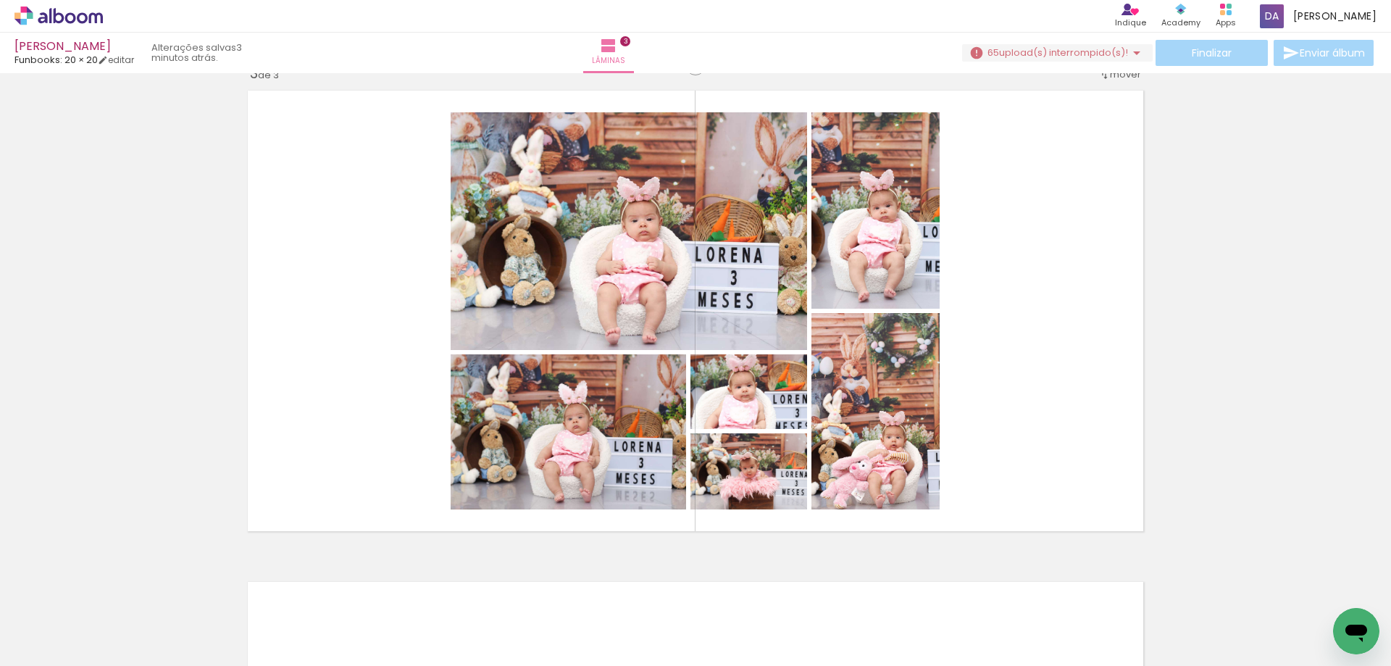
click at [119, 614] on iron-horizontal-list at bounding box center [104, 620] width 29 height 91
click at [119, 622] on iron-horizontal-list at bounding box center [104, 620] width 29 height 91
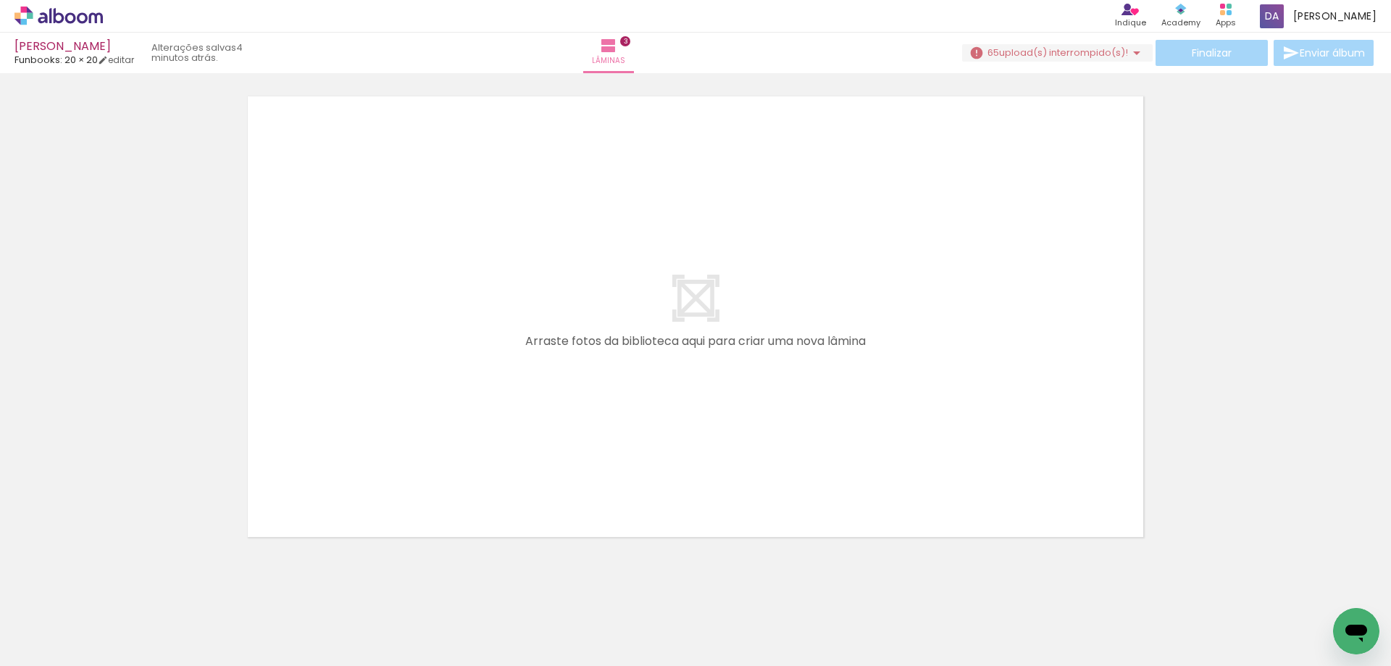
scroll to position [1519, 0]
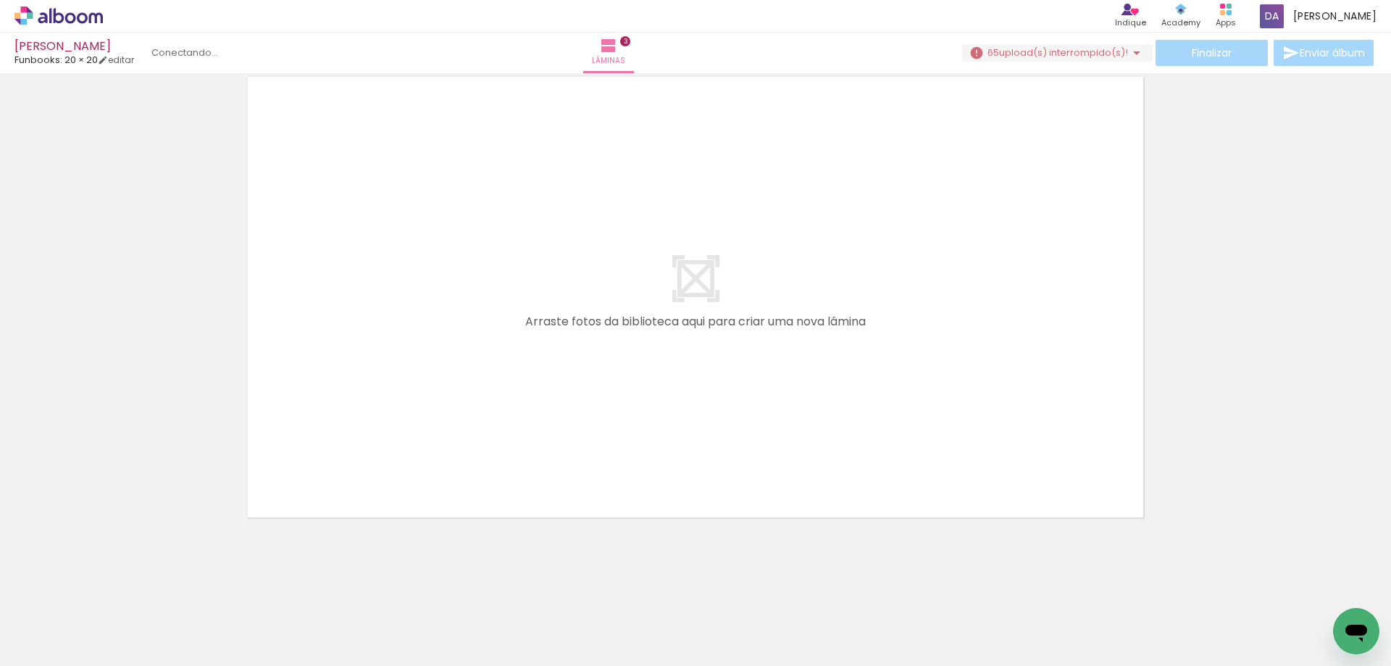
click at [55, 646] on span "Adicionar Fotos" at bounding box center [51, 646] width 43 height 16
click at [0, 0] on input "file" at bounding box center [0, 0] width 0 height 0
click at [950, 377] on quentale-layouter at bounding box center [695, 297] width 910 height 455
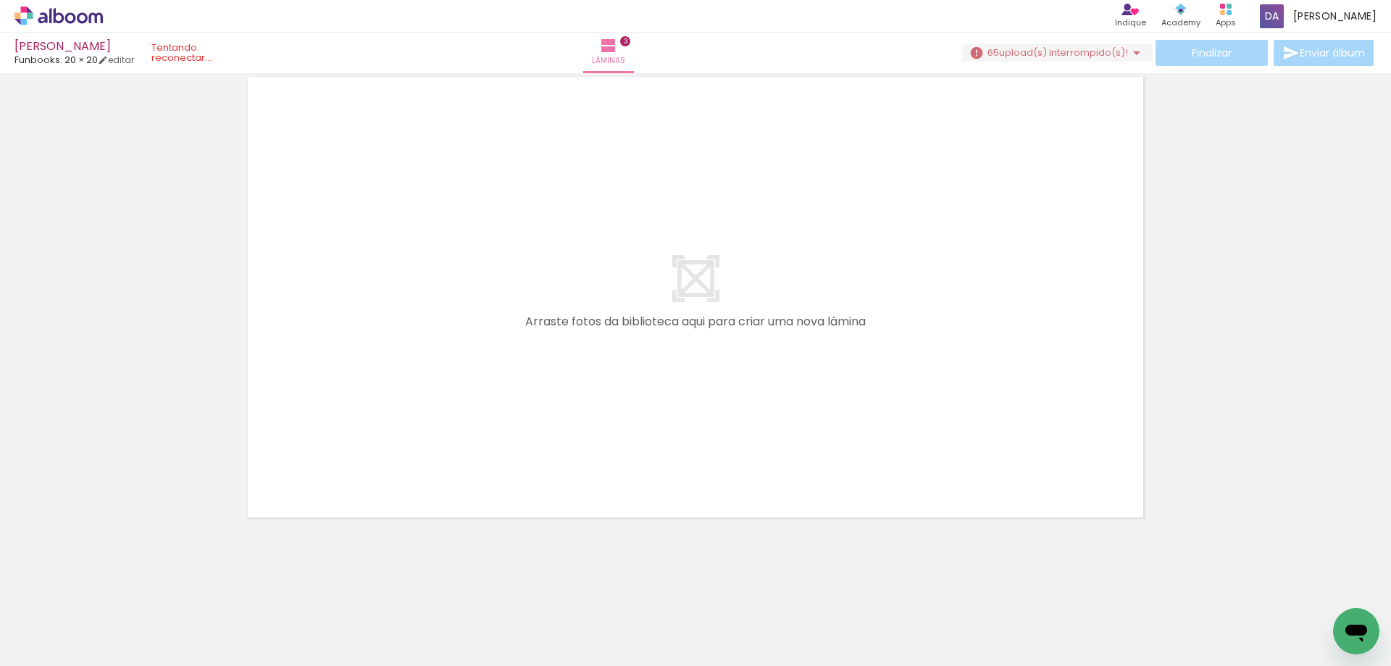
click at [54, 642] on span "Adicionar Fotos" at bounding box center [51, 646] width 43 height 16
click at [0, 0] on input "file" at bounding box center [0, 0] width 0 height 0
